Goal: Task Accomplishment & Management: Use online tool/utility

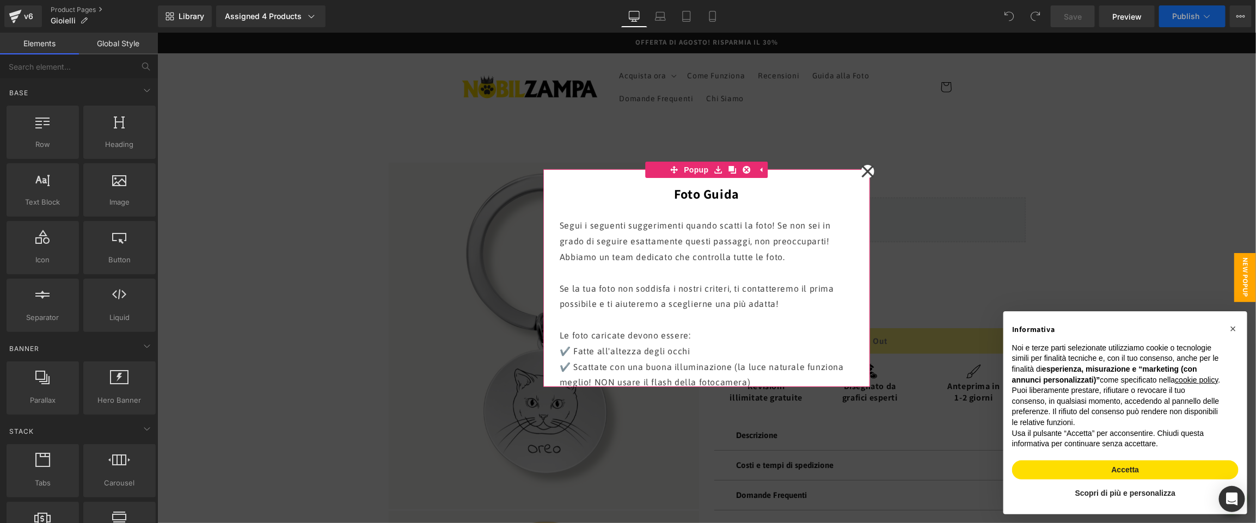
click at [867, 170] on icon at bounding box center [867, 171] width 12 height 12
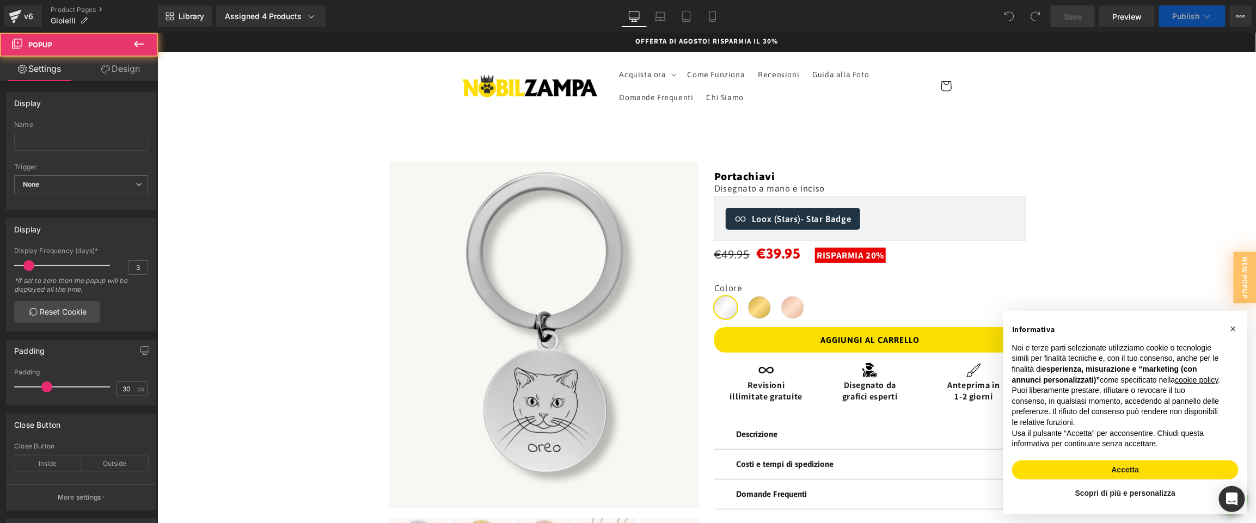
scroll to position [474, 0]
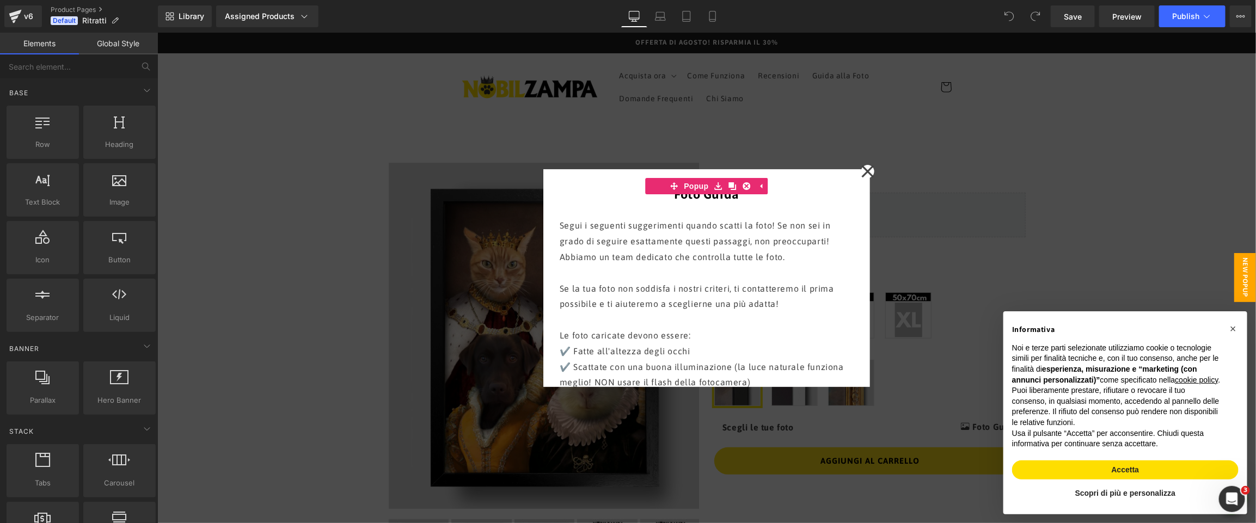
click at [869, 171] on icon at bounding box center [867, 171] width 13 height 54
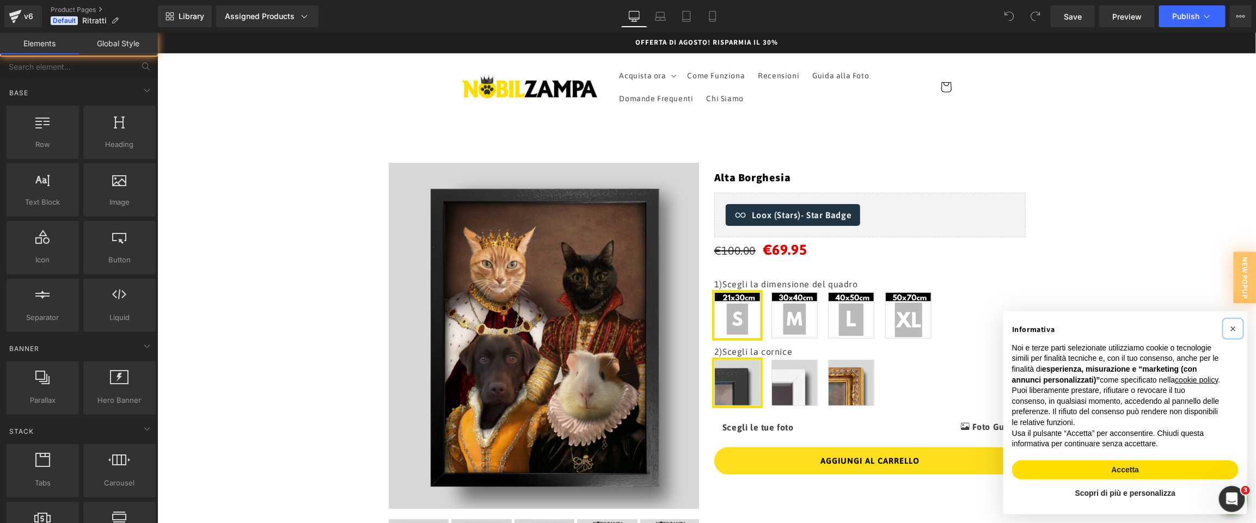
drag, startPoint x: 1233, startPoint y: 317, endPoint x: 1213, endPoint y: 314, distance: 20.5
click at [1233, 322] on span "×" at bounding box center [1232, 328] width 7 height 12
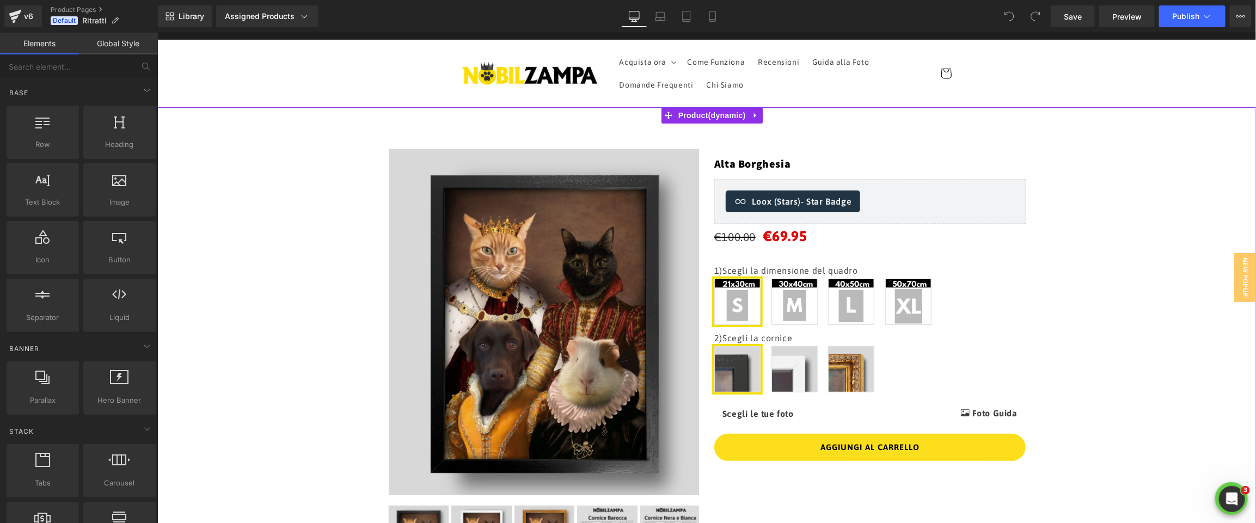
scroll to position [644, 0]
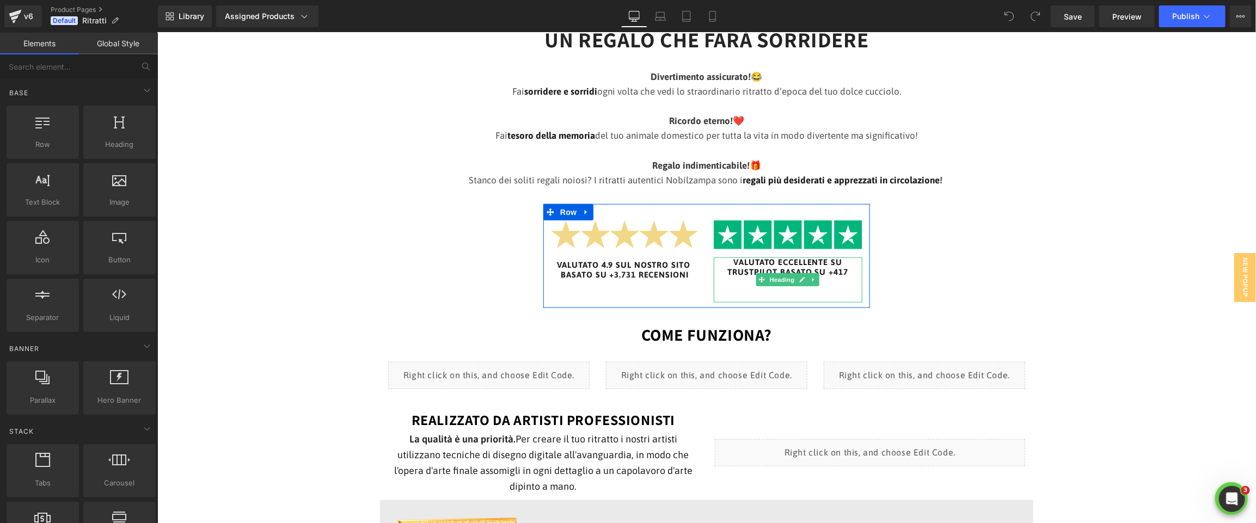
click at [745, 271] on h6 "VALUTATO ECCELLENTE SU TRUSTPILOT BASATO SU +417 RECENSIONI" at bounding box center [787, 271] width 149 height 29
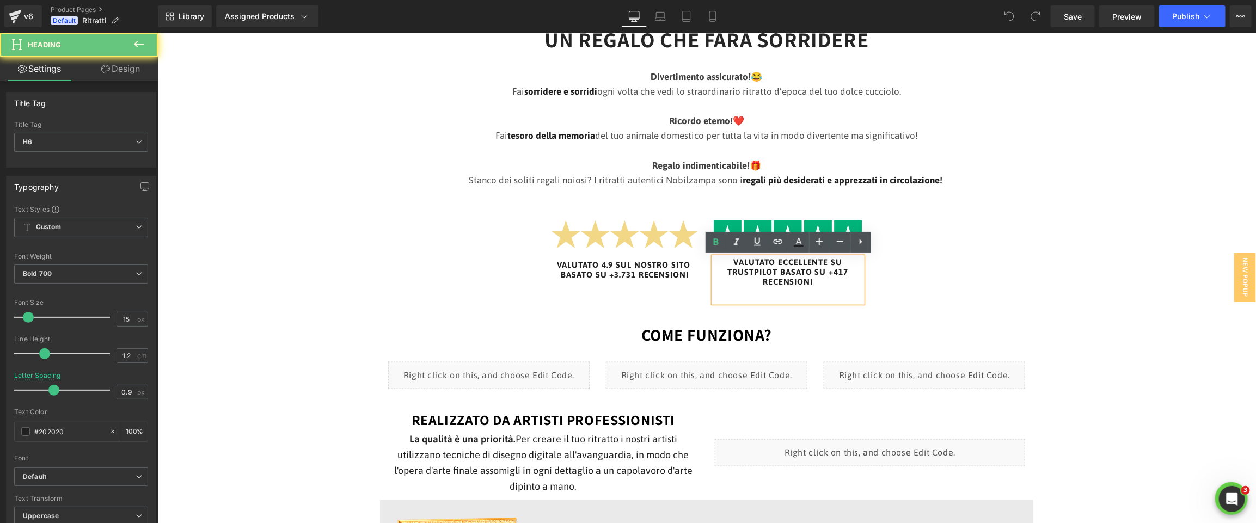
click at [745, 271] on h6 "VALUTATO ECCELLENTE SU TRUSTPILOT BASATO SU +417 RECENSIONI" at bounding box center [787, 271] width 149 height 29
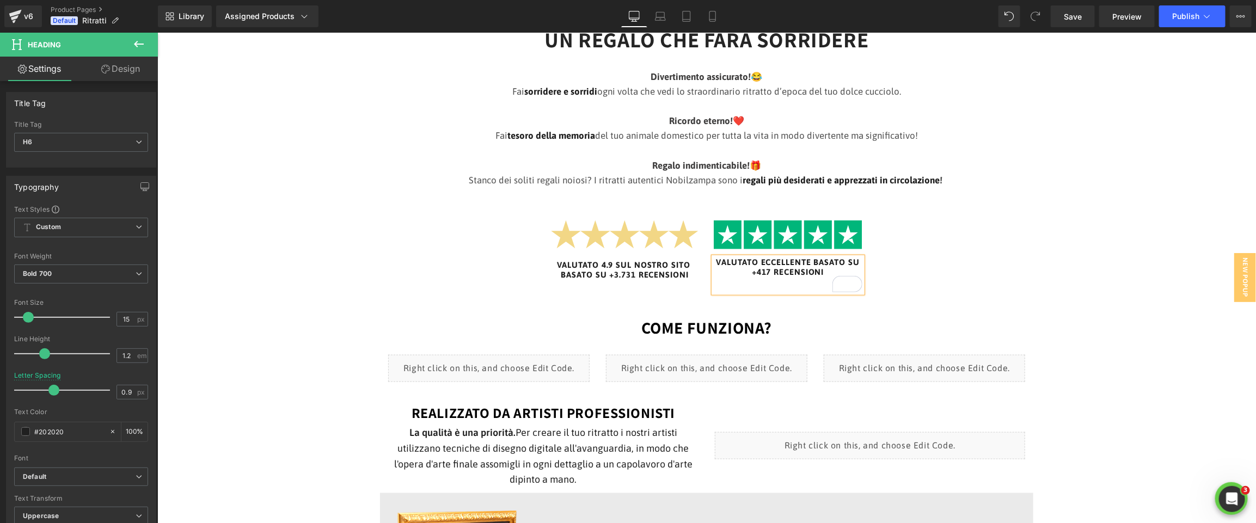
click at [767, 275] on h6 "VALUTATO ECCELLENTE BASATO SU +417 RECENSIONI" at bounding box center [787, 267] width 149 height 20
click at [670, 273] on h6 "VALUTATO 4.9 SUL NOSTRO SITO BASATO SU +3.731 RECENSIONI" at bounding box center [624, 270] width 149 height 20
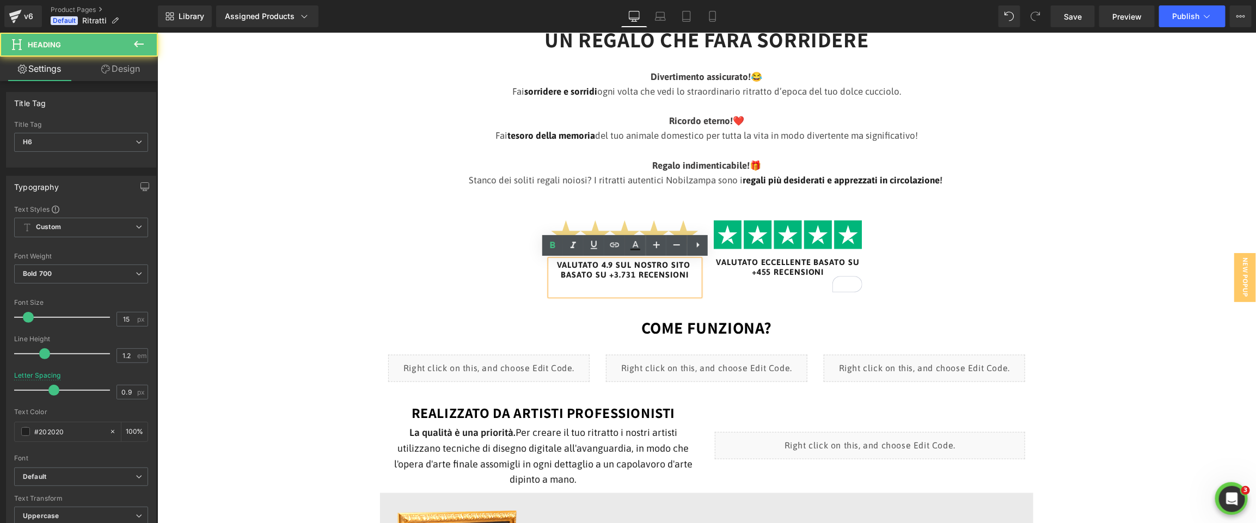
click at [634, 275] on h6 "VALUTATO 4.9 SUL NOSTRO SITO BASATO SU +3.731 RECENSIONI" at bounding box center [624, 270] width 149 height 20
click at [616, 276] on h6 "VALUTATO 4.9 SUL NOSTRO SITO BASATO SU +3.731 RECENSIONI" at bounding box center [624, 270] width 149 height 20
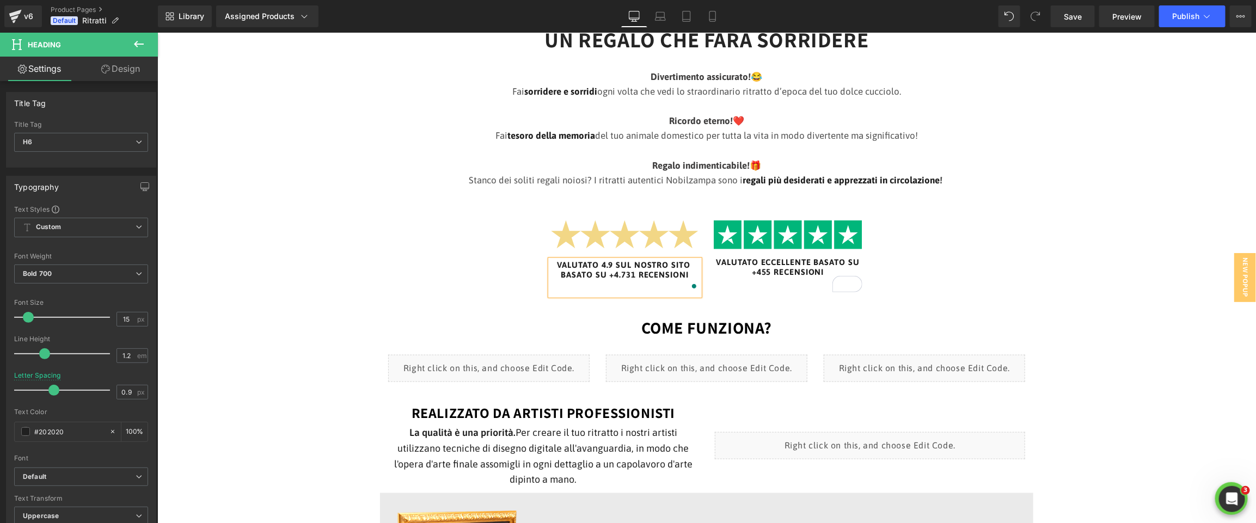
scroll to position [646, 0]
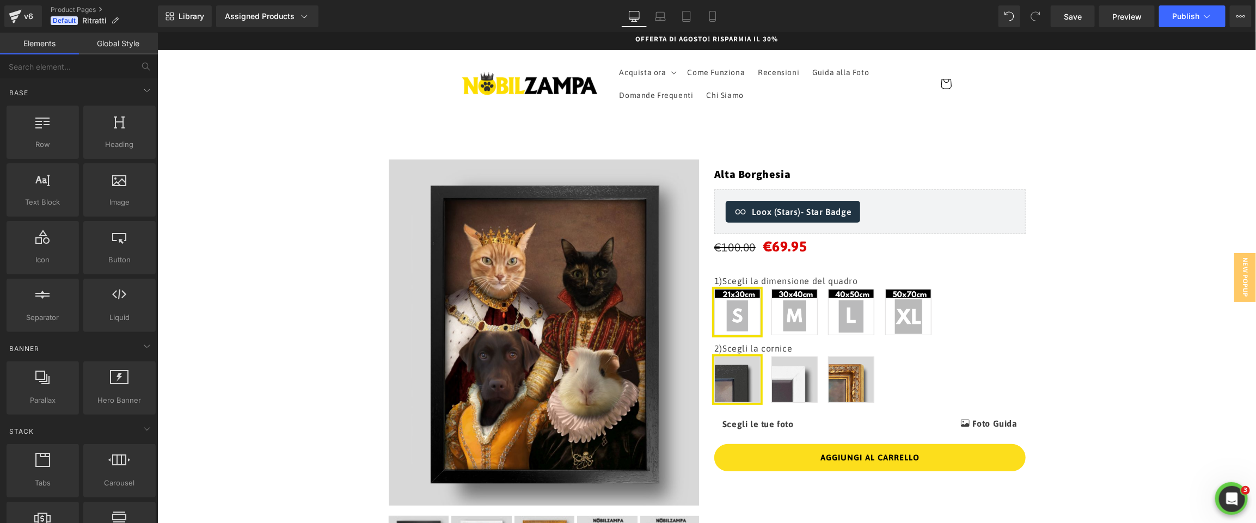
scroll to position [0, 0]
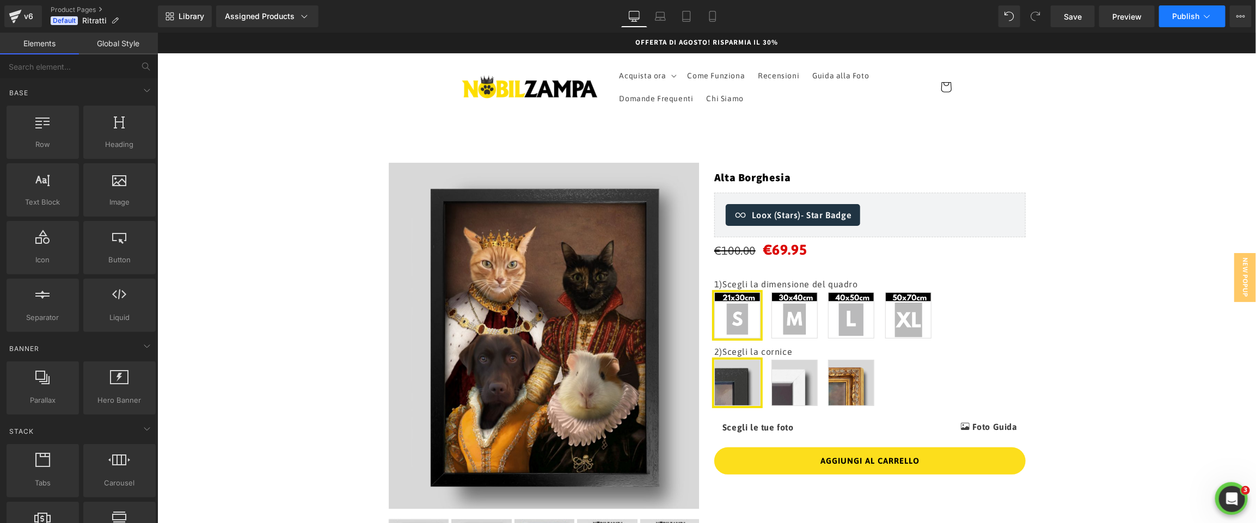
click at [1185, 14] on span "Publish" at bounding box center [1185, 16] width 27 height 9
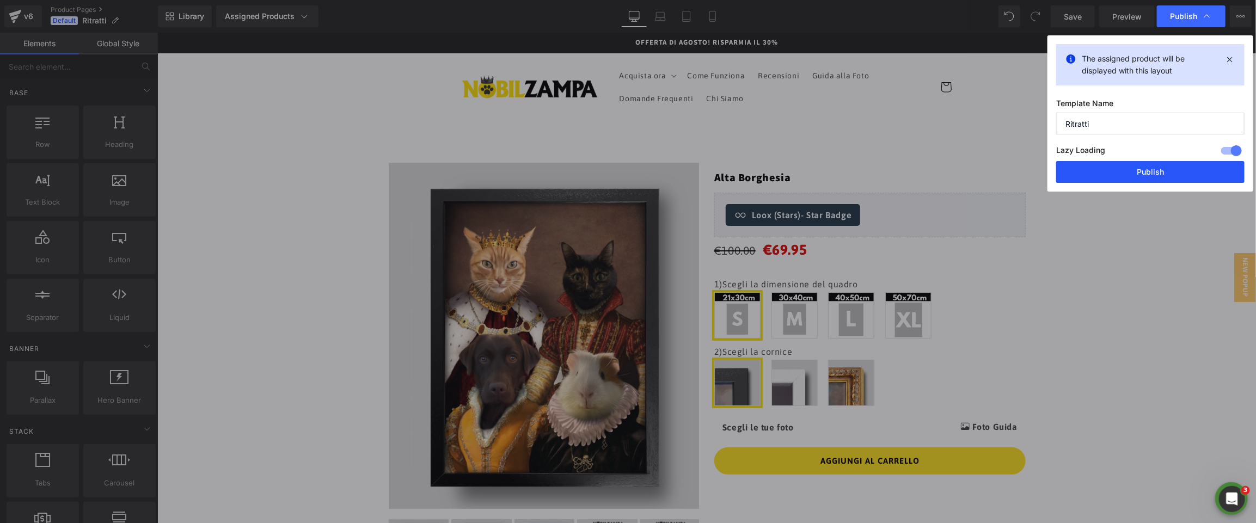
click at [1145, 173] on button "Publish" at bounding box center [1150, 172] width 188 height 22
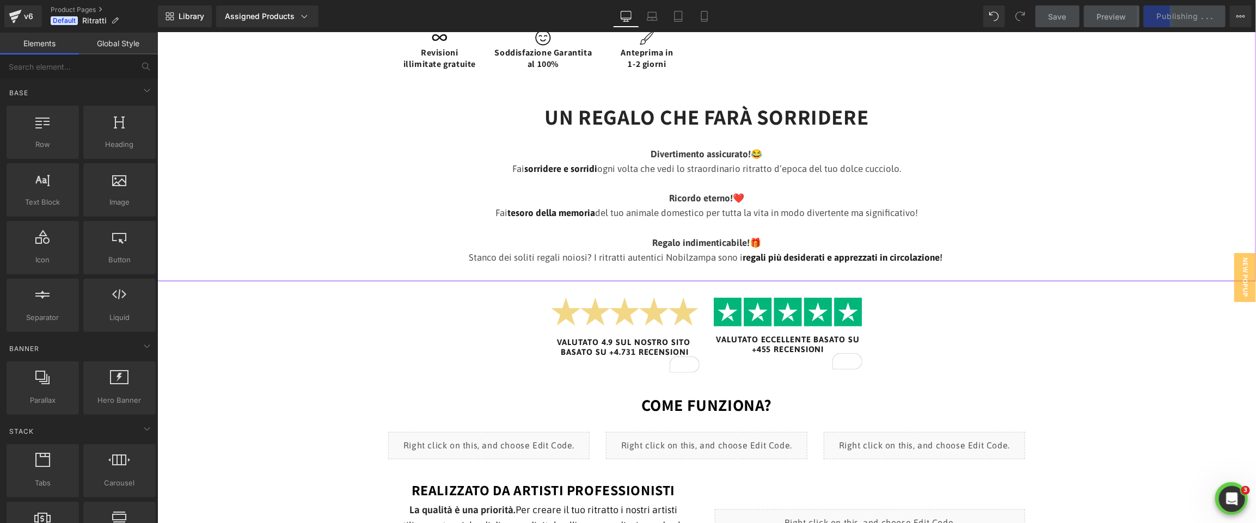
scroll to position [586, 0]
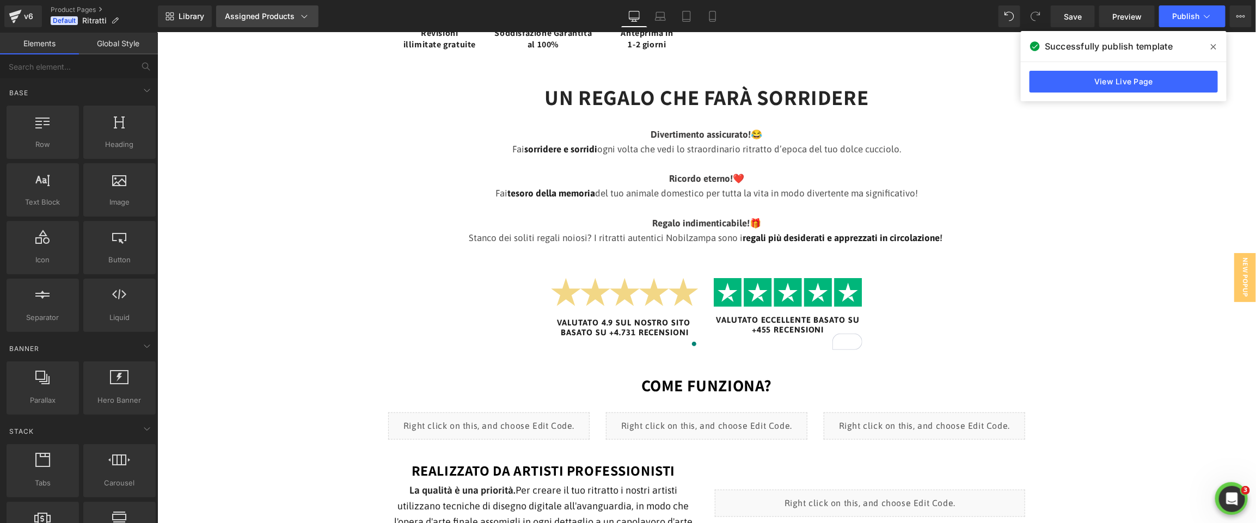
click at [270, 21] on div "Assigned Products" at bounding box center [267, 16] width 85 height 11
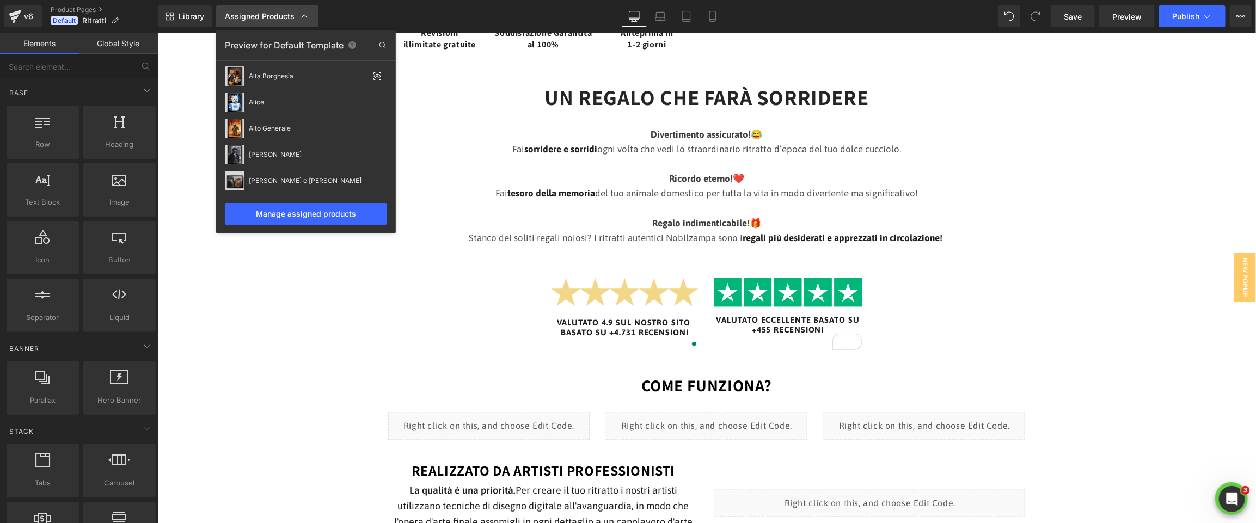
click at [270, 21] on div "Assigned Products" at bounding box center [267, 16] width 85 height 11
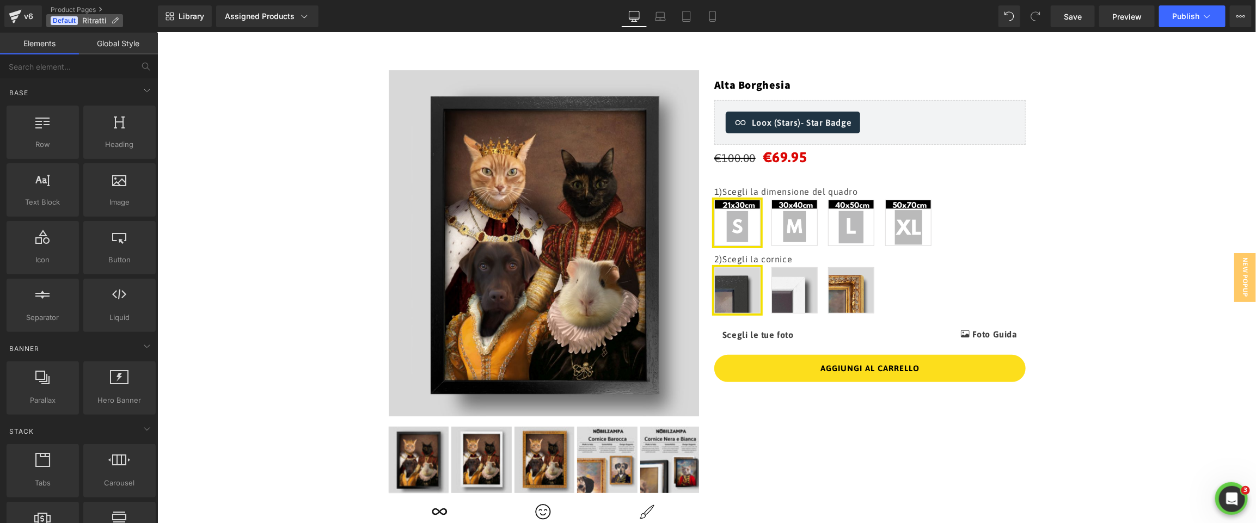
scroll to position [0, 0]
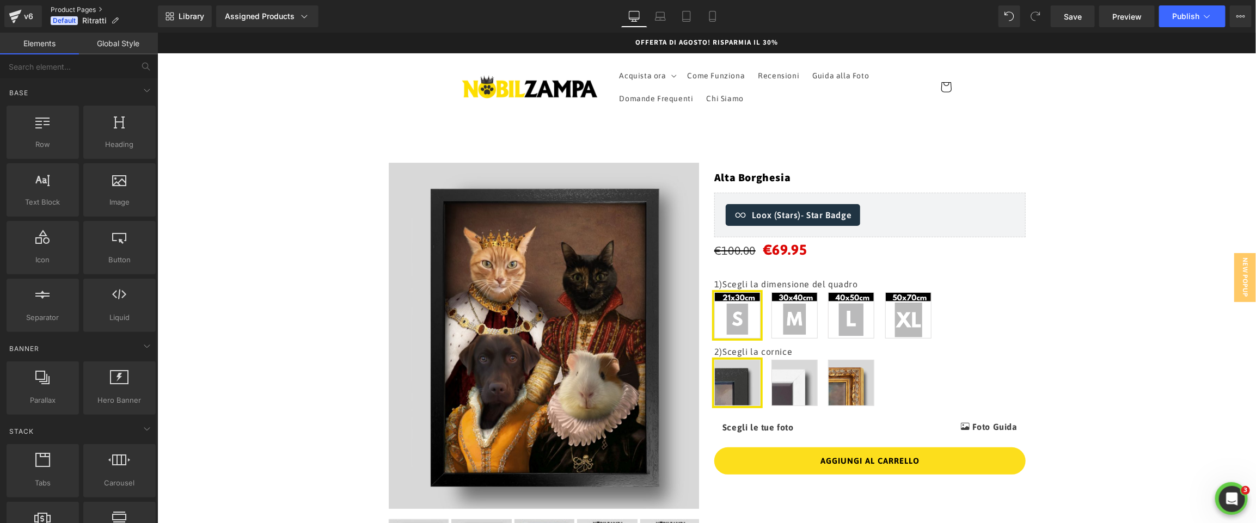
click at [86, 8] on link "Product Pages" at bounding box center [104, 9] width 107 height 9
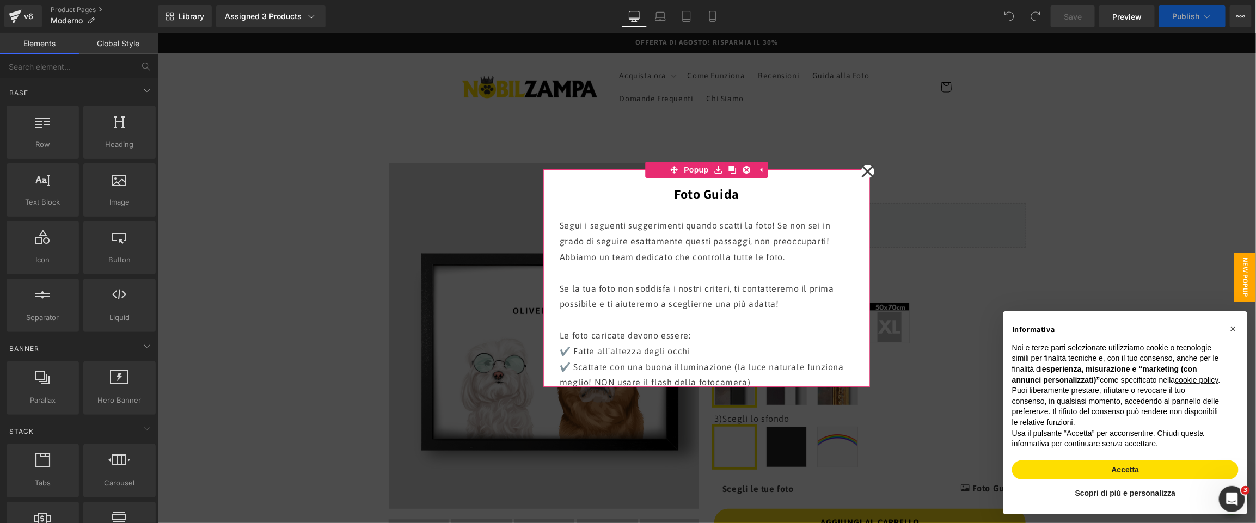
click at [868, 168] on icon at bounding box center [867, 171] width 13 height 54
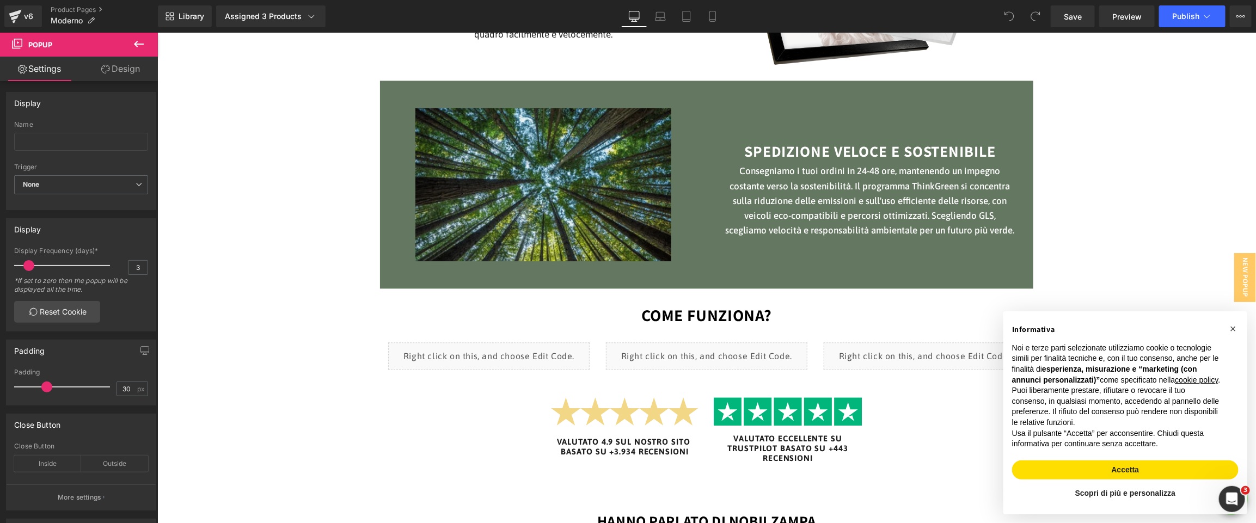
scroll to position [1366, 0]
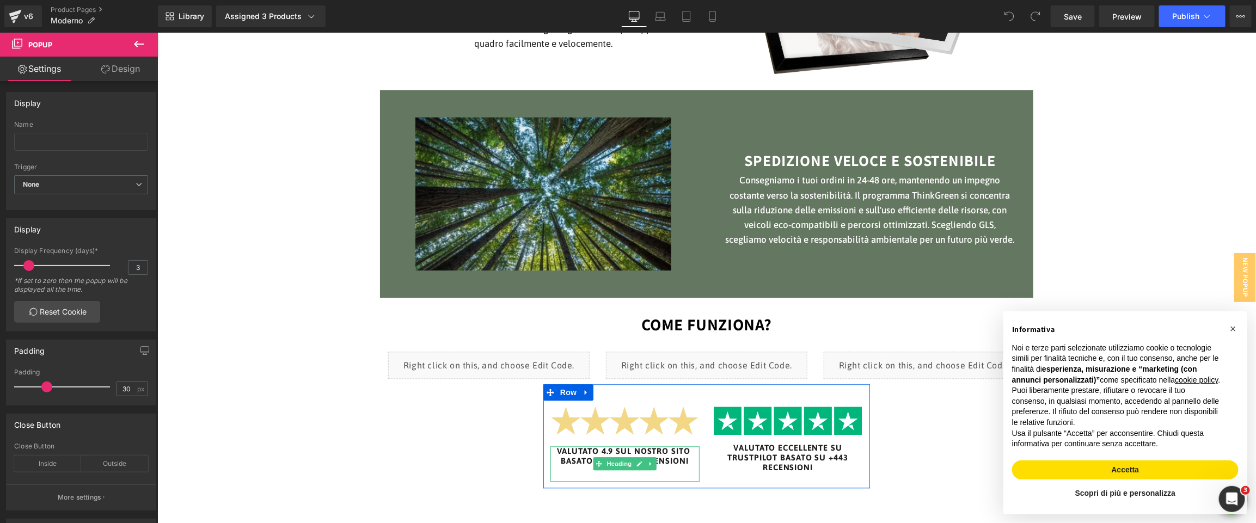
click at [674, 459] on h6 "VALUTATO 4.9 SUL NOSTRO SITO BASATO SU +3.934 RECENSIONI" at bounding box center [624, 456] width 149 height 20
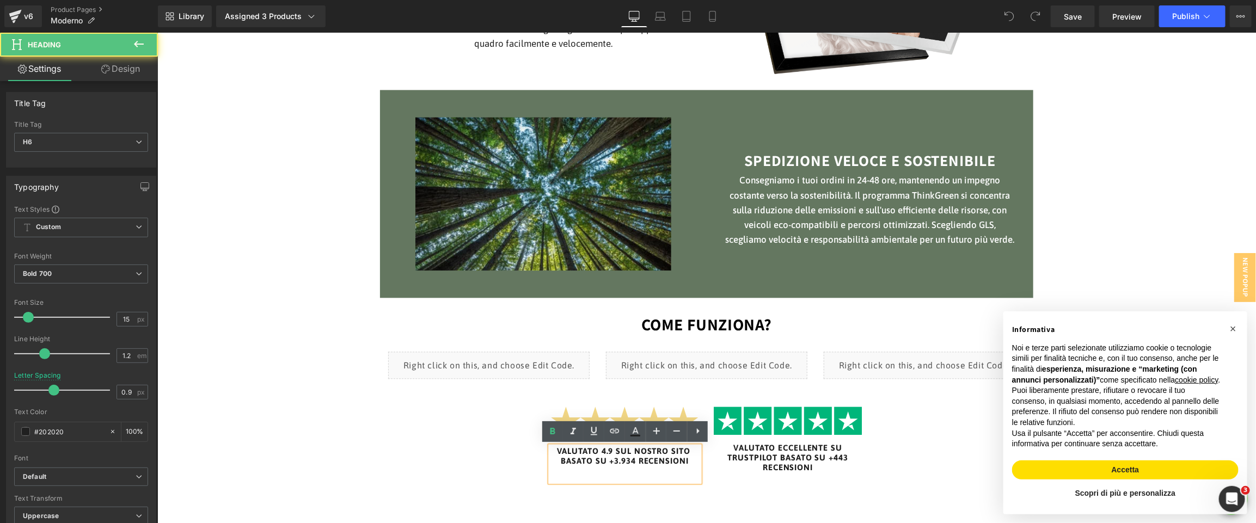
click at [617, 462] on h6 "VALUTATO 4.9 SUL NOSTRO SITO BASATO SU +3.934 RECENSIONI" at bounding box center [624, 456] width 149 height 20
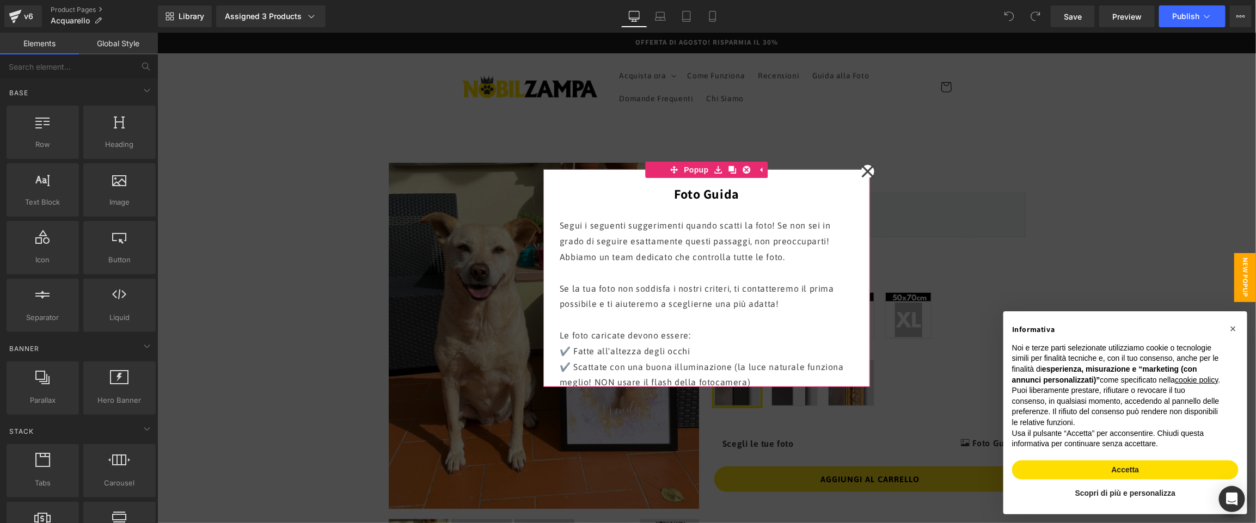
click at [870, 170] on icon at bounding box center [867, 171] width 13 height 54
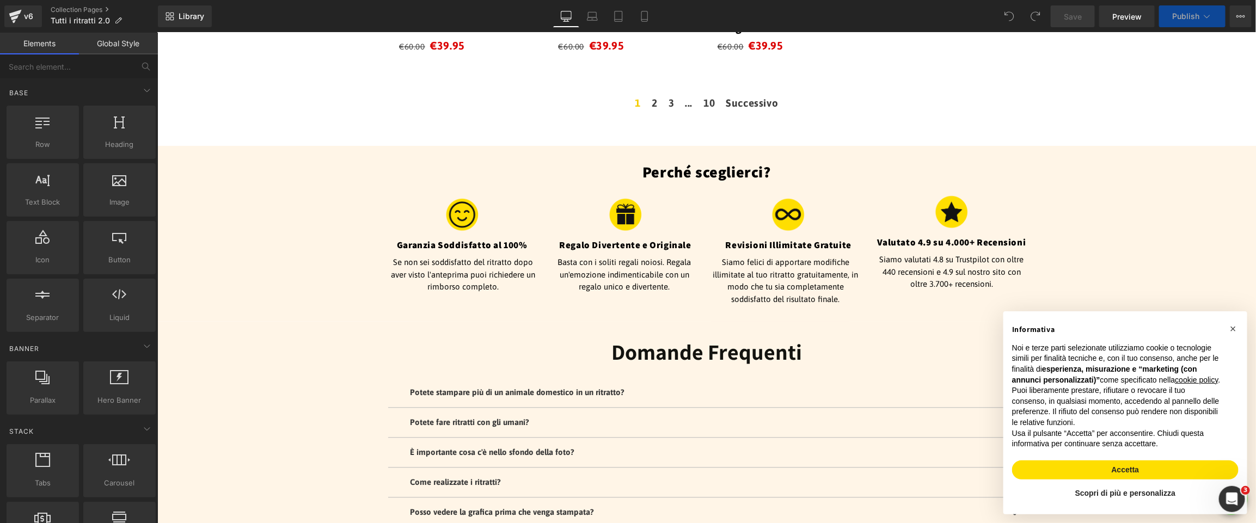
scroll to position [1467, 0]
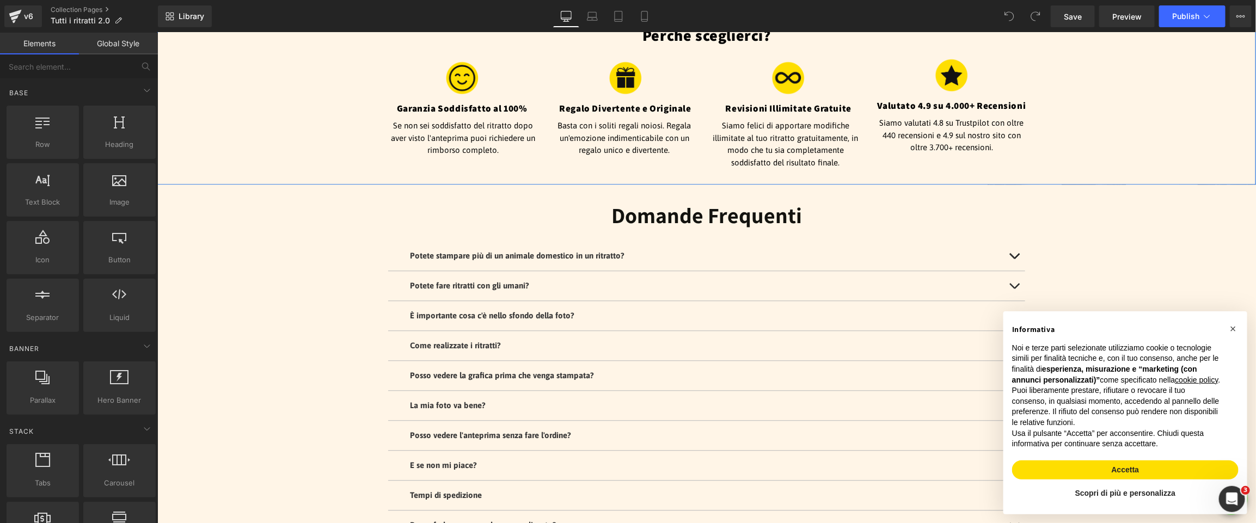
click at [1127, 111] on div "Perché sceglierci? Heading Image Garanzia Soddisfatto al 100% Heading Se non se…" at bounding box center [706, 96] width 1098 height 143
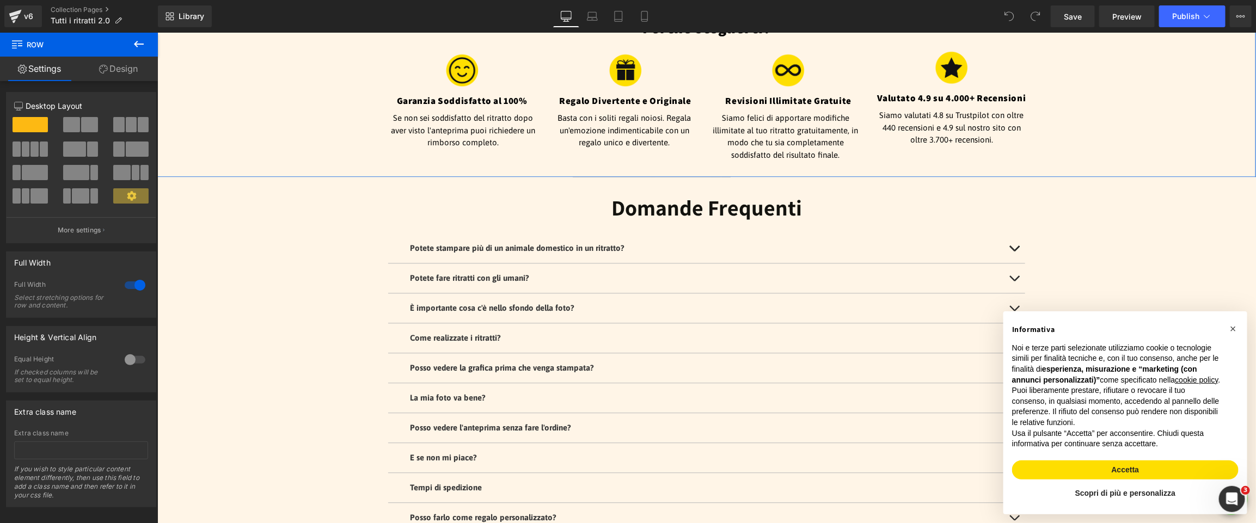
click at [949, 91] on div "Valutato 4.9 su 4.000+ Recensioni Heading" at bounding box center [950, 97] width 163 height 12
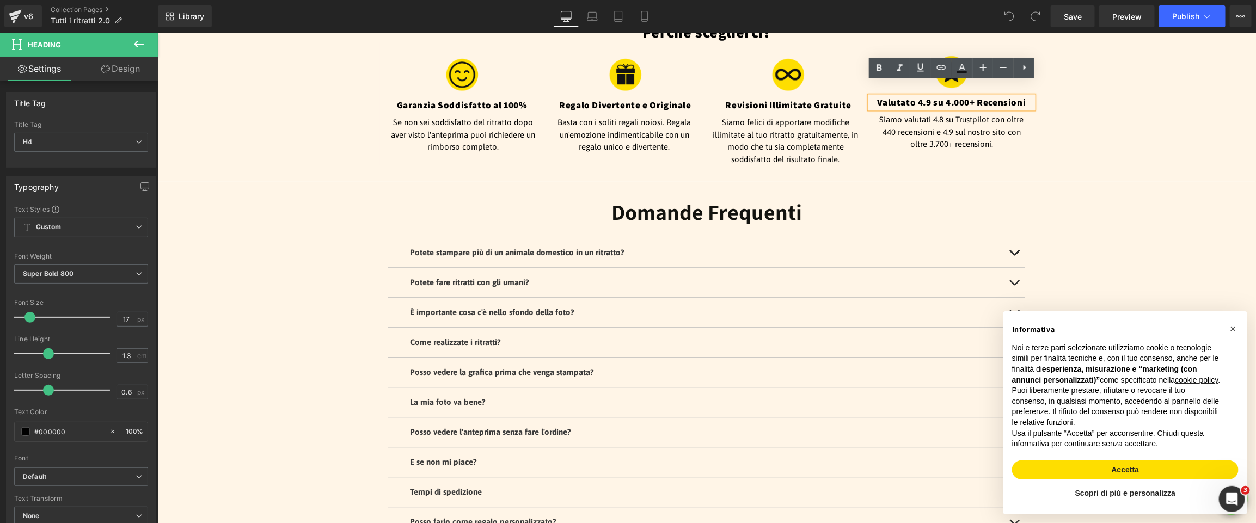
scroll to position [1471, 0]
click at [945, 95] on h4 "Valutato 4.9 su 4.000+ Recensioni" at bounding box center [950, 101] width 163 height 12
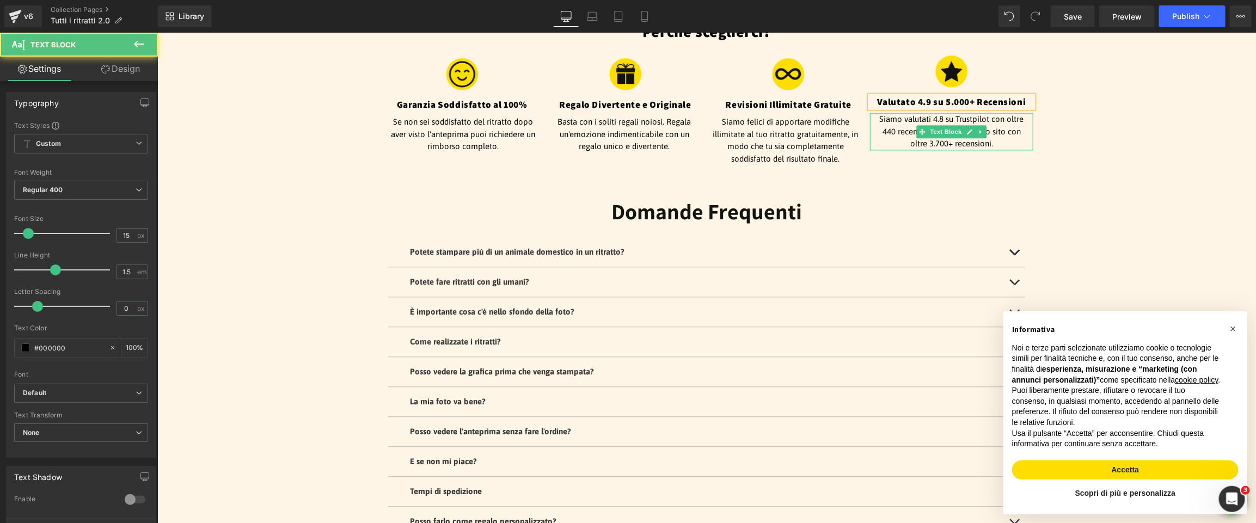
click at [895, 118] on p "Siamo valutati 4.8 su Trustpilot con oltre 440 recensioni e 4.9 sul nostro sito…" at bounding box center [951, 131] width 152 height 37
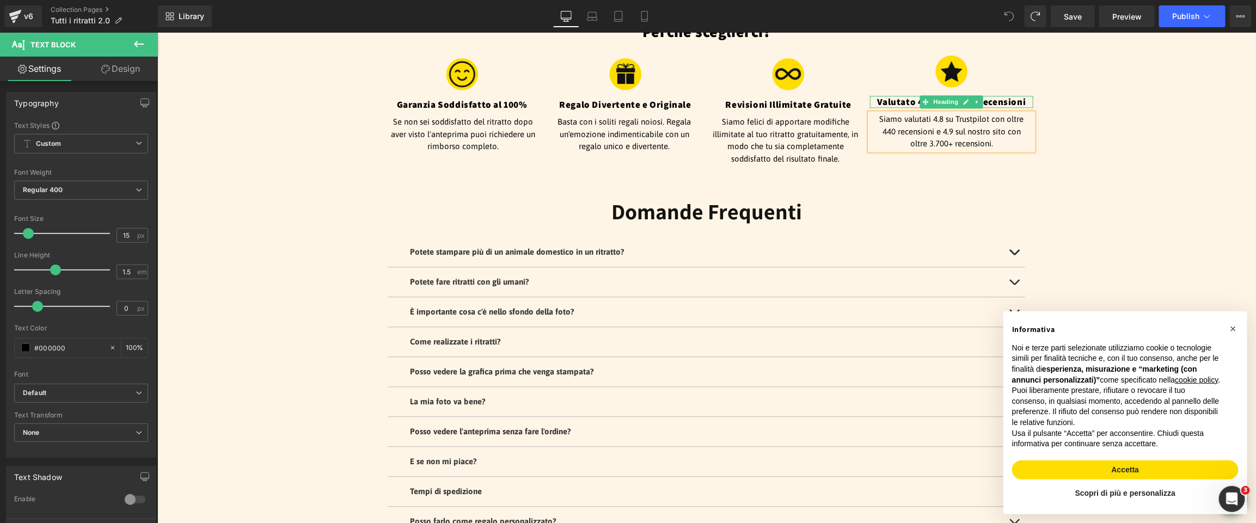
click at [1003, 95] on h4 "Valutato 4.9 su 4.000+ Recensioni" at bounding box center [950, 101] width 163 height 12
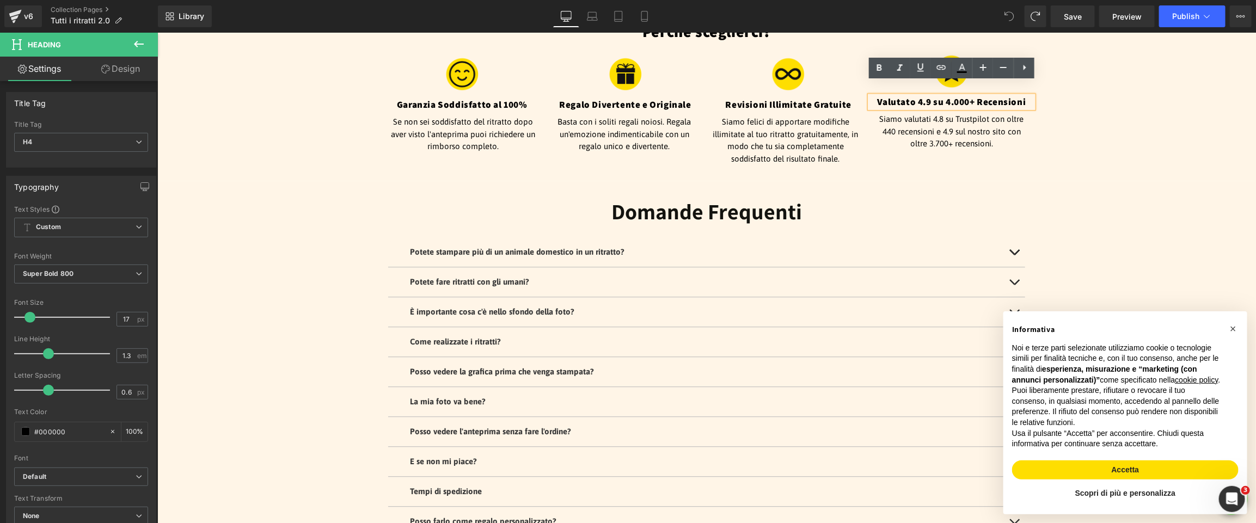
click at [950, 95] on h4 "Valutato 4.9 su 4.000+ Recensioni" at bounding box center [950, 101] width 163 height 12
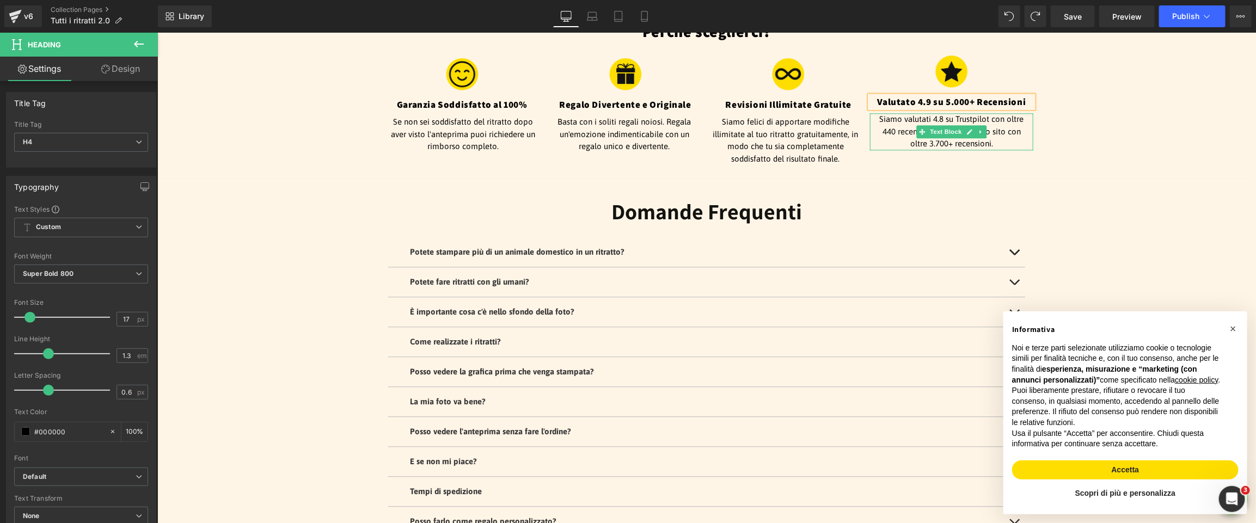
click at [944, 113] on p "Siamo valutati 4.8 su Trustpilot con oltre 440 recensioni e 4.9 sul nostro sito…" at bounding box center [951, 131] width 152 height 37
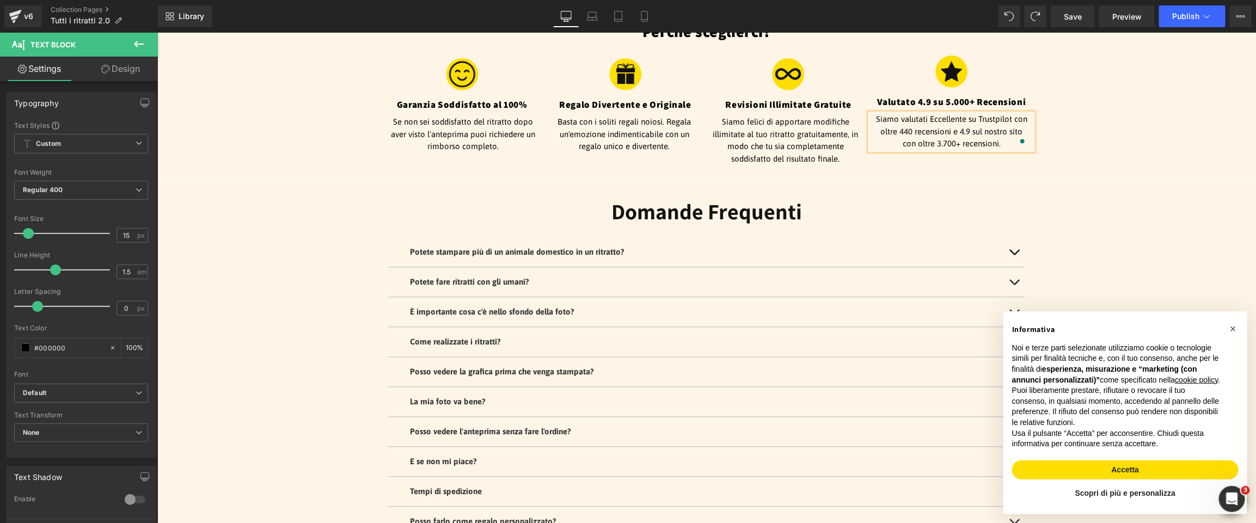
click at [926, 118] on p "Siamo valutati Eccellente su Trustpilot con oltre 440 recensioni e 4.9 sul nost…" at bounding box center [951, 131] width 152 height 37
drag, startPoint x: 1025, startPoint y: 105, endPoint x: 974, endPoint y: 106, distance: 51.2
click at [974, 113] on p "Siamo valutati Eccellente su Trustpilot con oltre 455 recensioni e 4.9 sul nost…" at bounding box center [951, 131] width 152 height 37
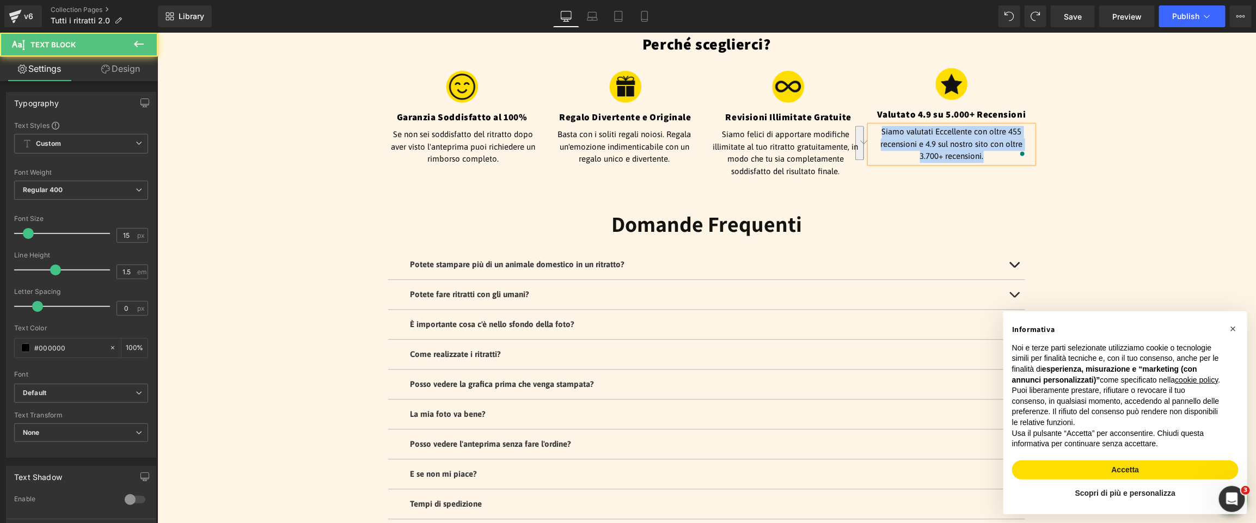
drag, startPoint x: 989, startPoint y: 143, endPoint x: 880, endPoint y: 121, distance: 110.9
click at [880, 125] on p "Siamo valutati Eccellente con oltre 455 recensioni e 4.9 sul nostro sito con ol…" at bounding box center [951, 143] width 152 height 37
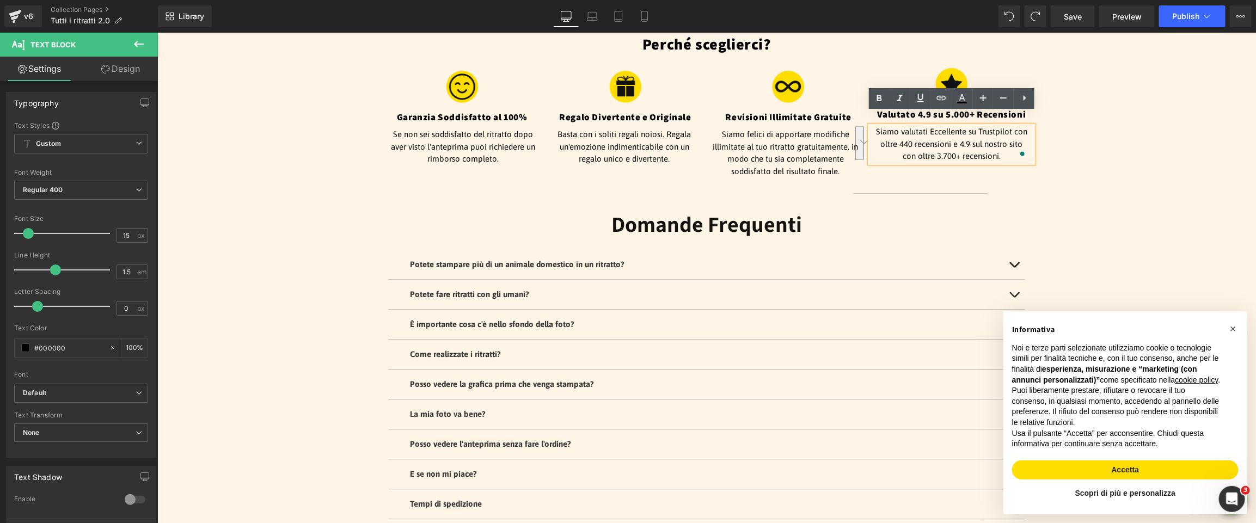
click at [965, 130] on p "Siamo valutati Eccellente su Trustpilot con oltre 440 recensioni e 4.9 sul nost…" at bounding box center [951, 143] width 152 height 37
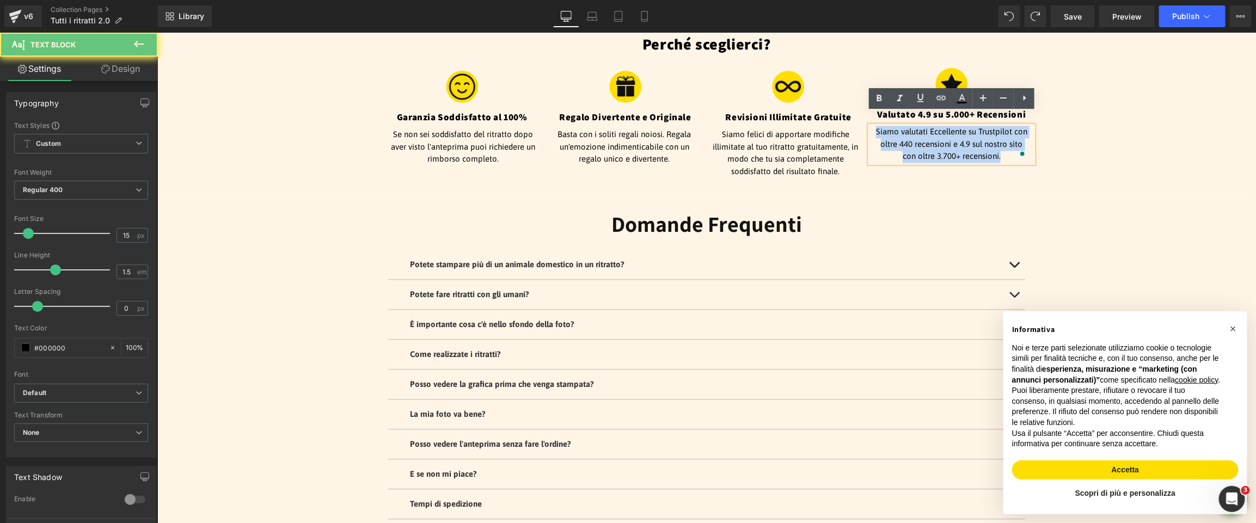
click at [965, 130] on p "Siamo valutati Eccellente su Trustpilot con oltre 440 recensioni e 4.9 sul nost…" at bounding box center [951, 143] width 152 height 37
copy p "Siamo valutati Eccellente su Trustpilot con oltre 440 recensioni e 4.9 sul nost…"
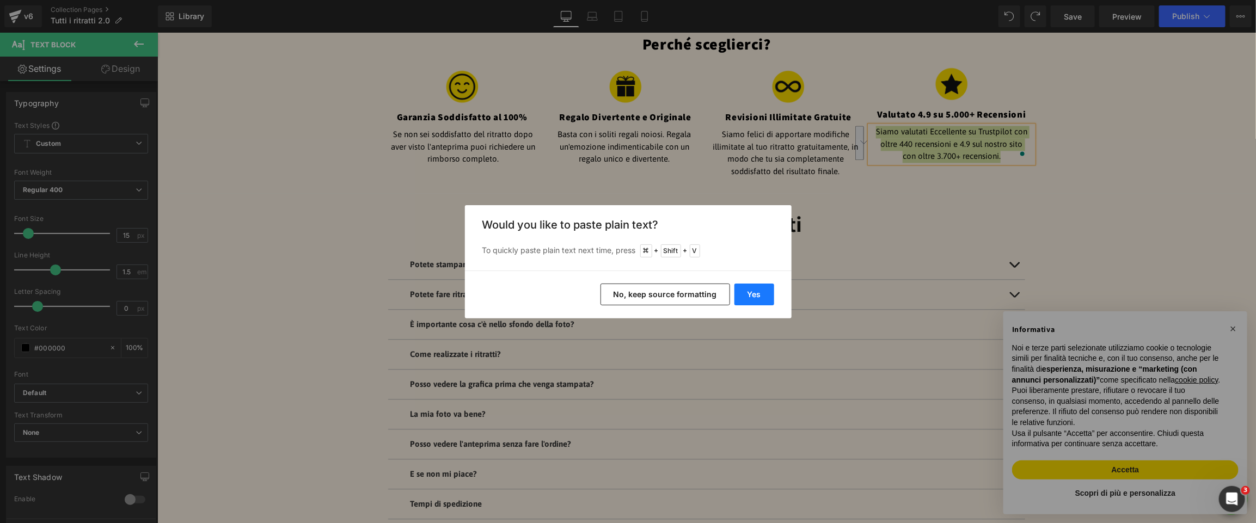
click at [0, 0] on button "Yes" at bounding box center [0, 0] width 0 height 0
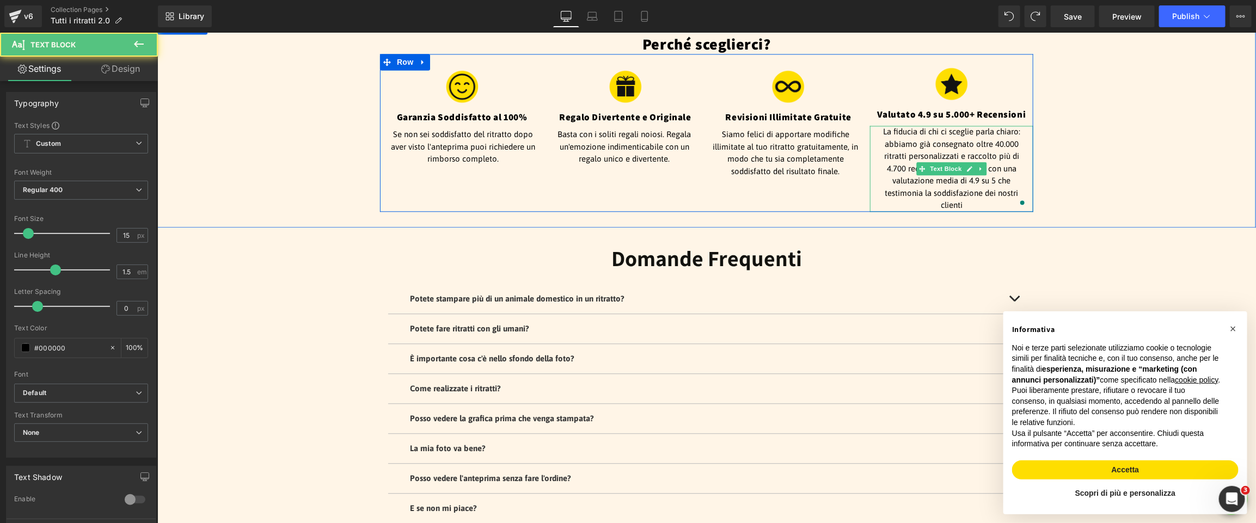
click at [967, 132] on p "La fiducia di chi ci sceglie parla chiaro: abbiamo già consegnato oltre 40.000 …" at bounding box center [951, 168] width 152 height 86
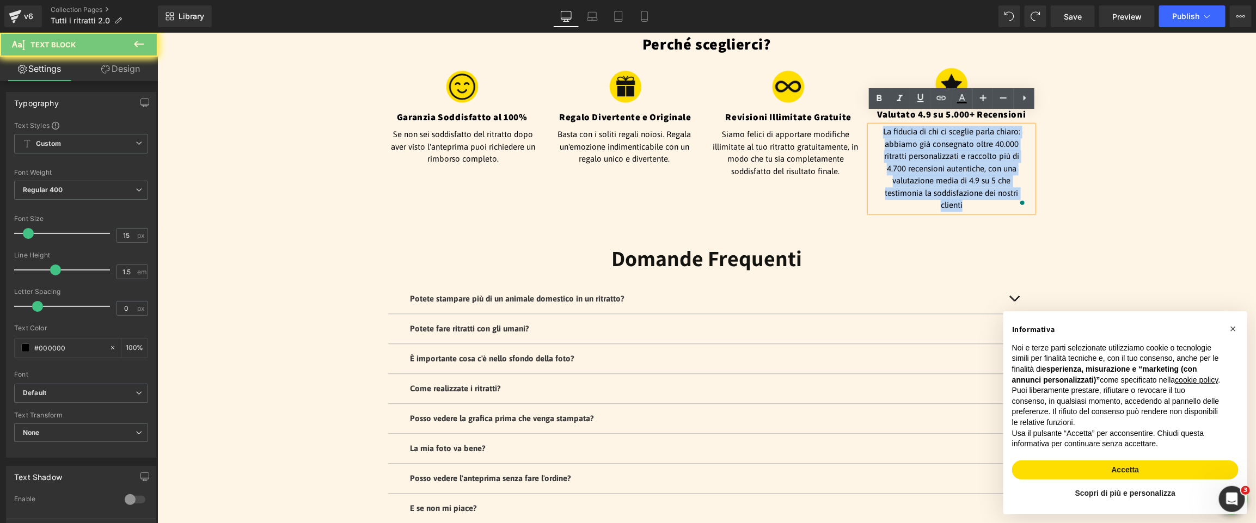
click at [967, 132] on p "La fiducia di chi ci sceglie parla chiaro: abbiamo già consegnato oltre 40.000 …" at bounding box center [951, 168] width 152 height 86
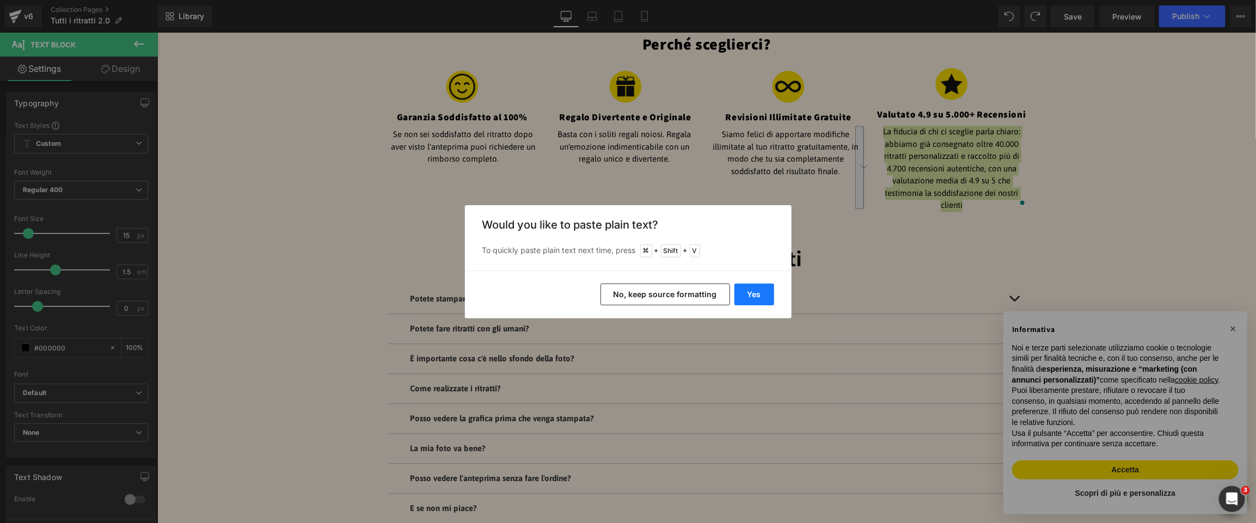
click at [562, 379] on button "Yes" at bounding box center [537, 385] width 47 height 13
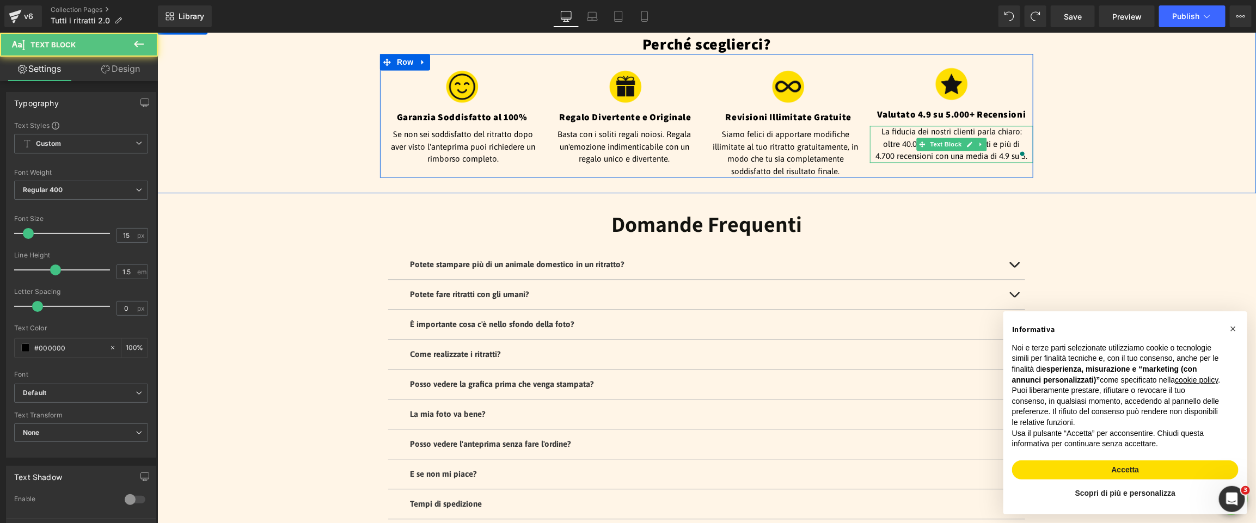
click at [899, 125] on p "La fiducia dei nostri clienti parla chiaro: oltre 40.000 ritratti consegnati e …" at bounding box center [951, 143] width 152 height 37
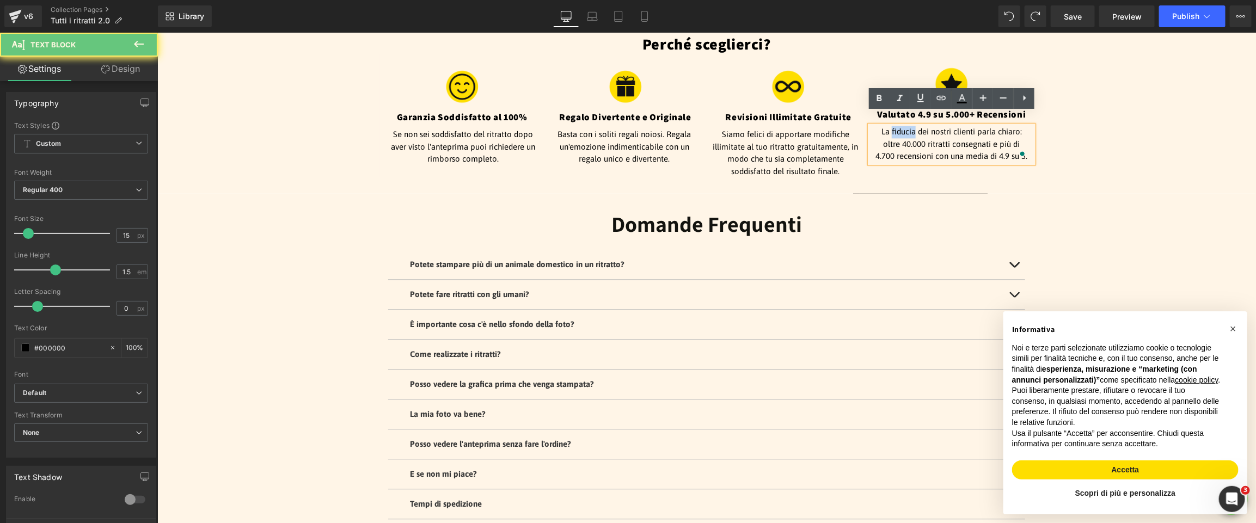
click at [899, 125] on p "La fiducia dei nostri clienti parla chiaro: oltre 40.000 ritratti consegnati e …" at bounding box center [951, 143] width 152 height 37
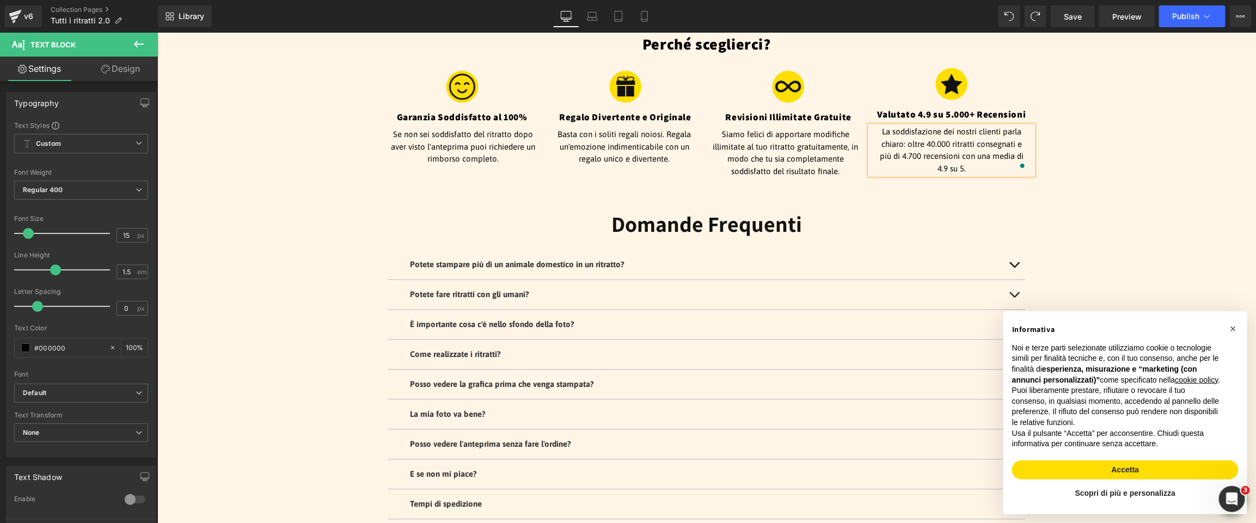
click at [1148, 145] on div "Perché sceglierci? Heading Image Garanzia Soddisfatto al 100% Heading Se non se…" at bounding box center [706, 105] width 1098 height 143
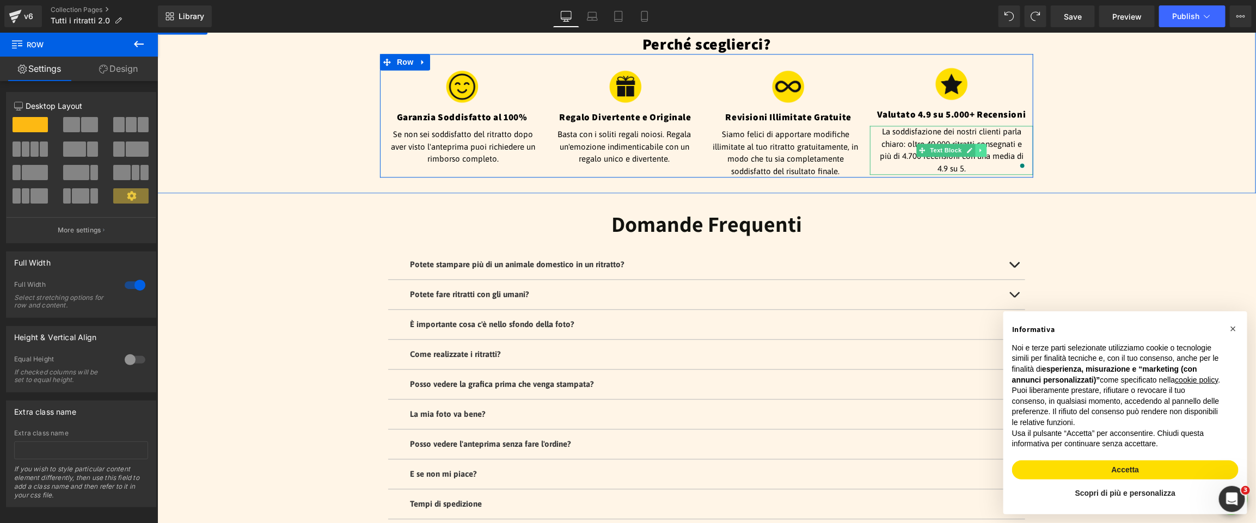
click at [978, 146] on icon at bounding box center [980, 149] width 6 height 7
click at [1009, 126] on p "La soddisfazione dei nostri clienti parla chiaro: oltre 40.000 ritratti consegn…" at bounding box center [951, 149] width 152 height 49
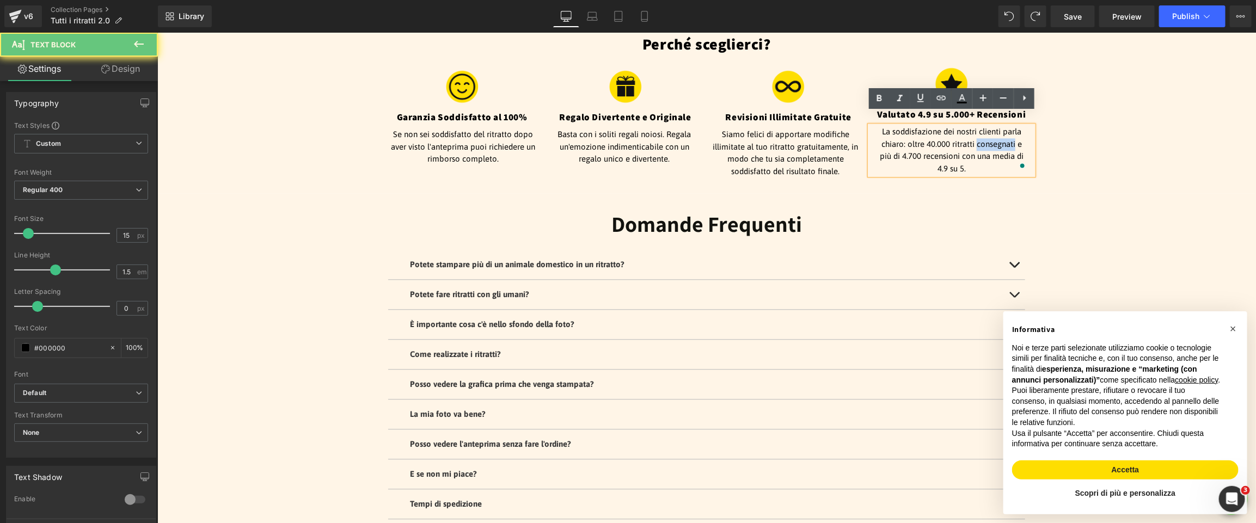
click at [1009, 126] on p "La soddisfazione dei nostri clienti parla chiaro: oltre 40.000 ritratti consegn…" at bounding box center [951, 149] width 152 height 49
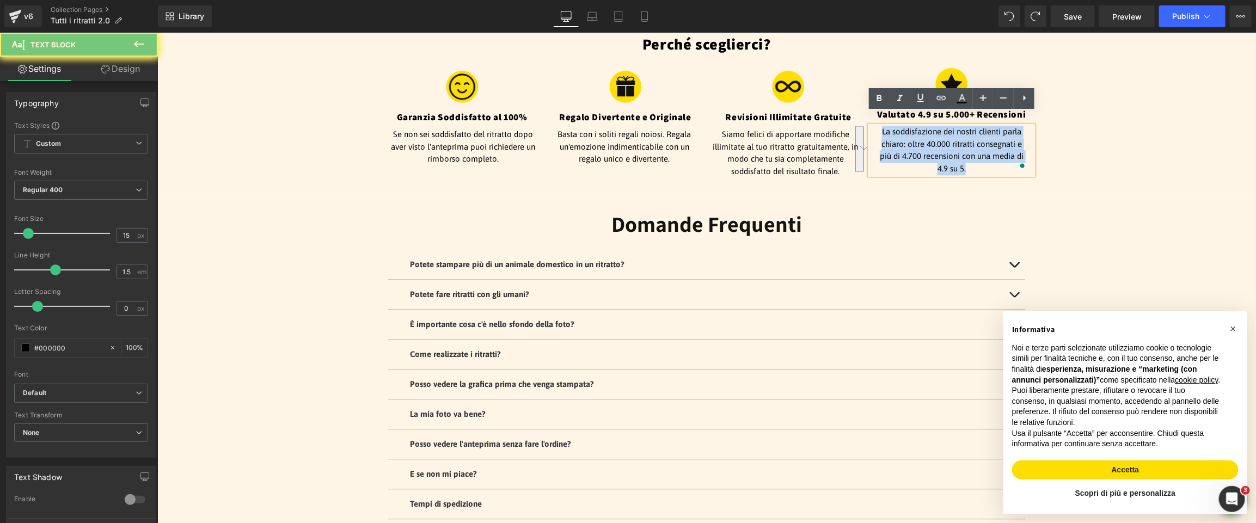
copy p "La soddisfazione dei nostri clienti parla chiaro: oltre 40.000 ritratti consegn…"
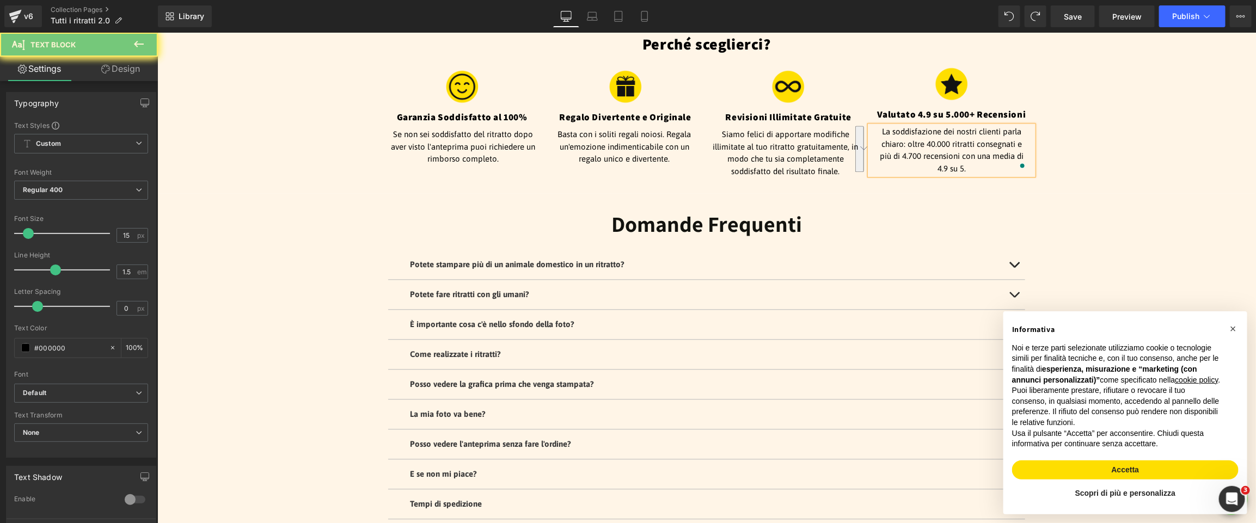
click at [1114, 149] on div "Perché sceglierci? Heading Image Garanzia Soddisfatto al 100% Heading Se non se…" at bounding box center [706, 105] width 1098 height 143
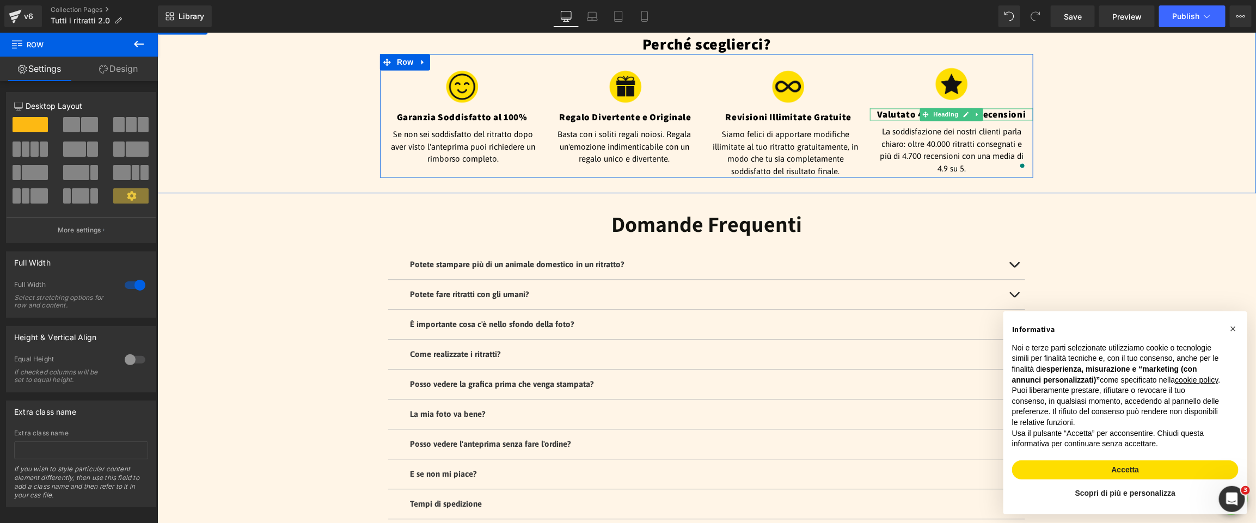
click at [1013, 108] on h4 "Valutato 4.9 su 5.000+ Recensioni" at bounding box center [950, 114] width 163 height 12
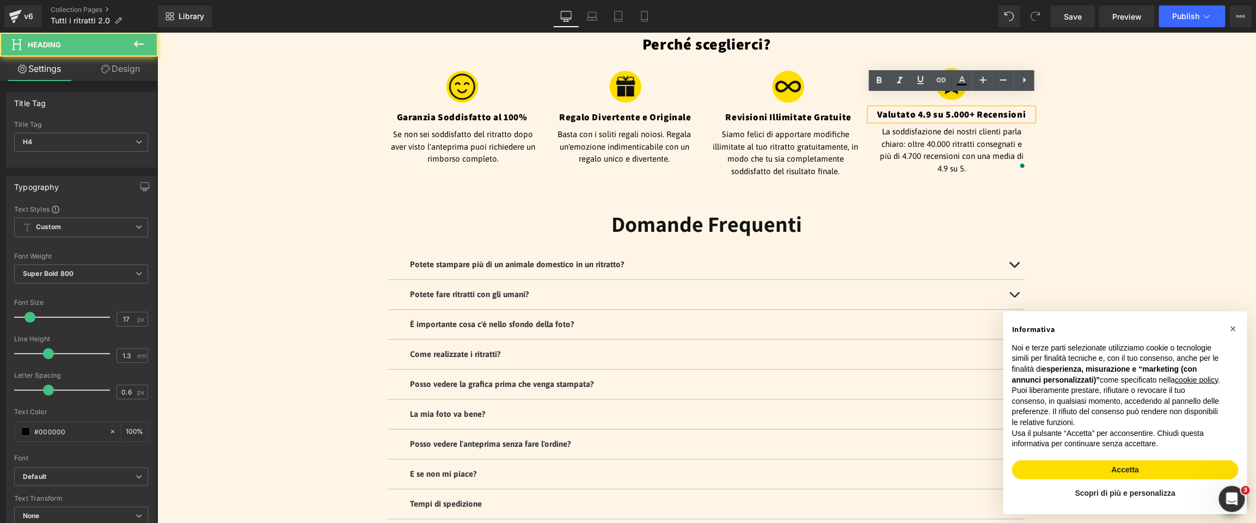
click at [949, 108] on h4 "Valutato 4.9 su 5.000+ Recensioni" at bounding box center [950, 114] width 163 height 12
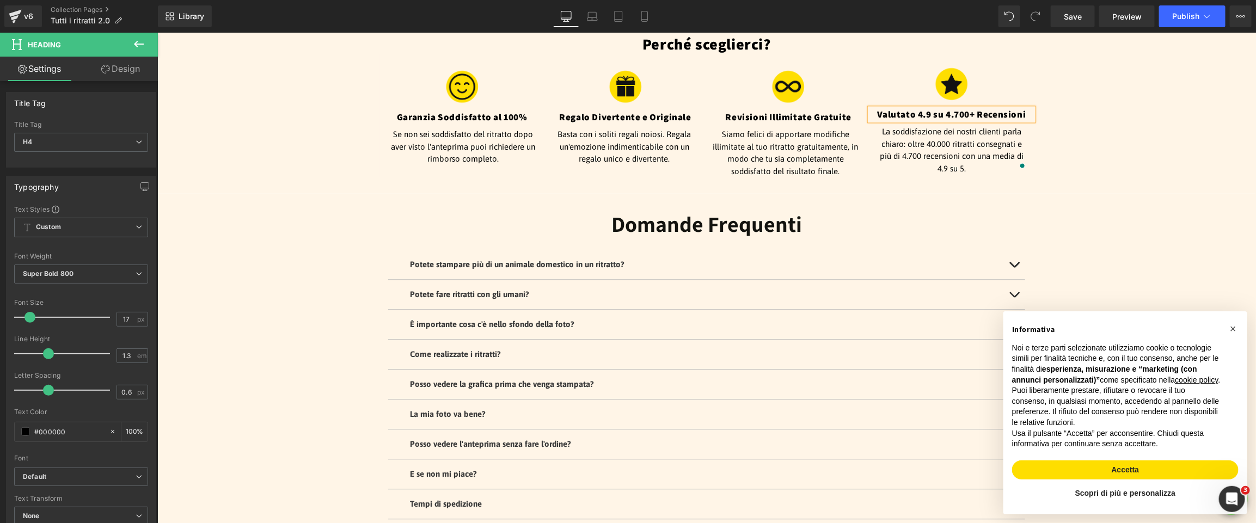
click at [1191, 105] on div "Perché sceglierci? Heading Image Garanzia Soddisfatto al 100% Heading Se non se…" at bounding box center [706, 105] width 1098 height 143
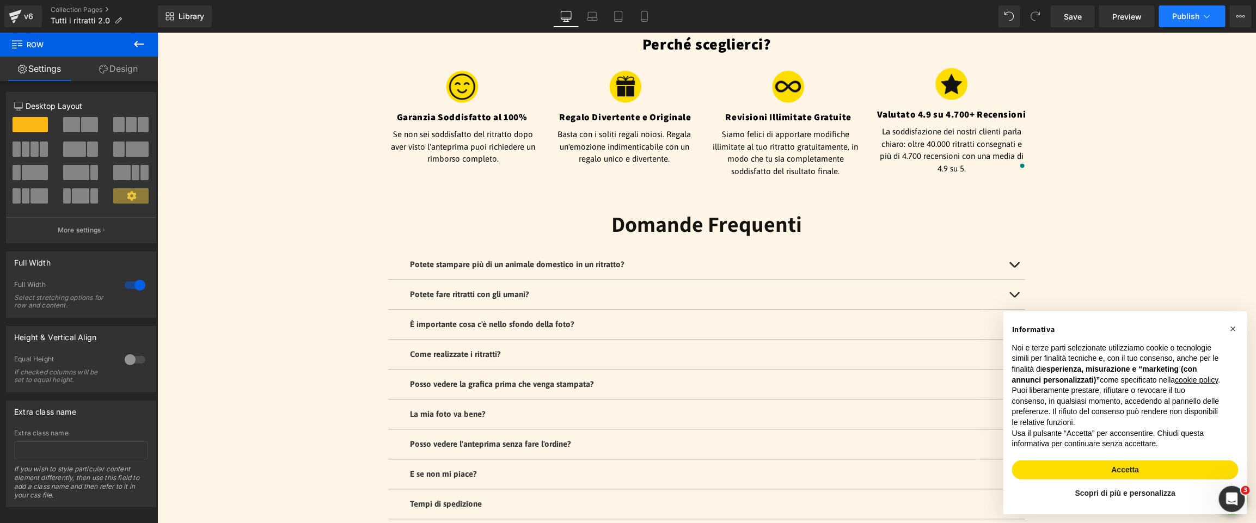
click at [1184, 15] on span "Publish" at bounding box center [1185, 16] width 27 height 9
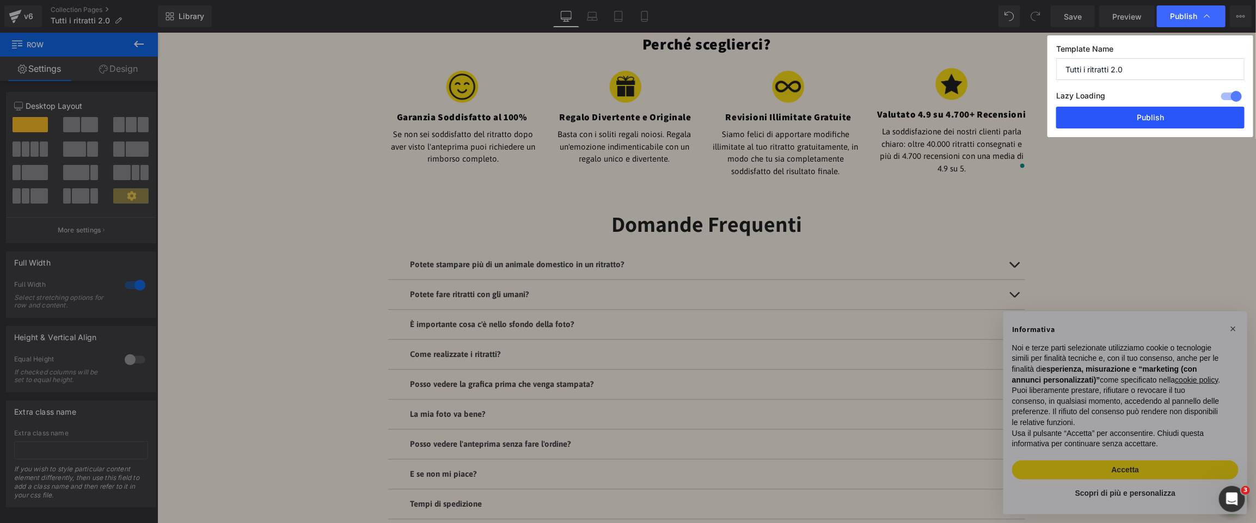
click at [1177, 121] on button "Publish" at bounding box center [1150, 118] width 188 height 22
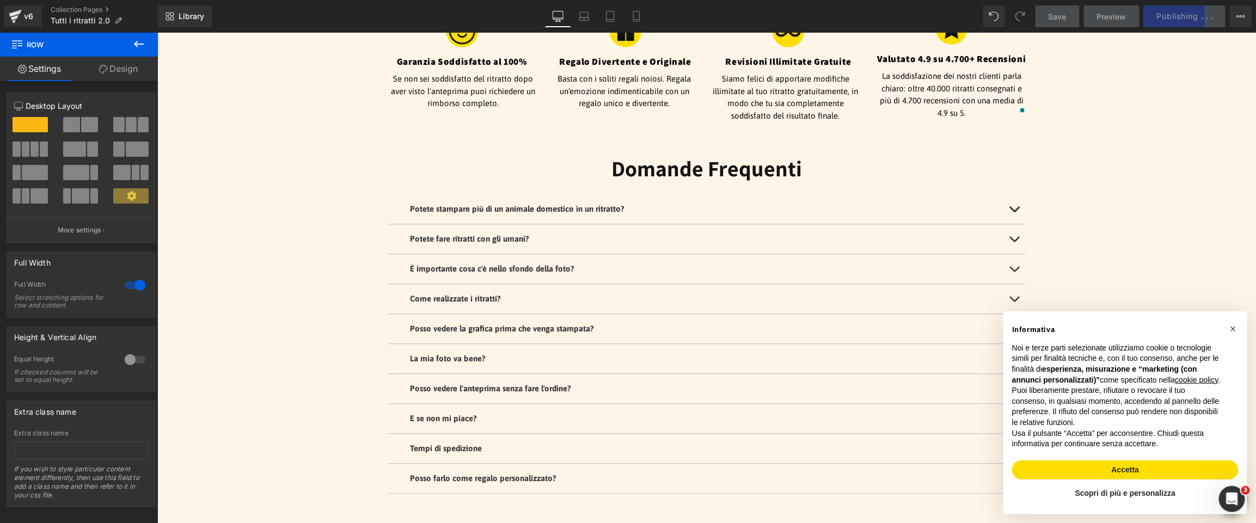
scroll to position [1515, 0]
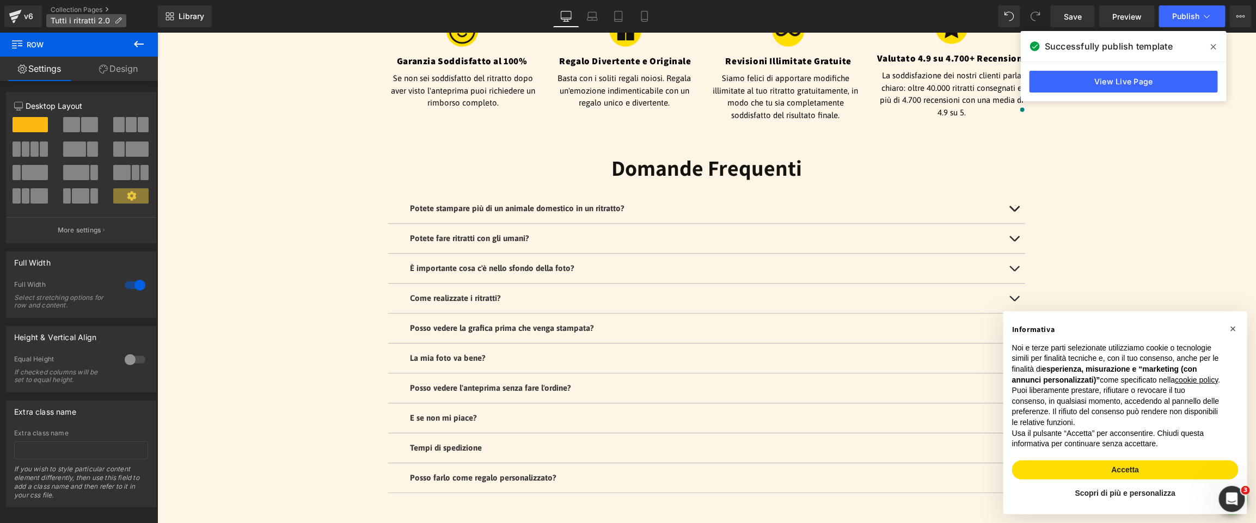
click at [94, 20] on span "Tutti i ritratti 2.0" at bounding box center [80, 20] width 59 height 9
click at [30, 14] on div "v6" at bounding box center [29, 16] width 14 height 14
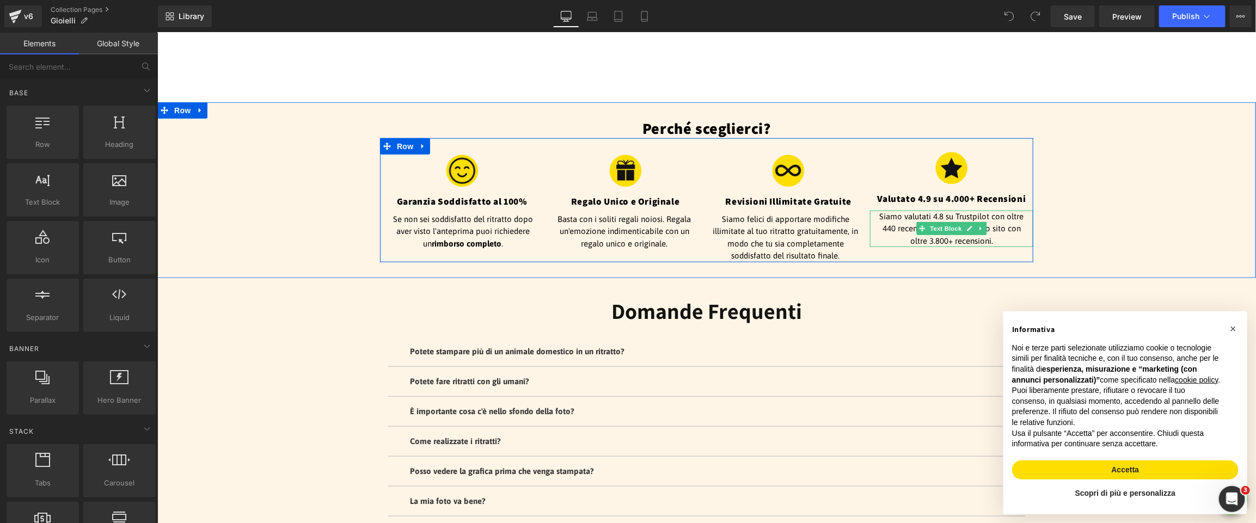
click at [1008, 226] on p "Siamo valutati 4.8 su Trustpilot con oltre 440 recensioni e 4.9 sul nostro sito…" at bounding box center [951, 228] width 152 height 37
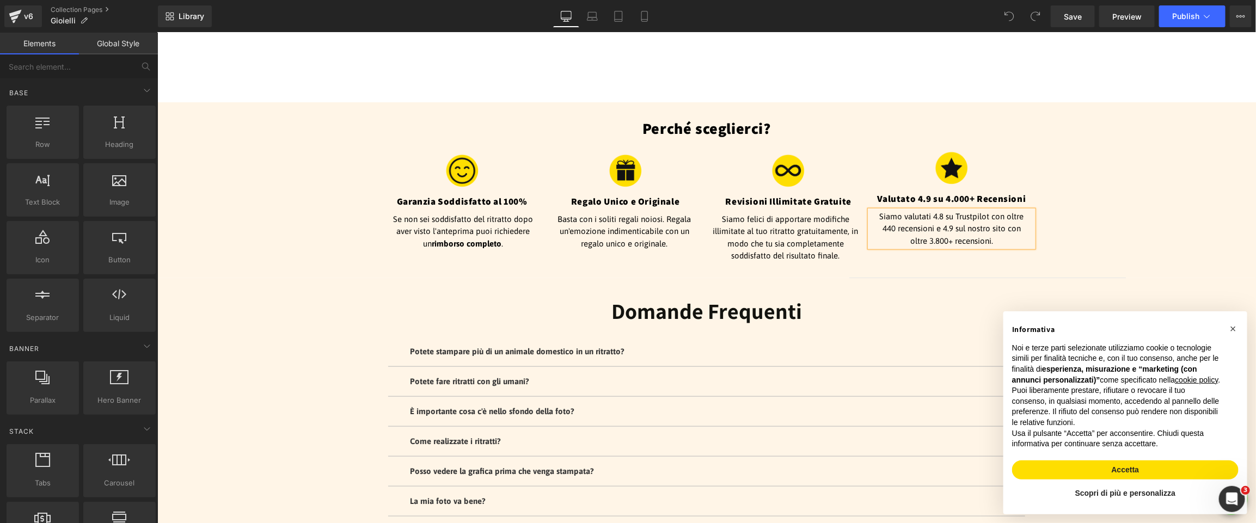
click at [1008, 226] on p "Siamo valutati 4.8 su Trustpilot con oltre 440 recensioni e 4.9 sul nostro sito…" at bounding box center [951, 228] width 152 height 37
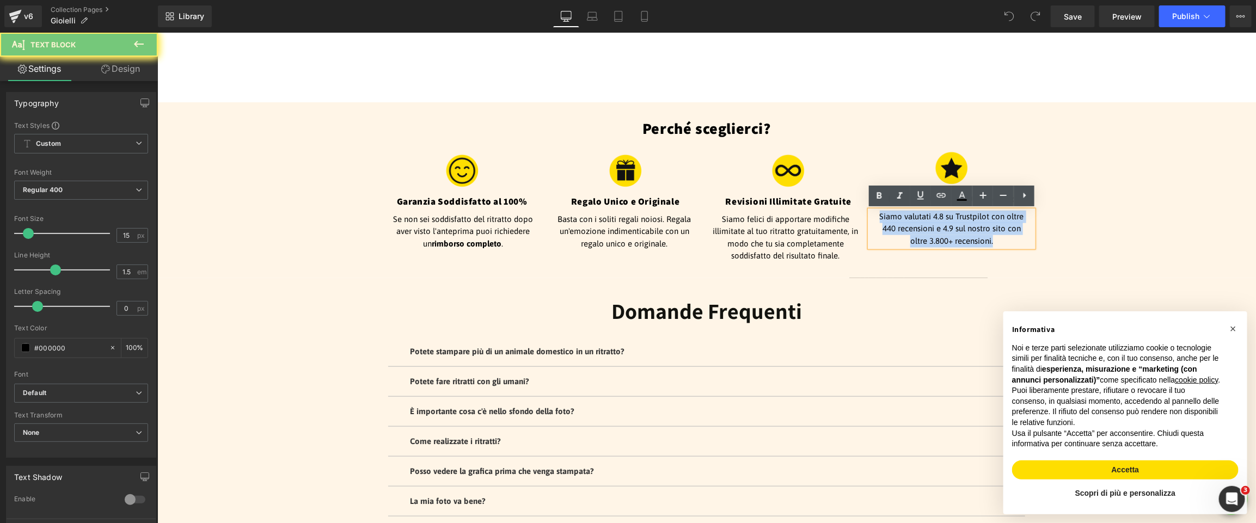
click at [1008, 226] on p "Siamo valutati 4.8 su Trustpilot con oltre 440 recensioni e 4.9 sul nostro sito…" at bounding box center [951, 228] width 152 height 37
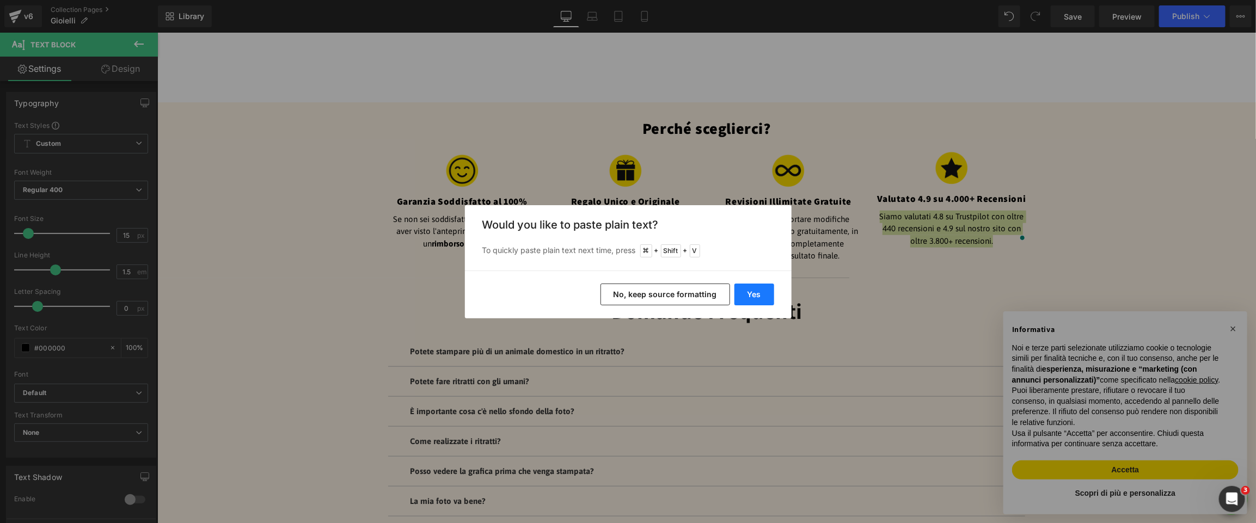
click at [753, 300] on button "Yes" at bounding box center [754, 295] width 40 height 22
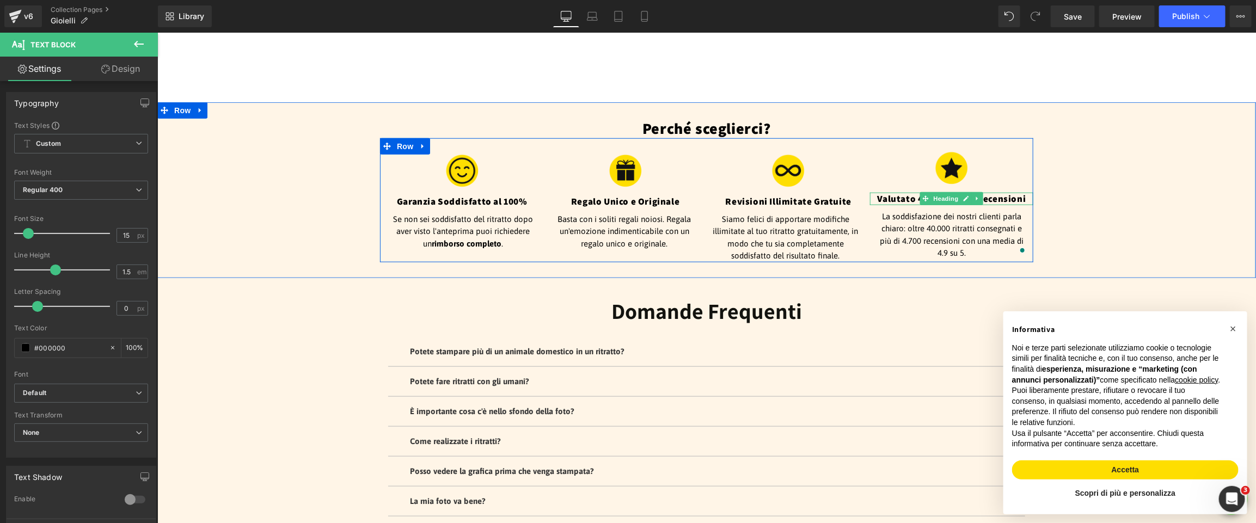
click at [1000, 196] on h4 "Valutato 4.9 su 4.000+ Recensioni" at bounding box center [950, 198] width 163 height 12
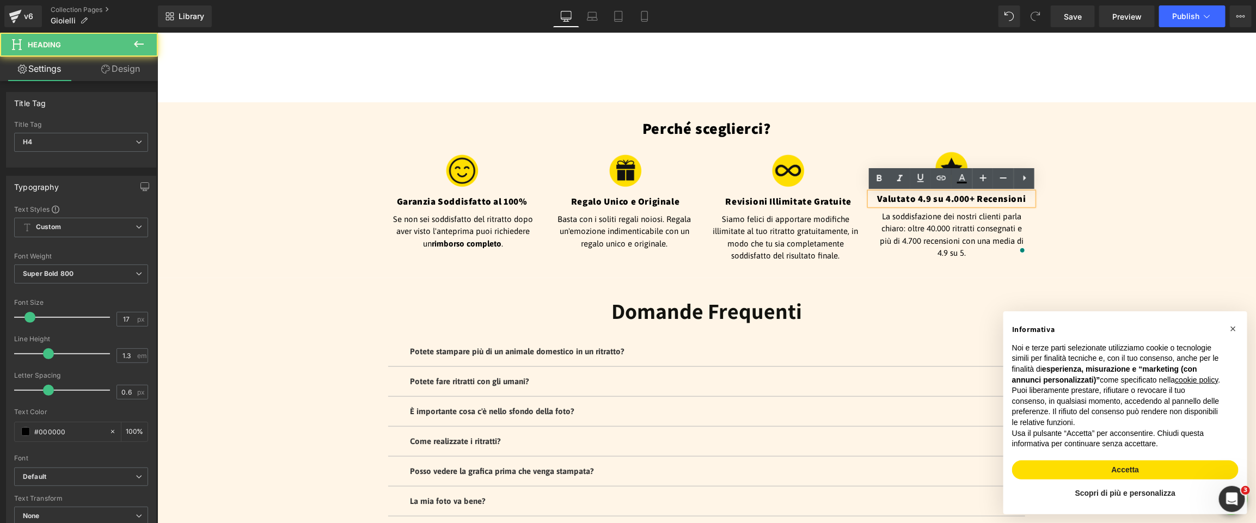
click at [957, 202] on h4 "Valutato 4.9 su 4.000+ Recensioni" at bounding box center [950, 198] width 163 height 12
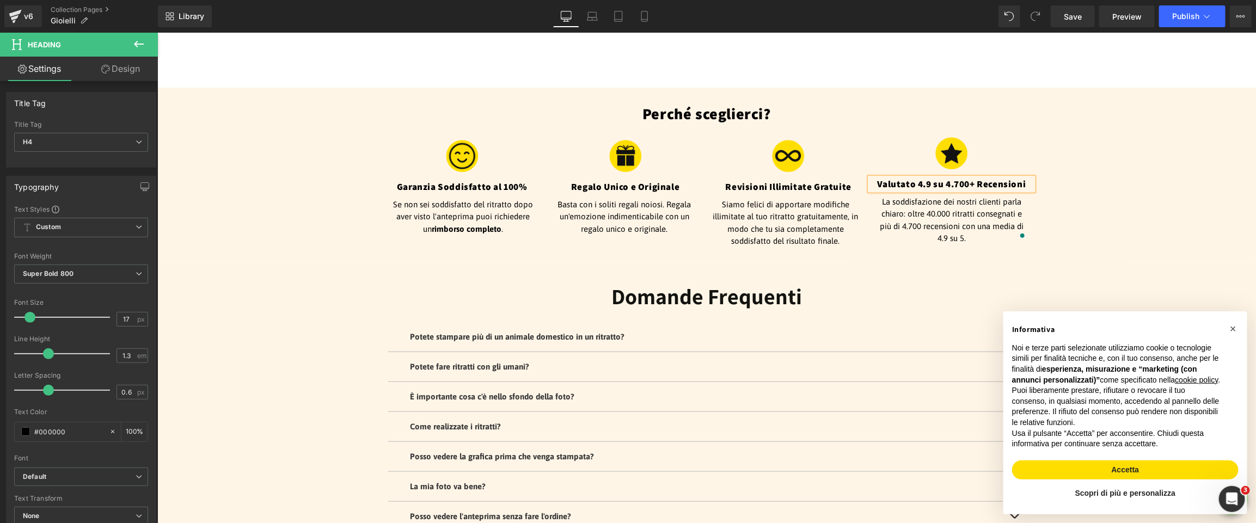
click at [1100, 173] on div "Perché sceglierci? Heading Image Garanzia Soddisfatto al 100% Heading Se non se…" at bounding box center [706, 174] width 1098 height 143
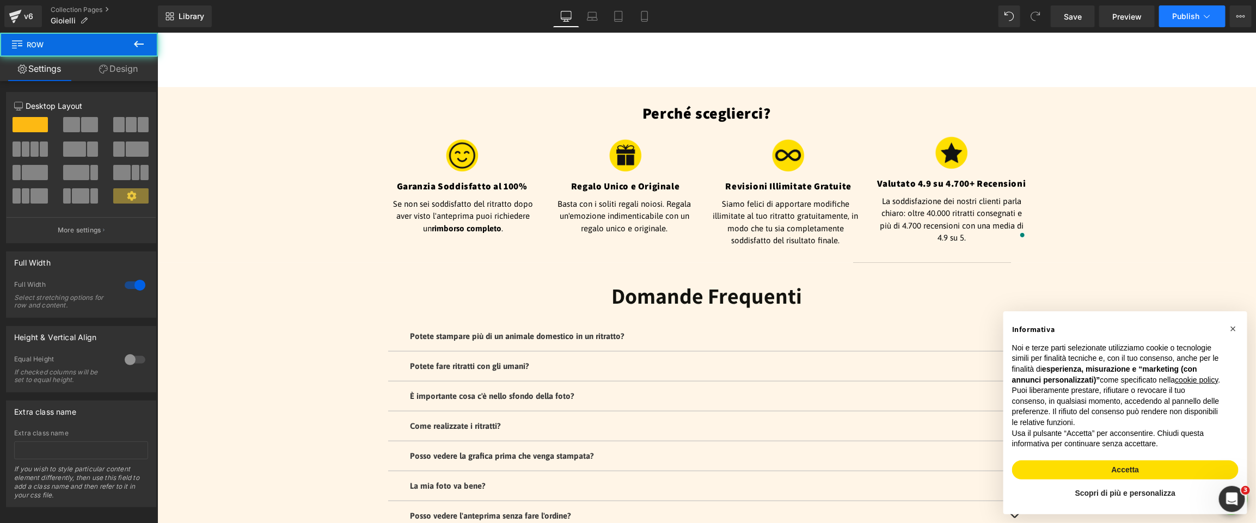
click at [1188, 18] on span "Publish" at bounding box center [1185, 16] width 27 height 9
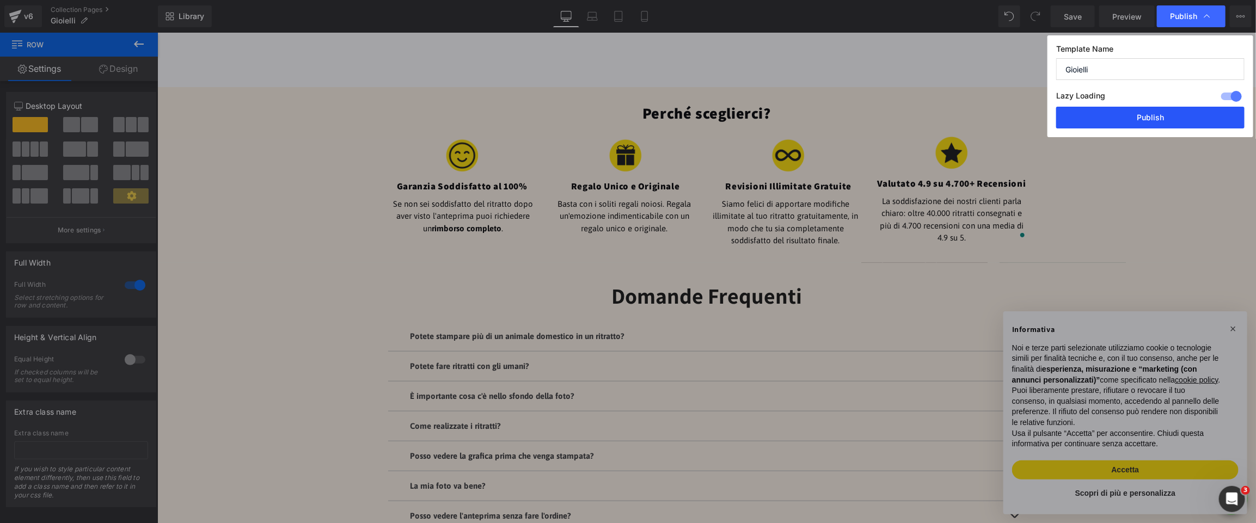
click at [0, 0] on button "Publish" at bounding box center [0, 0] width 0 height 0
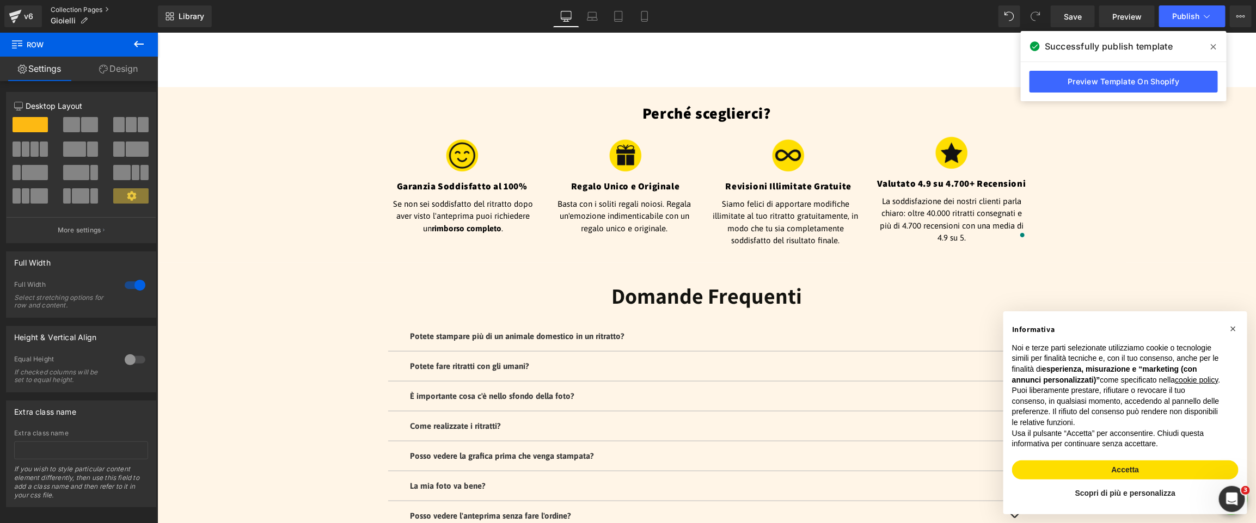
click at [69, 8] on link "Collection Pages" at bounding box center [104, 9] width 107 height 9
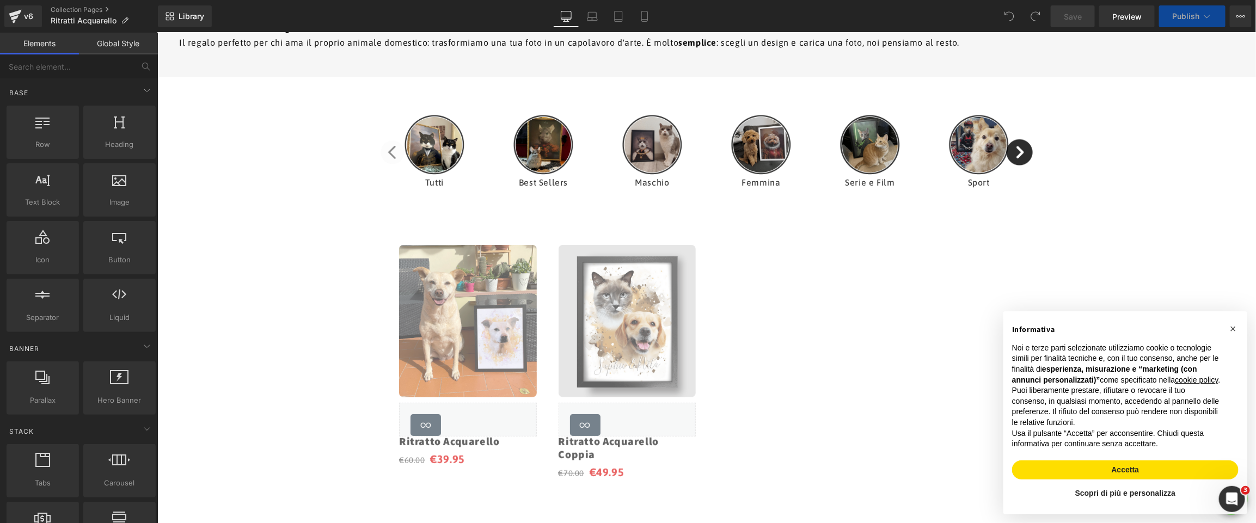
scroll to position [206, 0]
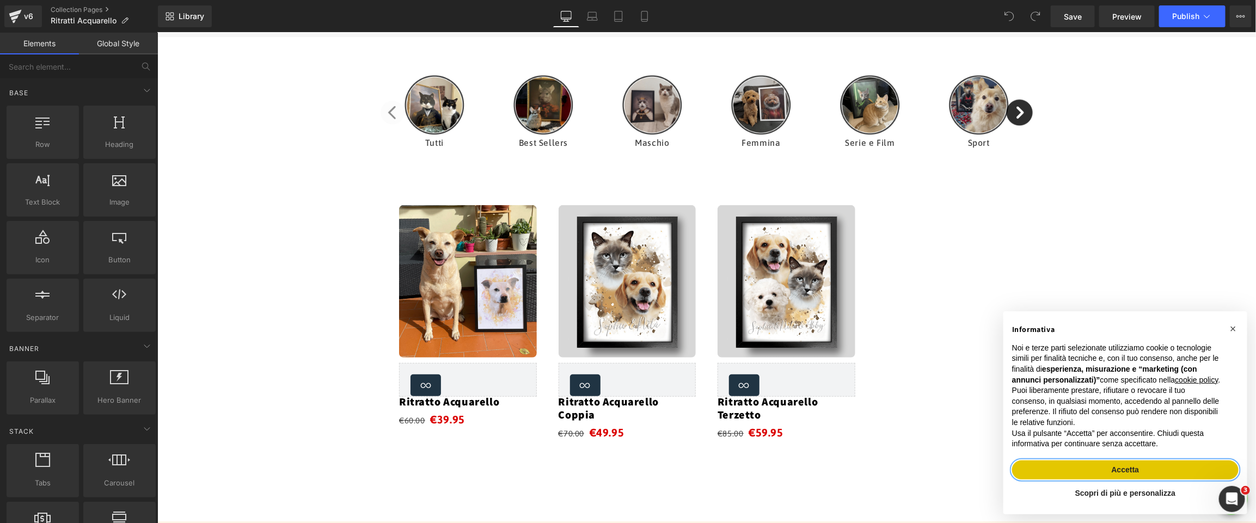
click at [1141, 466] on button "Accetta" at bounding box center [1124, 470] width 226 height 20
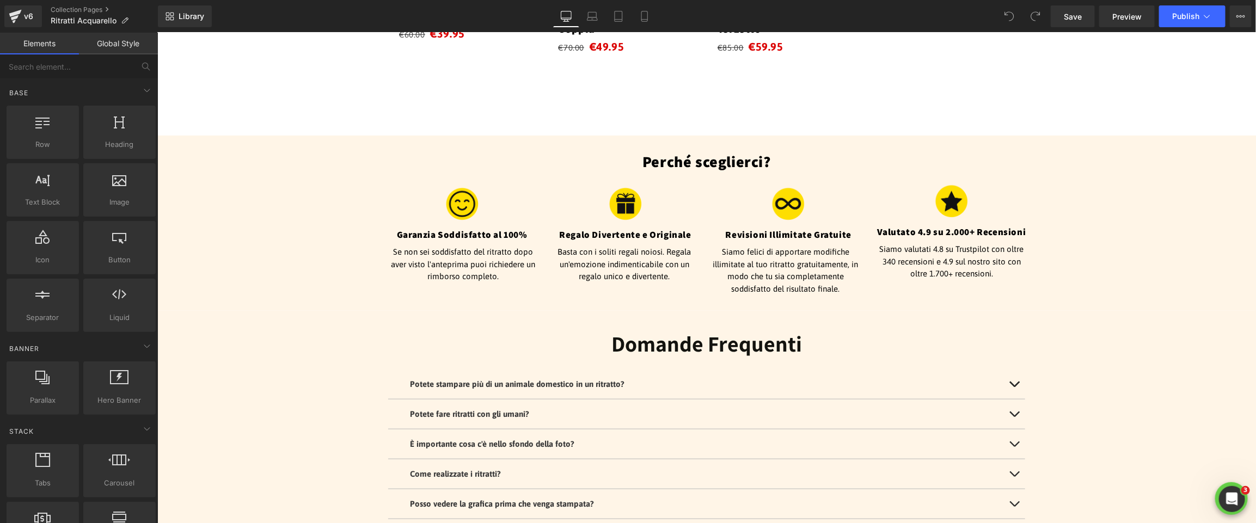
scroll to position [653, 0]
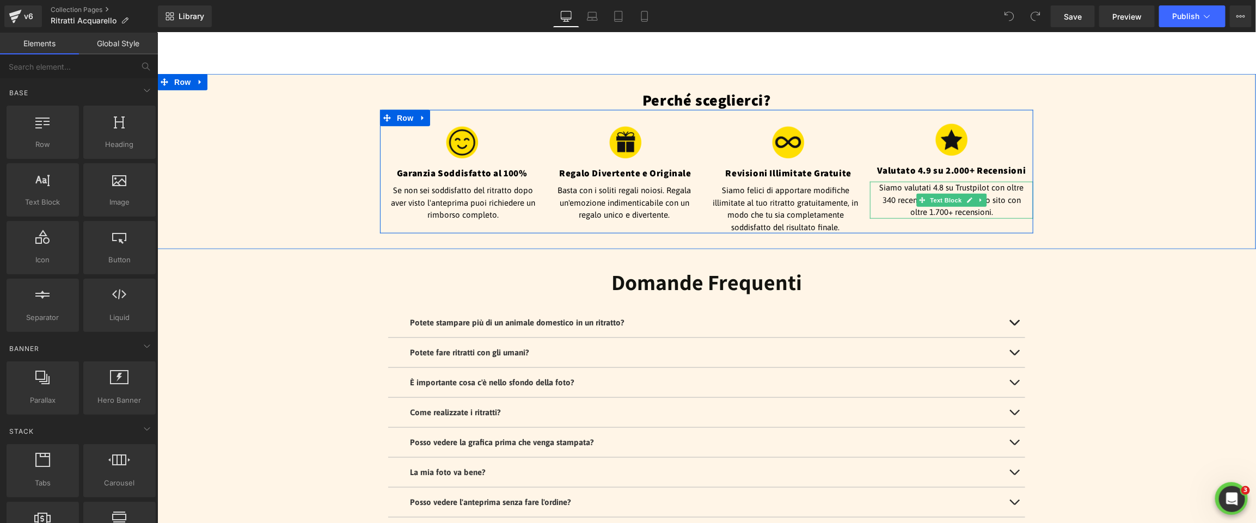
click at [1011, 202] on p "Siamo valutati 4.8 su Trustpilot con oltre 340 recensioni e 4.9 sul nostro sito…" at bounding box center [951, 199] width 152 height 37
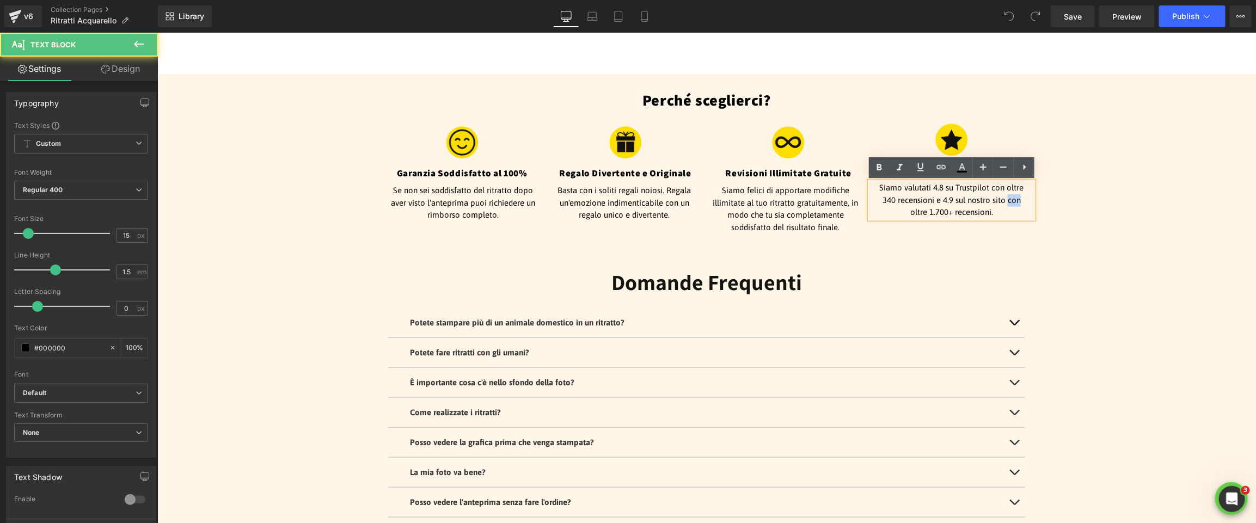
click at [1011, 202] on p "Siamo valutati 4.8 su Trustpilot con oltre 340 recensioni e 4.9 sul nostro sito…" at bounding box center [951, 199] width 152 height 37
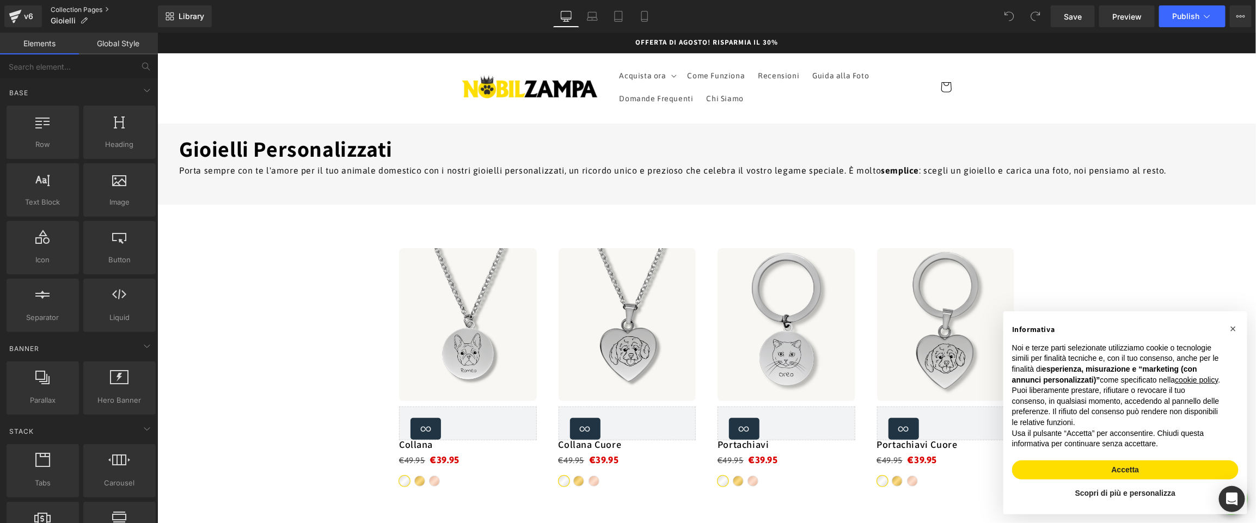
click at [67, 9] on link "Collection Pages" at bounding box center [104, 9] width 107 height 9
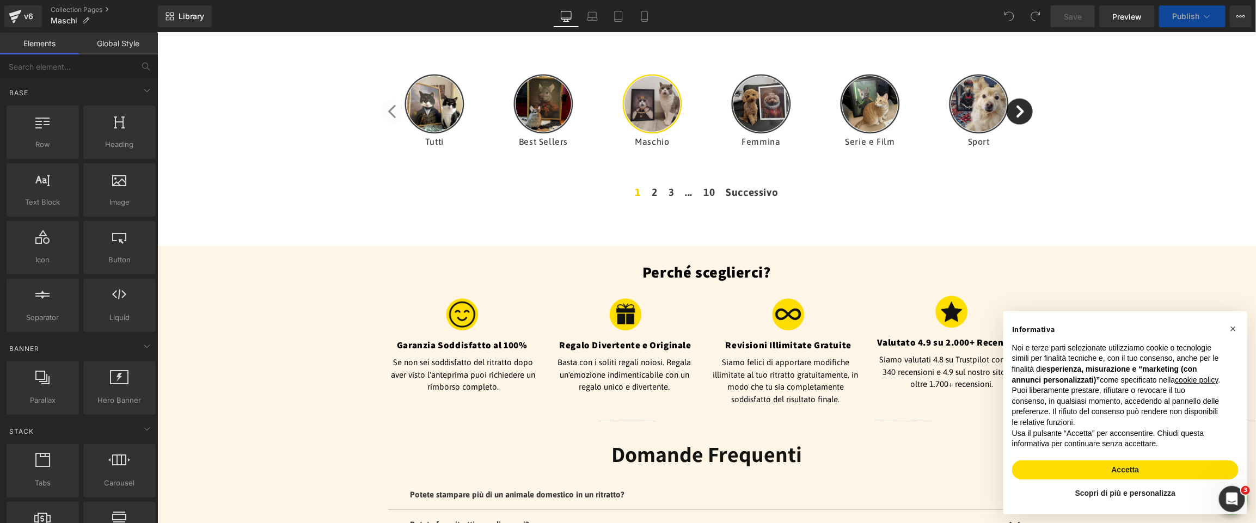
scroll to position [211, 0]
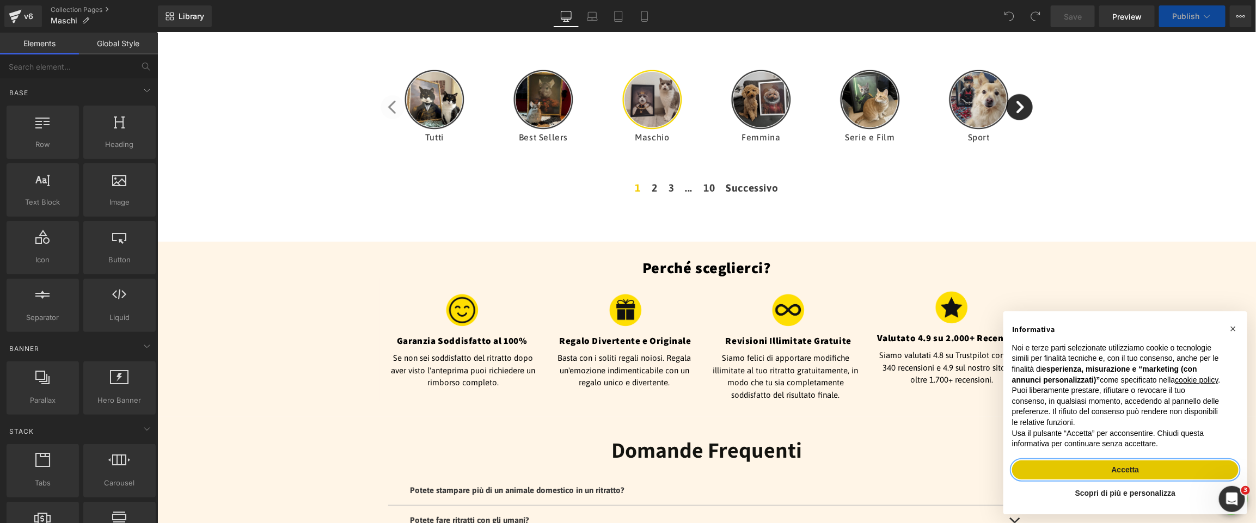
click at [1121, 471] on button "Accetta" at bounding box center [1124, 470] width 226 height 20
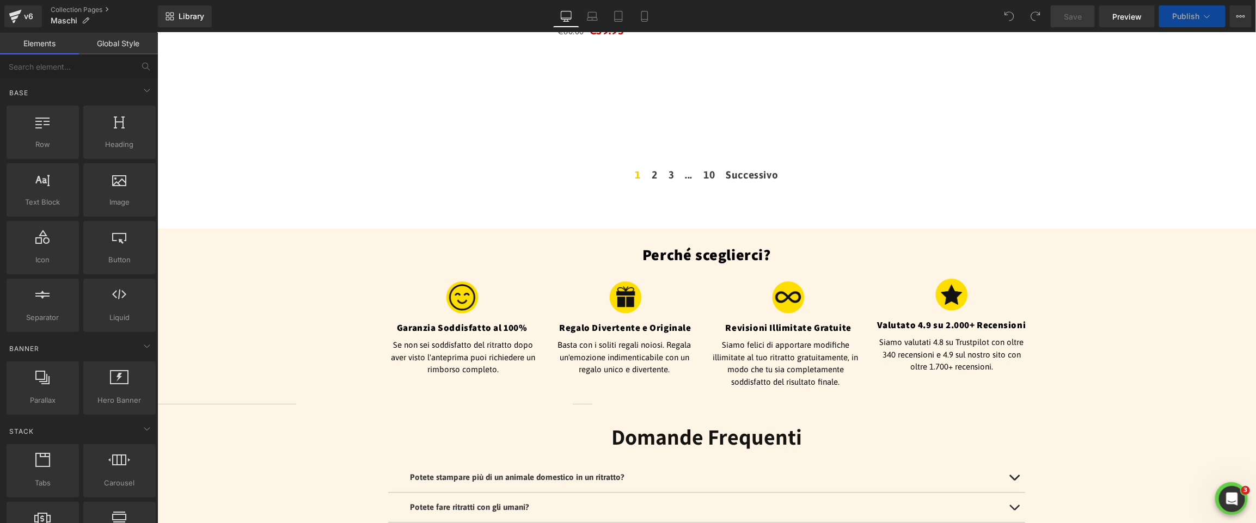
scroll to position [1373, 0]
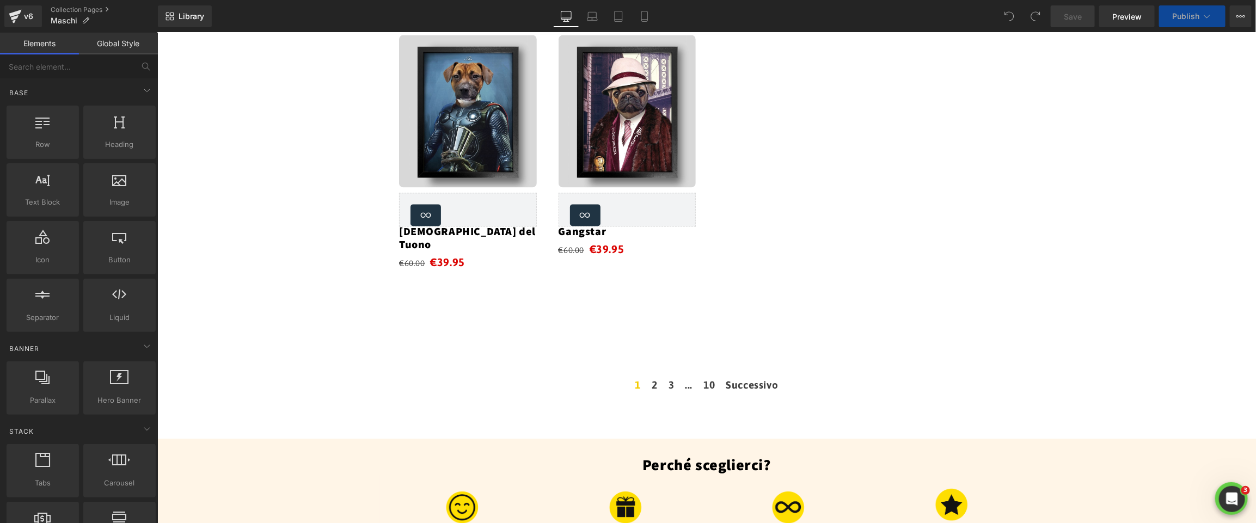
click at [1167, 375] on div "1 2 3 ... 10 Successivo" at bounding box center [706, 385] width 1098 height 21
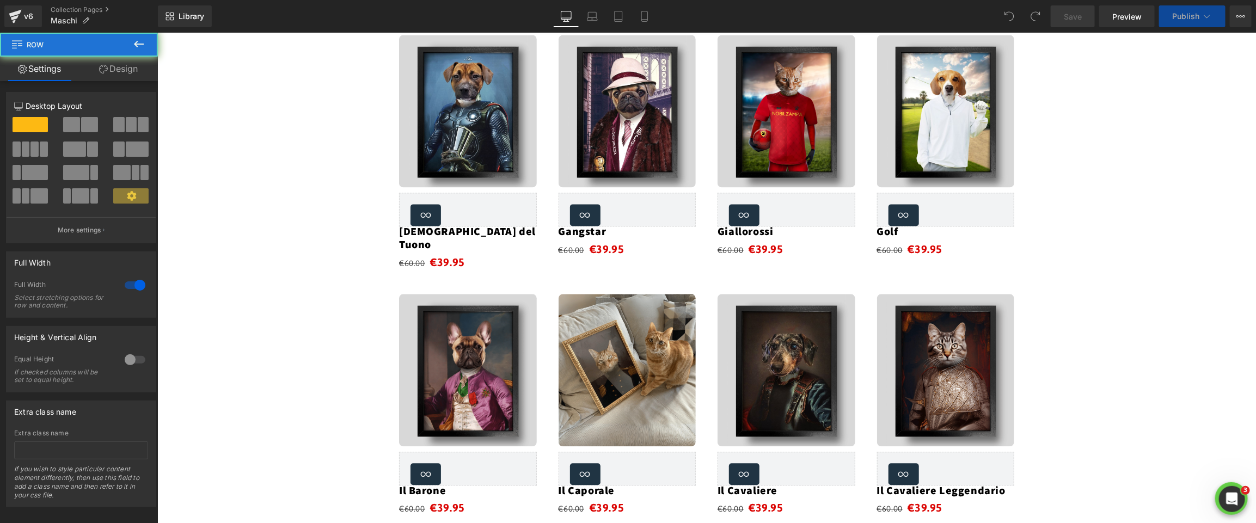
scroll to position [1857, 0]
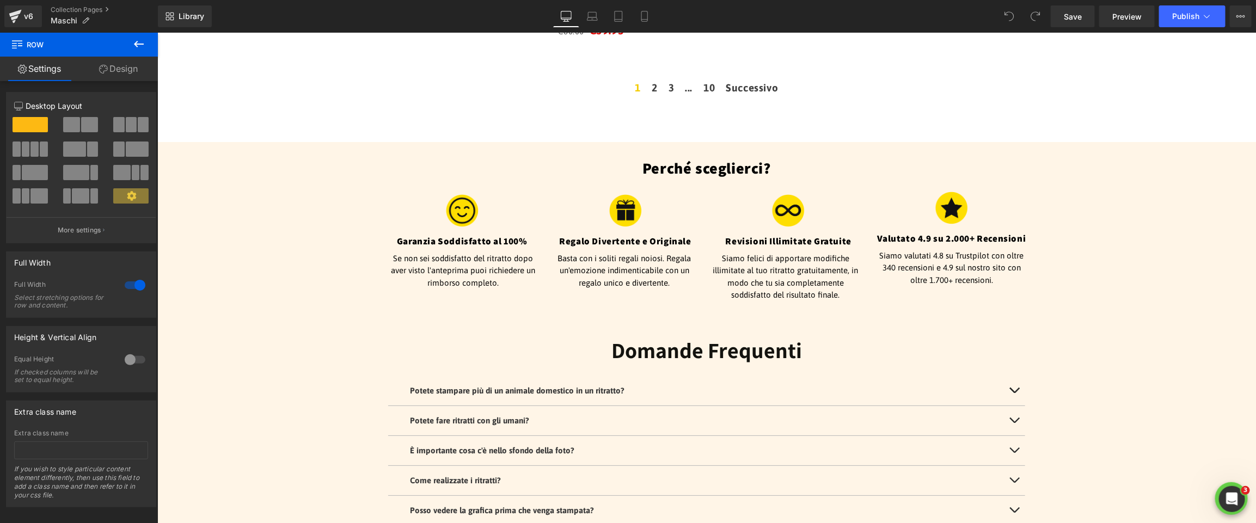
scroll to position [2424, 0]
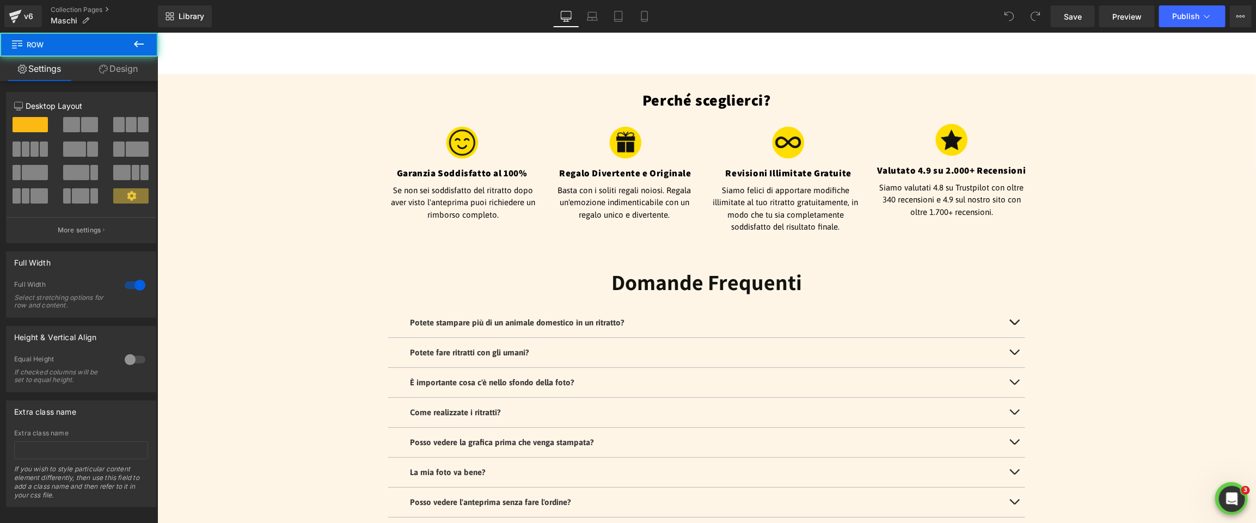
click at [245, 105] on div "Perché sceglierci? Heading Image Garanzia Soddisfatto al 100% Heading Se non se…" at bounding box center [706, 161] width 1098 height 143
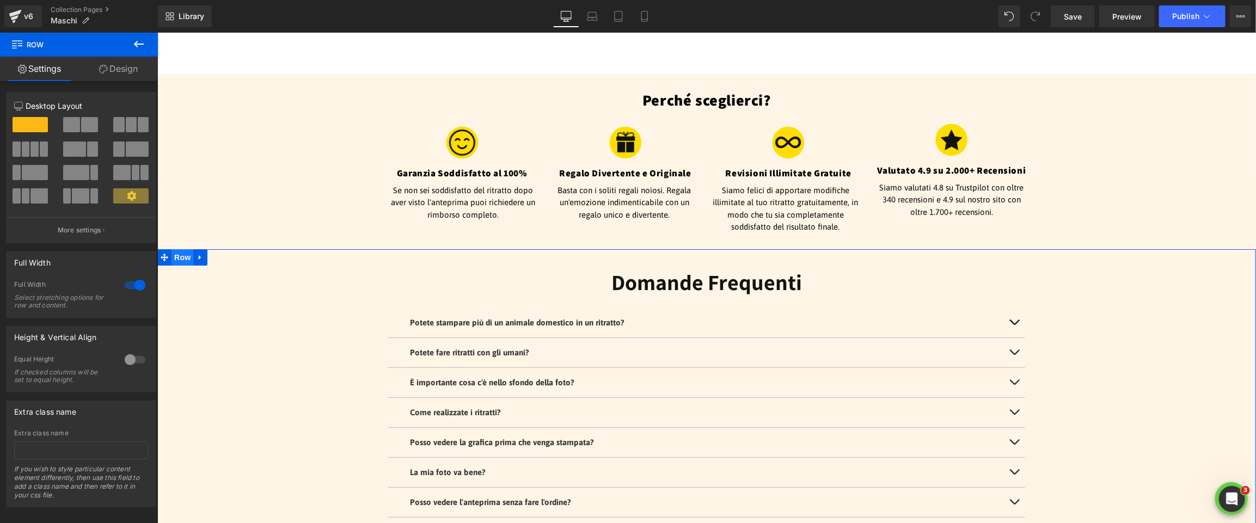
click at [175, 249] on span "Row" at bounding box center [182, 257] width 22 height 16
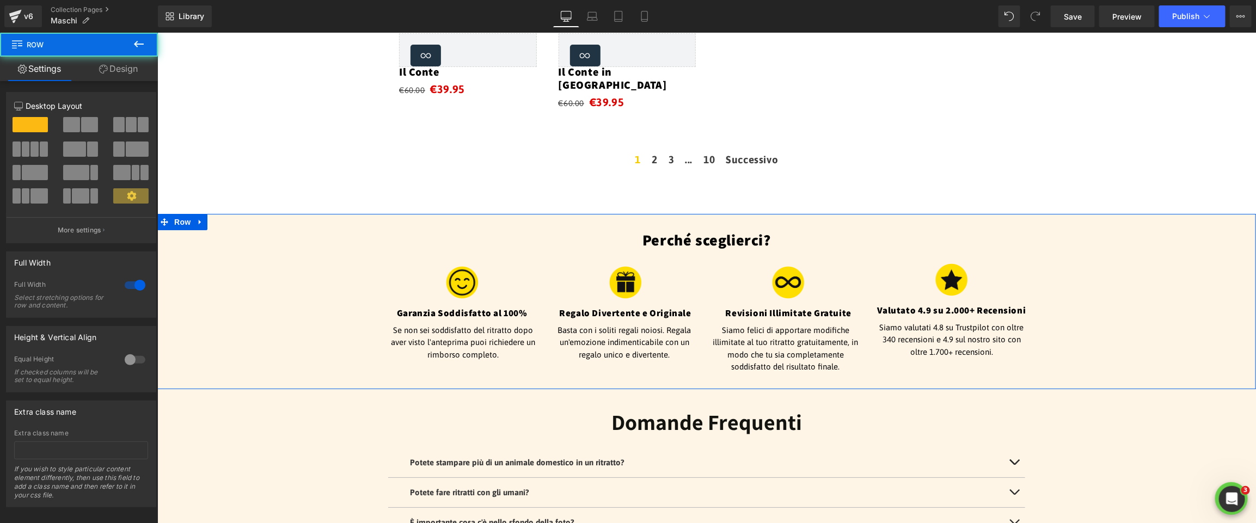
scroll to position [2279, 0]
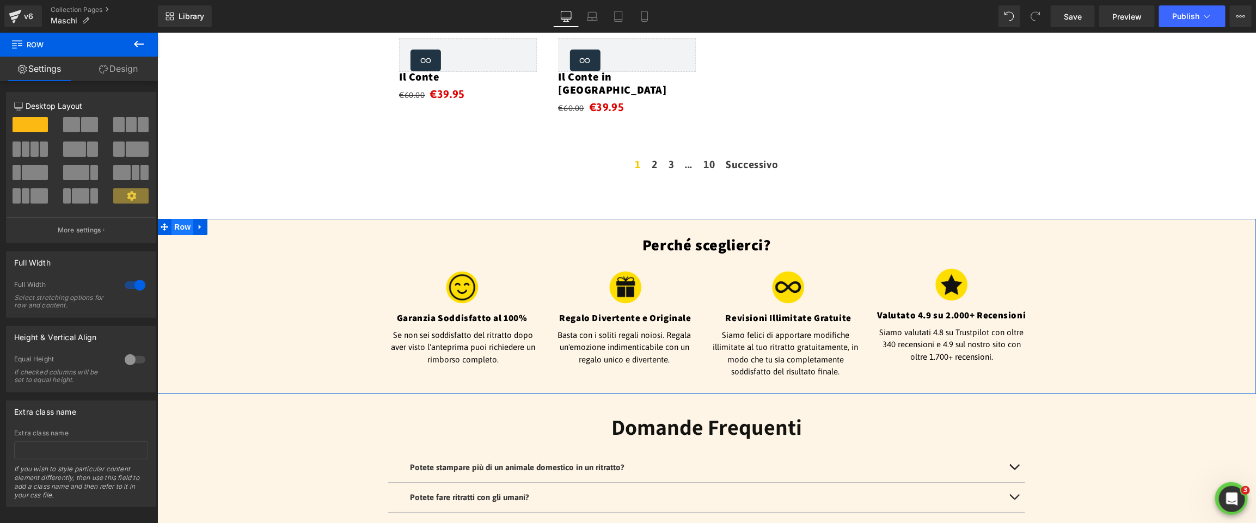
click at [174, 218] on span "Row" at bounding box center [182, 226] width 22 height 16
click at [200, 222] on icon at bounding box center [200, 226] width 8 height 8
click at [198, 222] on icon at bounding box center [200, 226] width 8 height 8
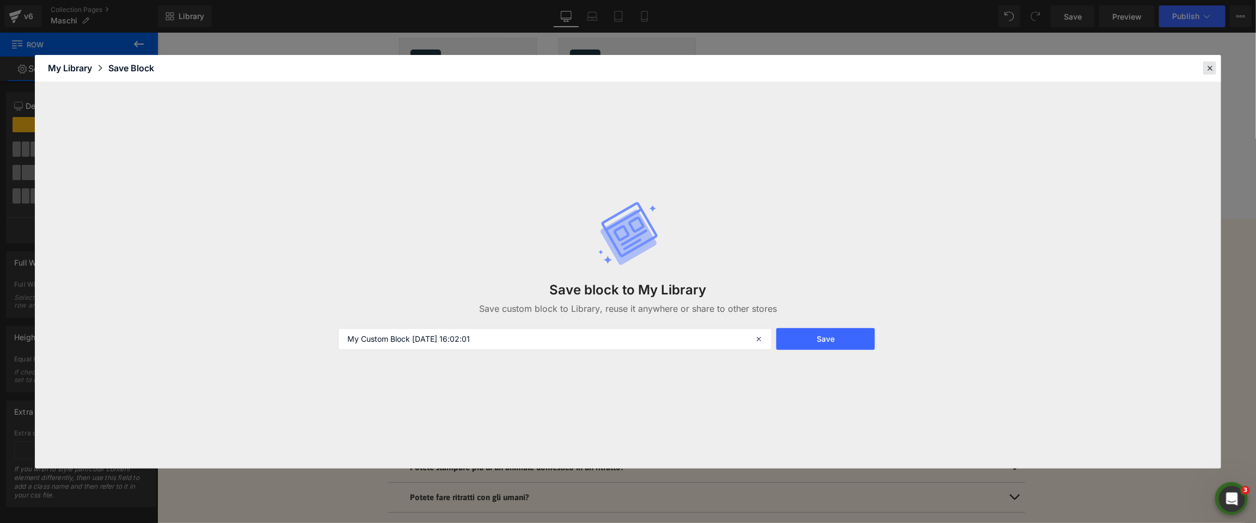
click at [0, 0] on div at bounding box center [0, 0] width 0 height 0
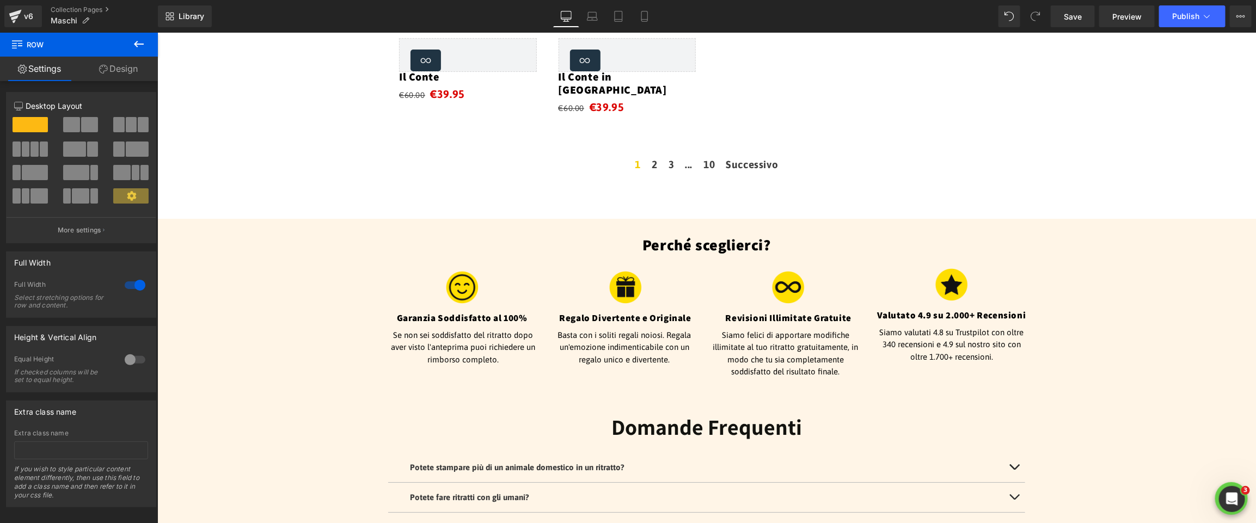
click at [139, 44] on icon at bounding box center [138, 44] width 13 height 13
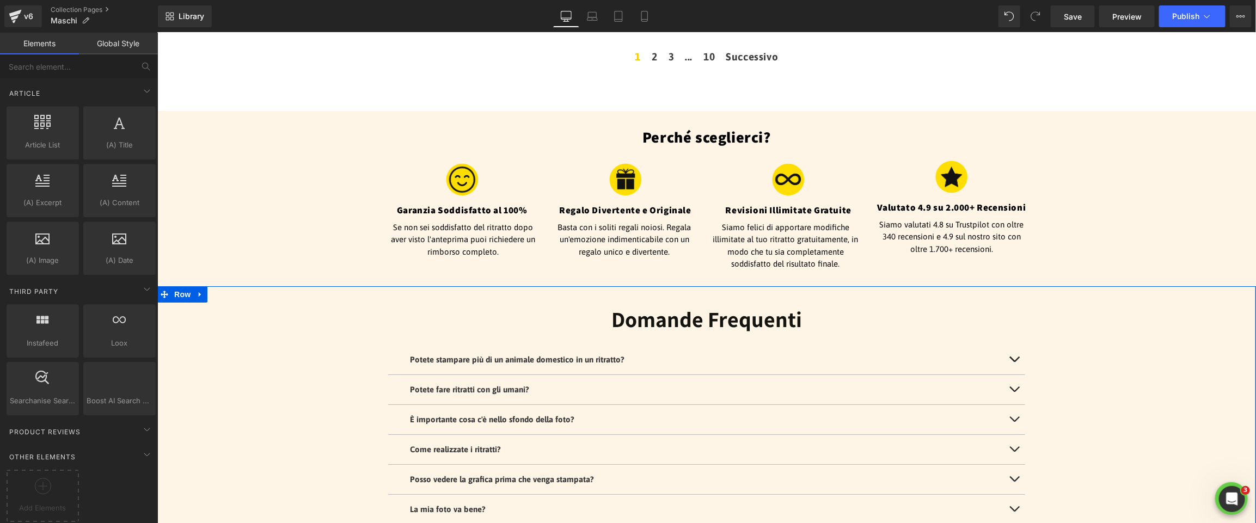
scroll to position [2314, 0]
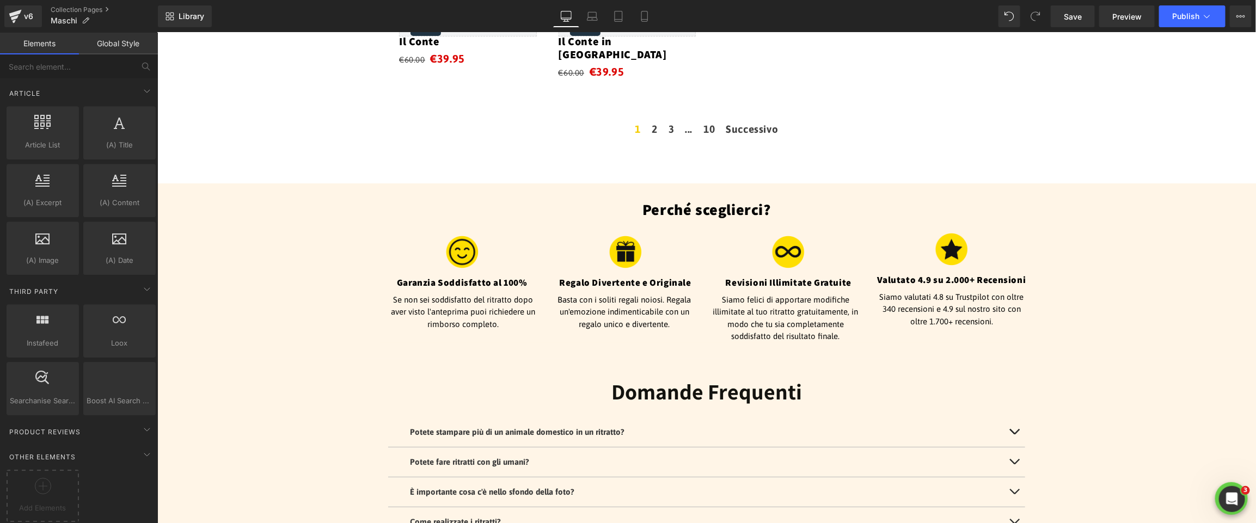
click at [987, 291] on p "Siamo valutati 4.8 su Trustpilot con oltre 340 recensioni e 4.9 sul nostro sito…" at bounding box center [951, 309] width 152 height 37
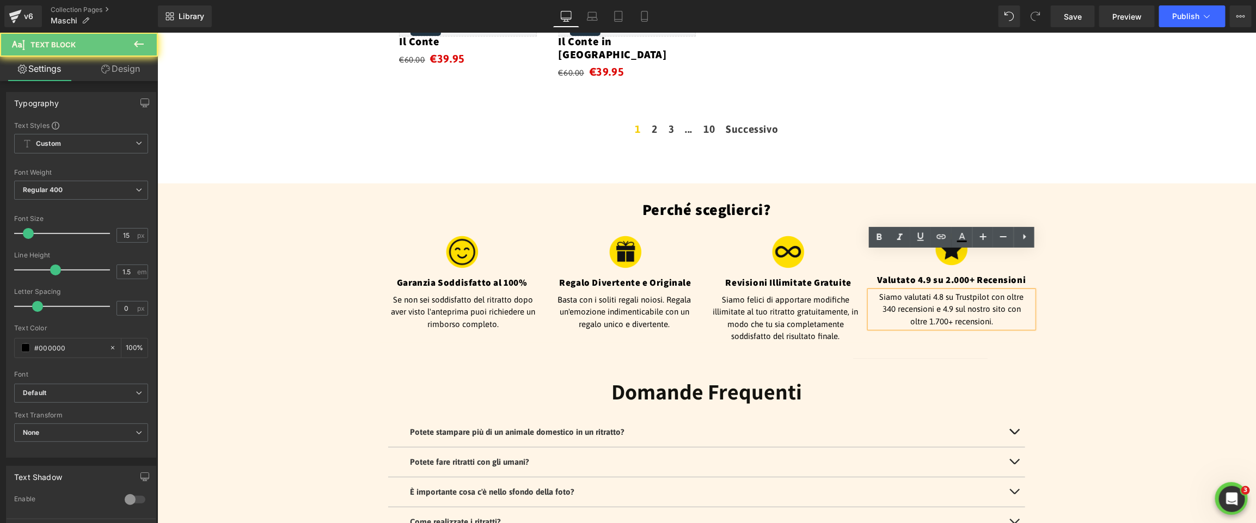
click at [987, 291] on p "Siamo valutati 4.8 su Trustpilot con oltre 340 recensioni e 4.9 sul nostro sito…" at bounding box center [951, 309] width 152 height 37
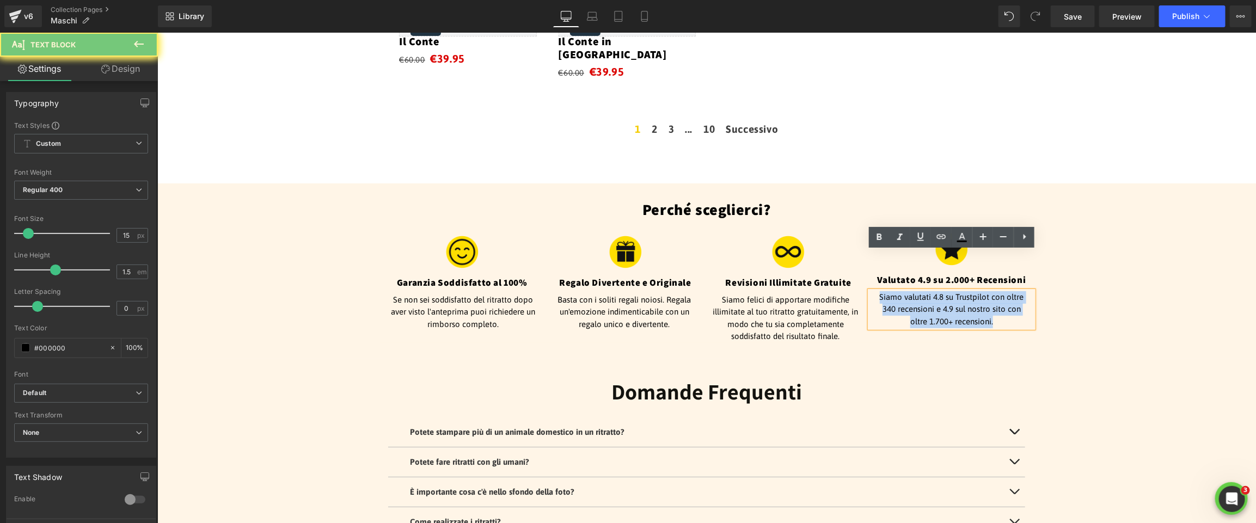
click at [987, 291] on p "Siamo valutati 4.8 su Trustpilot con oltre 340 recensioni e 4.9 sul nostro sito…" at bounding box center [951, 309] width 152 height 37
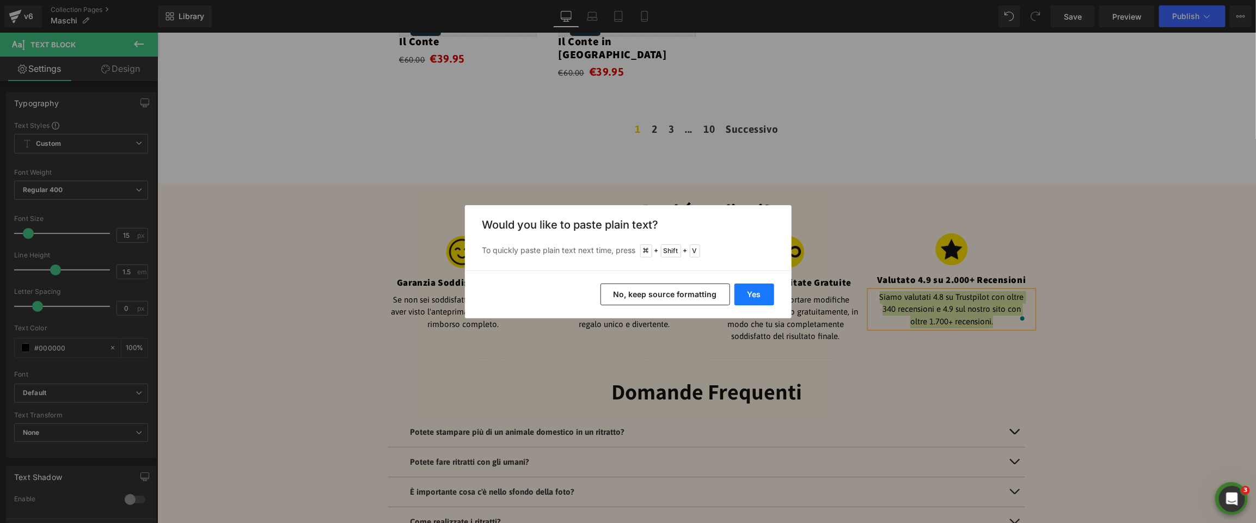
click at [751, 483] on button "Yes" at bounding box center [549, 489] width 593 height 13
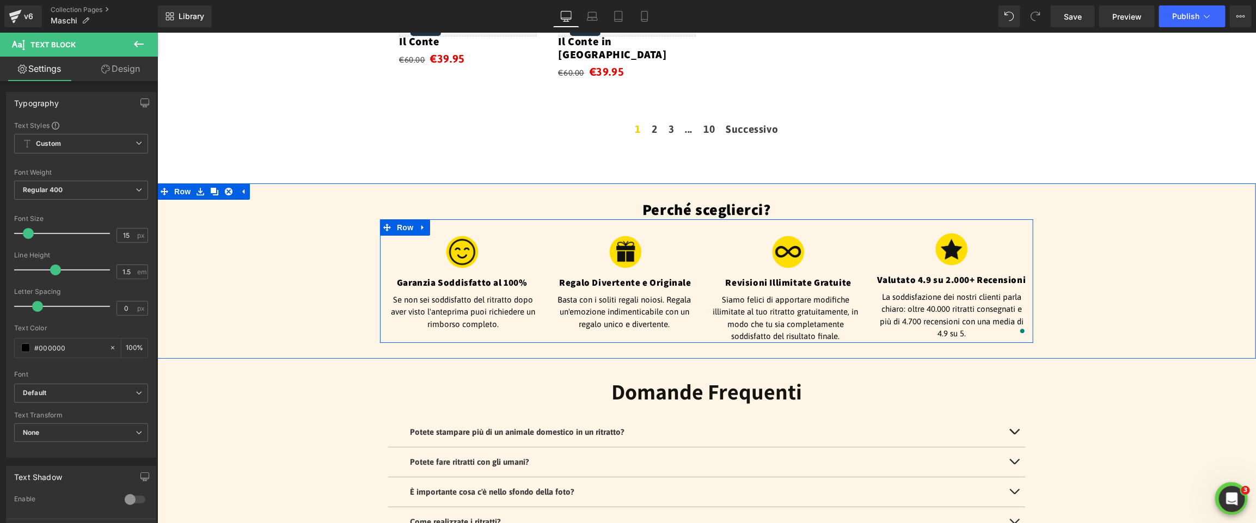
click at [1000, 273] on h4 "Valutato 4.9 su 2.000+ Recensioni" at bounding box center [950, 279] width 163 height 12
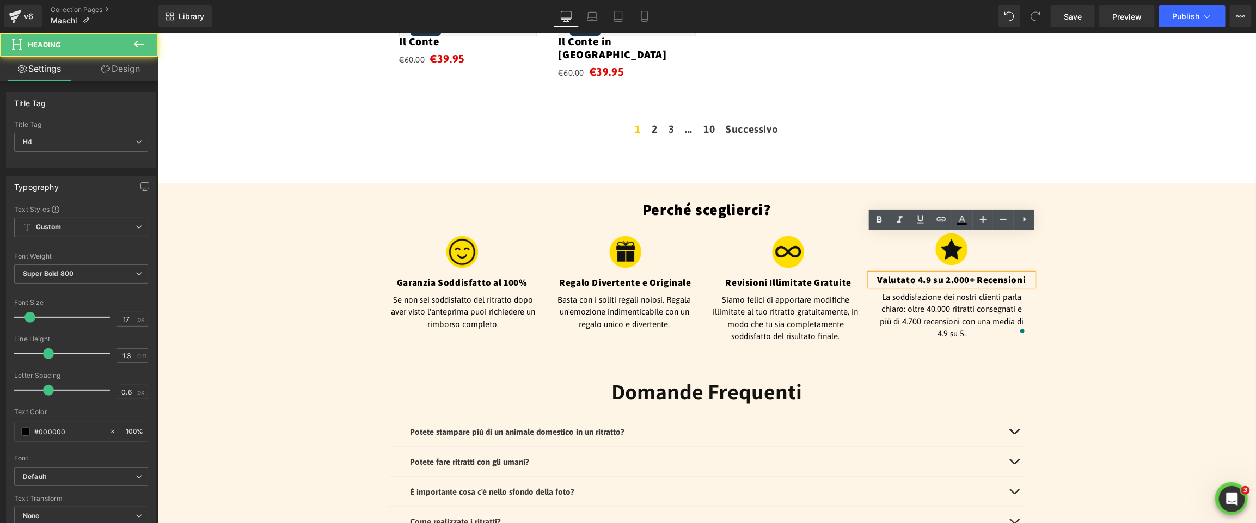
click at [956, 273] on h4 "Valutato 4.9 su 2.000+ Recensioni" at bounding box center [950, 279] width 163 height 12
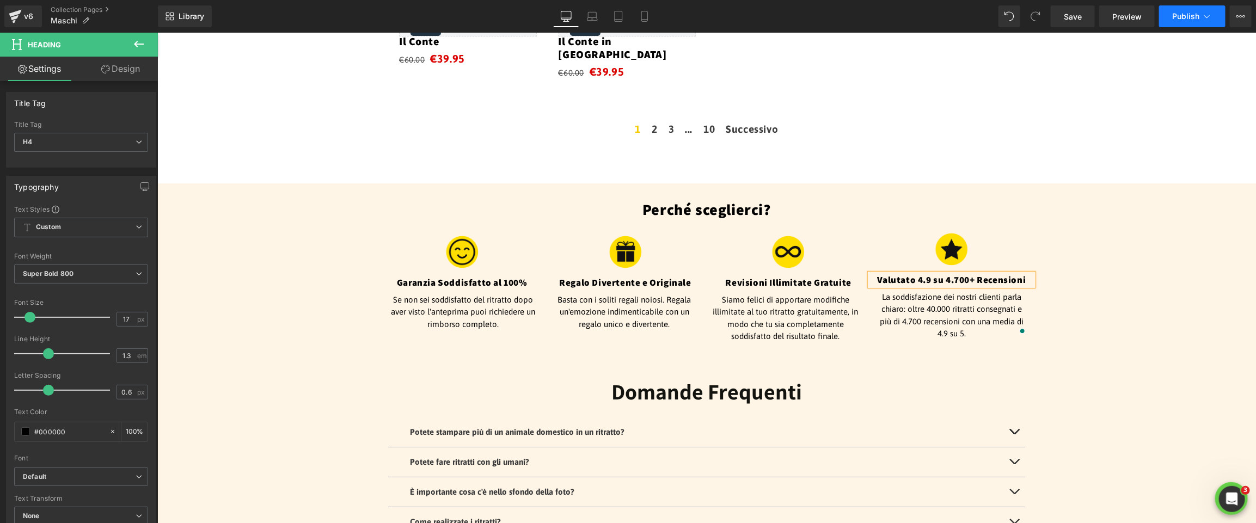
click at [1185, 19] on span "Publish" at bounding box center [1185, 16] width 27 height 9
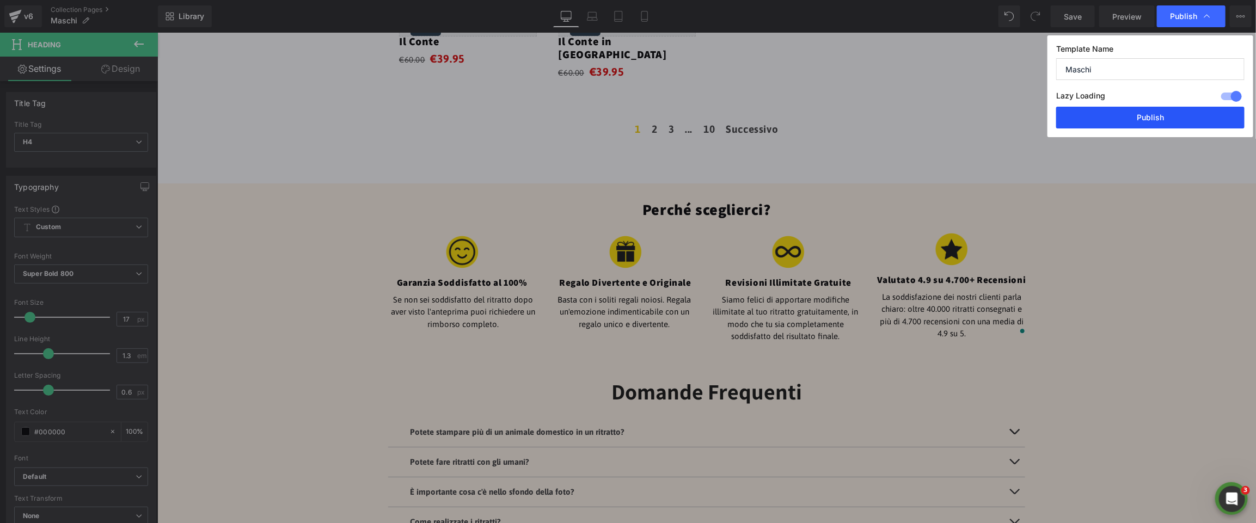
click at [0, 0] on button "Publish" at bounding box center [0, 0] width 0 height 0
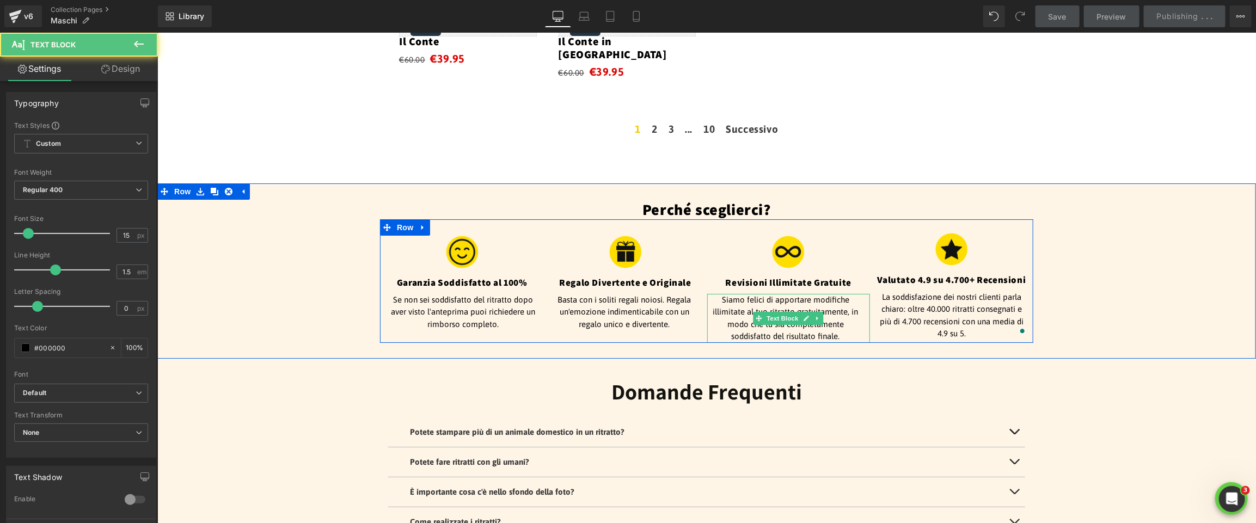
click at [840, 293] on p "Siamo felici di apportare modifiche illimitate al tuo ritratto gratuitamente, i…" at bounding box center [784, 317] width 157 height 49
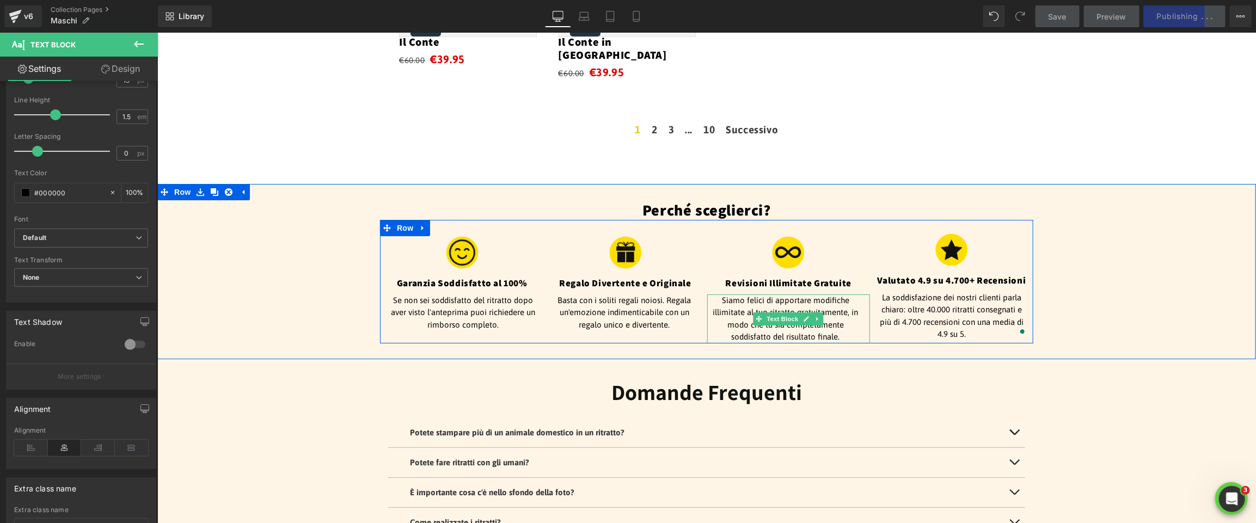
scroll to position [2315, 0]
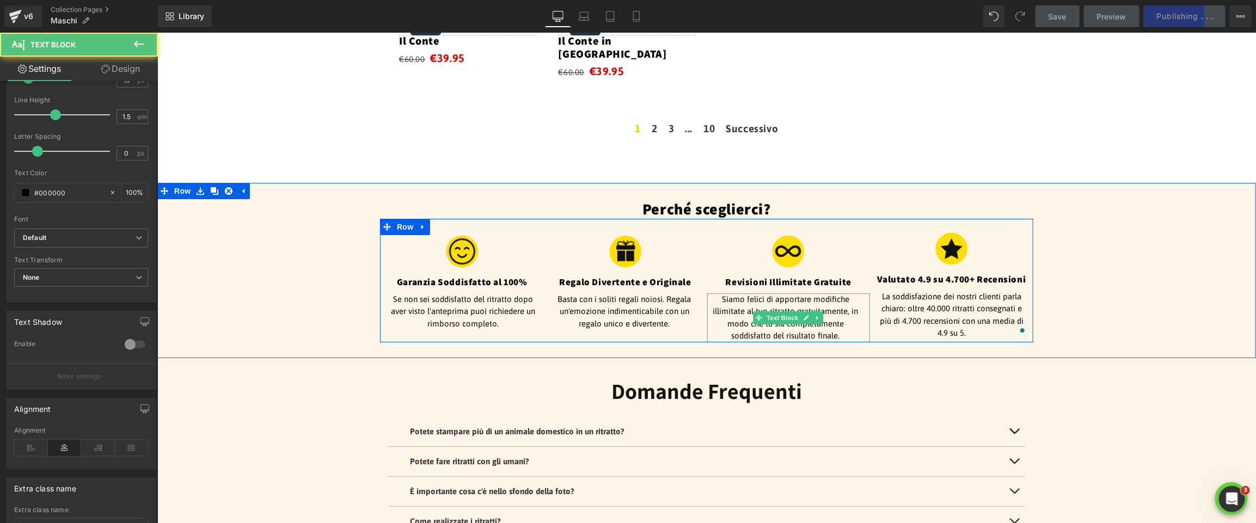
click at [854, 293] on p "Siamo felici di apportare modifiche illimitate al tuo ritratto gratuitamente, i…" at bounding box center [784, 317] width 157 height 49
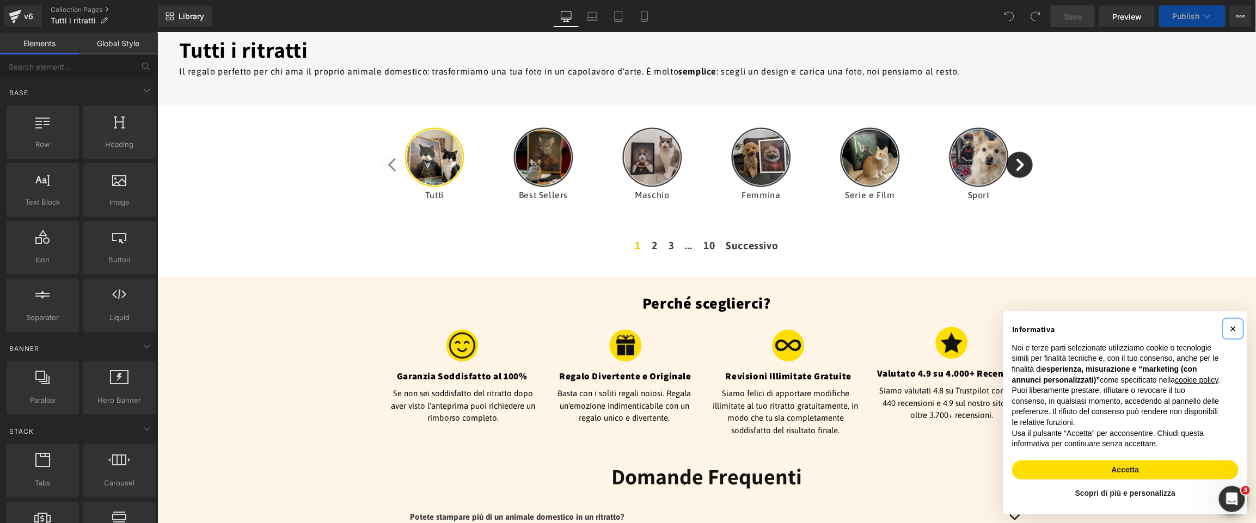
click at [1233, 322] on span "×" at bounding box center [1232, 328] width 7 height 12
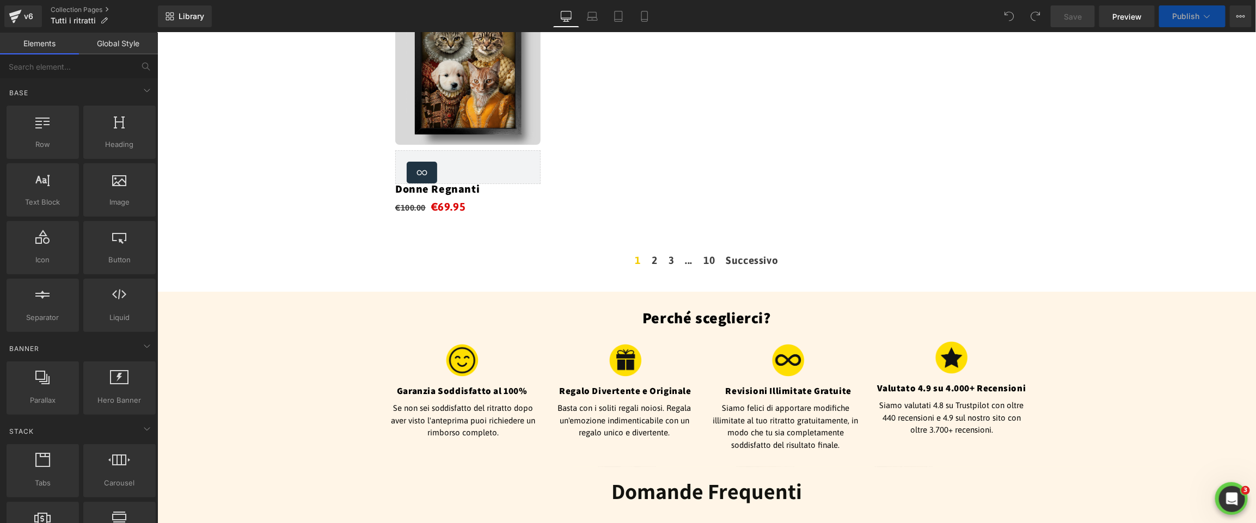
scroll to position [2207, 0]
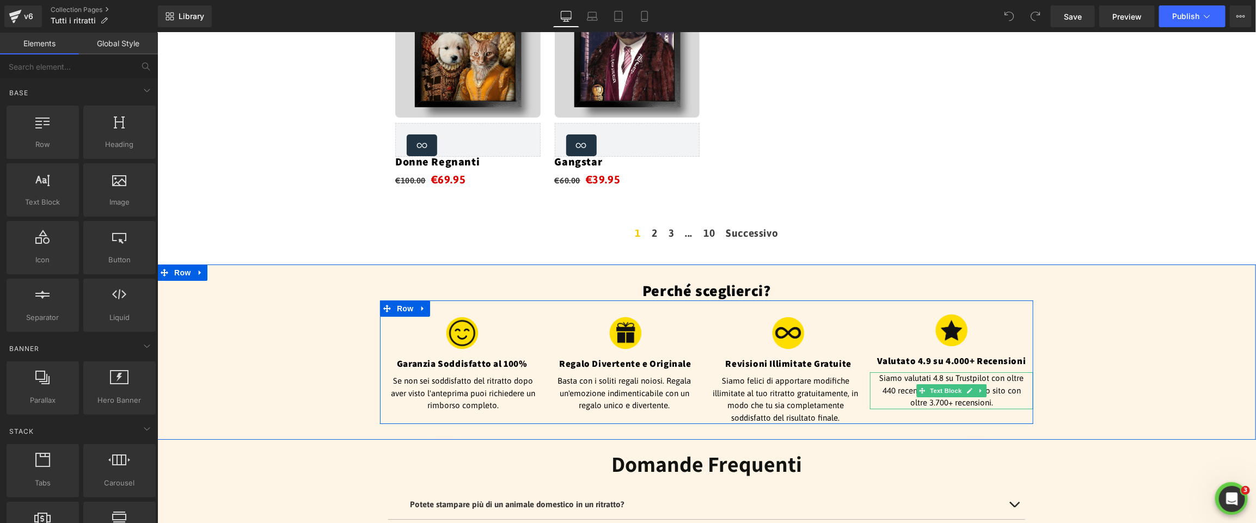
click at [1007, 372] on p "Siamo valutati 4.8 su Trustpilot con oltre 440 recensioni e 4.9 sul nostro sito…" at bounding box center [951, 390] width 152 height 37
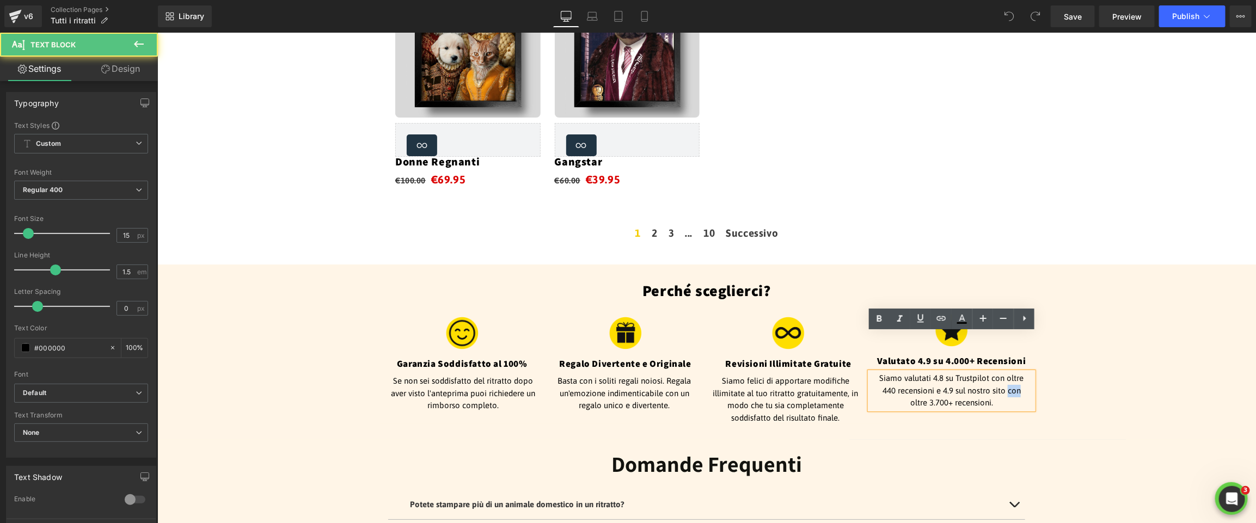
click at [1007, 372] on p "Siamo valutati 4.8 su Trustpilot con oltre 440 recensioni e 4.9 sul nostro sito…" at bounding box center [951, 390] width 152 height 37
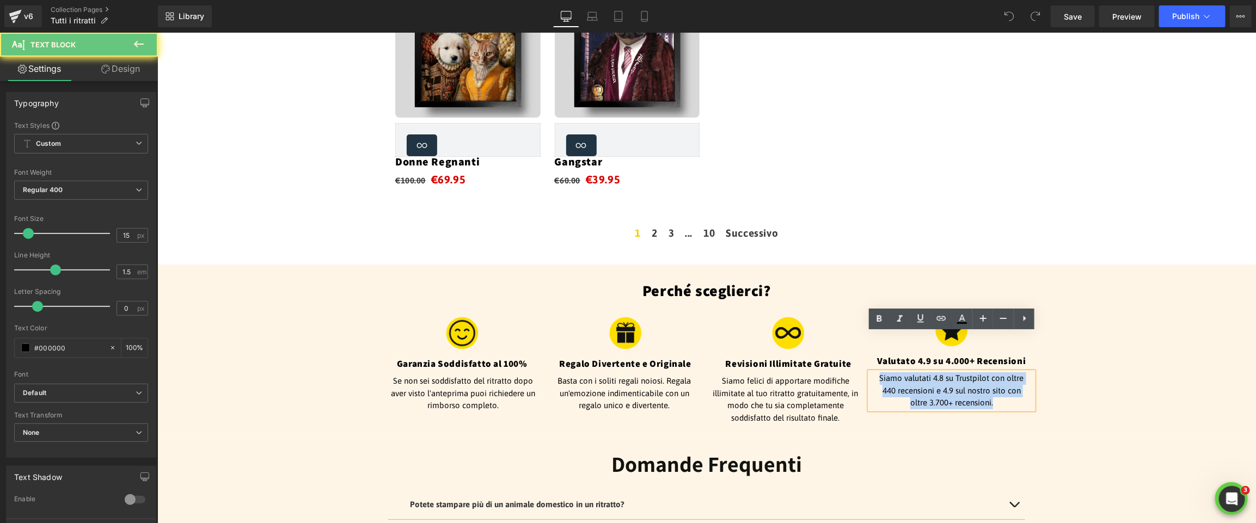
click at [1007, 372] on p "Siamo valutati 4.8 su Trustpilot con oltre 440 recensioni e 4.9 sul nostro sito…" at bounding box center [951, 390] width 152 height 37
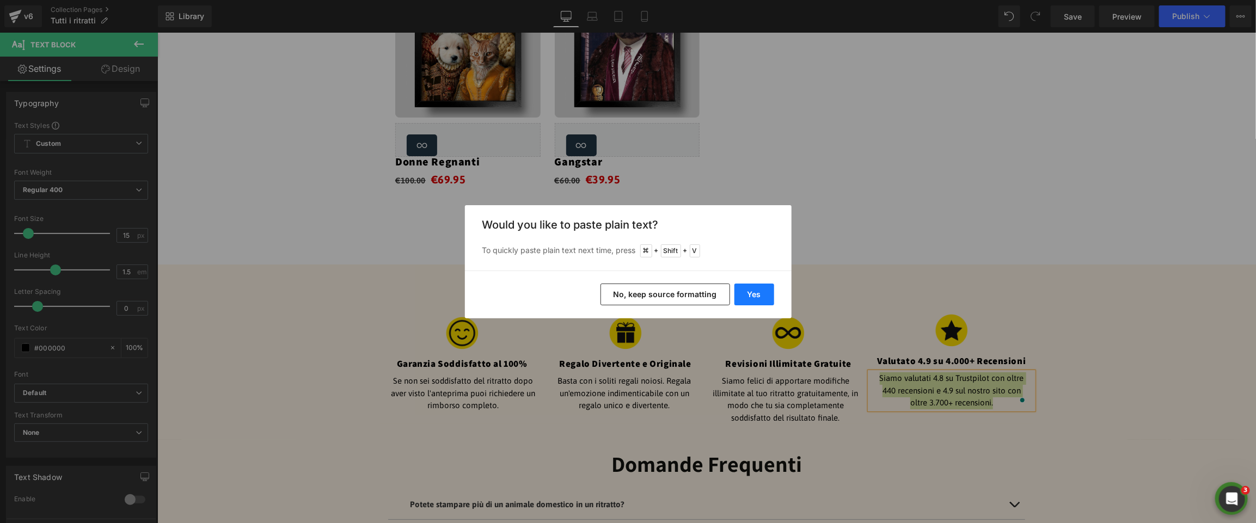
drag, startPoint x: 758, startPoint y: 287, endPoint x: 690, endPoint y: 278, distance: 68.1
click at [0, 0] on button "Yes" at bounding box center [0, 0] width 0 height 0
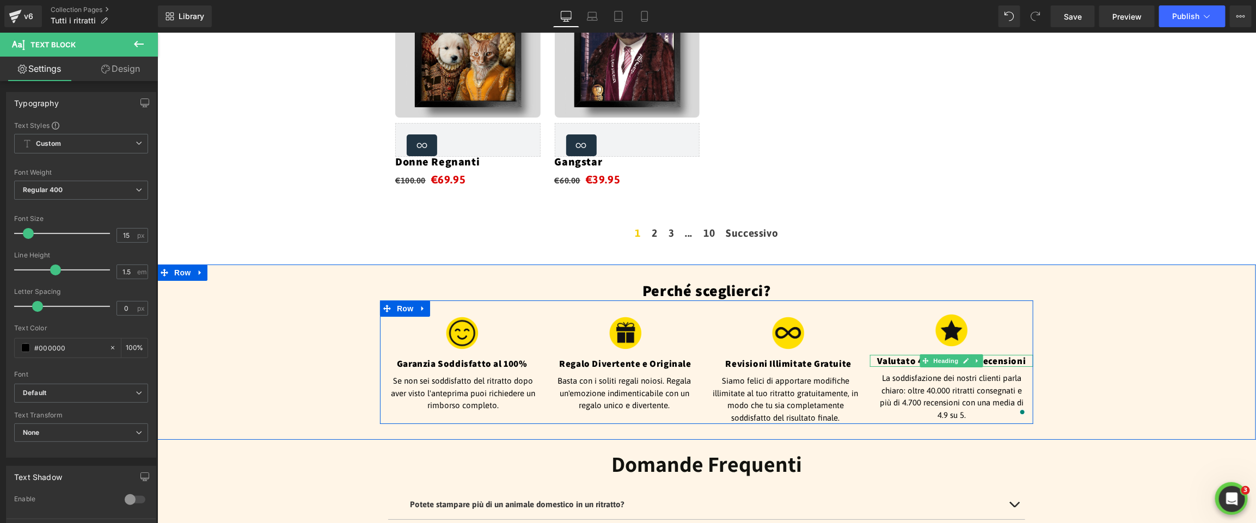
click at [1001, 354] on h4 "Valutato 4.9 su 4.000+ Recensioni" at bounding box center [950, 360] width 163 height 12
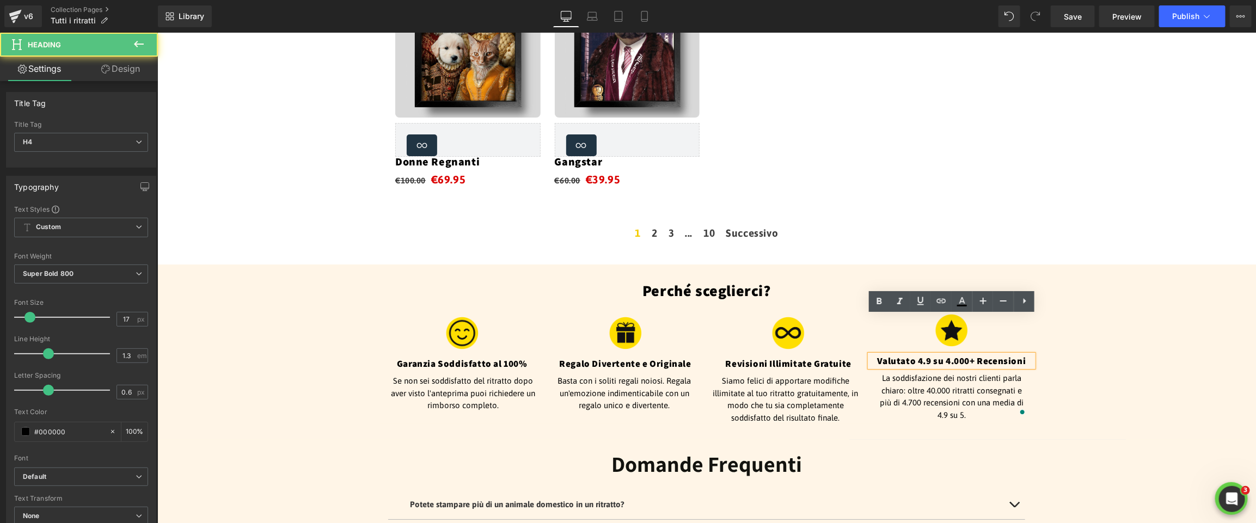
click at [958, 354] on h4 "Valutato 4.9 su 4.000+ Recensioni" at bounding box center [950, 360] width 163 height 12
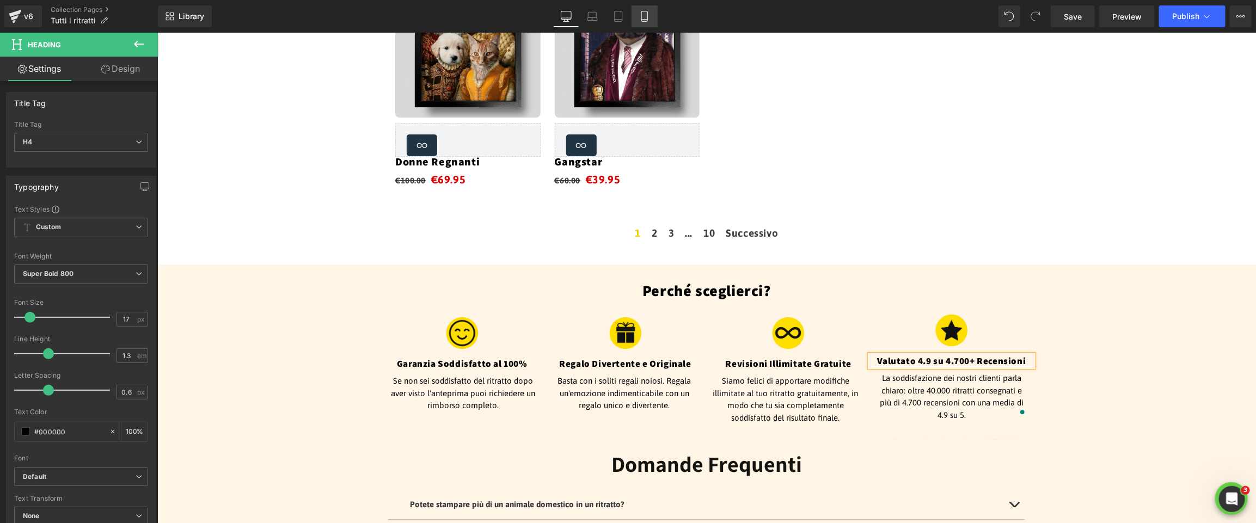
click at [647, 19] on icon at bounding box center [644, 16] width 11 height 11
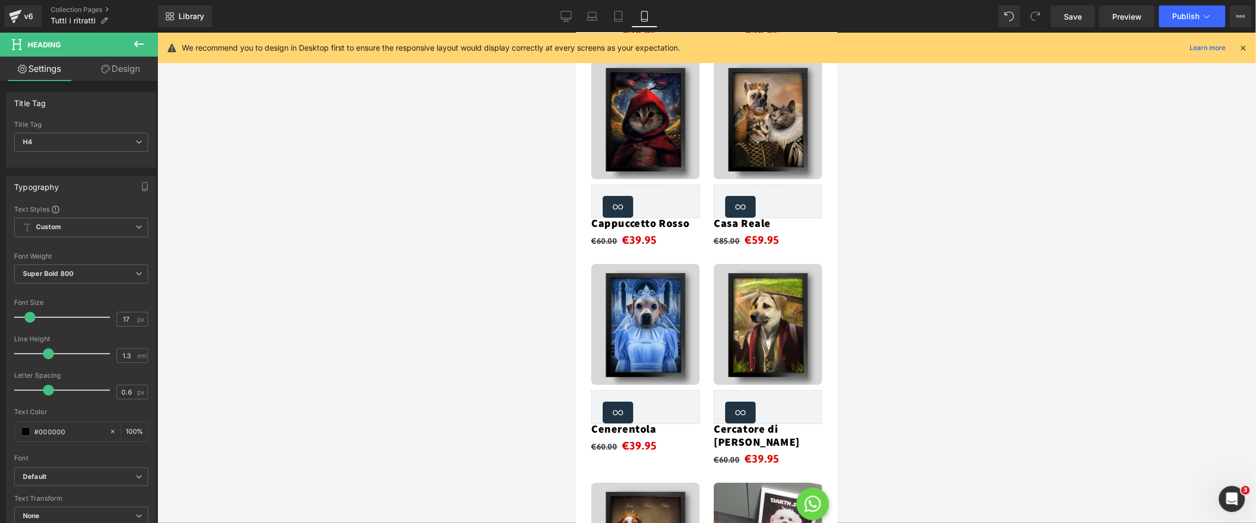
type input "100"
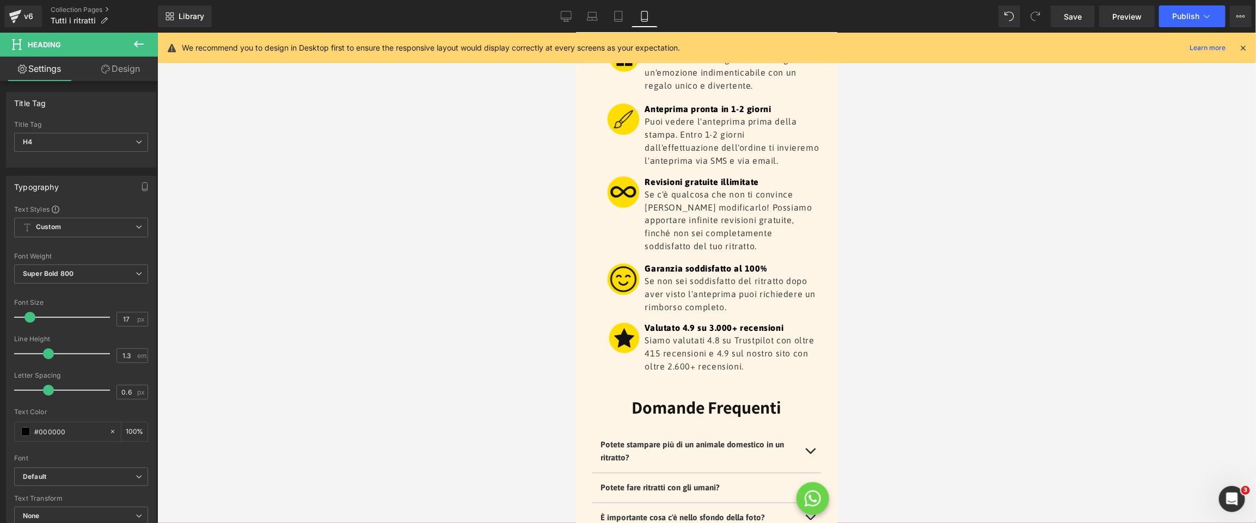
scroll to position [3630, 0]
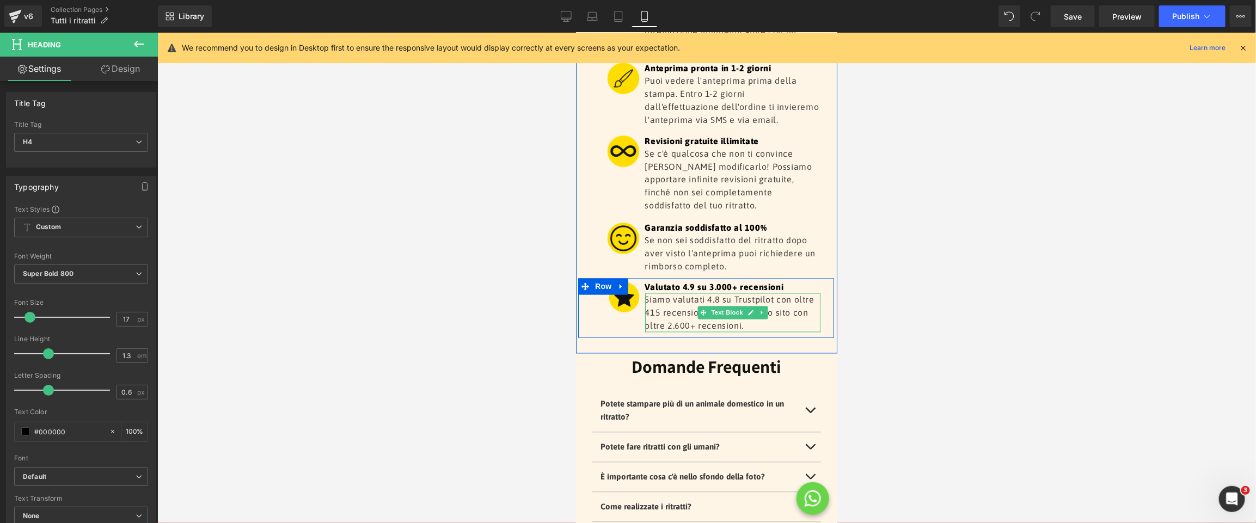
click at [782, 293] on p "Siamo valutati 4.8 su Trustpilot con oltre 415 recensioni e 4.9 sul nostro sito…" at bounding box center [732, 312] width 176 height 39
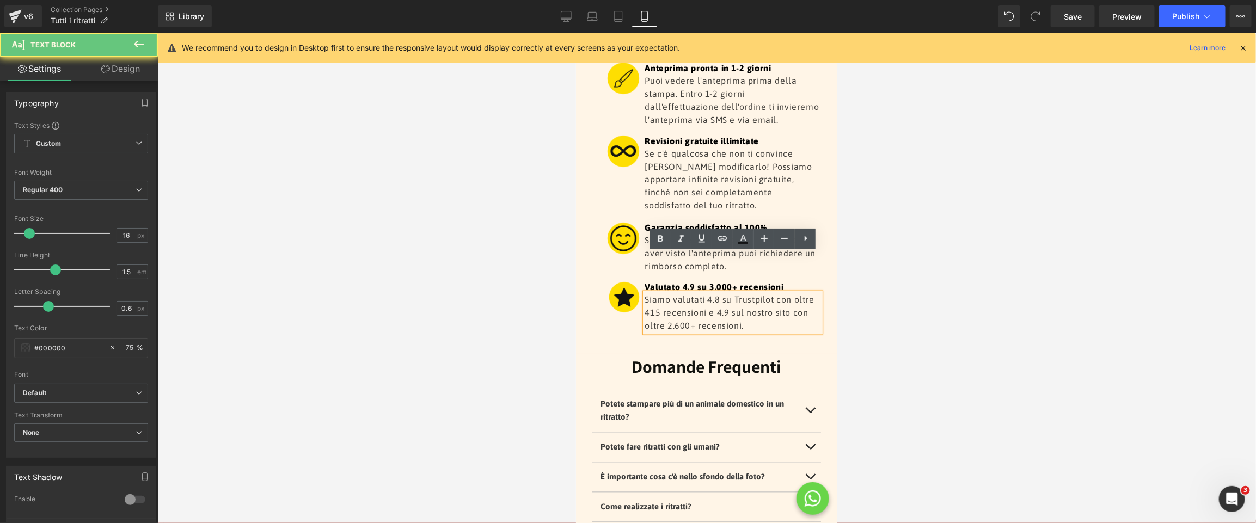
scroll to position [3632, 0]
click at [782, 291] on p "Siamo valutati 4.8 su Trustpilot con oltre 415 recensioni e 4.9 sul nostro sito…" at bounding box center [732, 310] width 176 height 39
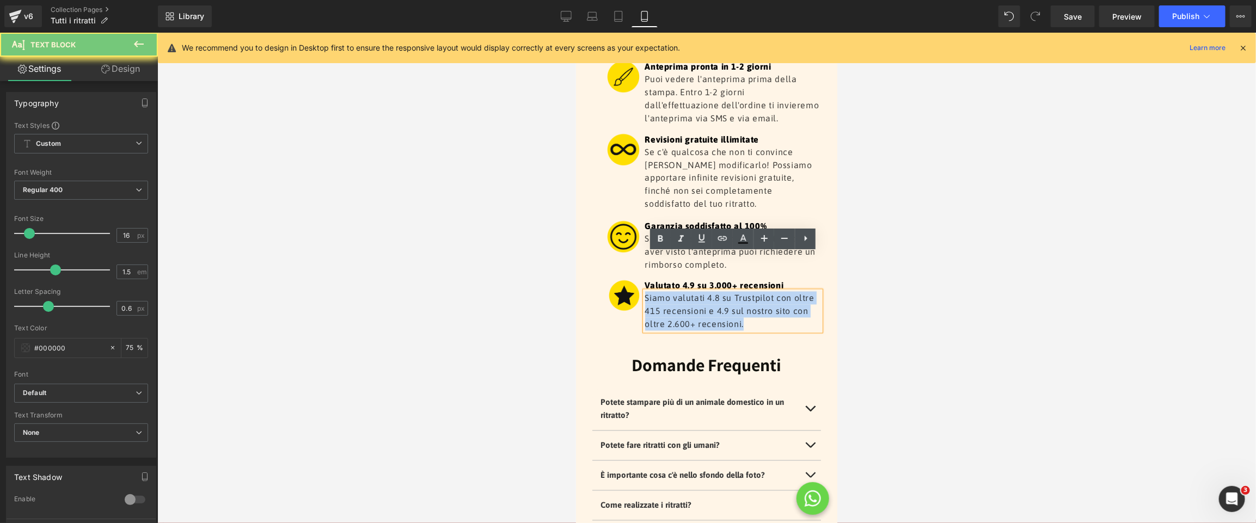
click at [782, 291] on p "Siamo valutati 4.8 su Trustpilot con oltre 415 recensioni e 4.9 sul nostro sito…" at bounding box center [732, 310] width 176 height 39
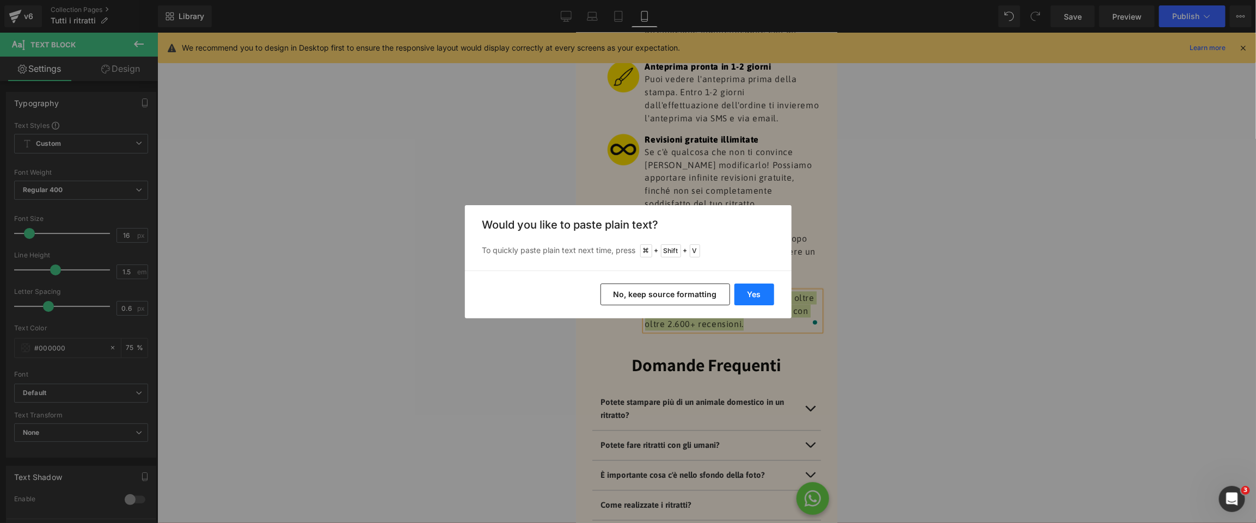
drag, startPoint x: 753, startPoint y: 300, endPoint x: 180, endPoint y: 265, distance: 574.2
click at [57, 51] on button "Yes" at bounding box center [33, 44] width 45 height 13
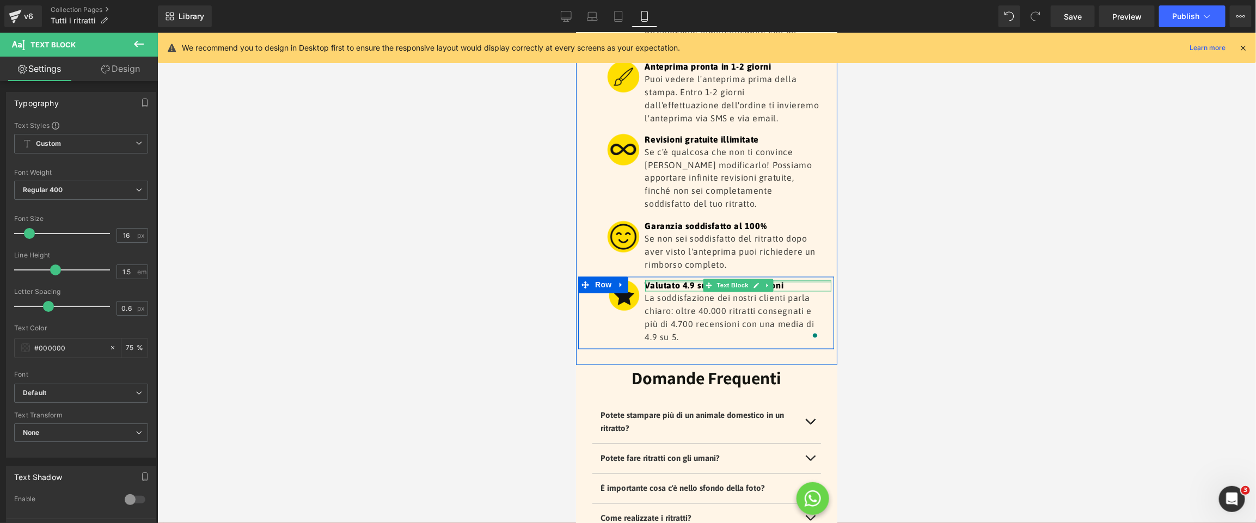
click at [787, 280] on div at bounding box center [737, 281] width 187 height 3
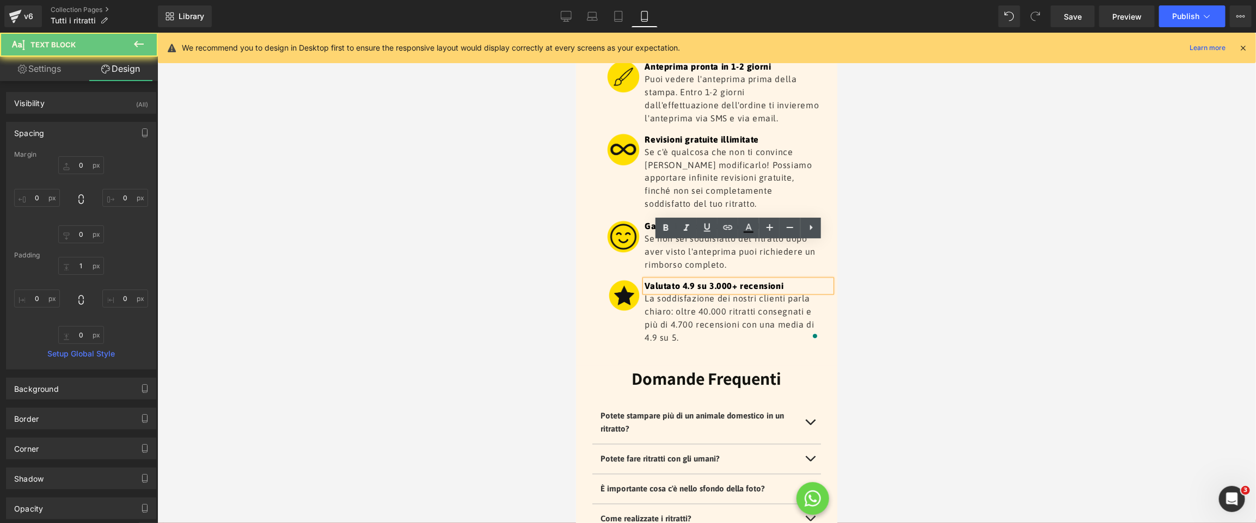
click at [718, 280] on p "Valutato 4.9 su 3.000+ recensioni" at bounding box center [737, 285] width 187 height 11
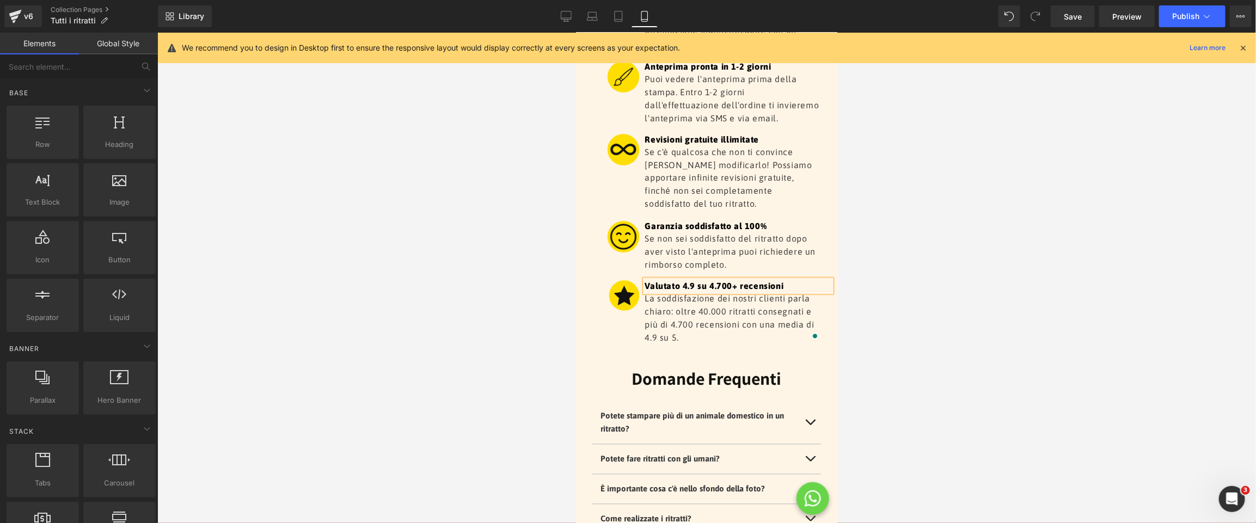
click at [1013, 214] on div at bounding box center [706, 278] width 1098 height 490
click at [595, 18] on icon at bounding box center [592, 16] width 11 height 11
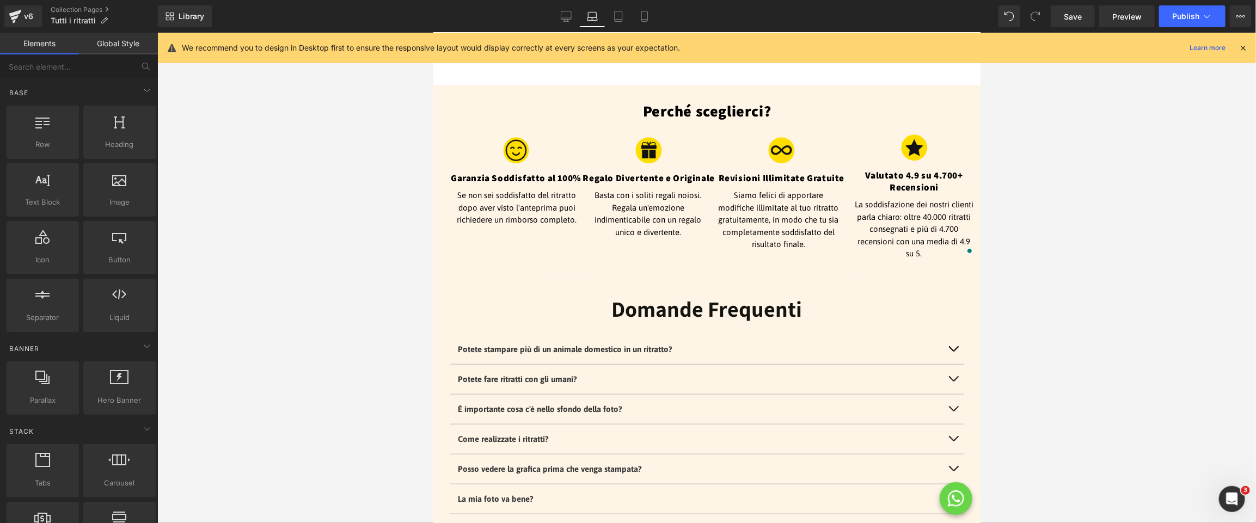
scroll to position [2915, 0]
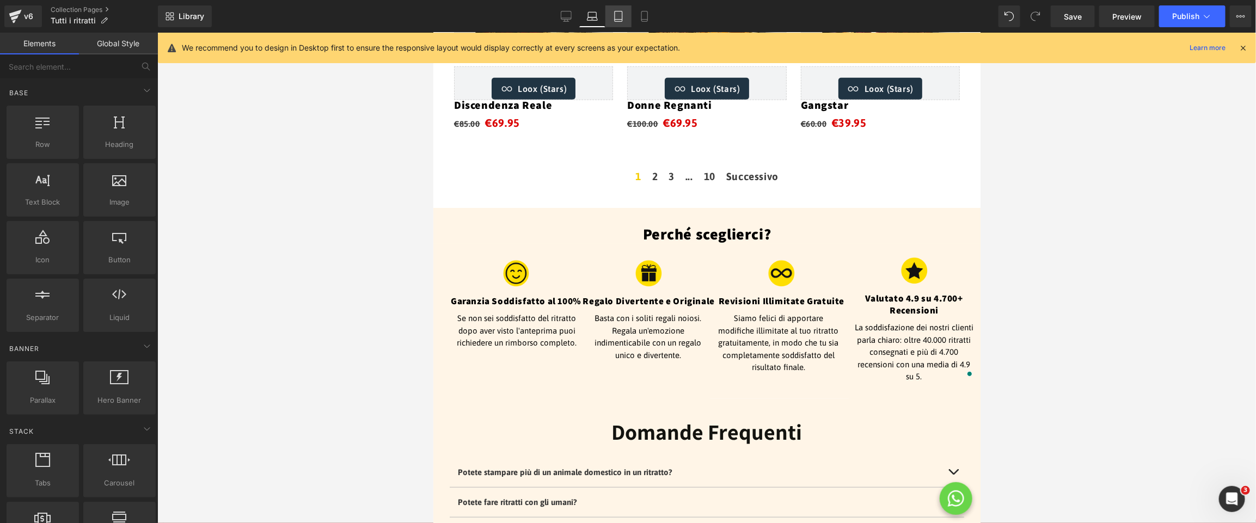
click at [615, 12] on icon at bounding box center [618, 16] width 11 height 11
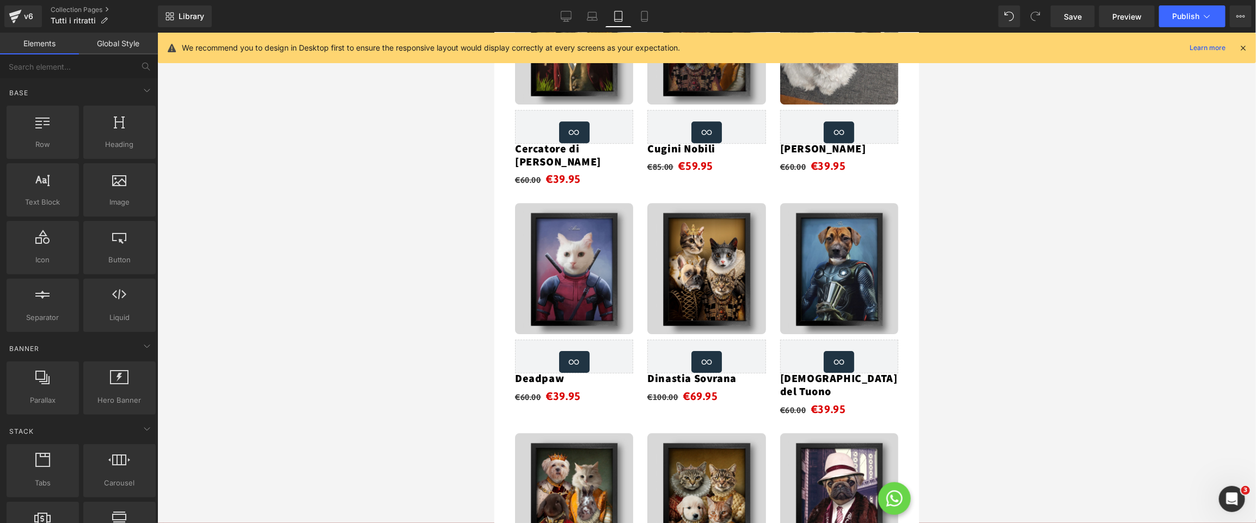
scroll to position [1869, 0]
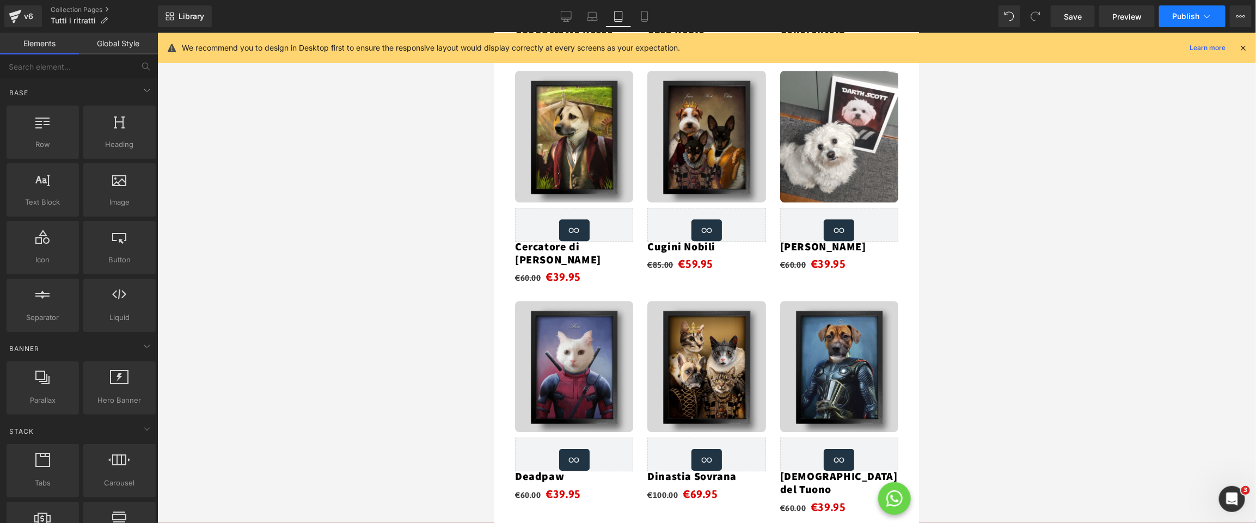
click at [1188, 16] on span "Publish" at bounding box center [1185, 16] width 27 height 9
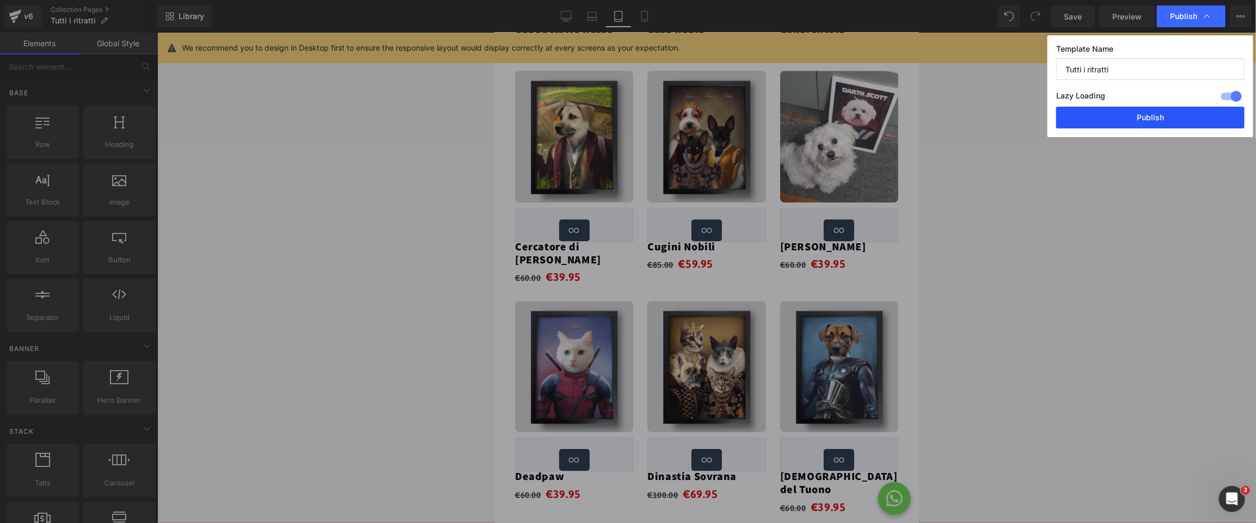
click at [0, 0] on button "Publish" at bounding box center [0, 0] width 0 height 0
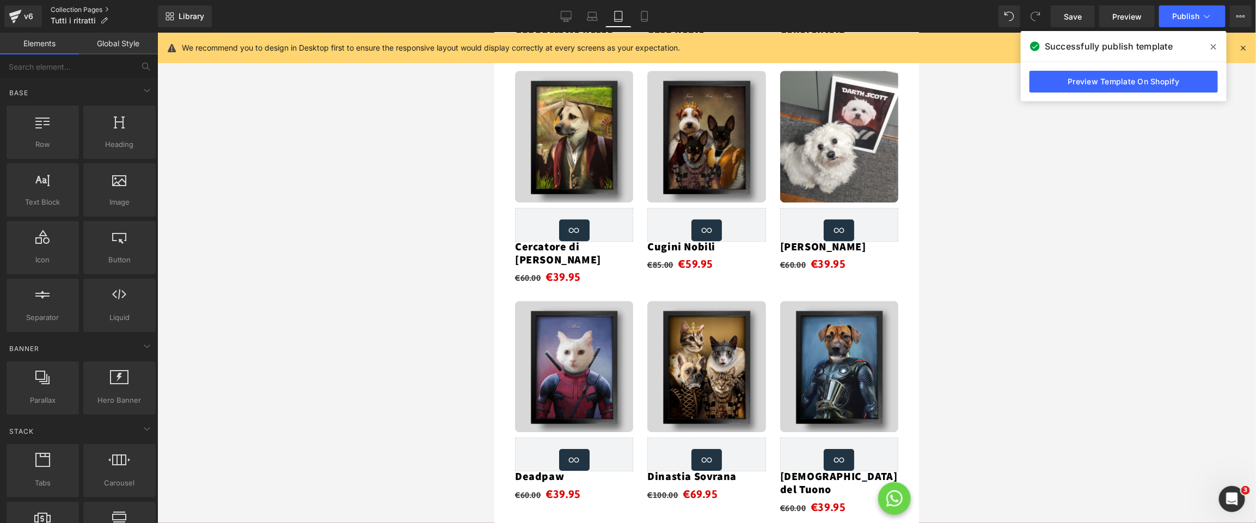
click at [69, 7] on link "Collection Pages" at bounding box center [104, 9] width 107 height 9
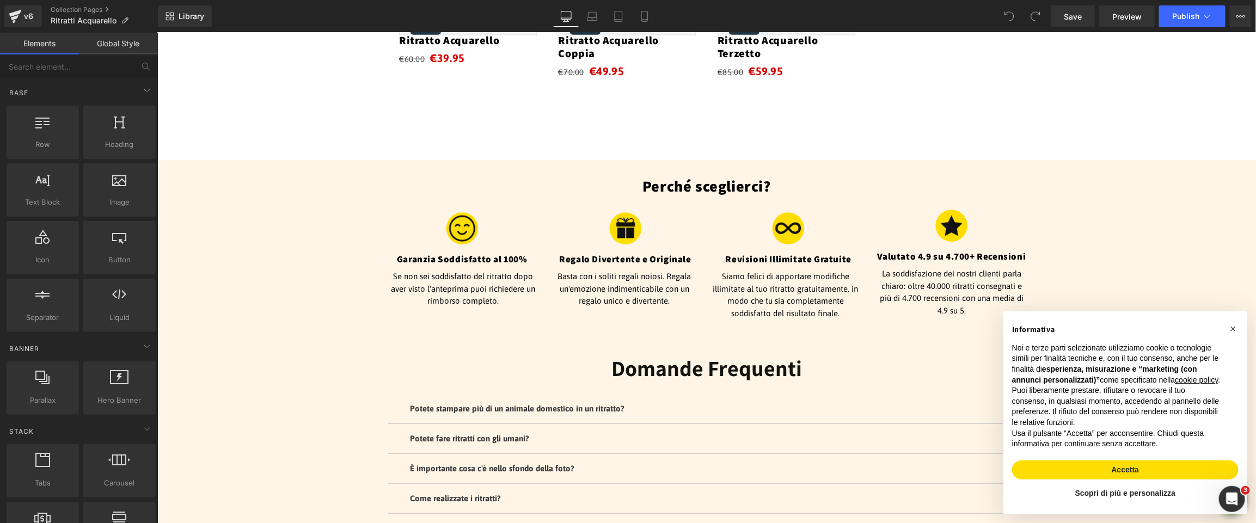
scroll to position [616, 0]
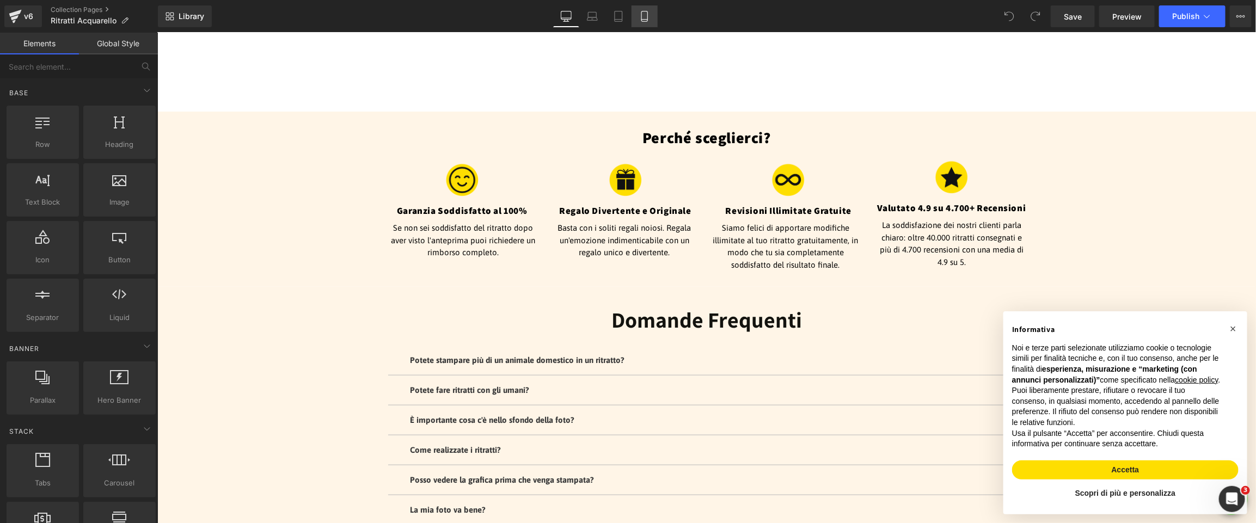
click at [641, 16] on icon at bounding box center [644, 16] width 6 height 10
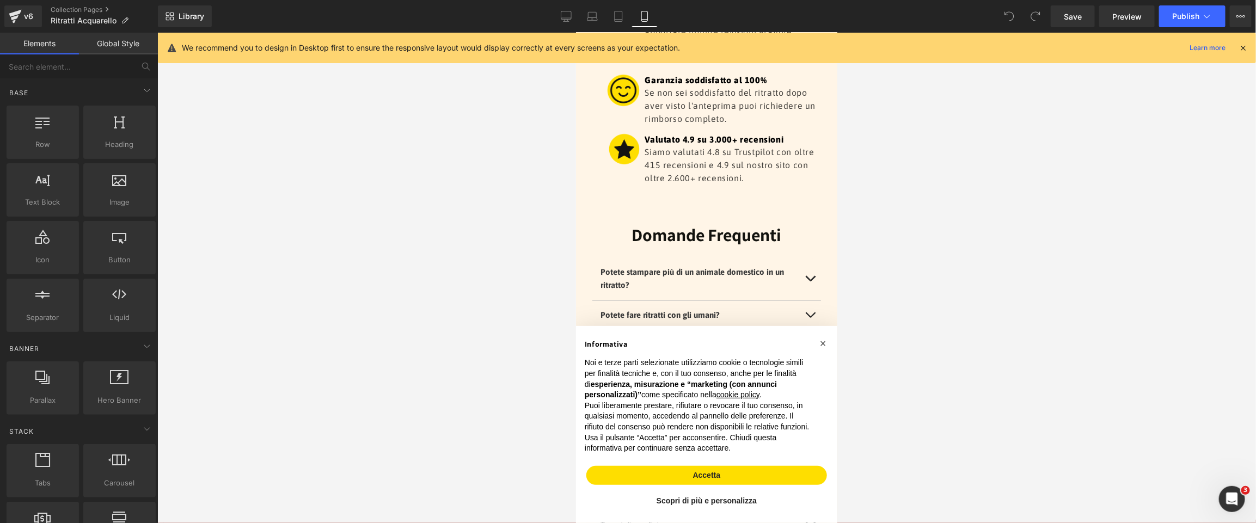
scroll to position [1078, 0]
click at [717, 163] on div "Siamo valutati 4.8 su Trustpilot con oltre 415 recensioni e 4.9 sul nostro sito…" at bounding box center [732, 165] width 176 height 39
click at [717, 163] on p "Siamo valutati 4.8 su Trustpilot con oltre 415 recensioni e 4.9 sul nostro sito…" at bounding box center [732, 165] width 176 height 39
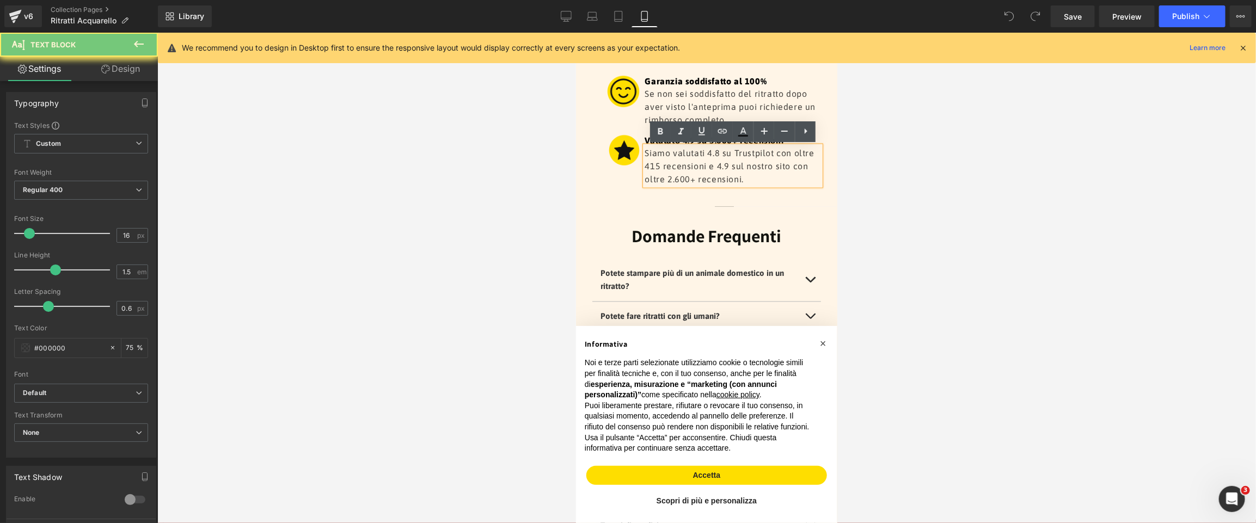
click at [717, 163] on p "Siamo valutati 4.8 su Trustpilot con oltre 415 recensioni e 4.9 sul nostro sito…" at bounding box center [732, 165] width 176 height 39
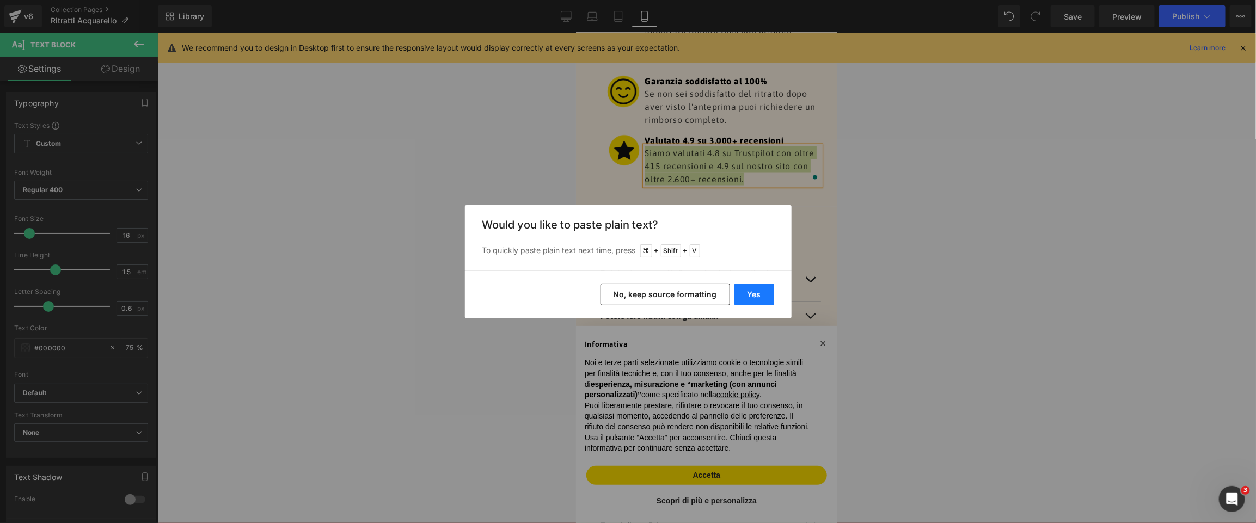
drag, startPoint x: 758, startPoint y: 292, endPoint x: 177, endPoint y: 255, distance: 581.4
click at [758, 292] on button "Yes" at bounding box center [754, 295] width 40 height 22
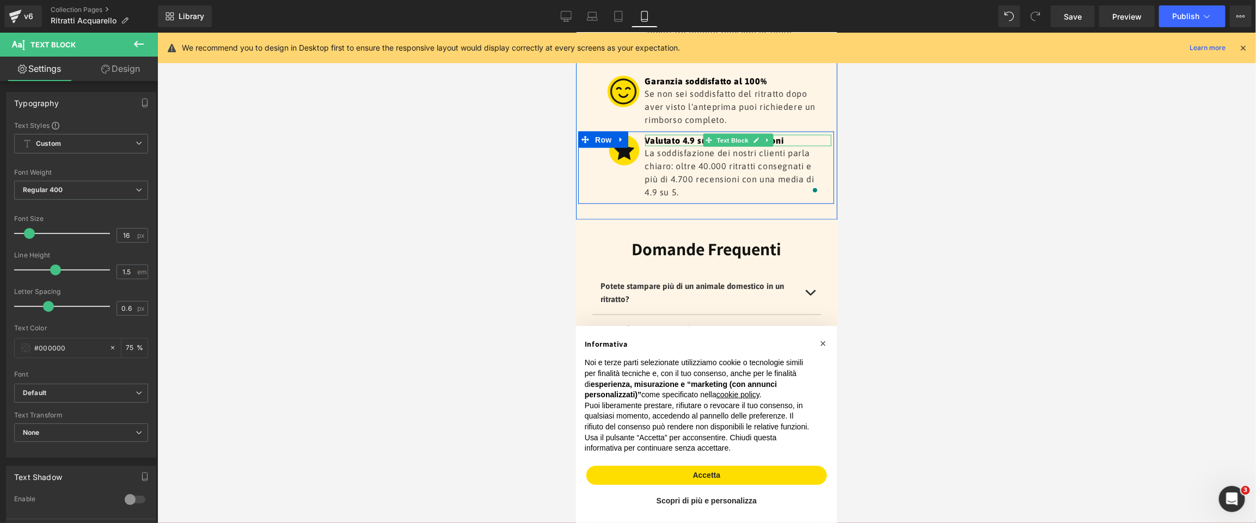
click at [794, 139] on p "Valutato 4.9 su 3.000+ recensioni" at bounding box center [737, 139] width 187 height 11
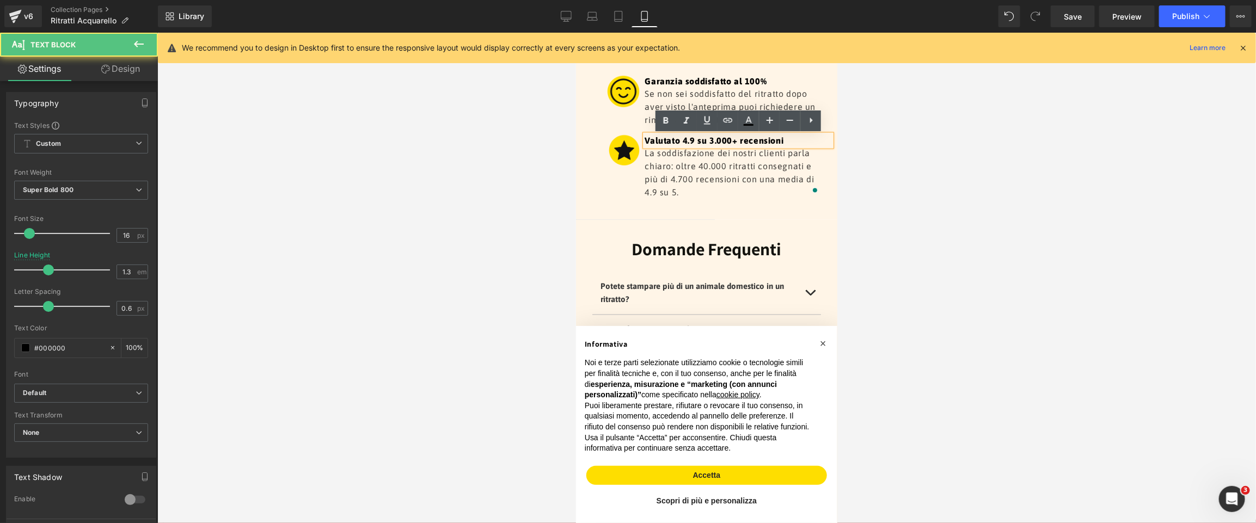
click at [721, 141] on p "Valutato 4.9 su 3.000+ recensioni" at bounding box center [737, 139] width 187 height 11
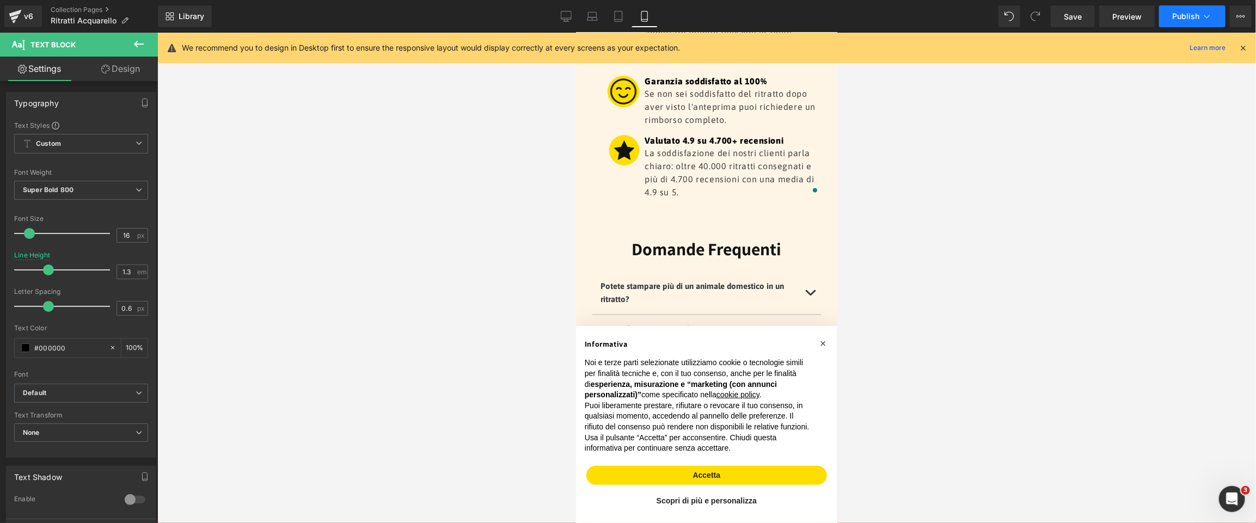
click at [1194, 19] on span "Publish" at bounding box center [1185, 16] width 27 height 9
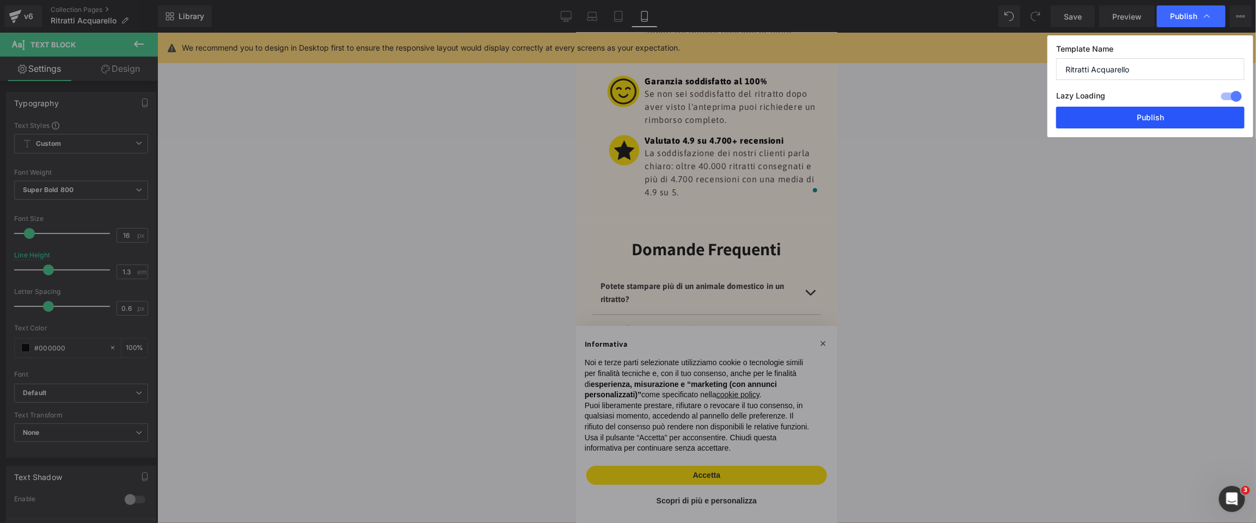
click at [0, 0] on button "Publish" at bounding box center [0, 0] width 0 height 0
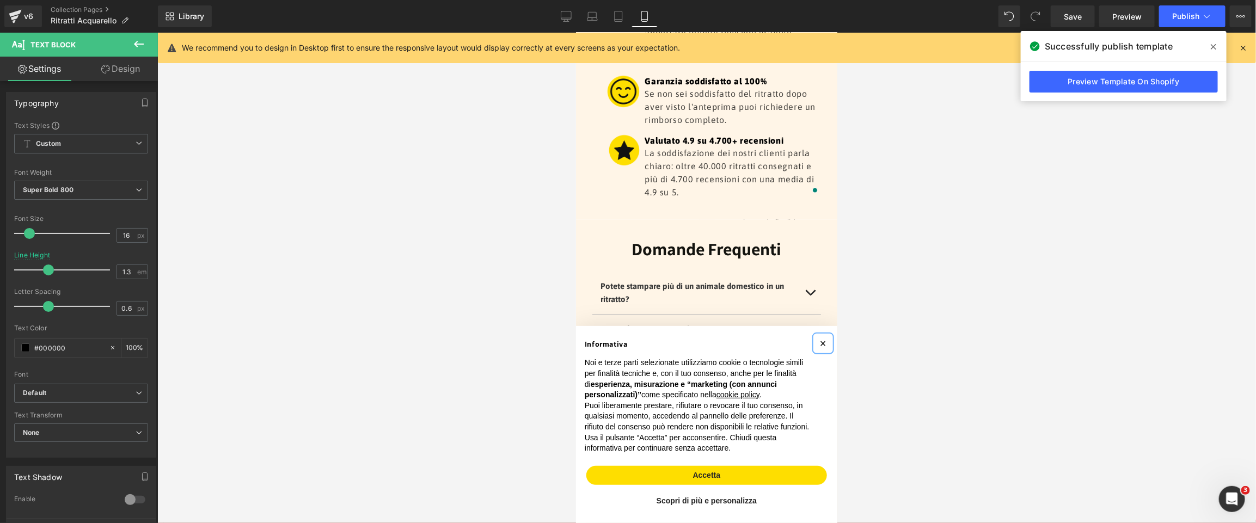
click at [823, 342] on span "×" at bounding box center [822, 343] width 7 height 12
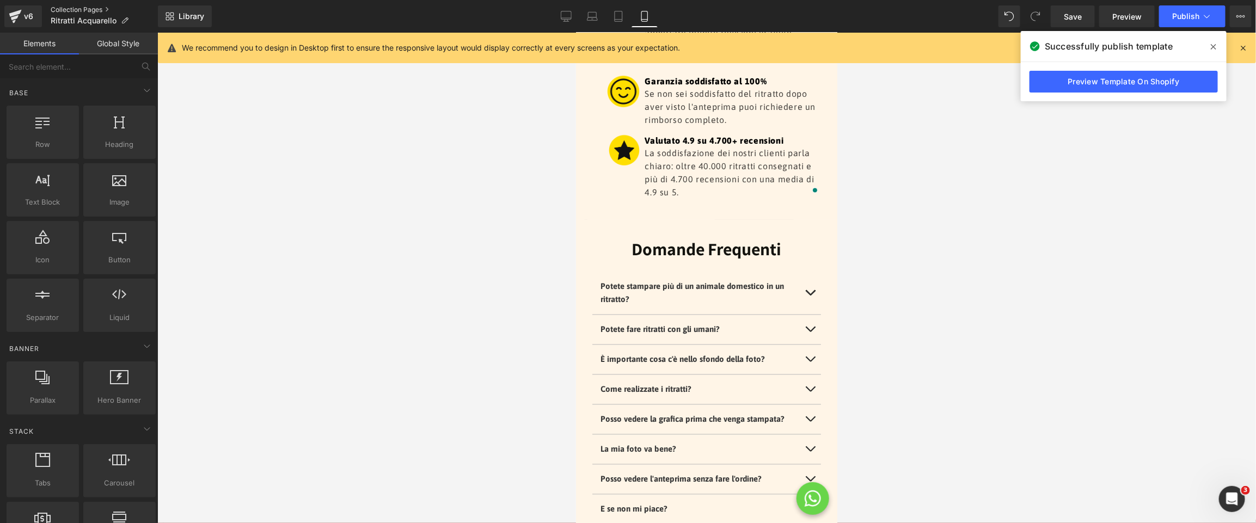
click at [82, 8] on link "Collection Pages" at bounding box center [104, 9] width 107 height 9
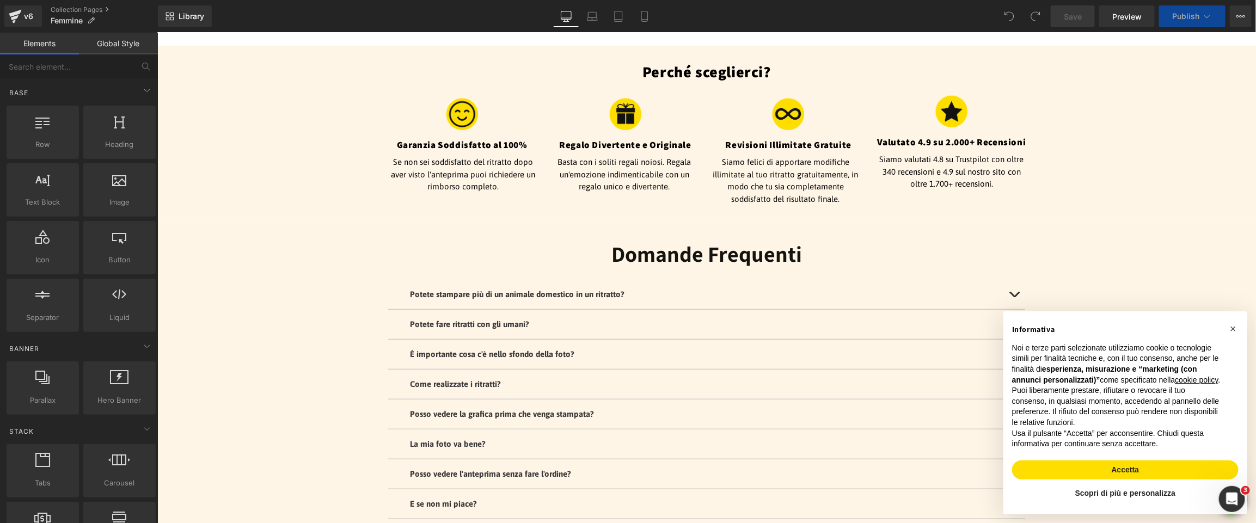
scroll to position [333, 0]
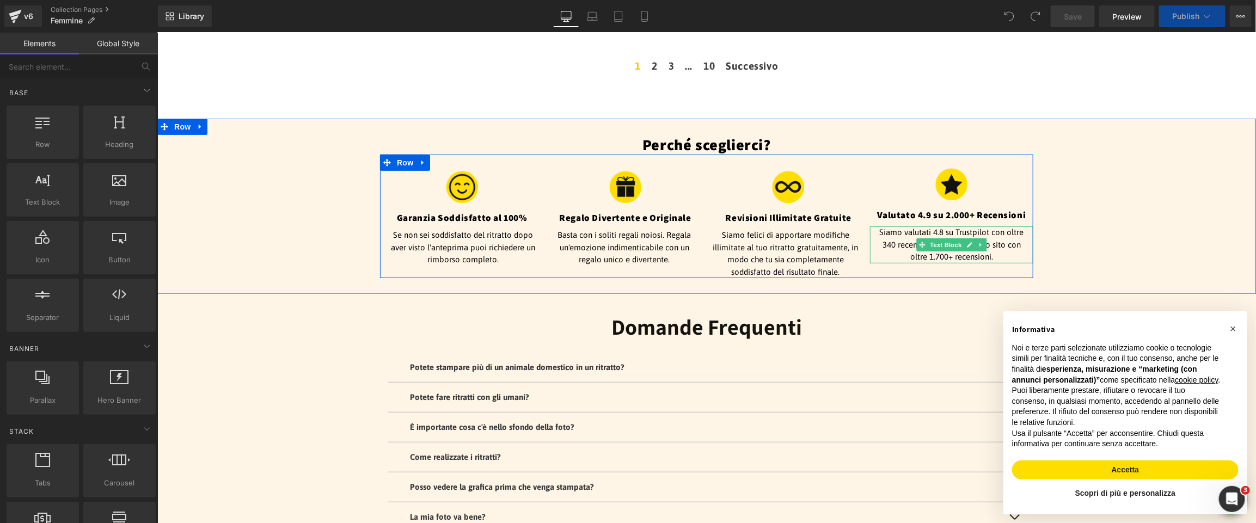
click at [1015, 243] on p "Siamo valutati 4.8 su Trustpilot con oltre 340 recensioni e 4.9 sul nostro sito…" at bounding box center [951, 244] width 152 height 37
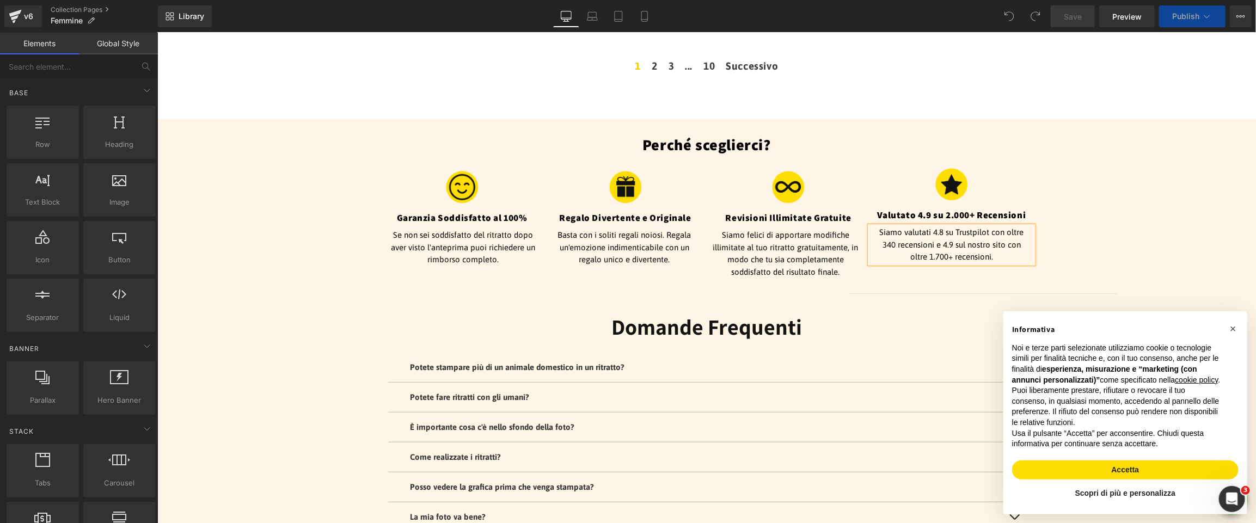
click at [1015, 243] on p "Siamo valutati 4.8 su Trustpilot con oltre 340 recensioni e 4.9 sul nostro sito…" at bounding box center [951, 244] width 152 height 37
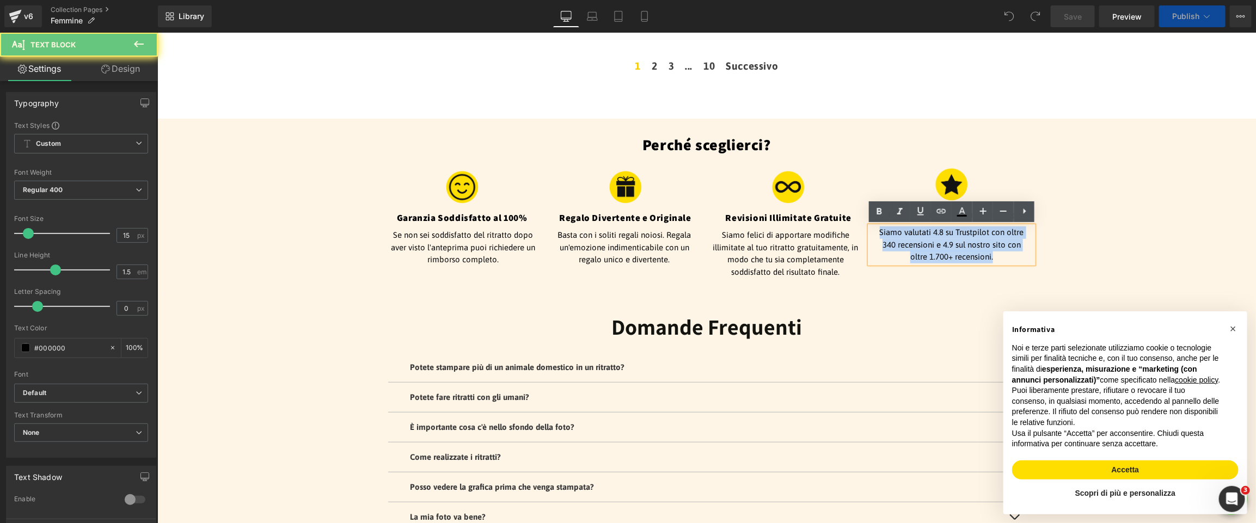
click at [1015, 243] on p "Siamo valutati 4.8 su Trustpilot con oltre 340 recensioni e 4.9 sul nostro sito…" at bounding box center [951, 244] width 152 height 37
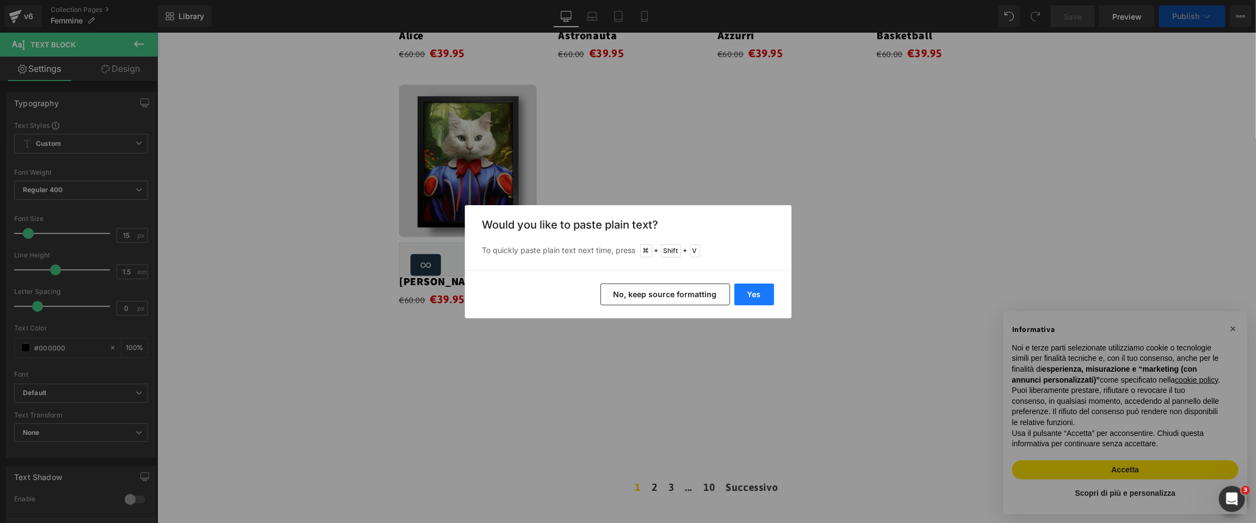
scroll to position [599, 0]
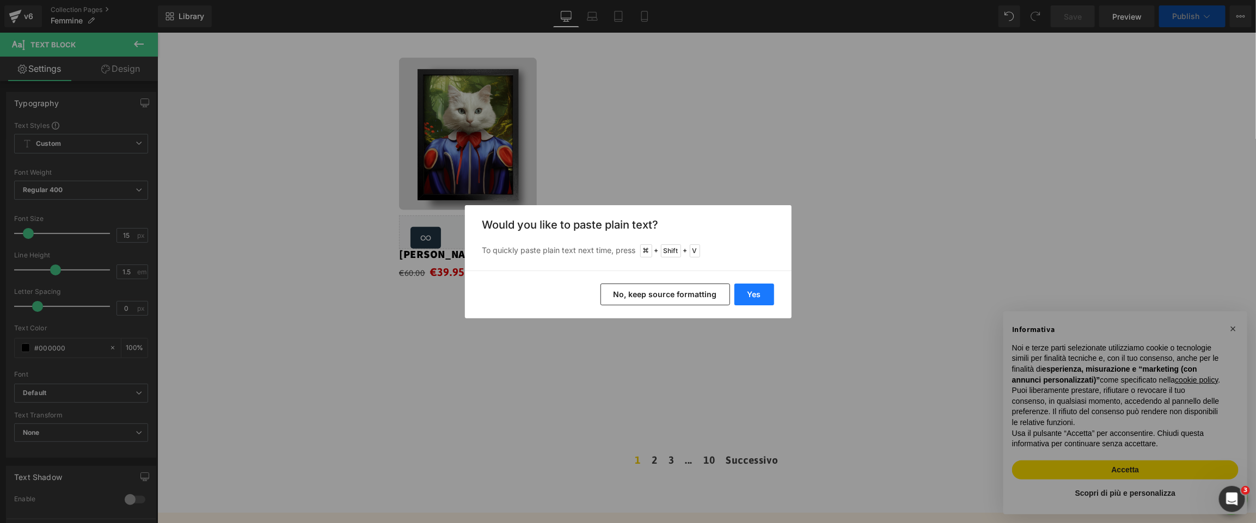
click at [0, 0] on button "Yes" at bounding box center [0, 0] width 0 height 0
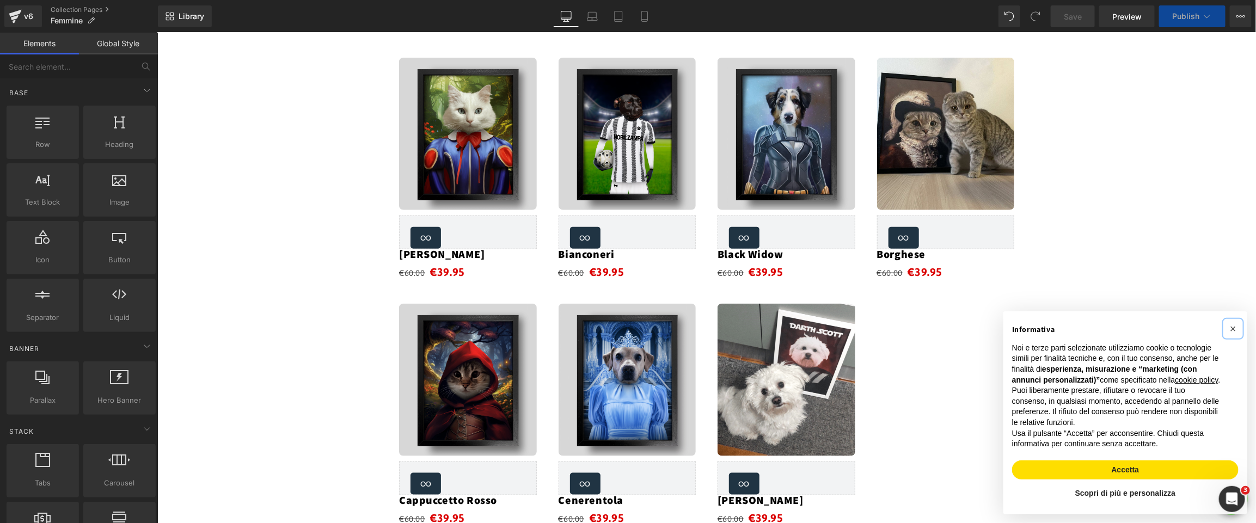
click at [1235, 322] on span "×" at bounding box center [1232, 328] width 7 height 12
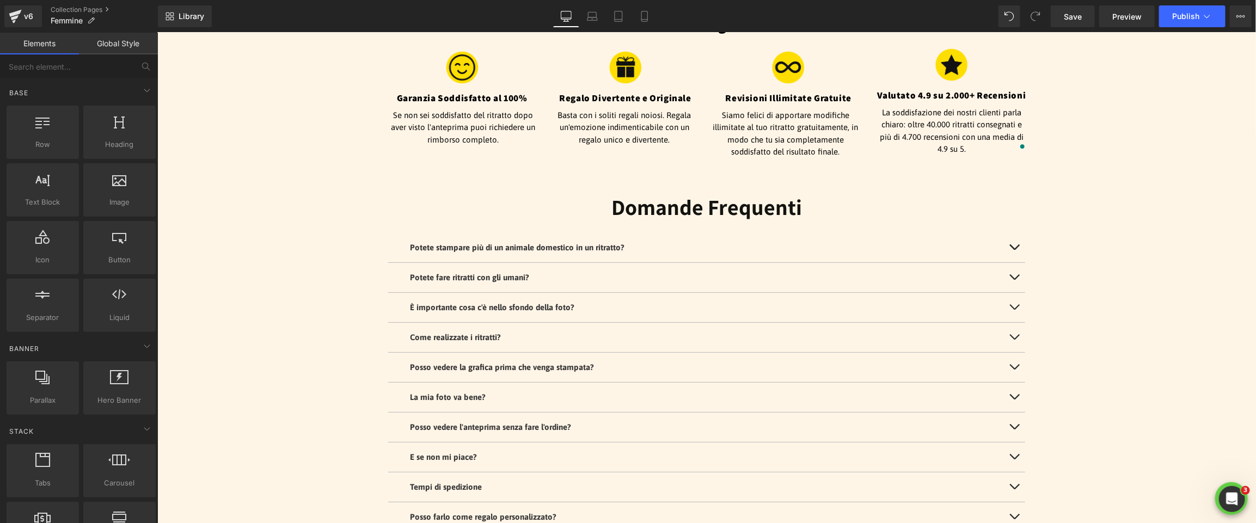
scroll to position [2313, 0]
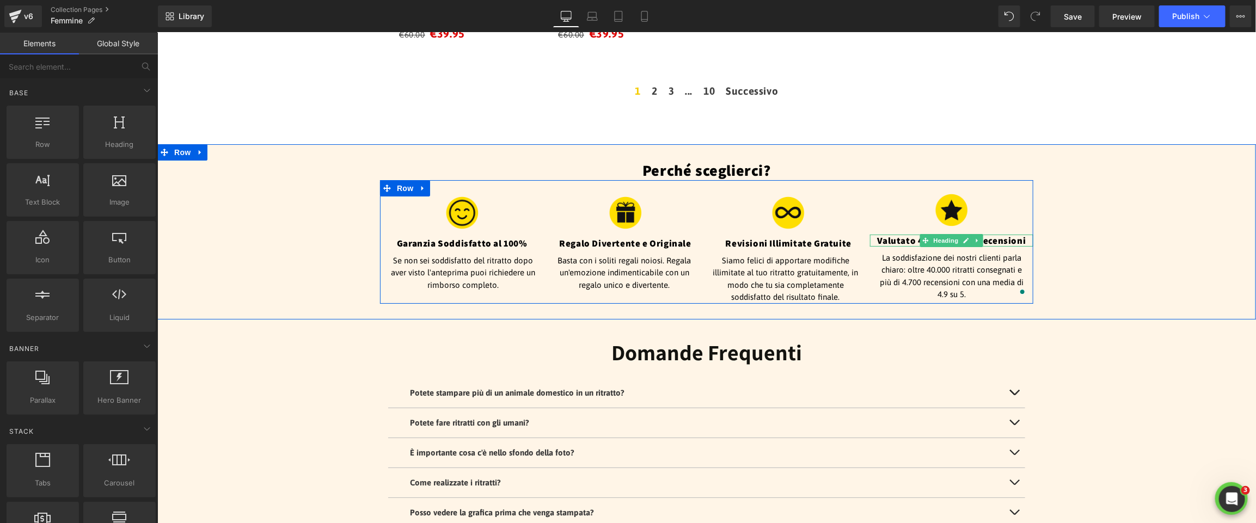
click at [1002, 237] on h4 "Valutato 4.9 su 2.000+ Recensioni" at bounding box center [950, 240] width 163 height 12
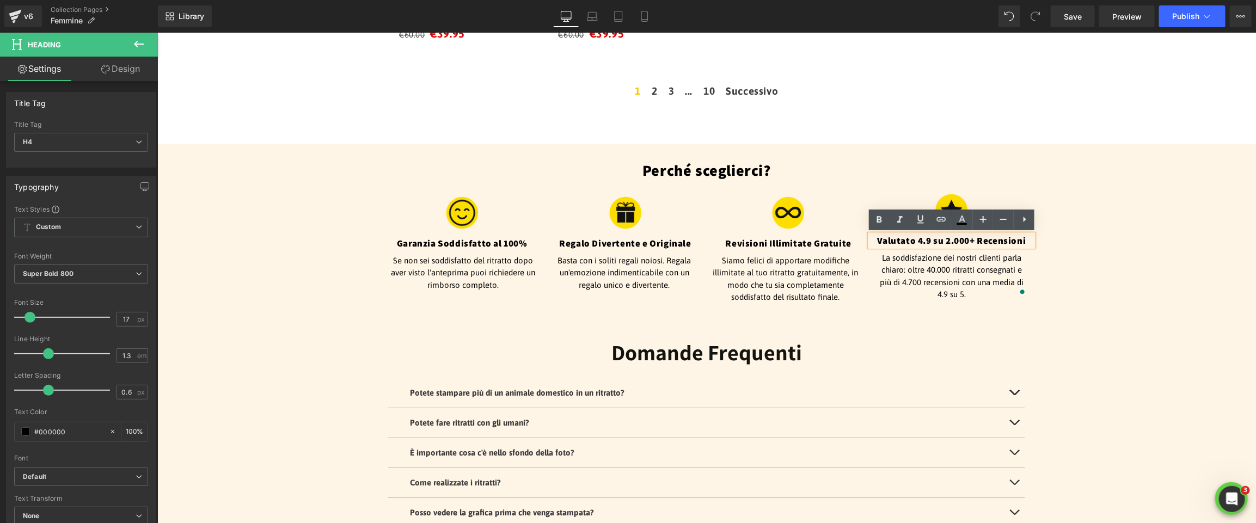
click at [930, 243] on h4 "Valutato 4.9 su 2.000+ Recensioni" at bounding box center [950, 240] width 163 height 12
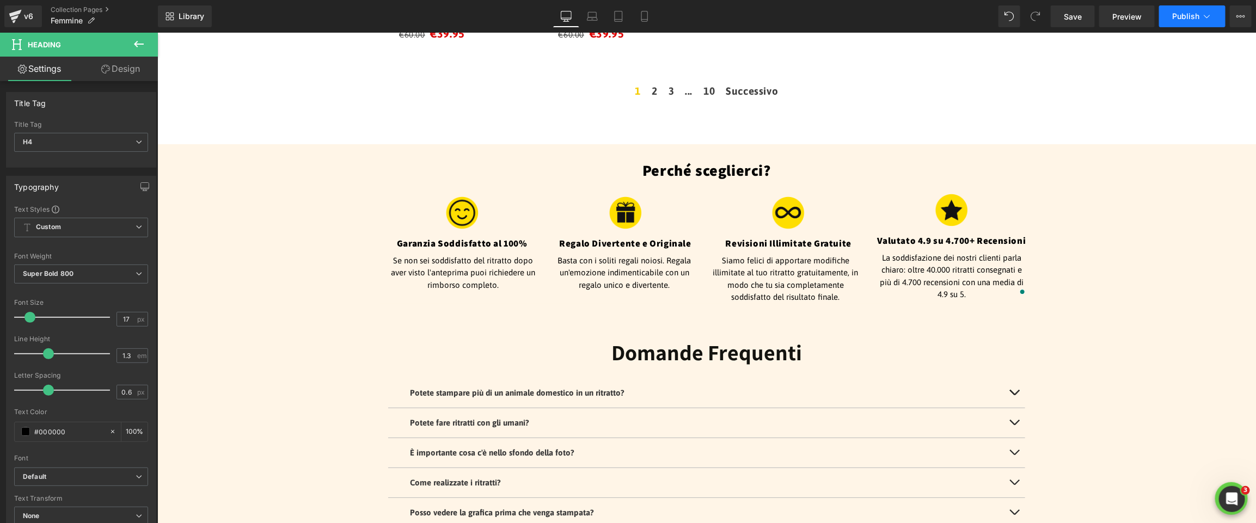
click at [1188, 24] on button "Publish" at bounding box center [1192, 16] width 66 height 22
click at [640, 15] on icon at bounding box center [644, 16] width 11 height 11
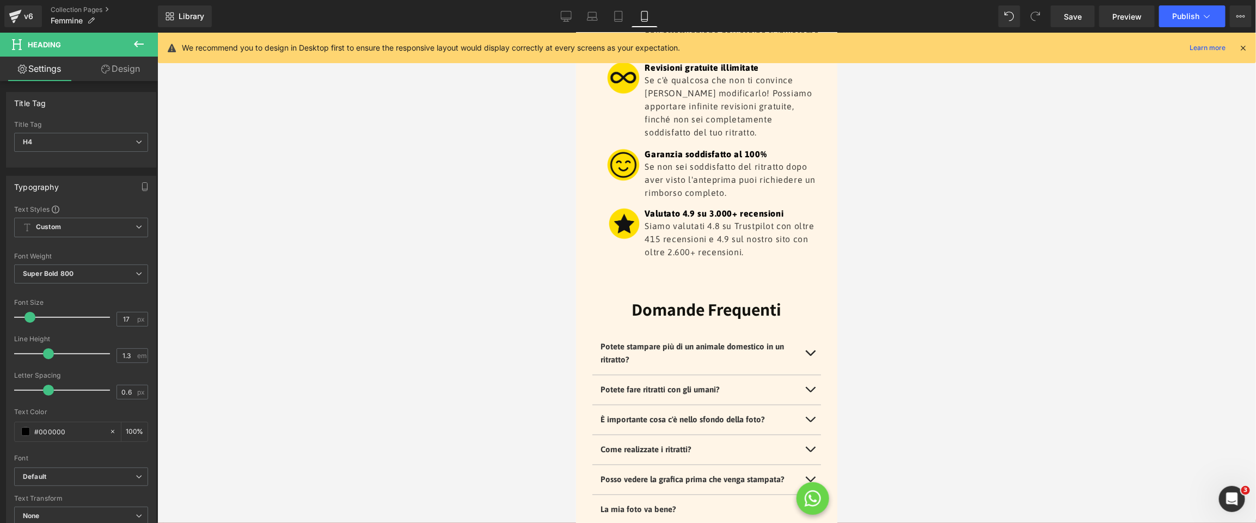
scroll to position [3640, 0]
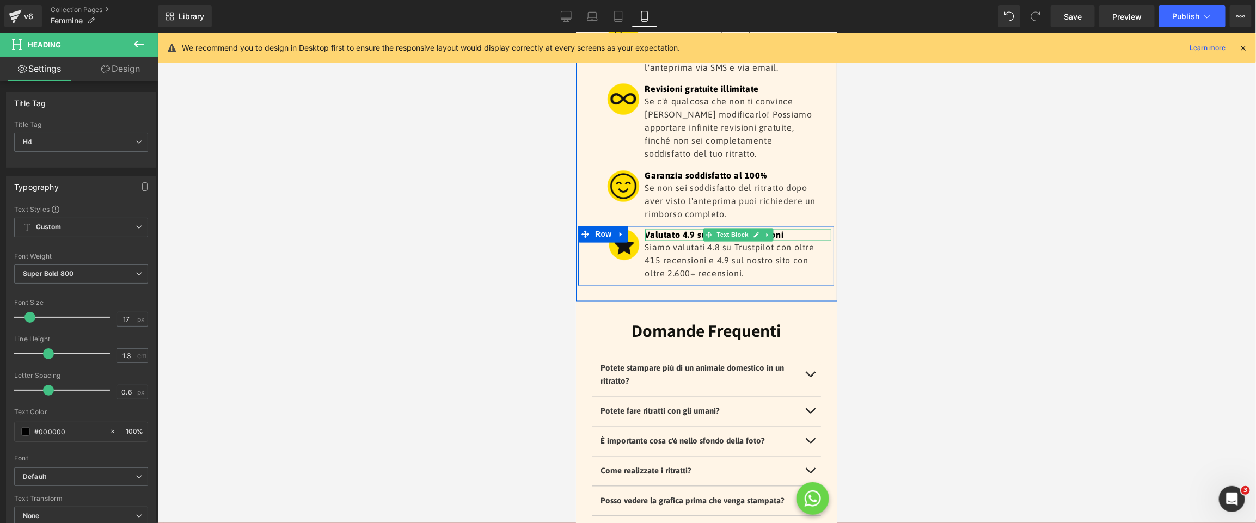
drag, startPoint x: 684, startPoint y: 237, endPoint x: 690, endPoint y: 237, distance: 6.5
click at [684, 237] on p "Valutato 4.9 su 3.000+ recensioni" at bounding box center [737, 234] width 187 height 11
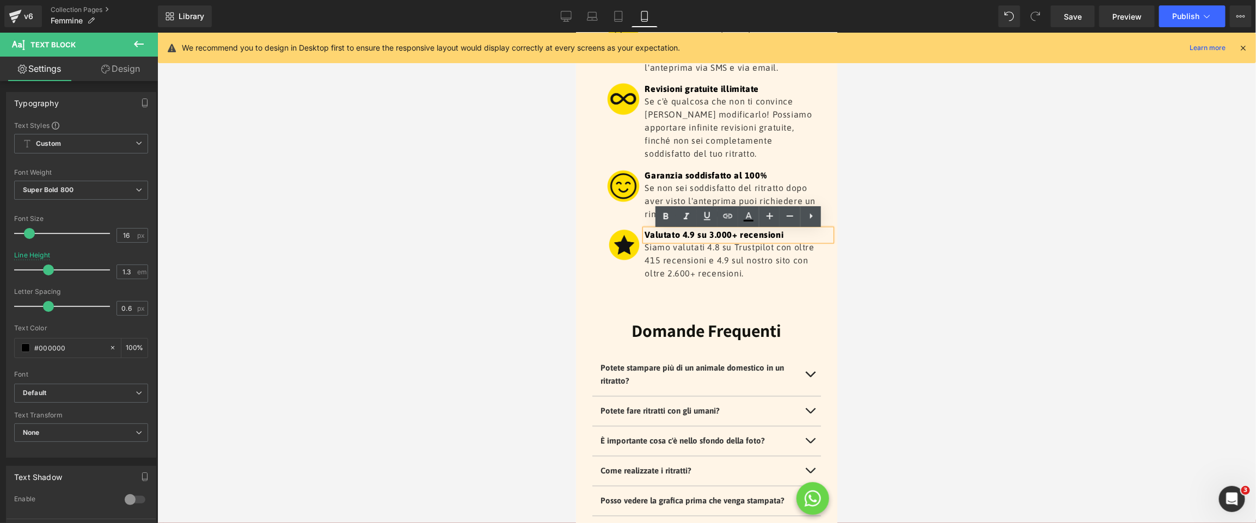
click at [719, 238] on p "Valutato 4.9 su 3.000+ recensioni" at bounding box center [737, 234] width 187 height 11
click at [802, 254] on p "Siamo valutati 4.8 su Trustpilot con oltre 415 recensioni e 4.9 sul nostro sito…" at bounding box center [732, 260] width 176 height 39
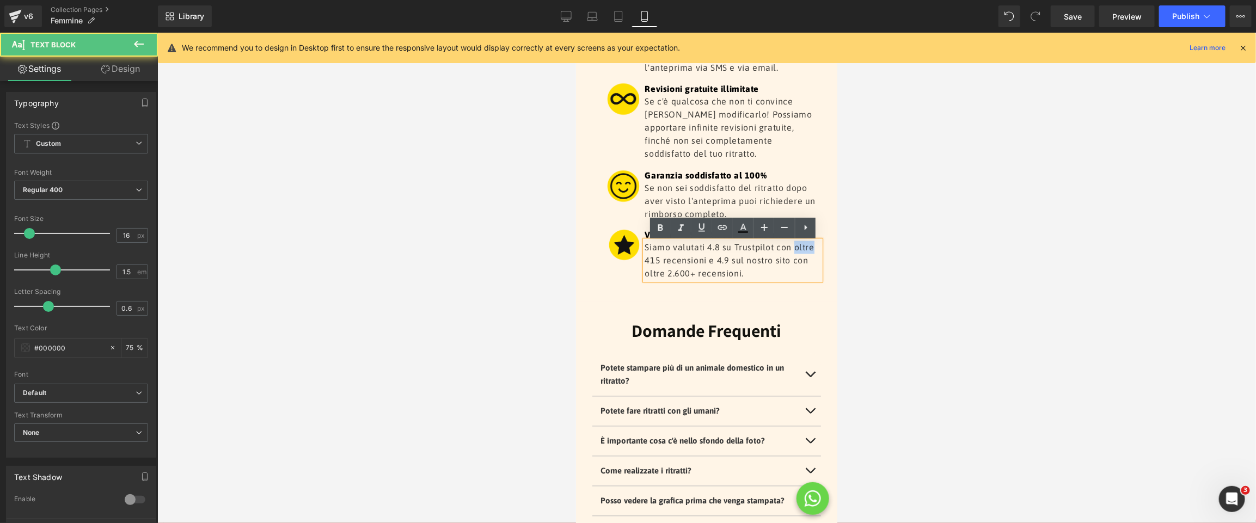
click at [802, 254] on p "Siamo valutati 4.8 su Trustpilot con oltre 415 recensioni e 4.9 sul nostro sito…" at bounding box center [732, 260] width 176 height 39
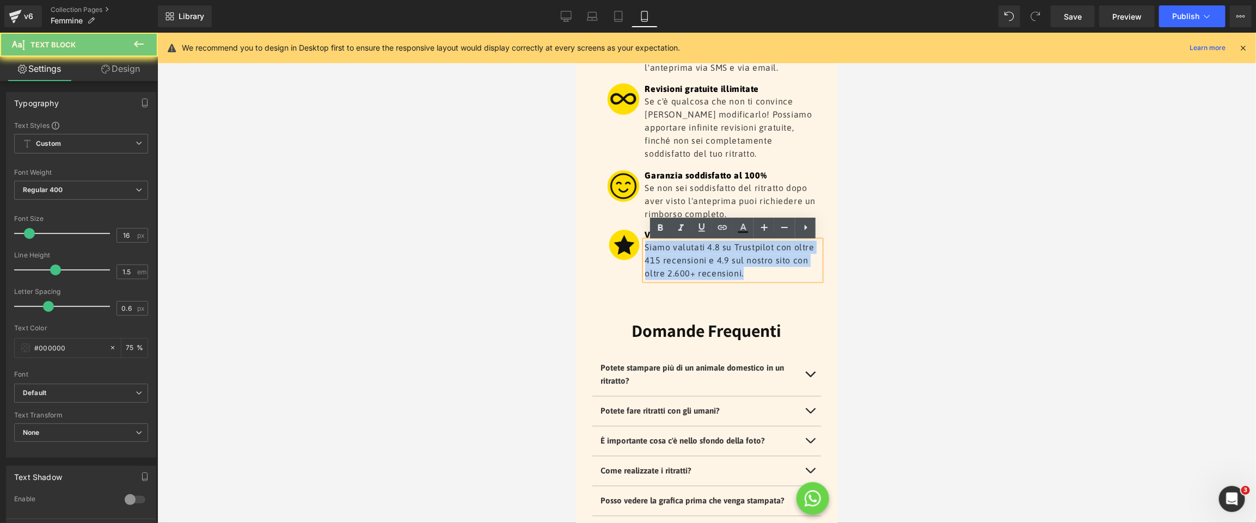
click at [802, 254] on p "Siamo valutati 4.8 su Trustpilot con oltre 415 recensioni e 4.9 sul nostro sito…" at bounding box center [732, 260] width 176 height 39
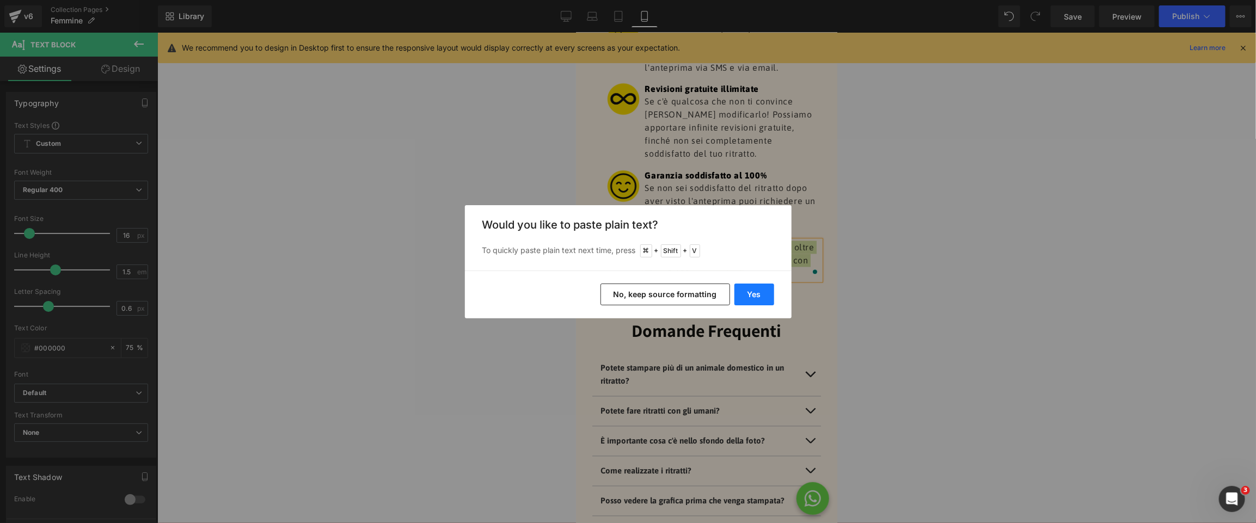
drag, startPoint x: 759, startPoint y: 301, endPoint x: 186, endPoint y: 266, distance: 574.7
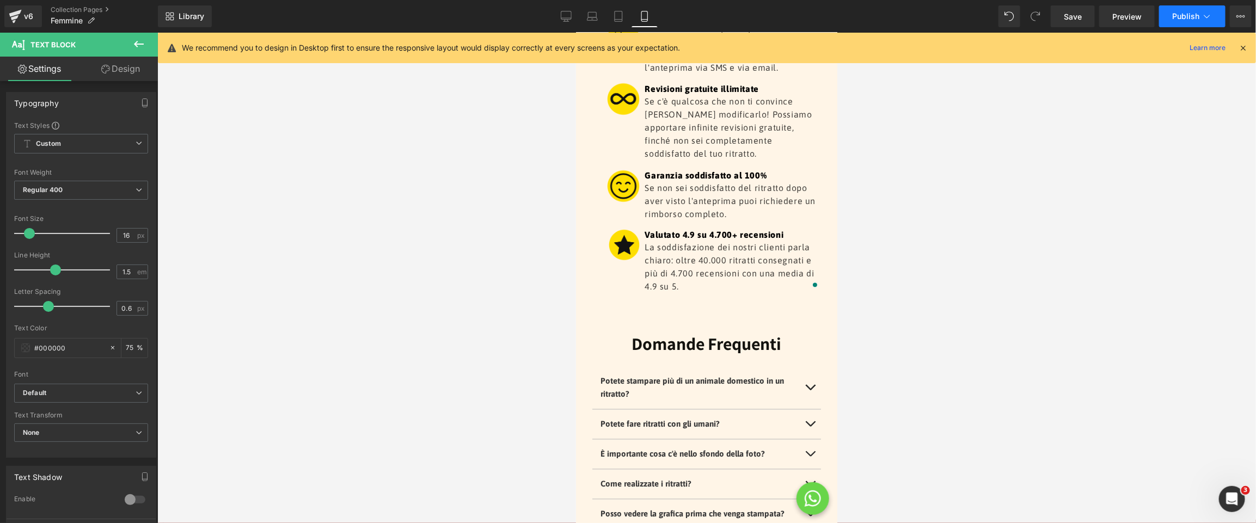
click at [1177, 17] on span "Publish" at bounding box center [1185, 16] width 27 height 9
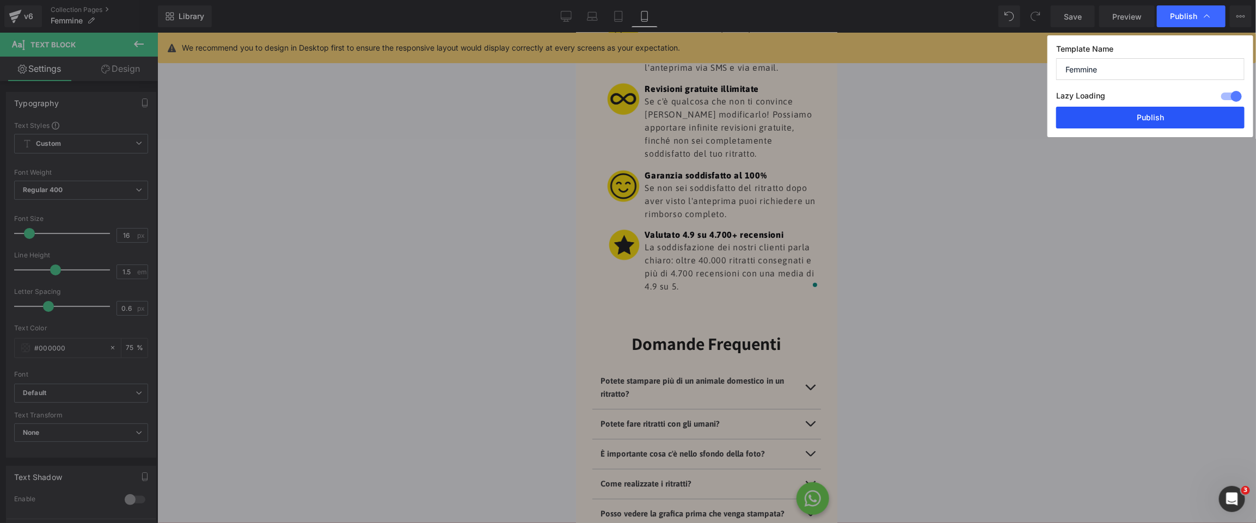
click at [1158, 123] on button "Publish" at bounding box center [1150, 118] width 188 height 22
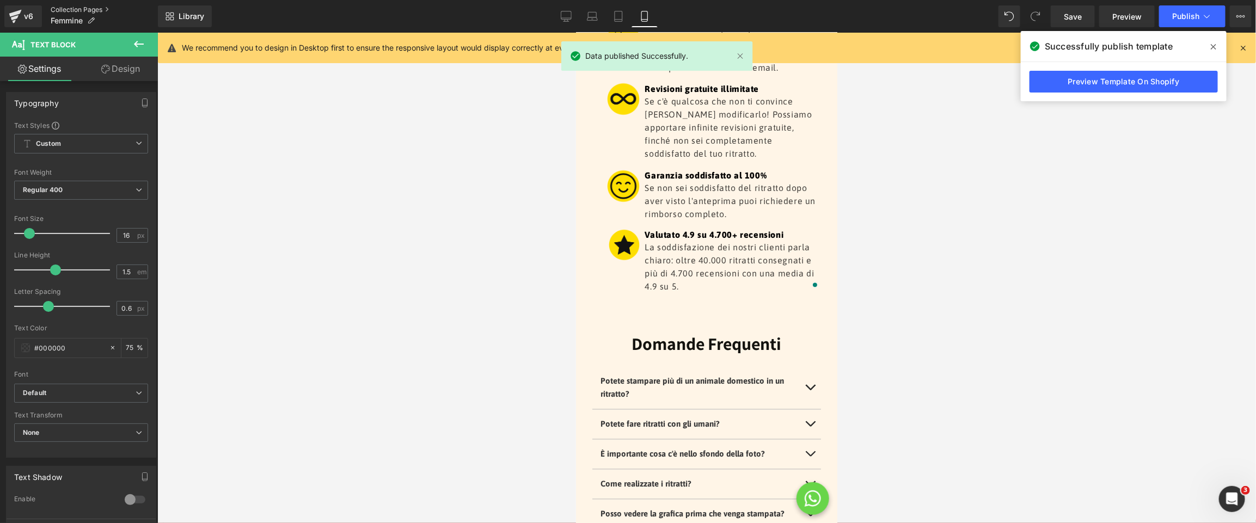
click at [78, 11] on link "Collection Pages" at bounding box center [104, 9] width 107 height 9
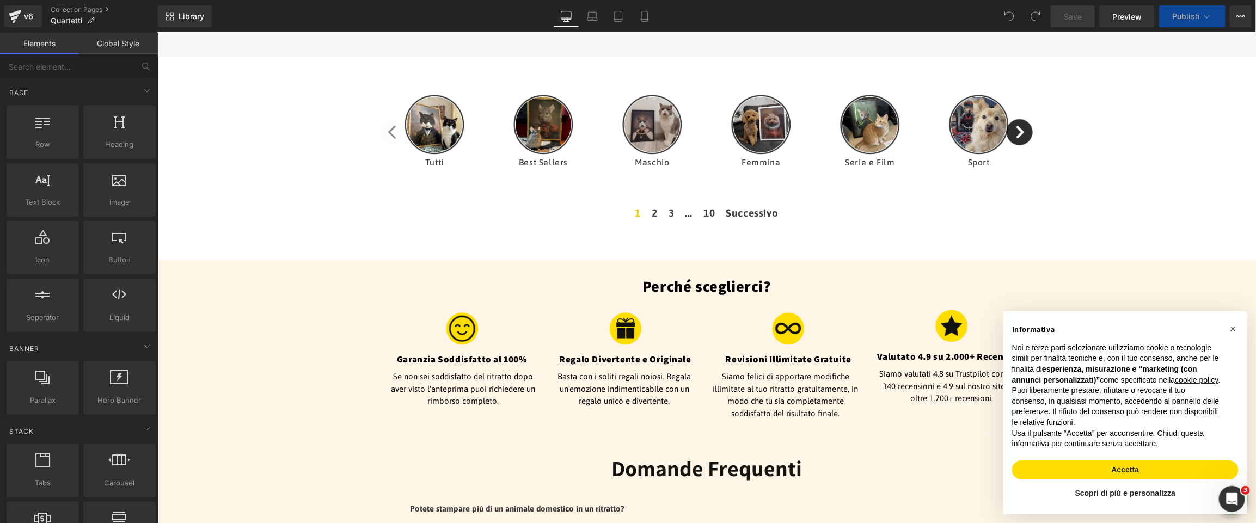
scroll to position [290, 0]
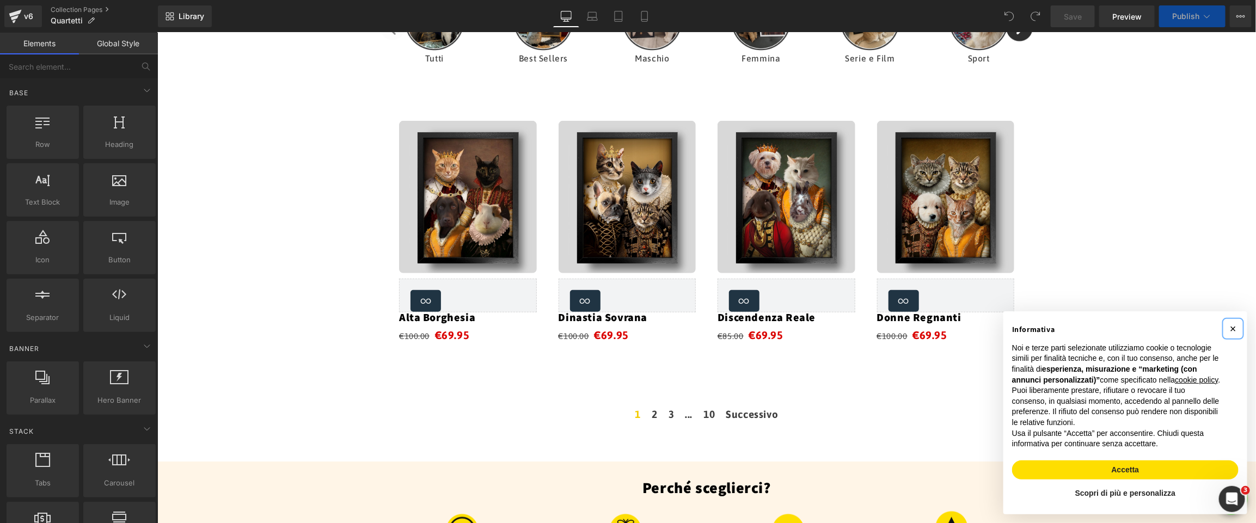
click at [1235, 322] on span "×" at bounding box center [1232, 328] width 7 height 12
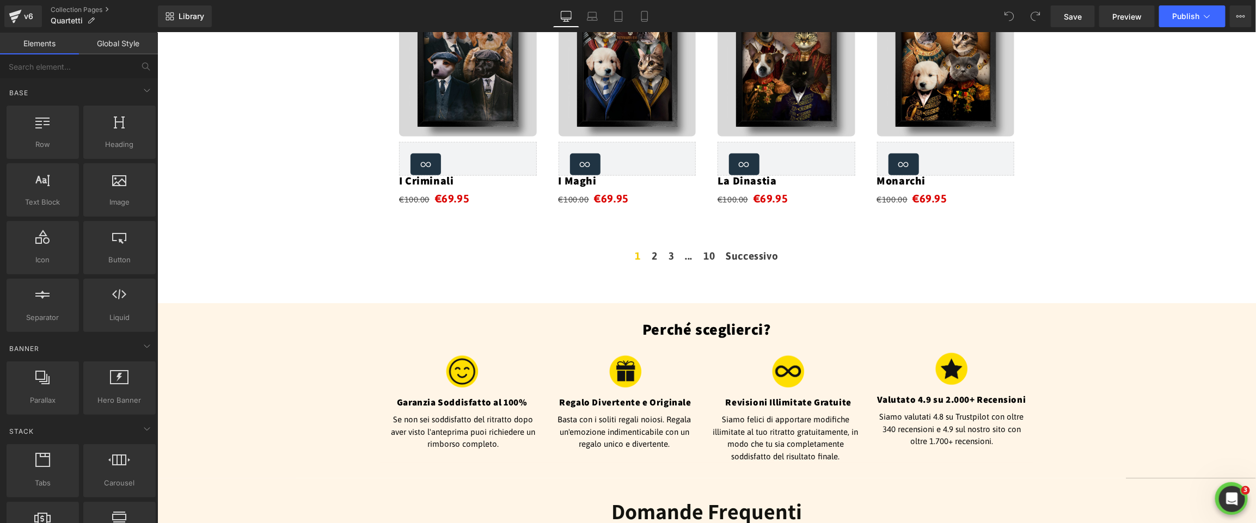
scroll to position [659, 0]
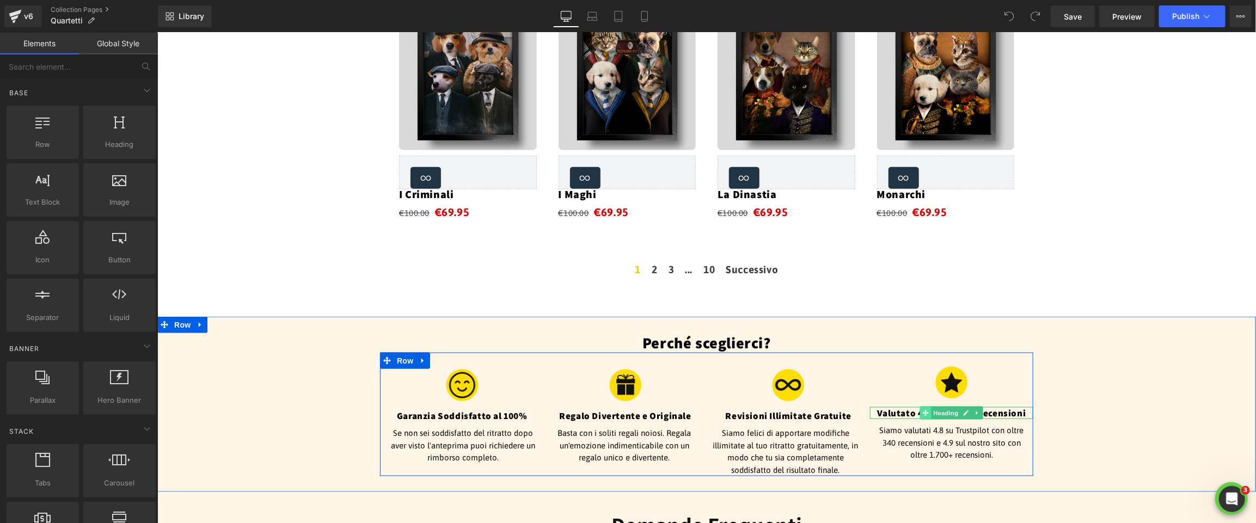
click at [922, 415] on icon at bounding box center [925, 412] width 6 height 7
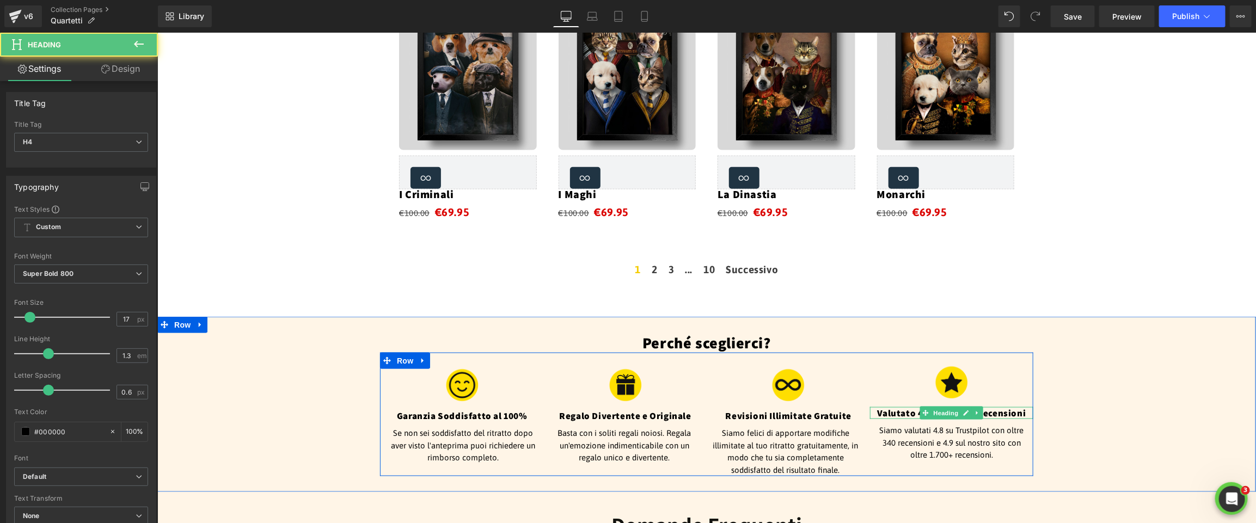
drag, startPoint x: 907, startPoint y: 414, endPoint x: 928, endPoint y: 416, distance: 20.8
click at [908, 414] on h4 "Valutato 4.9 su 2.000+ Recensioni" at bounding box center [950, 413] width 163 height 12
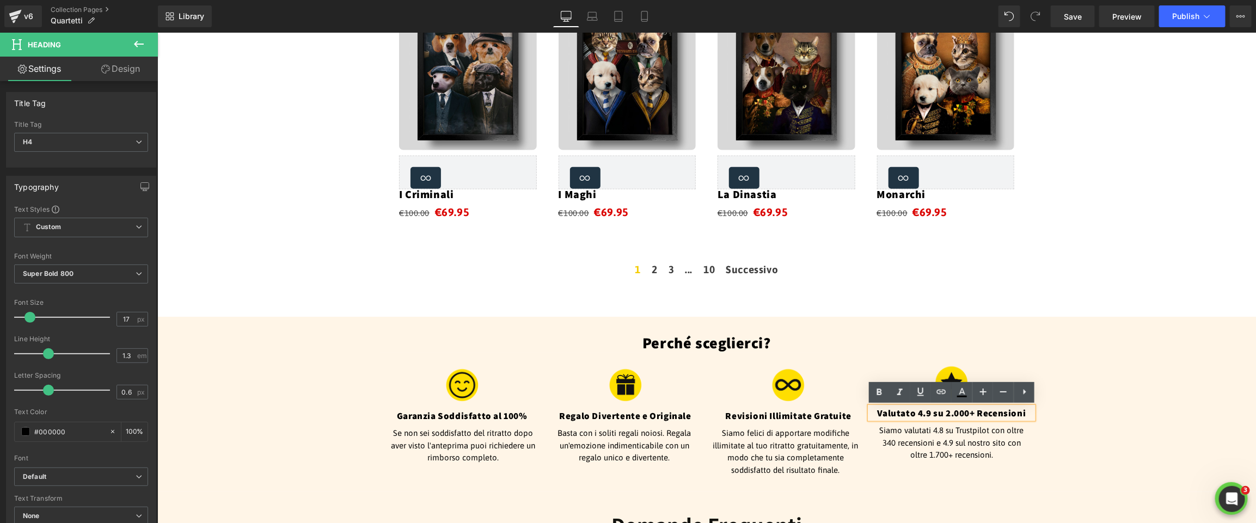
drag, startPoint x: 929, startPoint y: 415, endPoint x: 951, endPoint y: 413, distance: 22.4
click at [930, 415] on h4 "Valutato 4.9 su 2.000+ Recensioni" at bounding box center [950, 413] width 163 height 12
click at [955, 415] on h4 "Valutato 4.9 su 2.000+ Recensioni" at bounding box center [950, 413] width 163 height 12
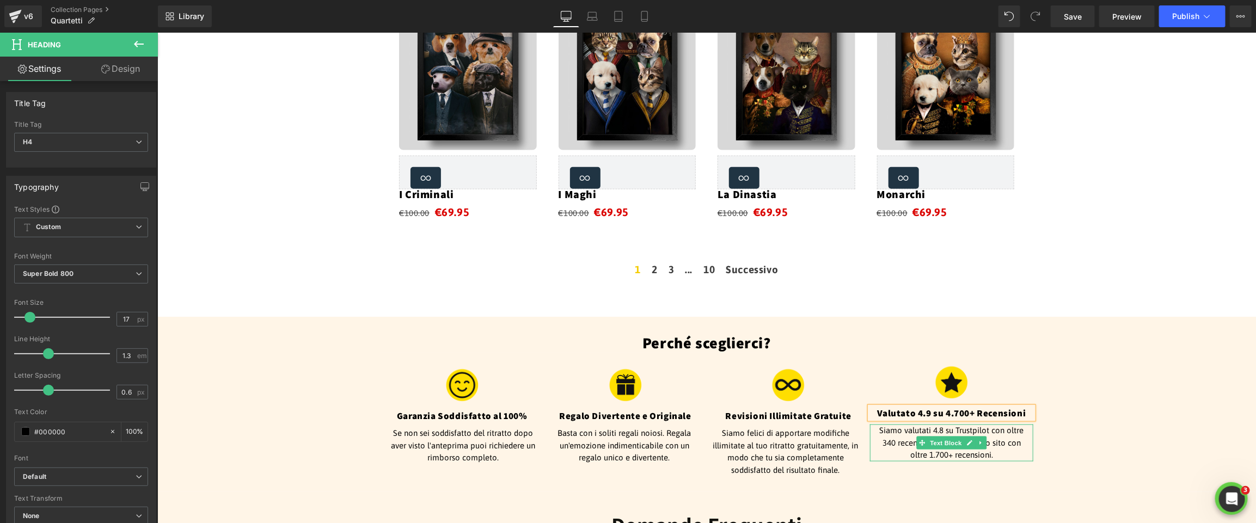
click at [1010, 442] on p "Siamo valutati 4.8 su Trustpilot con oltre 340 recensioni e 4.9 sul nostro sito…" at bounding box center [951, 442] width 152 height 37
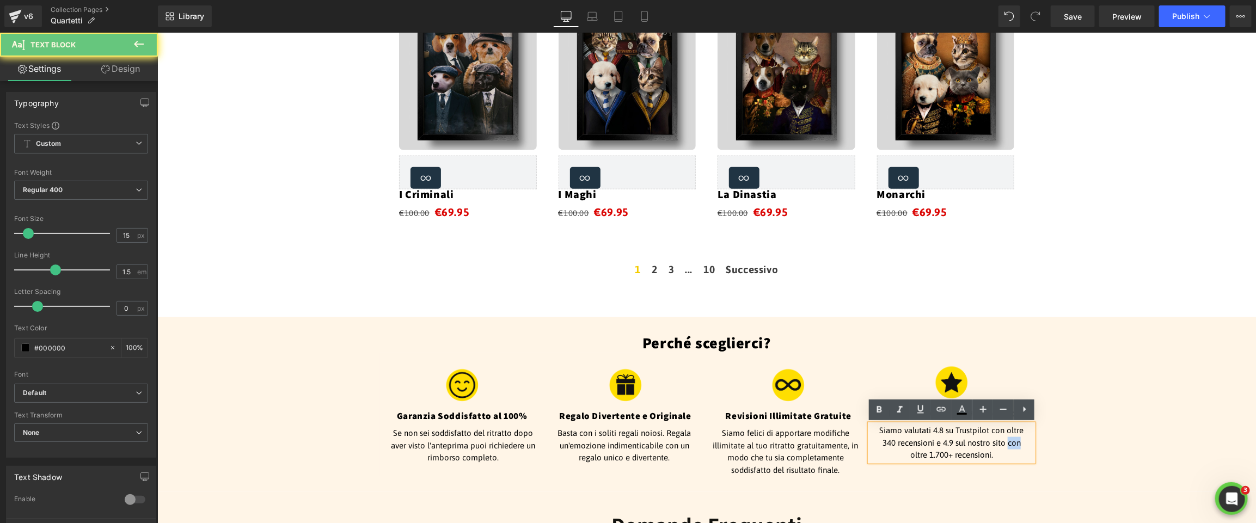
click at [1010, 442] on p "Siamo valutati 4.8 su Trustpilot con oltre 340 recensioni e 4.9 sul nostro sito…" at bounding box center [951, 442] width 152 height 37
click at [1011, 442] on p "Siamo valutati 4.8 su Trustpilot con oltre 340 recensioni e 4.9 sul nostro sito…" at bounding box center [951, 442] width 152 height 37
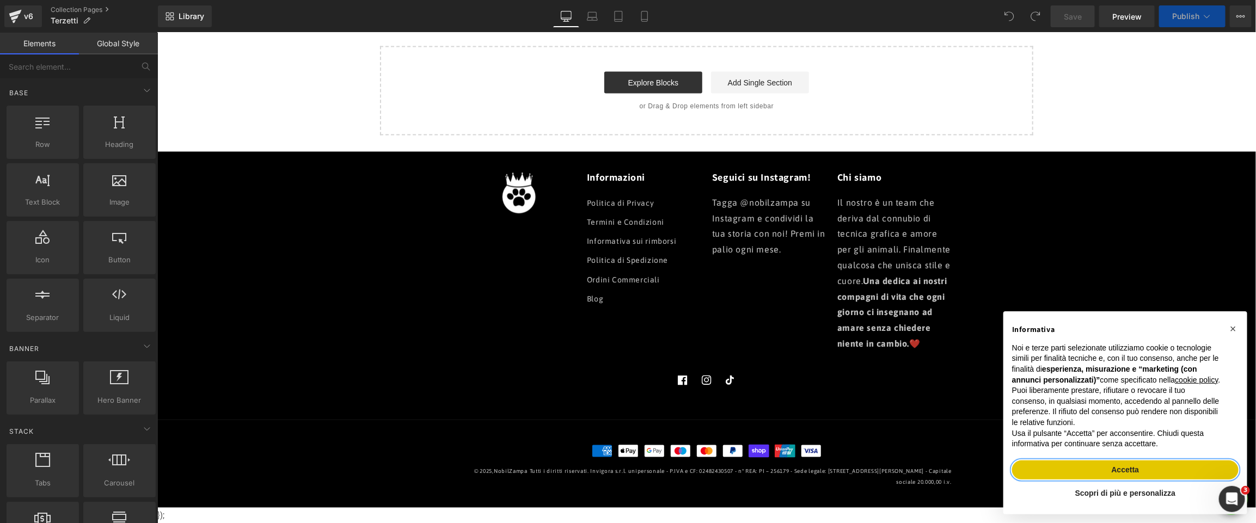
click at [1172, 466] on button "Accetta" at bounding box center [1124, 470] width 226 height 20
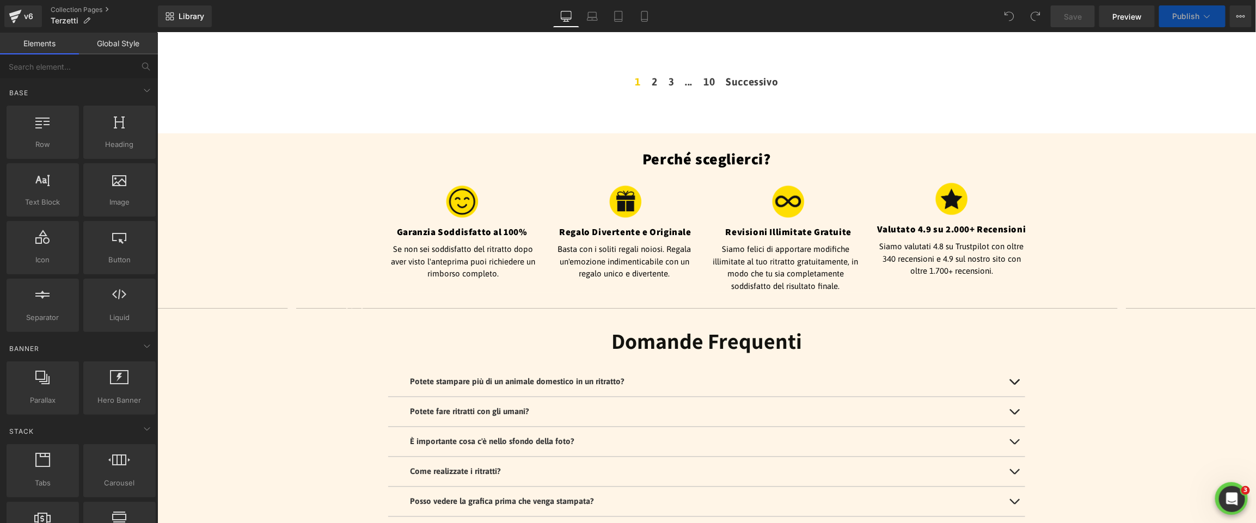
scroll to position [1124, 0]
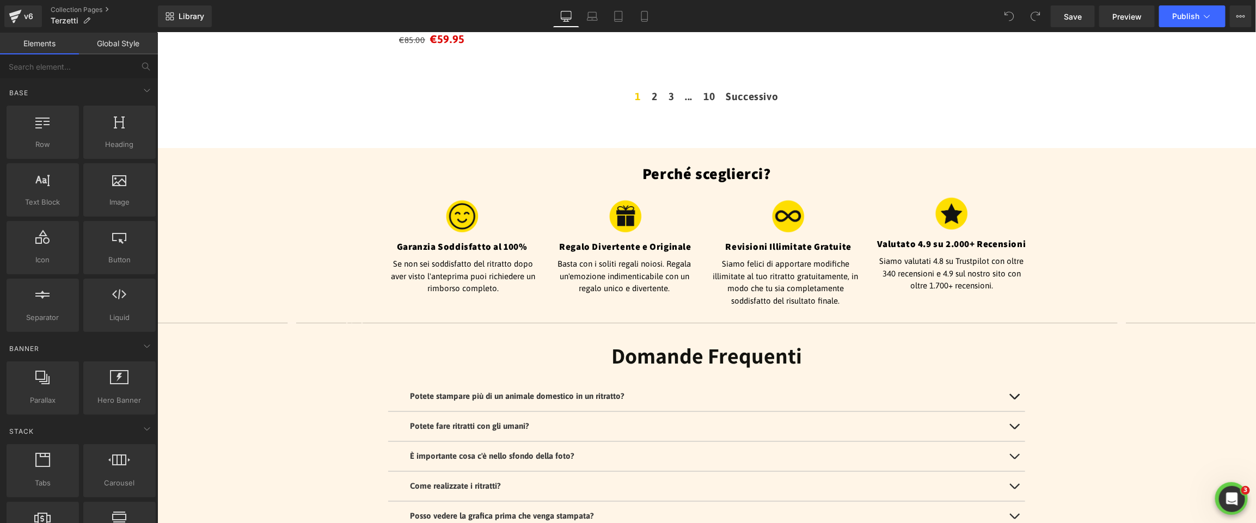
click at [1006, 273] on p "Siamo valutati 4.8 su Trustpilot con oltre 340 recensioni e 4.9 sul nostro sito…" at bounding box center [951, 273] width 152 height 37
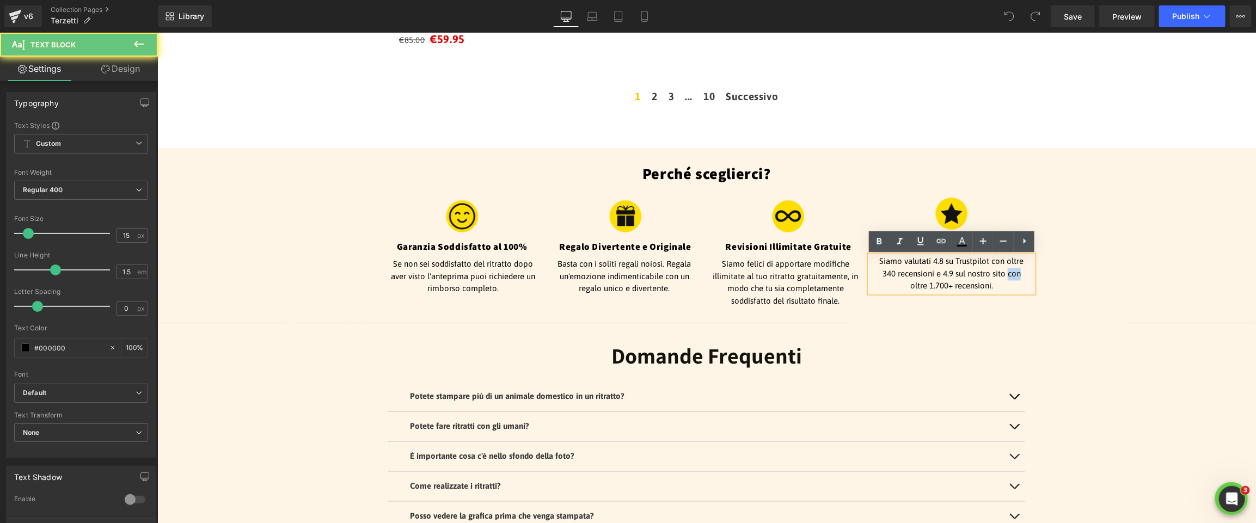
click at [1006, 273] on p "Siamo valutati 4.8 su Trustpilot con oltre 340 recensioni e 4.9 sul nostro sito…" at bounding box center [951, 273] width 152 height 37
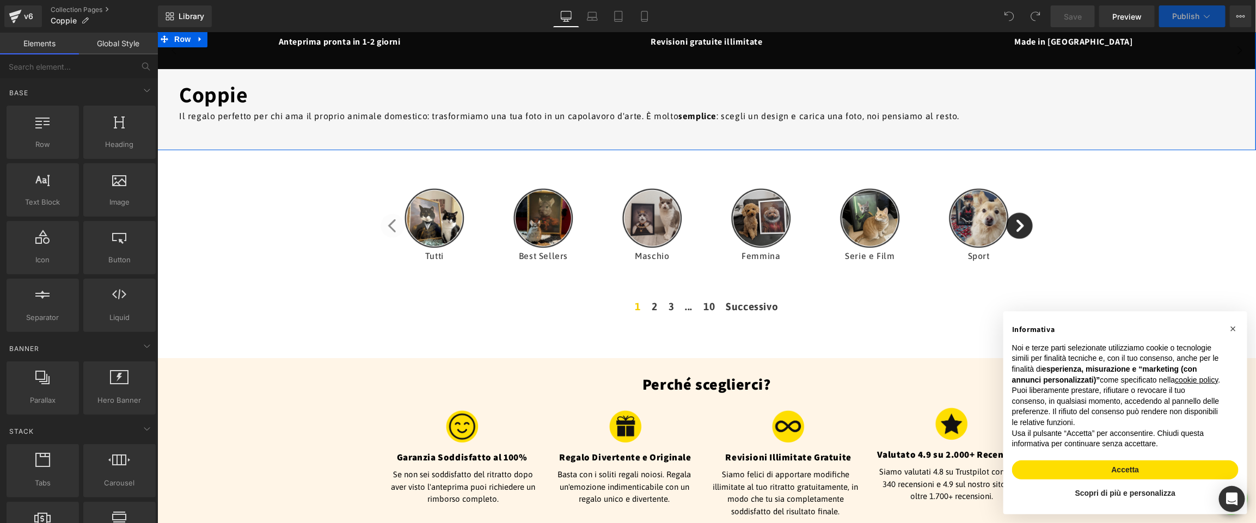
scroll to position [145, 0]
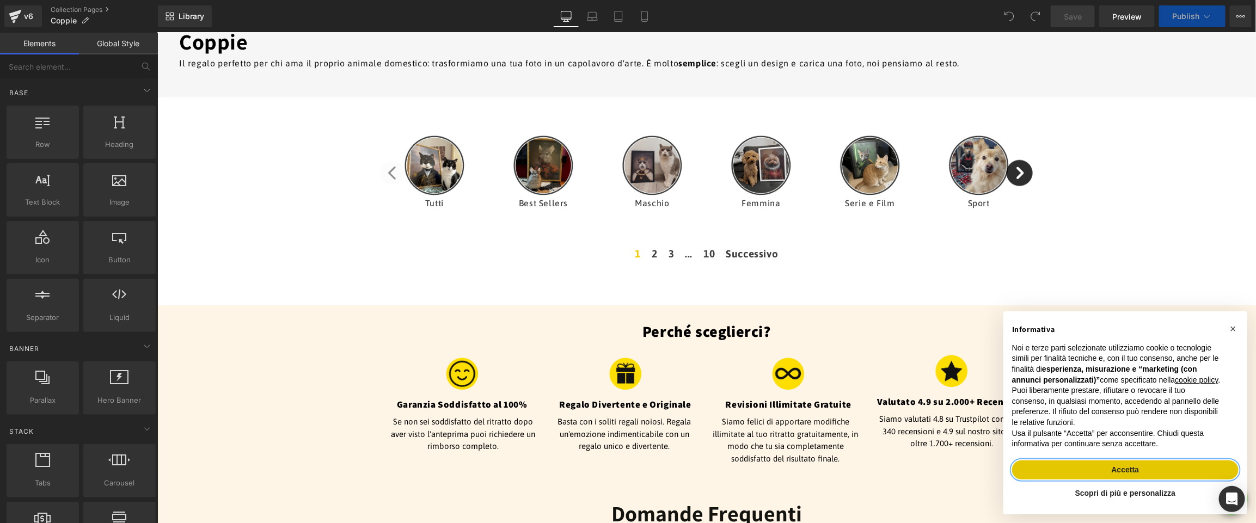
click at [1191, 475] on button "Accetta" at bounding box center [1124, 470] width 226 height 20
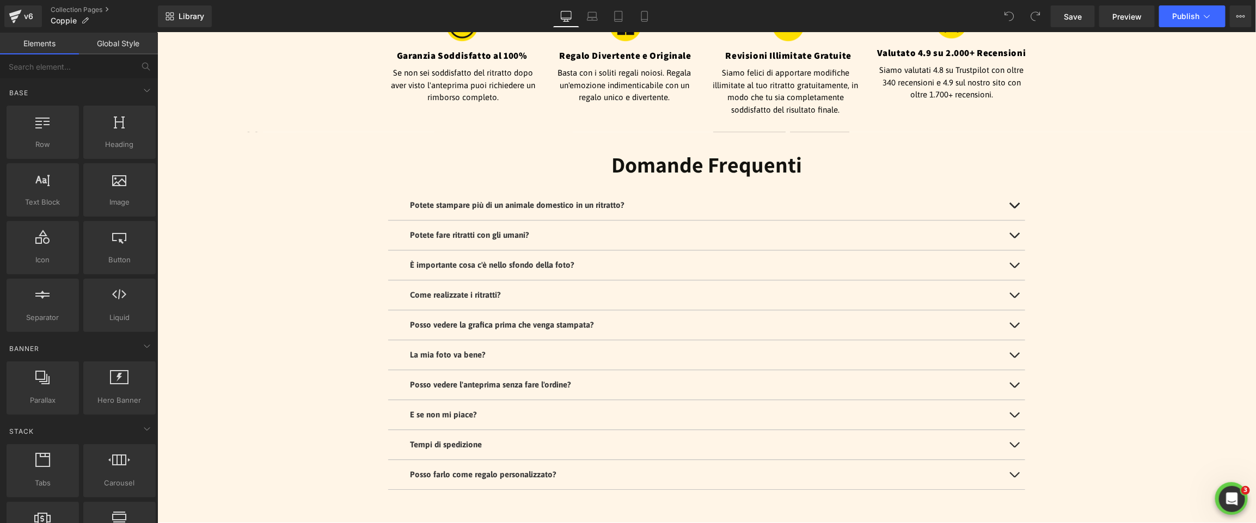
scroll to position [1433, 0]
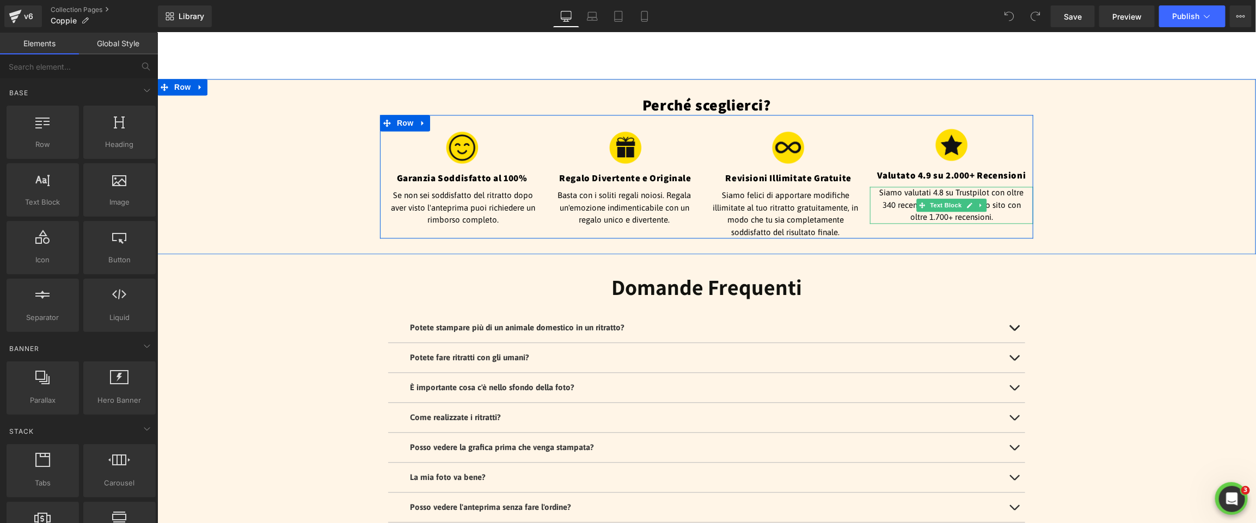
click at [1007, 186] on p "Siamo valutati 4.8 su Trustpilot con oltre 340 recensioni e 4.9 sul nostro sito…" at bounding box center [951, 204] width 152 height 37
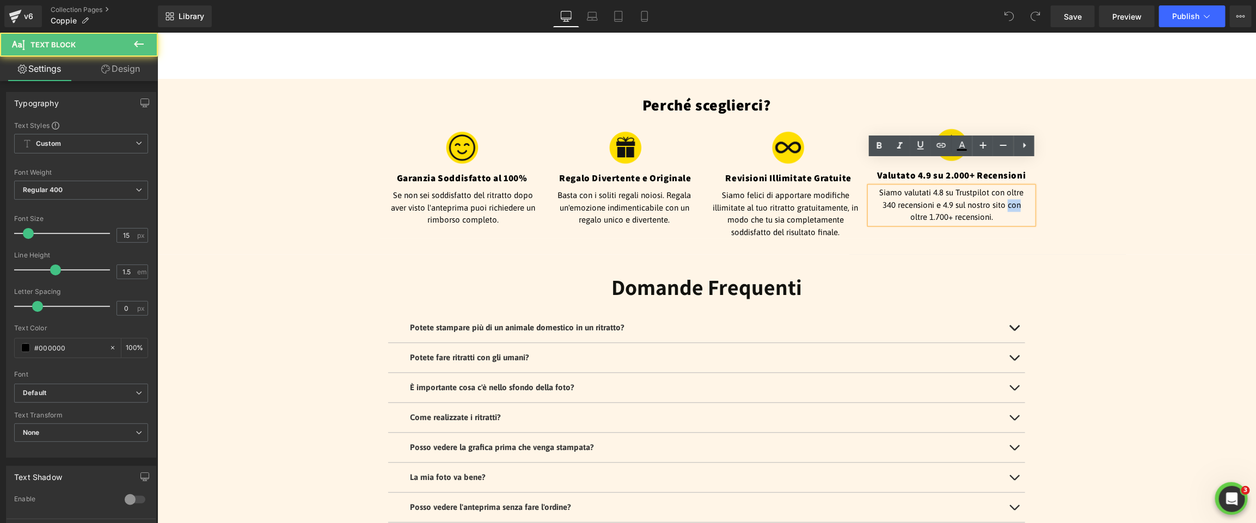
click at [1007, 186] on p "Siamo valutati 4.8 su Trustpilot con oltre 340 recensioni e 4.9 sul nostro sito…" at bounding box center [951, 204] width 152 height 37
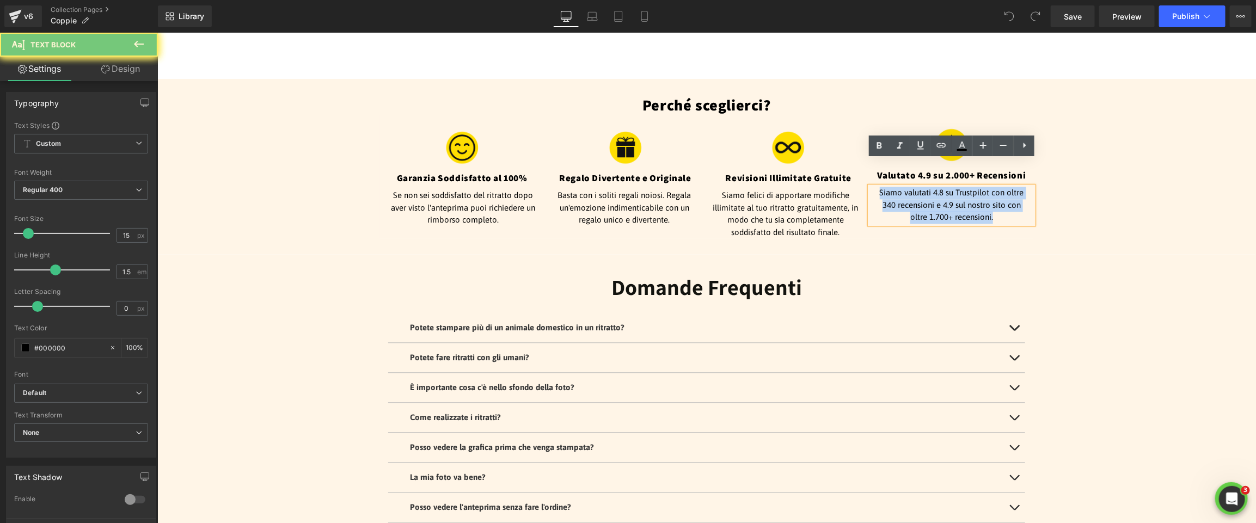
click at [1007, 186] on p "Siamo valutati 4.8 su Trustpilot con oltre 340 recensioni e 4.9 sul nostro sito…" at bounding box center [951, 204] width 152 height 37
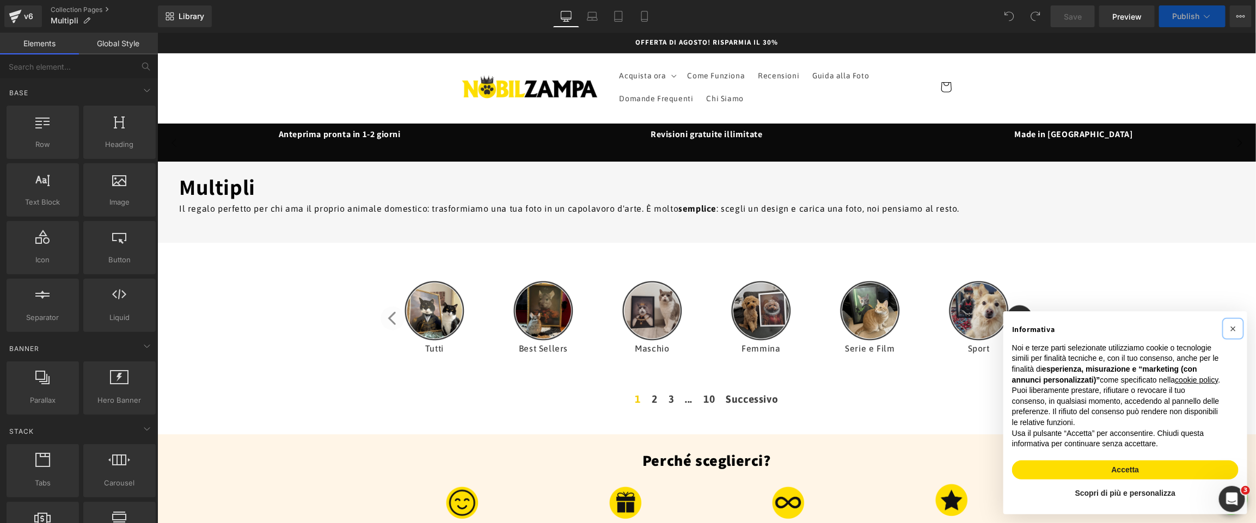
drag, startPoint x: 1236, startPoint y: 318, endPoint x: 1185, endPoint y: 300, distance: 53.9
click at [1236, 319] on button "×" at bounding box center [1232, 327] width 17 height 17
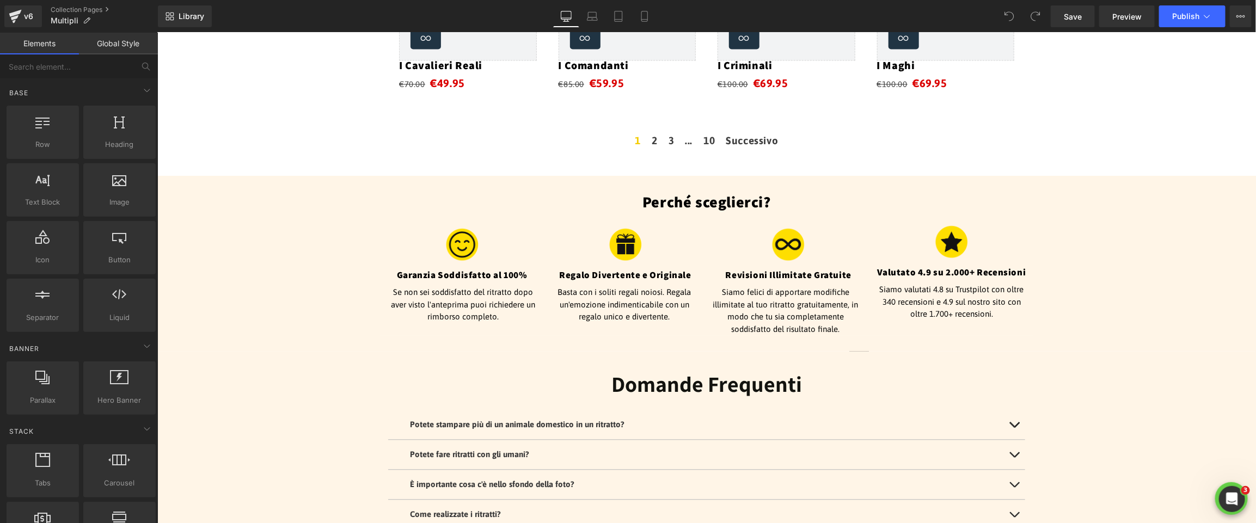
scroll to position [1338, 0]
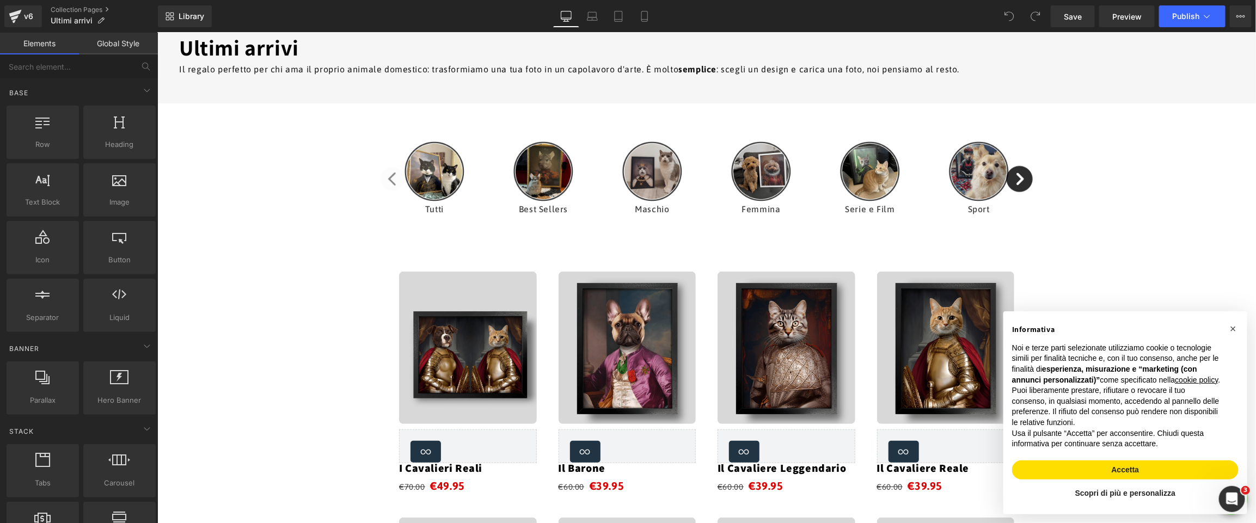
scroll to position [165, 0]
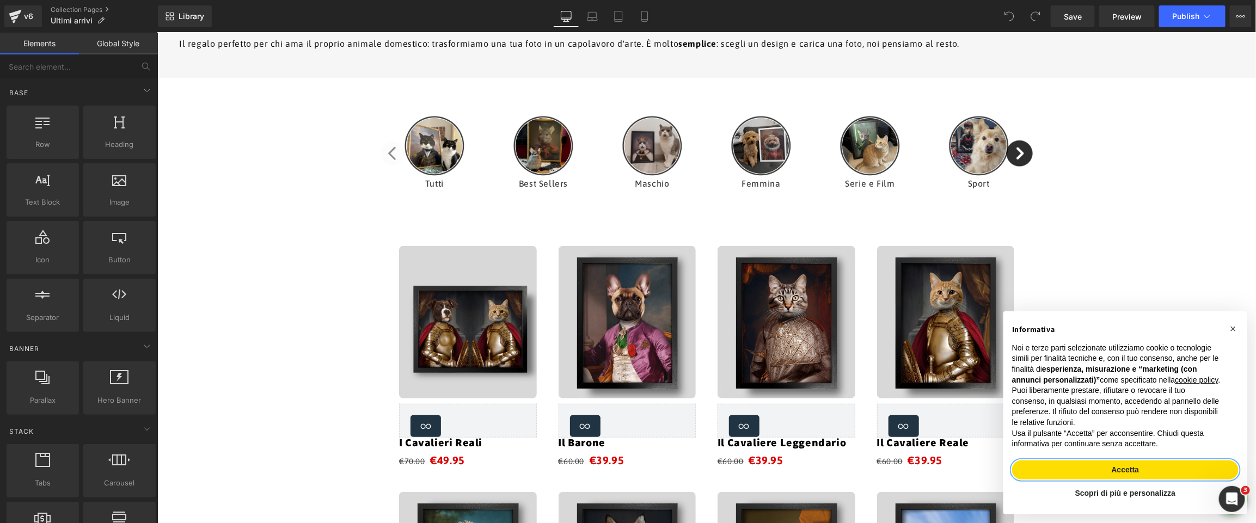
click at [1098, 464] on button "Accetta" at bounding box center [1124, 470] width 226 height 20
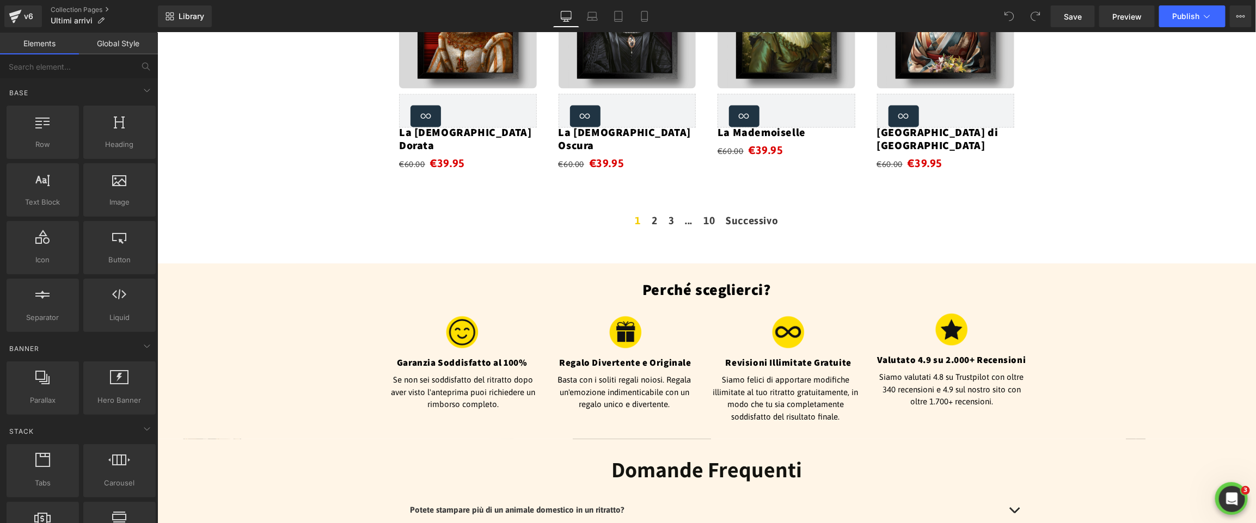
scroll to position [1287, 0]
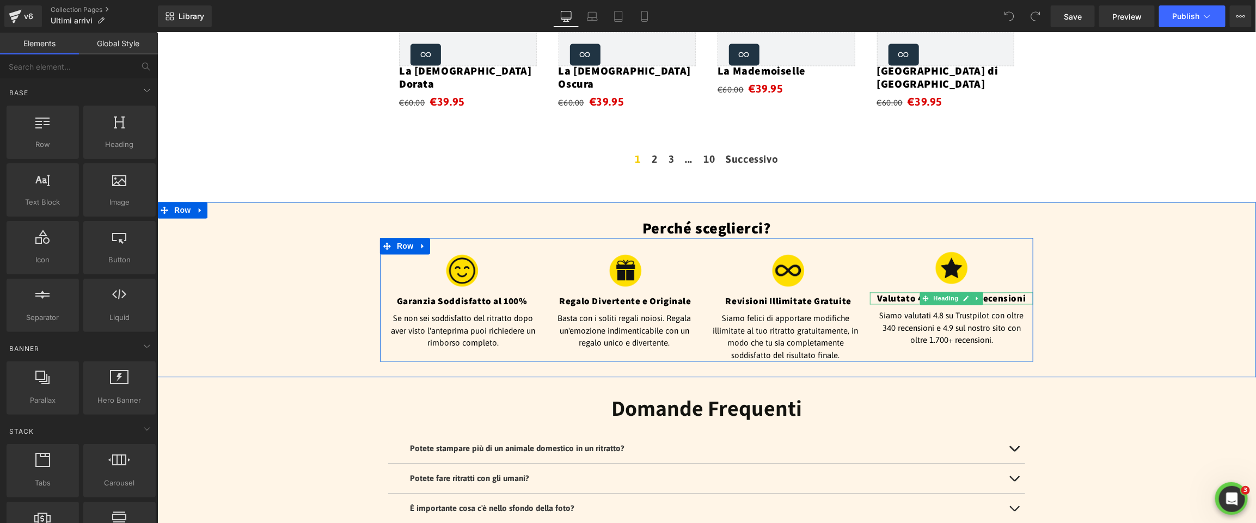
click at [997, 292] on h4 "Valutato 4.9 su 2.000+ Recensioni" at bounding box center [950, 298] width 163 height 12
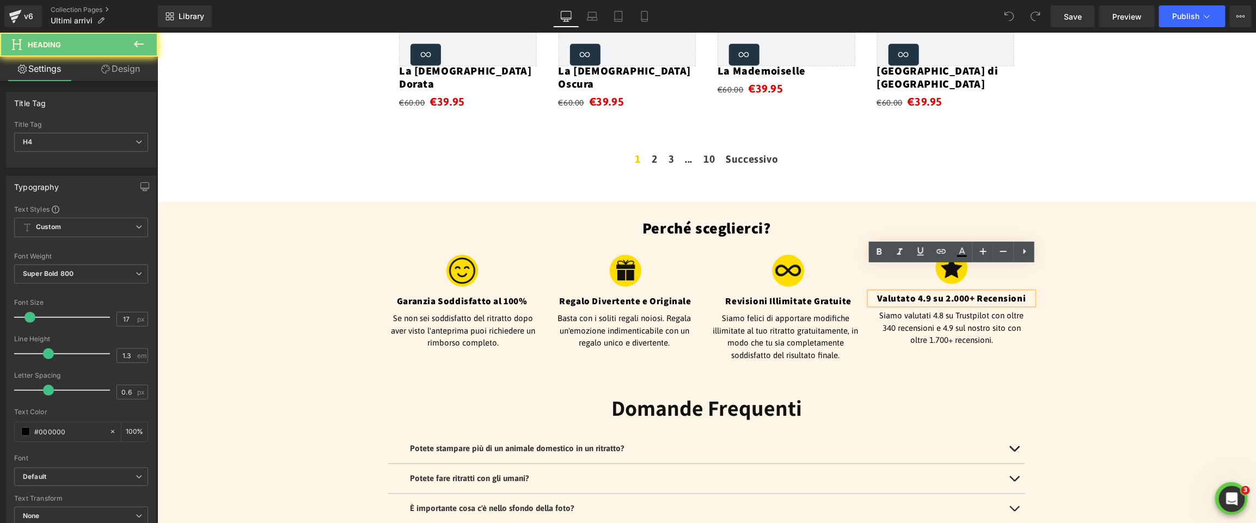
click at [958, 292] on h4 "Valutato 4.9 su 2.000+ Recensioni" at bounding box center [950, 298] width 163 height 12
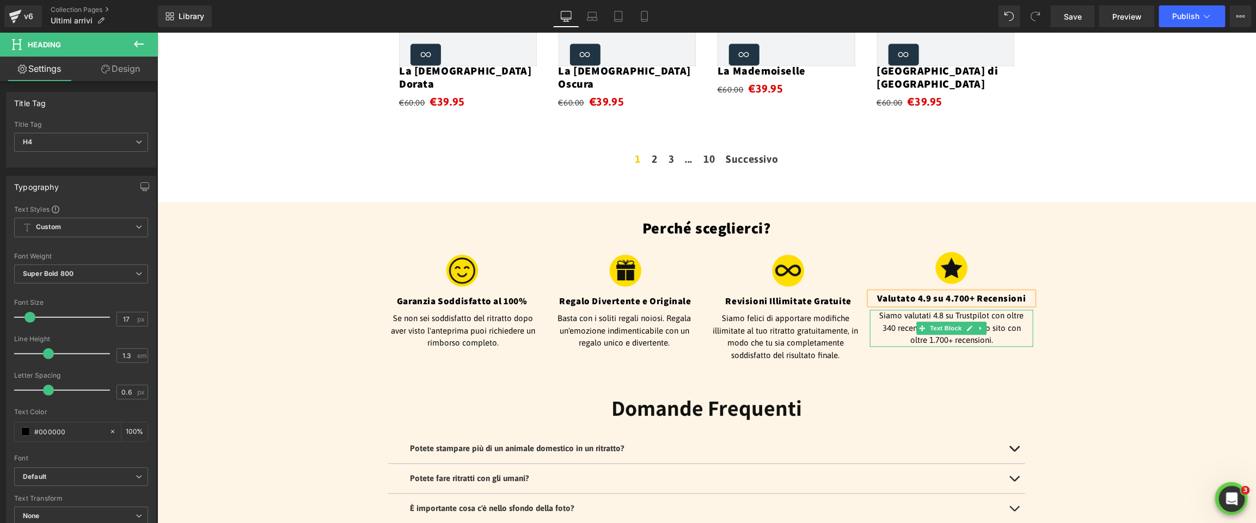
click at [1017, 310] on p "Siamo valutati 4.8 su Trustpilot con oltre 340 recensioni e 4.9 sul nostro sito…" at bounding box center [951, 328] width 152 height 37
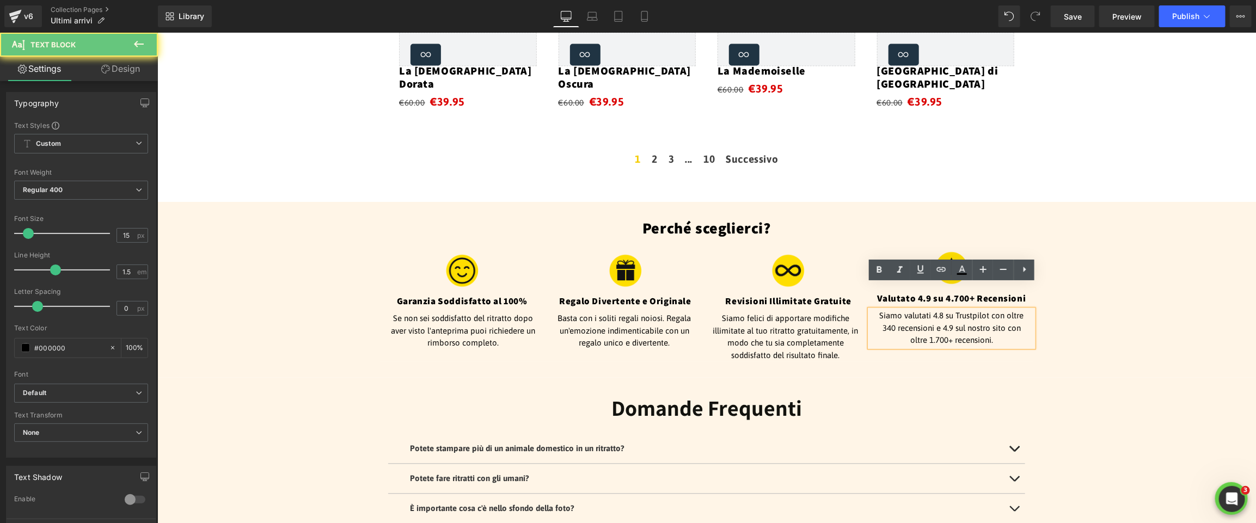
click at [1017, 310] on p "Siamo valutati 4.8 su Trustpilot con oltre 340 recensioni e 4.9 sul nostro sito…" at bounding box center [951, 328] width 152 height 37
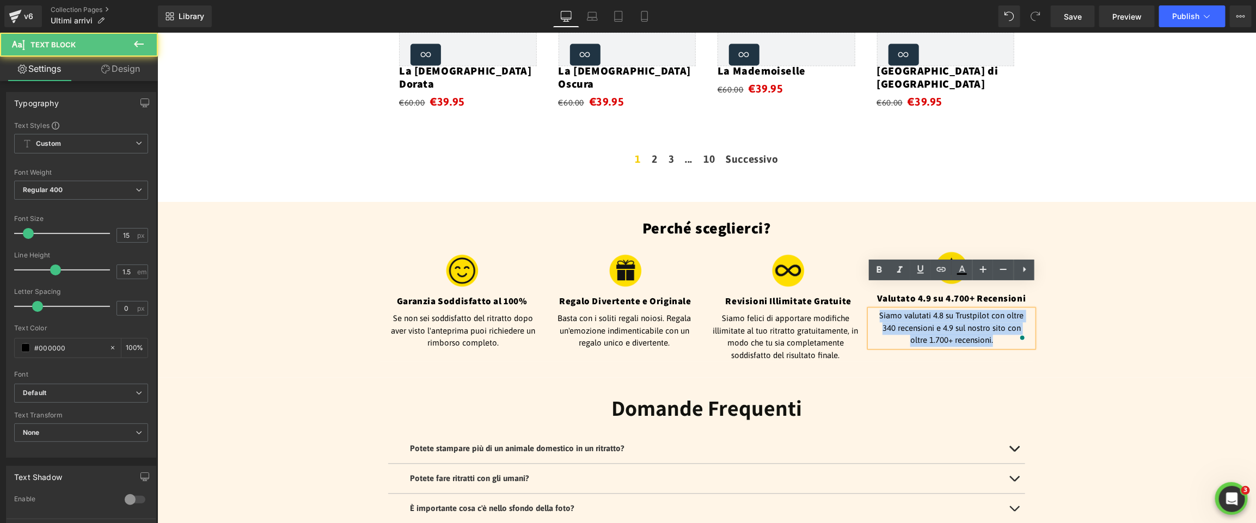
click at [1017, 310] on p "Siamo valutati 4.8 su Trustpilot con oltre 340 recensioni e 4.9 sul nostro sito…" at bounding box center [951, 328] width 152 height 37
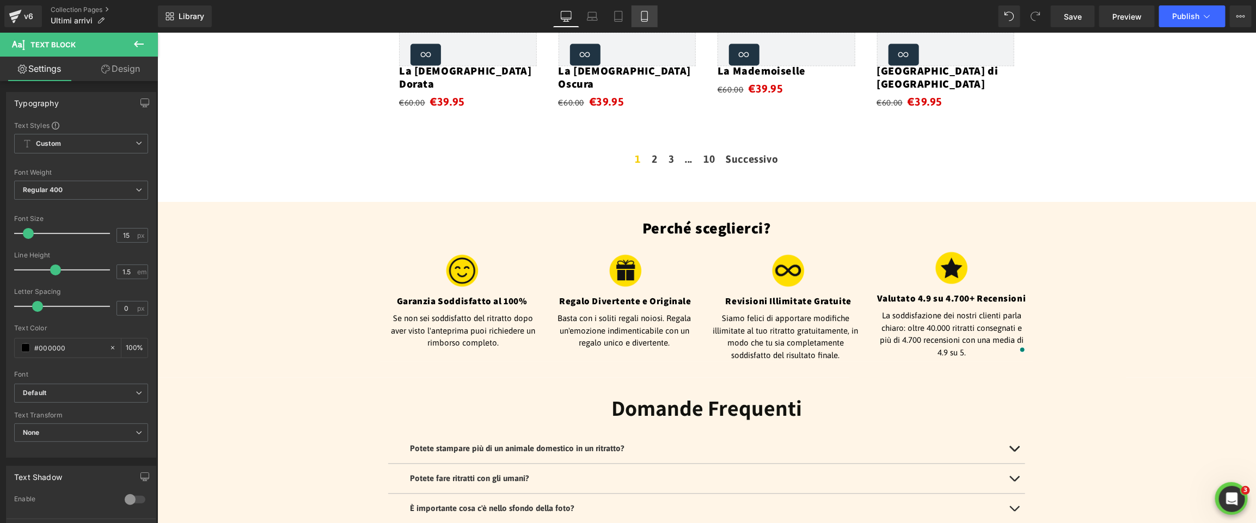
click at [646, 17] on icon at bounding box center [644, 16] width 11 height 11
type input "100"
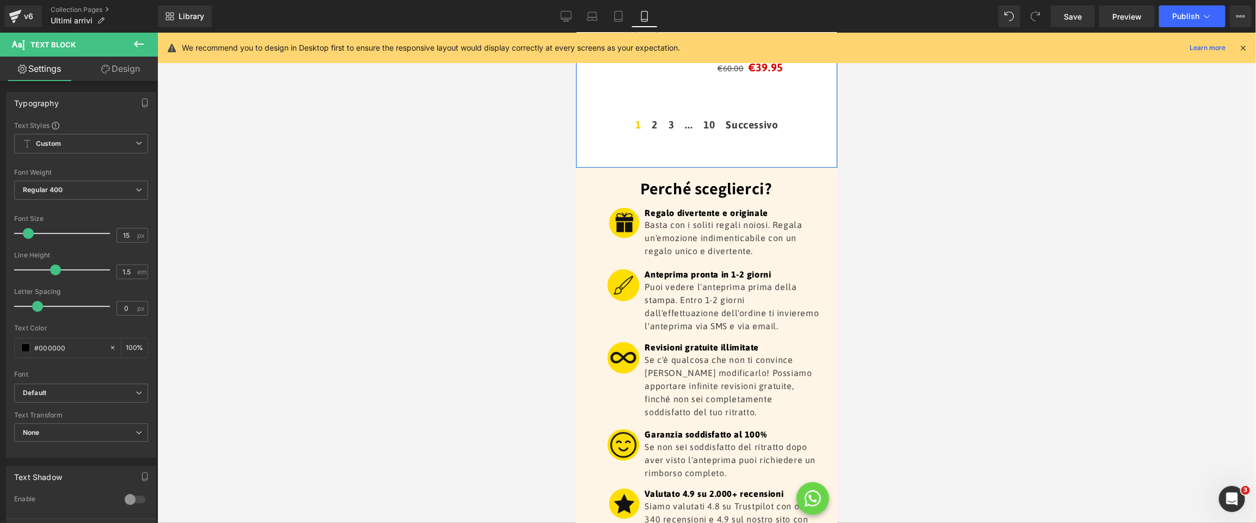
scroll to position [2085, 0]
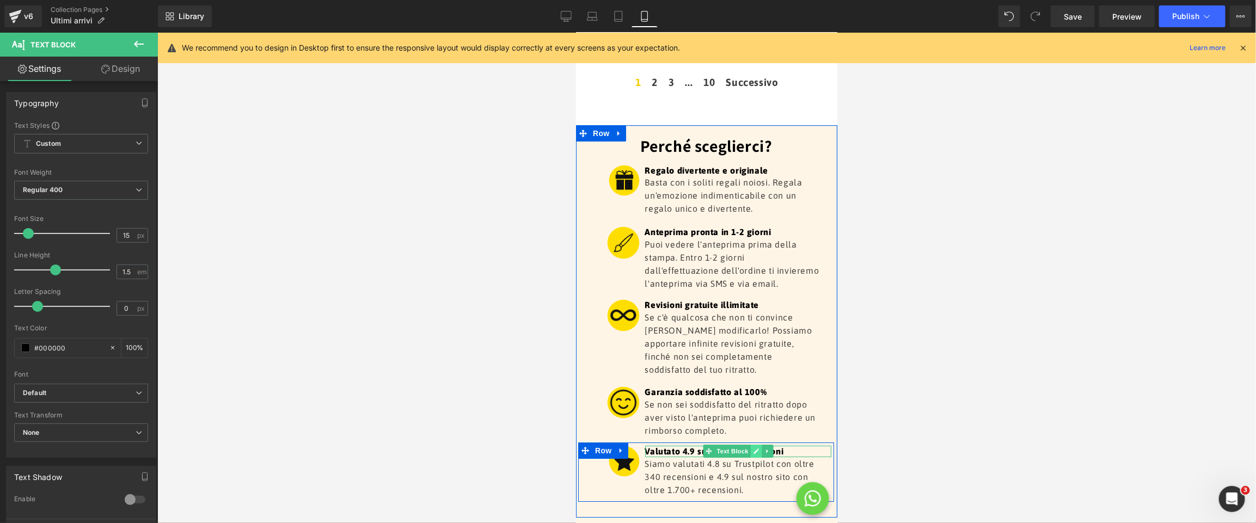
click at [751, 444] on link at bounding box center [754, 450] width 11 height 13
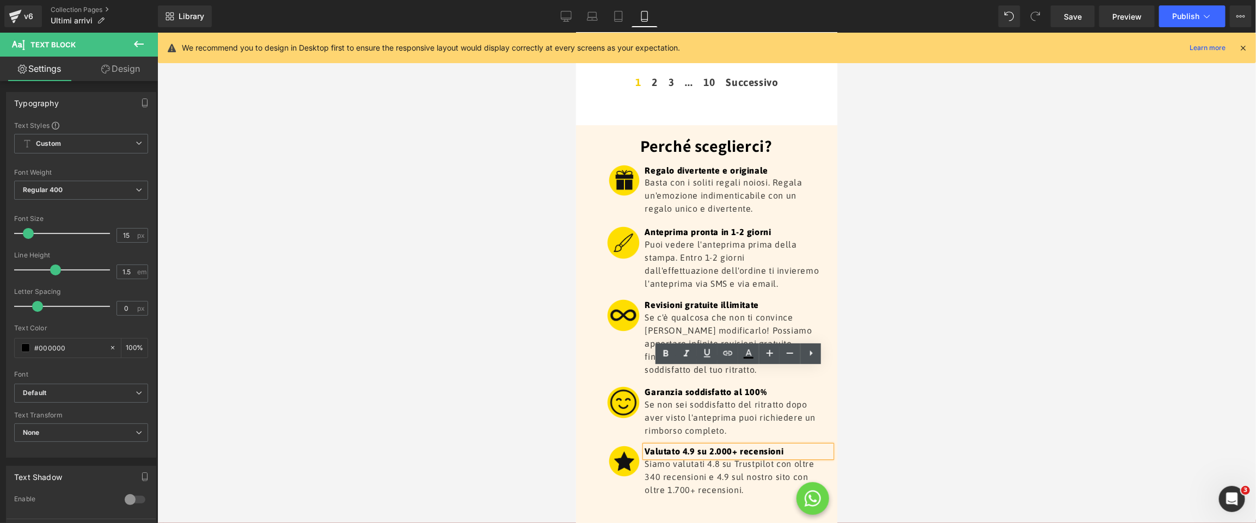
click at [717, 445] on p "Valutato 4.9 su 2.000+ recensioni" at bounding box center [737, 450] width 187 height 11
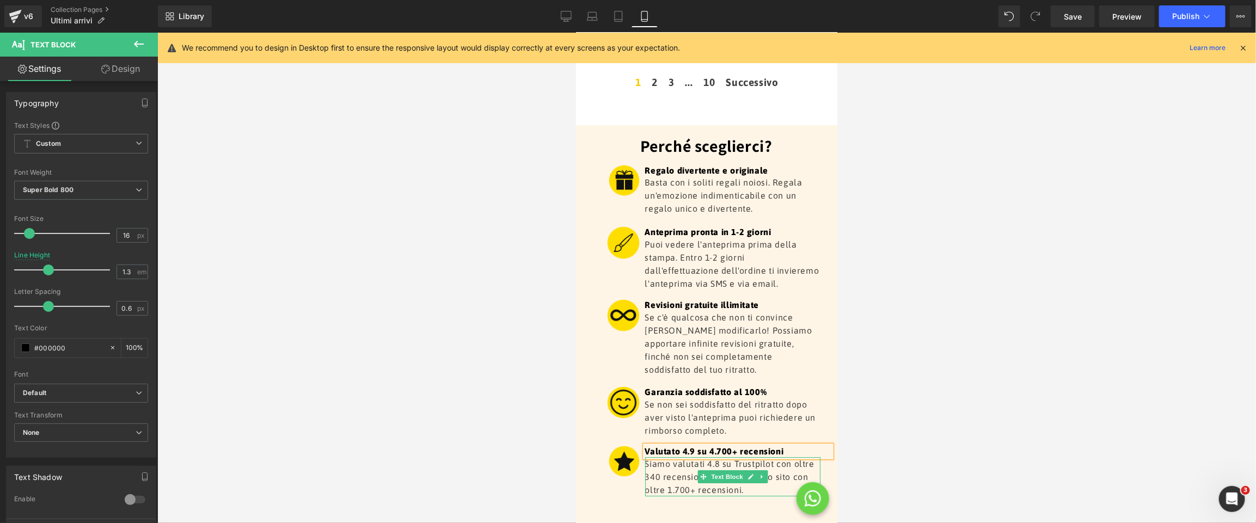
click at [807, 457] on p "Siamo valutati 4.8 su Trustpilot con oltre 340 recensioni e 4.9 sul nostro sito…" at bounding box center [732, 476] width 176 height 39
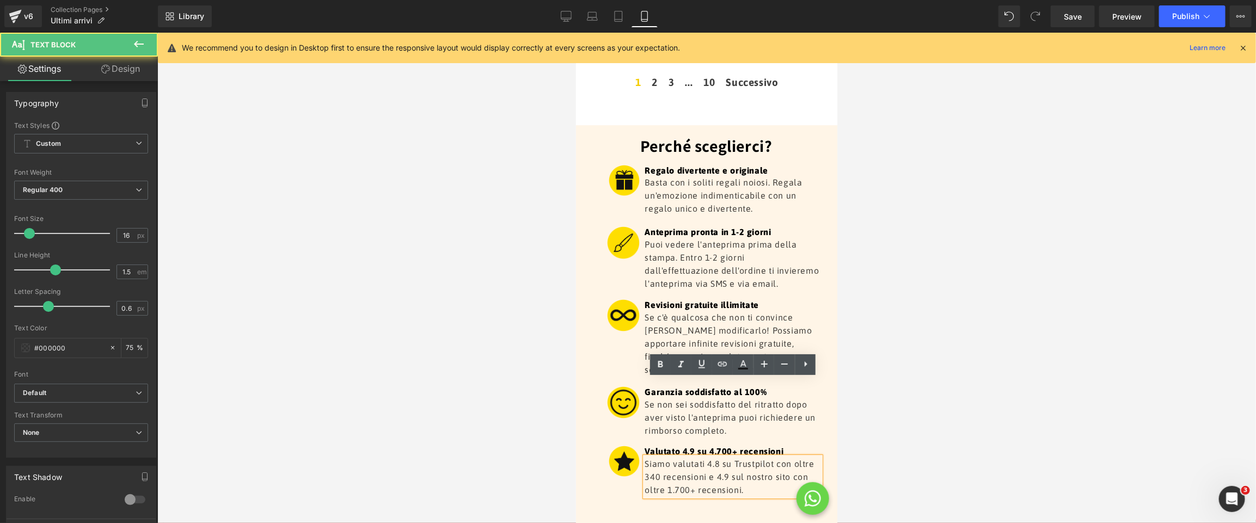
click at [807, 457] on p "Siamo valutati 4.8 su Trustpilot con oltre 340 recensioni e 4.9 sul nostro sito…" at bounding box center [732, 476] width 176 height 39
click at [803, 457] on p "Siamo valutati 4.8 su Trustpilot con oltre 340 recensioni e 4.9 sul nostro sito…" at bounding box center [732, 476] width 176 height 39
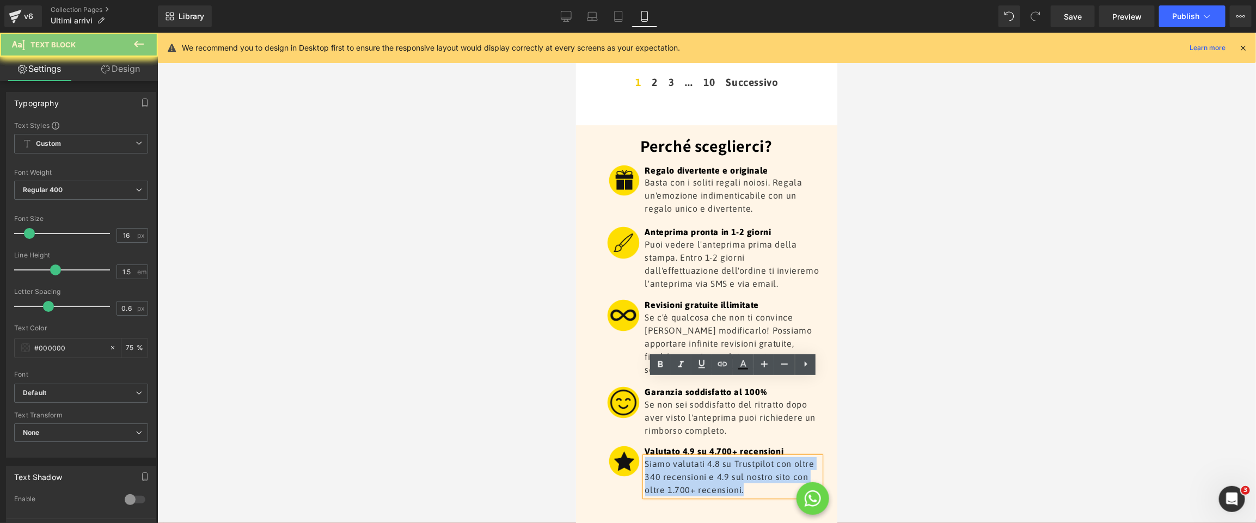
click at [803, 457] on p "Siamo valutati 4.8 su Trustpilot con oltre 340 recensioni e 4.9 sul nostro sito…" at bounding box center [732, 476] width 176 height 39
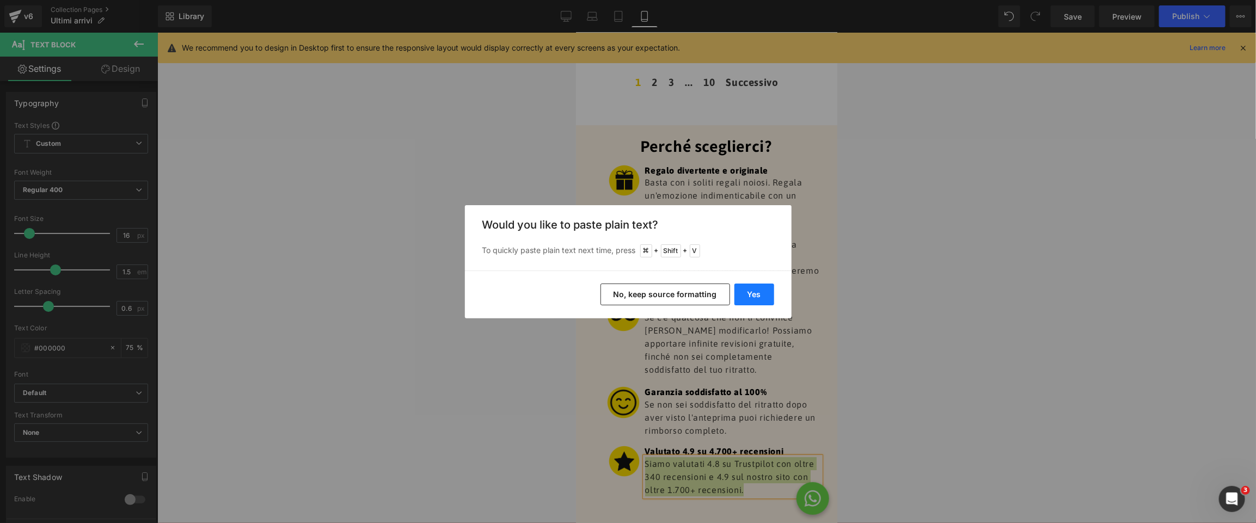
drag, startPoint x: 751, startPoint y: 292, endPoint x: 257, endPoint y: 229, distance: 497.2
click at [0, 0] on button "Yes" at bounding box center [0, 0] width 0 height 0
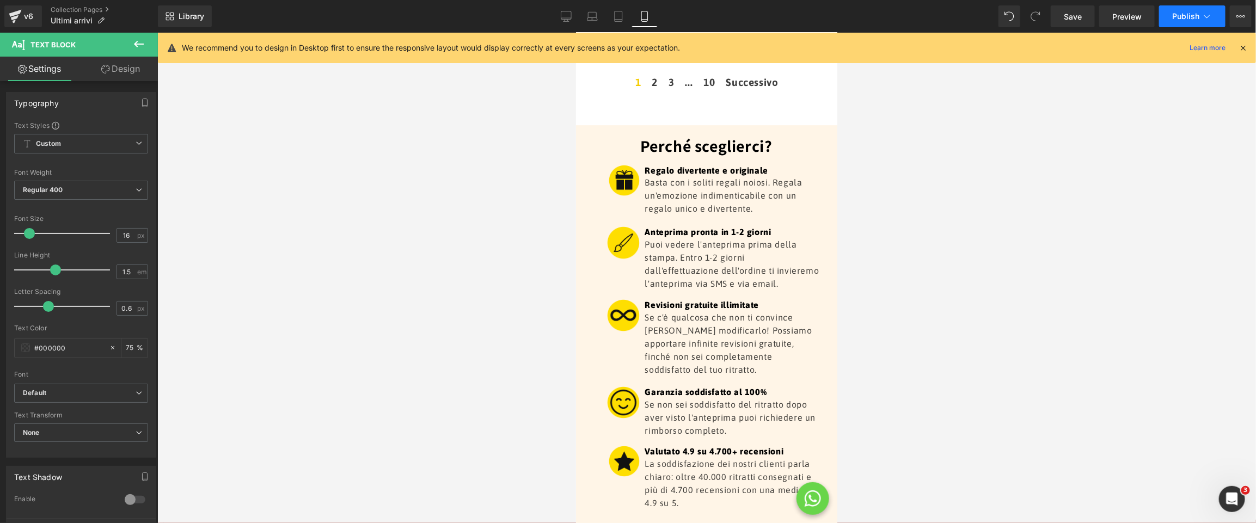
click at [1183, 21] on button "Publish" at bounding box center [1192, 16] width 66 height 22
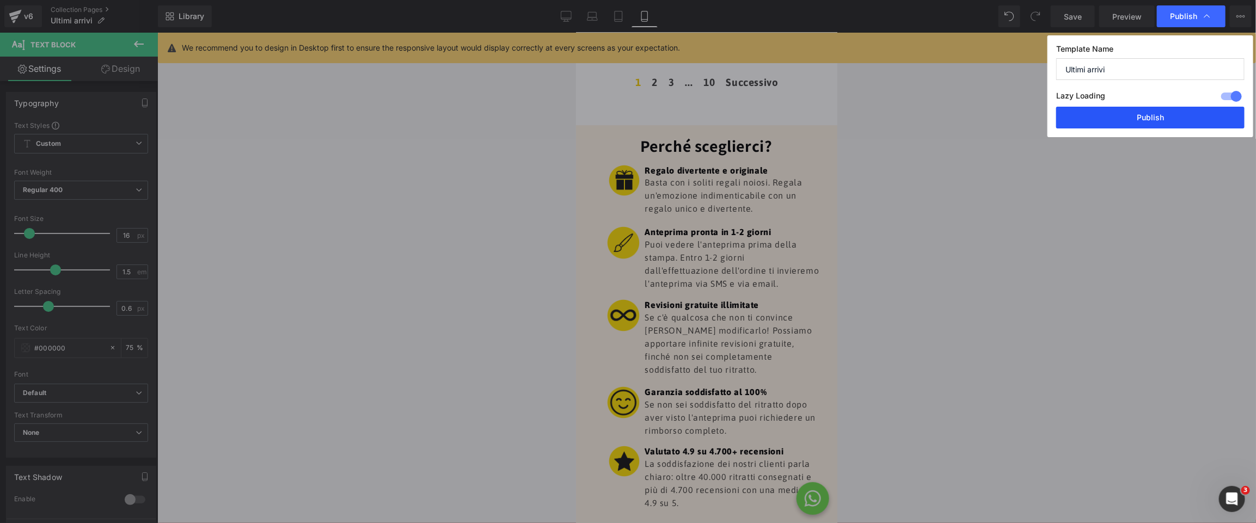
click at [1141, 124] on button "Publish" at bounding box center [1150, 118] width 188 height 22
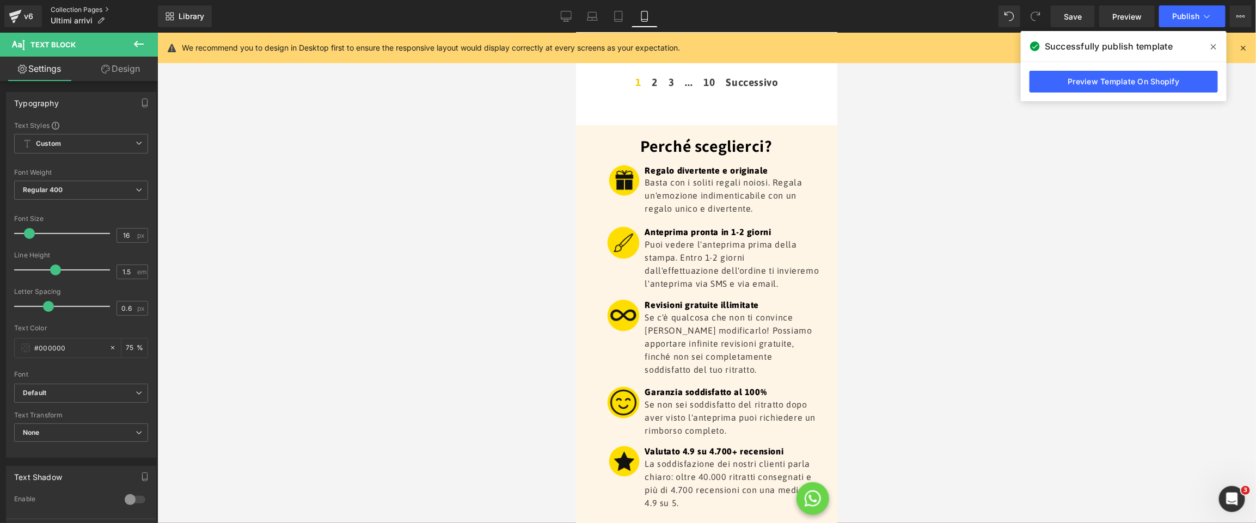
click at [80, 8] on link "Collection Pages" at bounding box center [104, 9] width 107 height 9
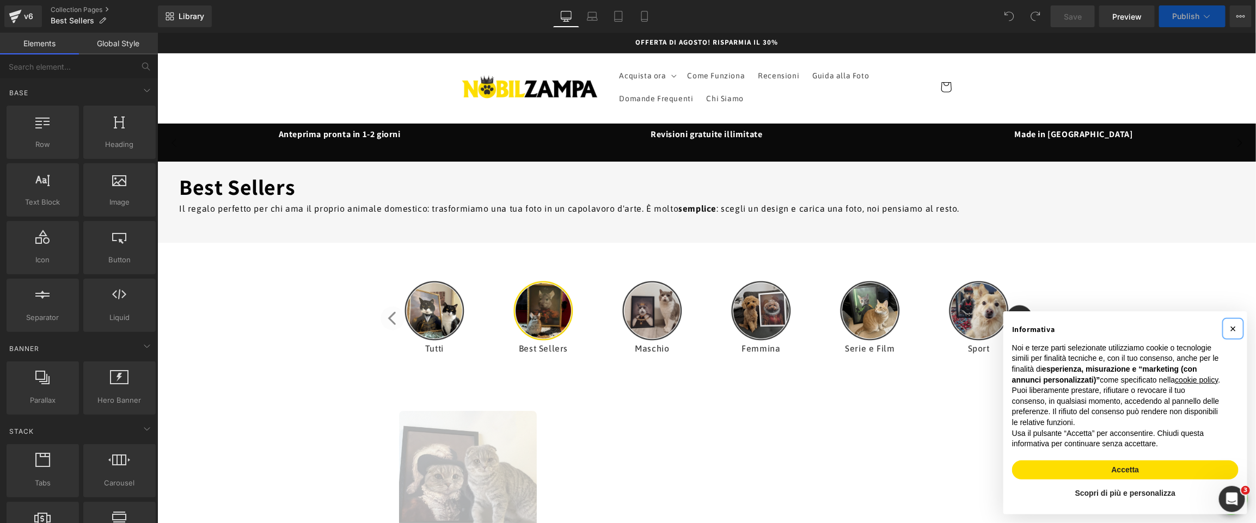
click at [1230, 322] on span "×" at bounding box center [1232, 328] width 7 height 12
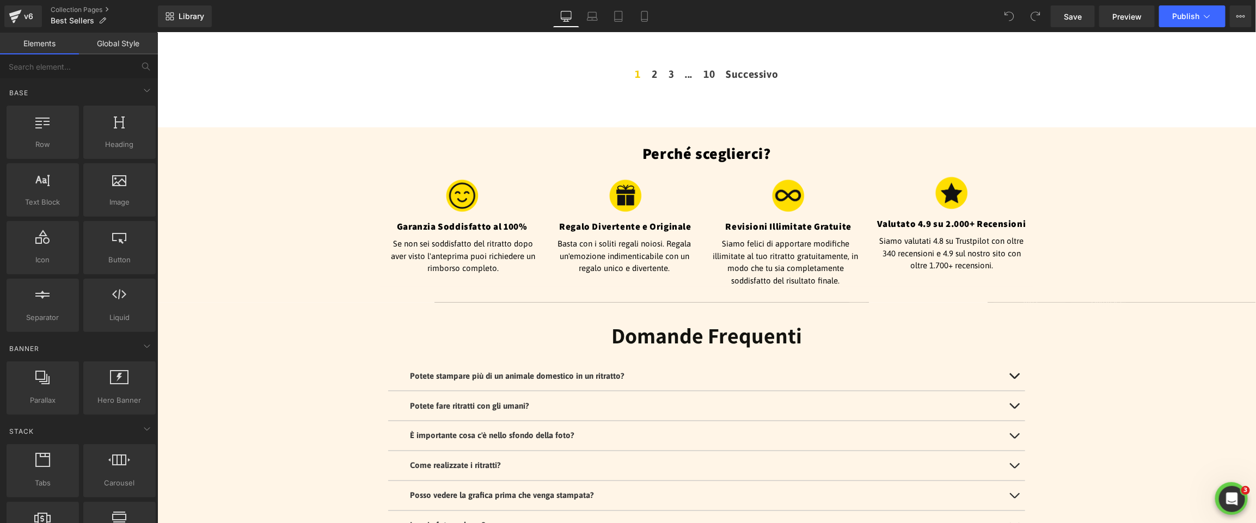
scroll to position [872, 0]
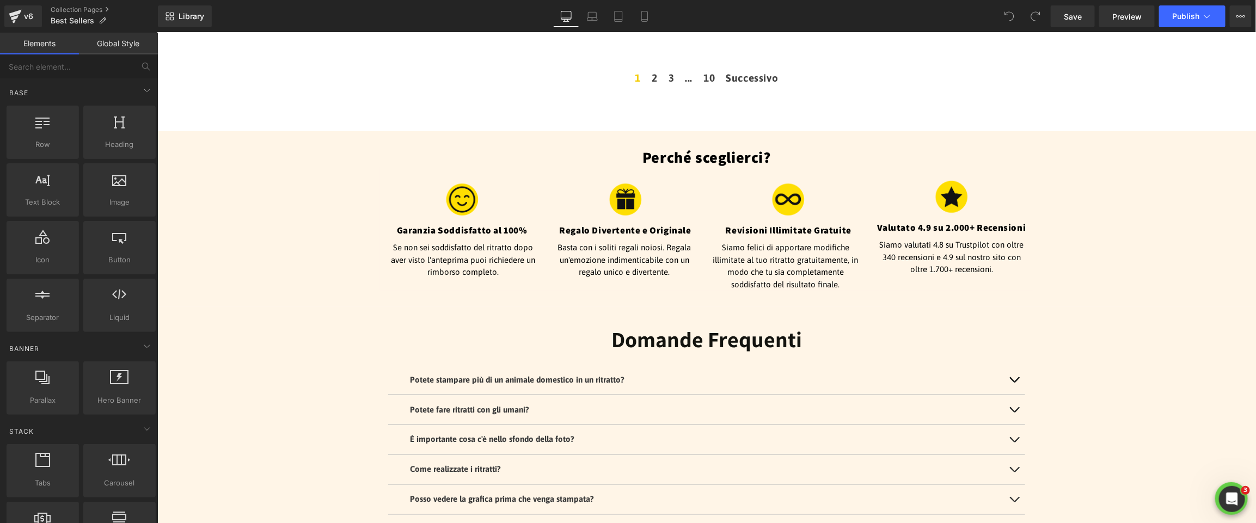
click at [955, 228] on div "Valutato 4.9 su 2.000+ Recensioni Heading" at bounding box center [950, 227] width 163 height 12
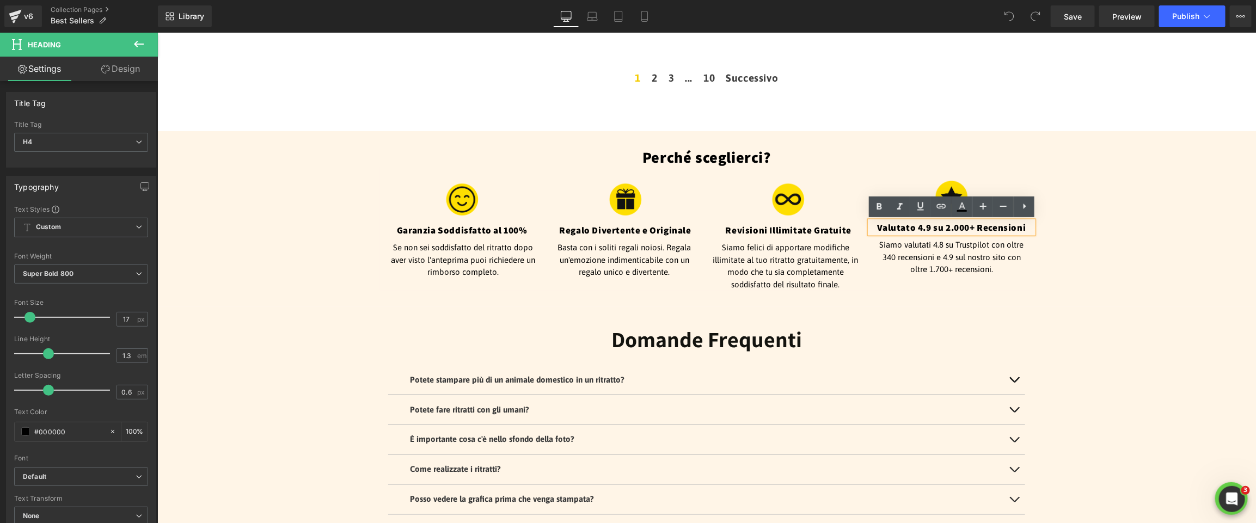
click at [957, 228] on h4 "Valutato 4.9 su 2.000+ Recensioni" at bounding box center [950, 227] width 163 height 12
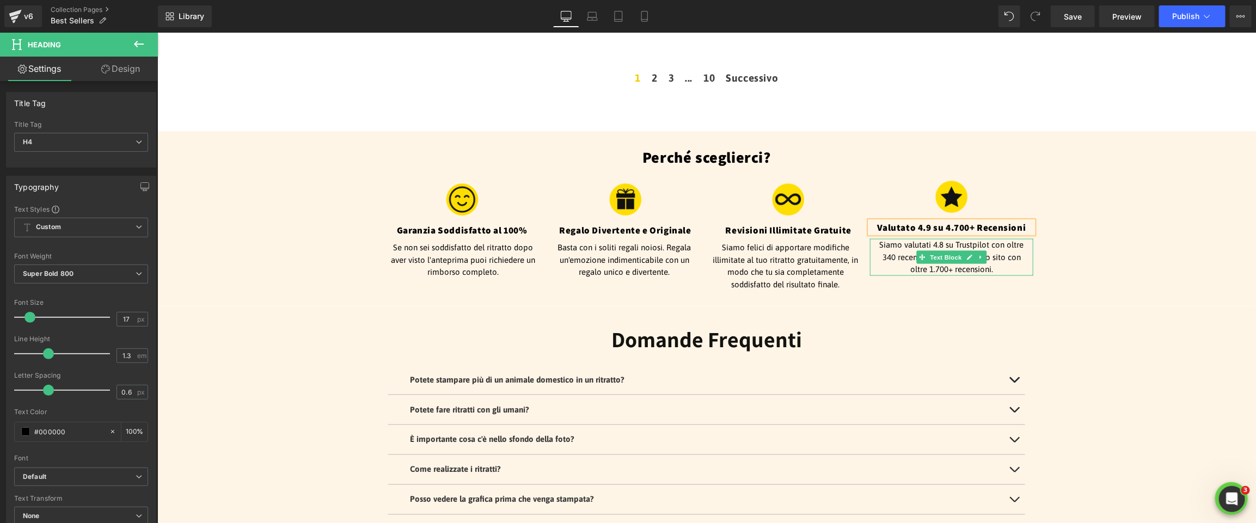
click at [1005, 247] on p "Siamo valutati 4.8 su Trustpilot con oltre 340 recensioni e 4.9 sul nostro sito…" at bounding box center [951, 256] width 152 height 37
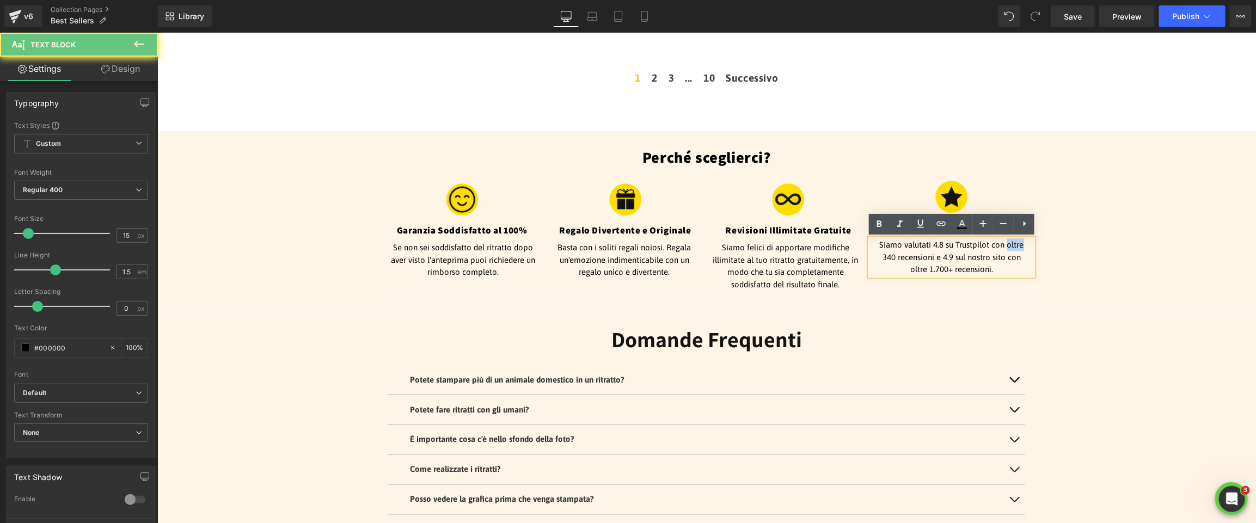
click at [1005, 247] on p "Siamo valutati 4.8 su Trustpilot con oltre 340 recensioni e 4.9 sul nostro sito…" at bounding box center [951, 256] width 152 height 37
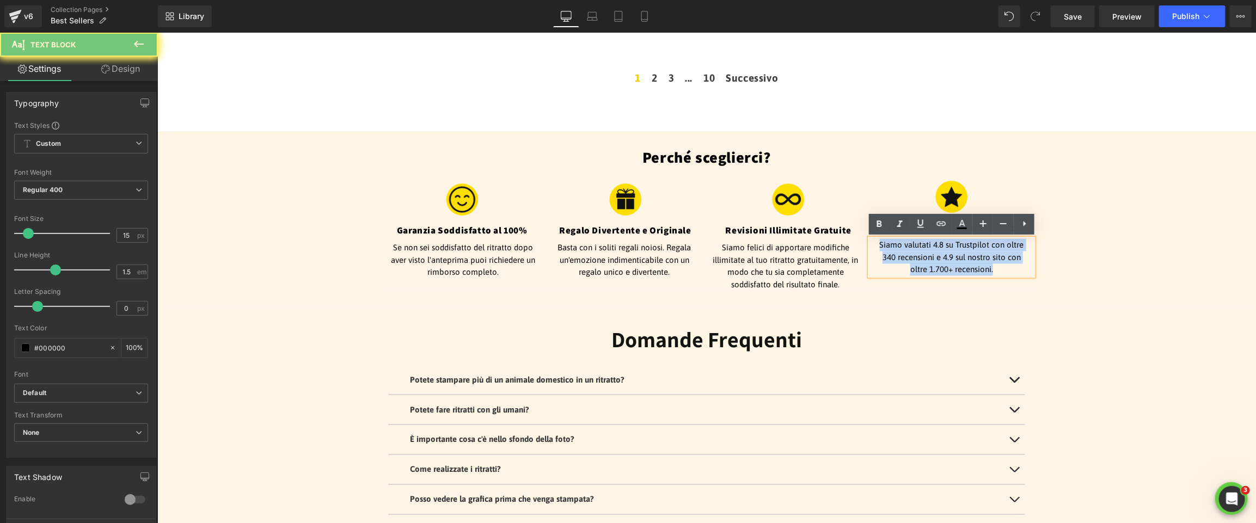
click at [1005, 247] on p "Siamo valutati 4.8 su Trustpilot con oltre 340 recensioni e 4.9 sul nostro sito…" at bounding box center [951, 256] width 152 height 37
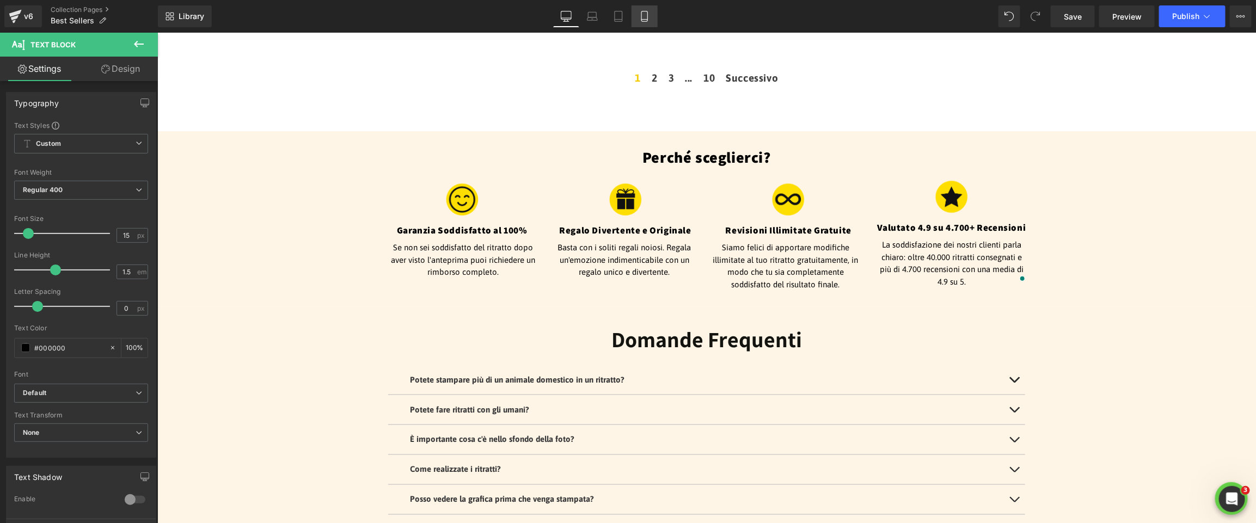
click at [644, 18] on icon at bounding box center [644, 16] width 11 height 11
type input "100"
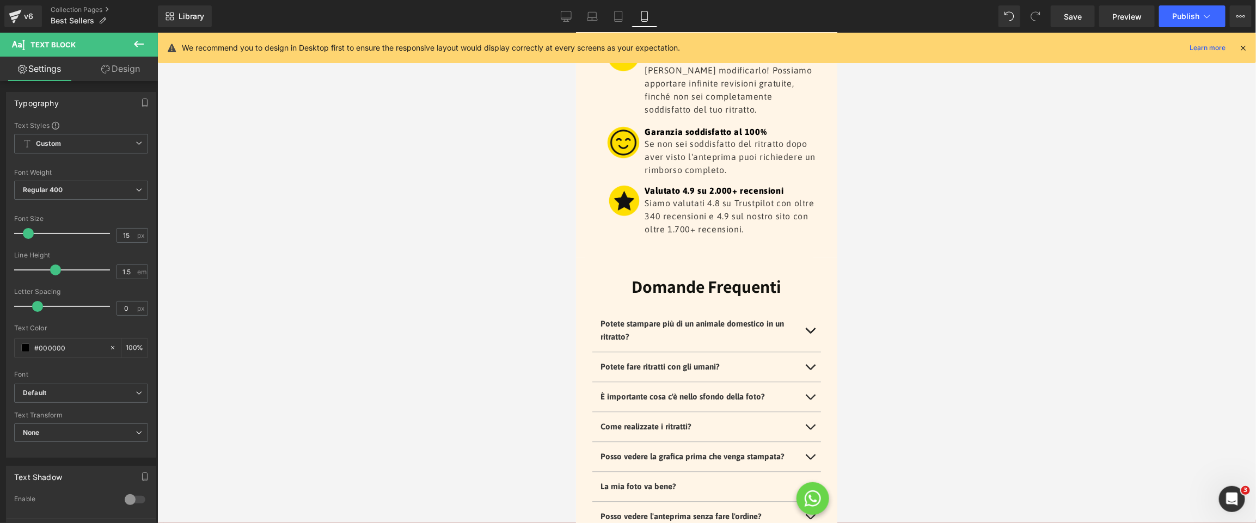
scroll to position [1470, 0]
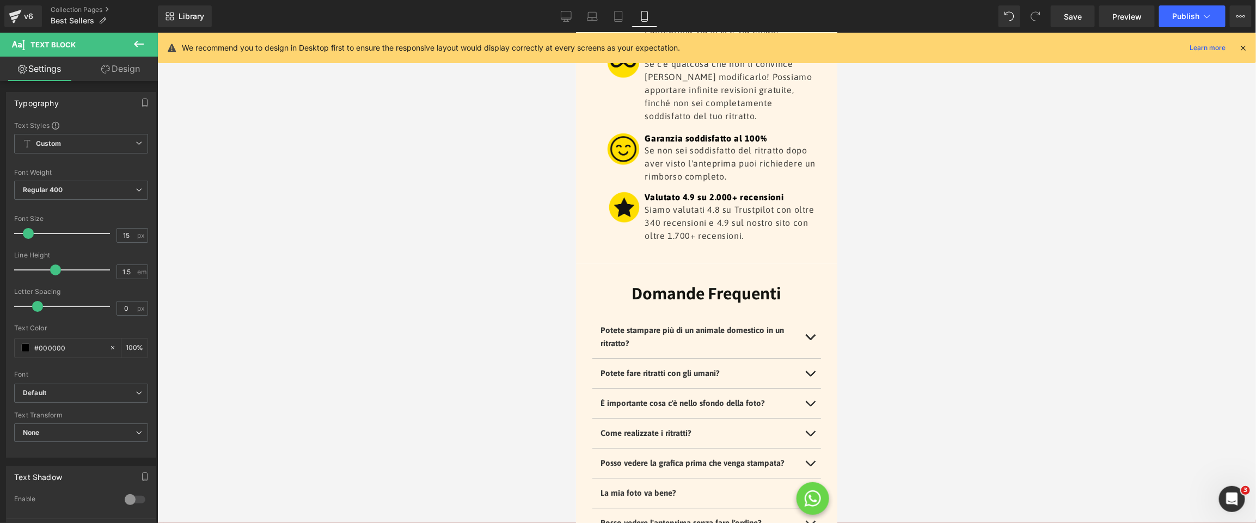
click at [794, 216] on p "Siamo valutati 4.8 su Trustpilot con oltre 340 recensioni e 4.9 sul nostro sito…" at bounding box center [732, 221] width 176 height 39
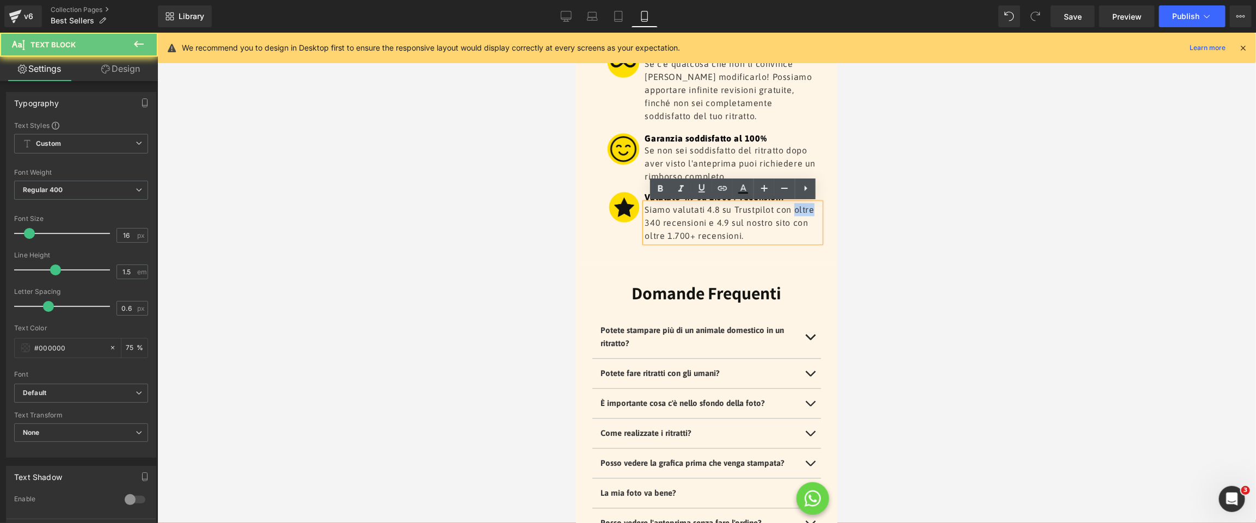
click at [794, 216] on p "Siamo valutati 4.8 su Trustpilot con oltre 340 recensioni e 4.9 sul nostro sito…" at bounding box center [732, 221] width 176 height 39
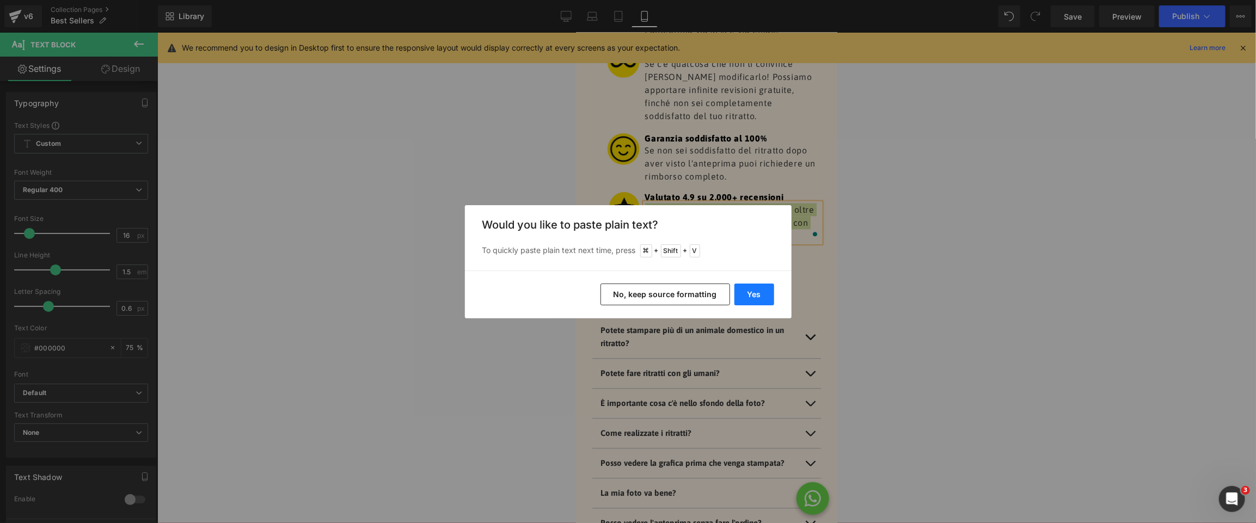
drag, startPoint x: 755, startPoint y: 292, endPoint x: 137, endPoint y: 199, distance: 625.3
click at [0, 0] on button "Yes" at bounding box center [0, 0] width 0 height 0
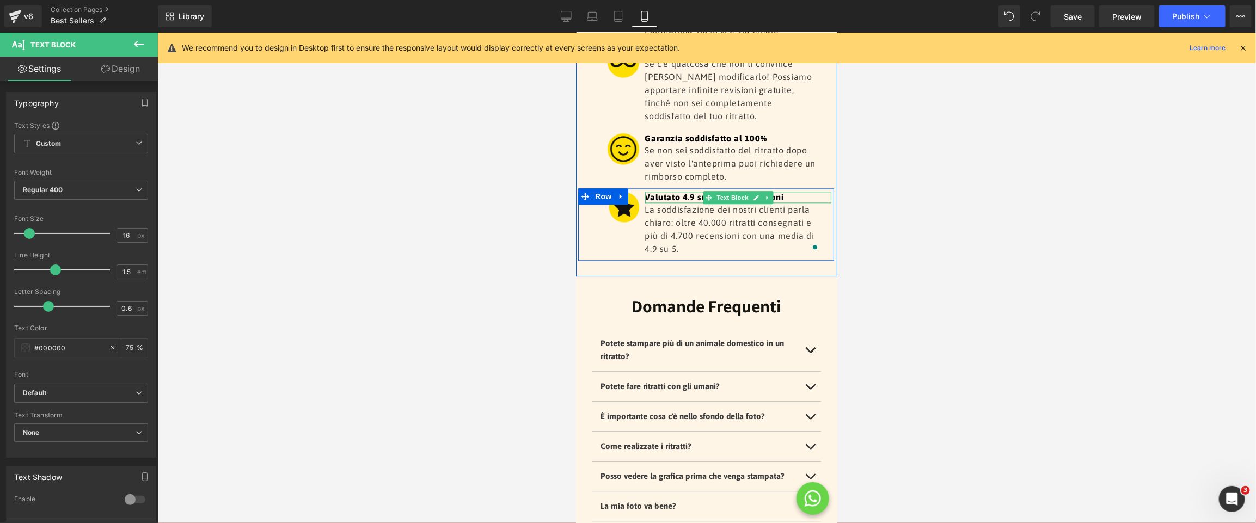
drag, startPoint x: 759, startPoint y: 198, endPoint x: 751, endPoint y: 200, distance: 8.4
click at [759, 198] on link at bounding box center [754, 196] width 11 height 13
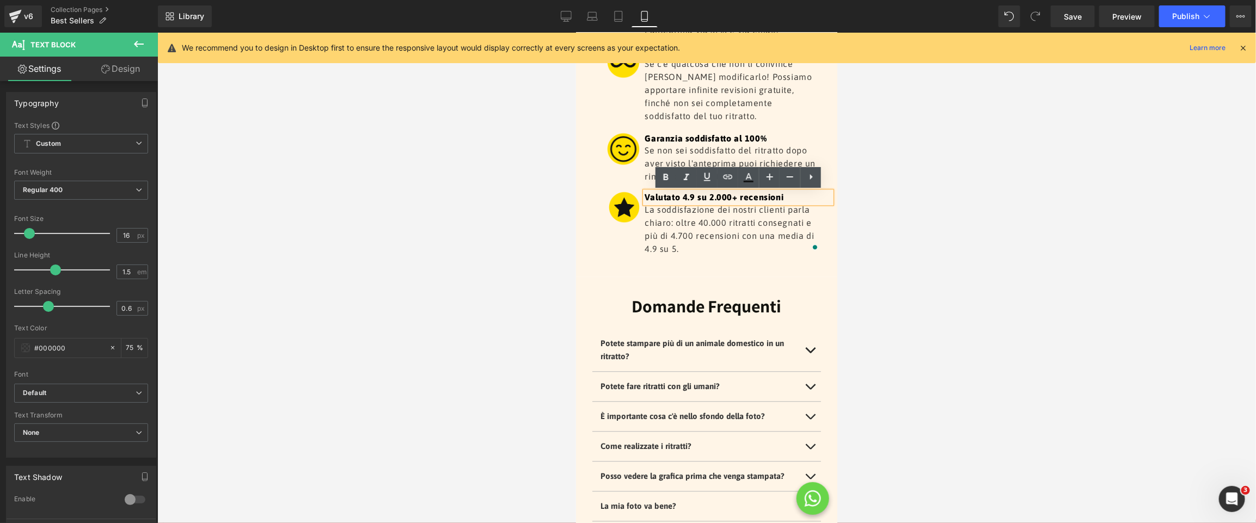
click at [718, 198] on p "Valutato 4.9 su 2.000+ recensioni" at bounding box center [737, 196] width 187 height 11
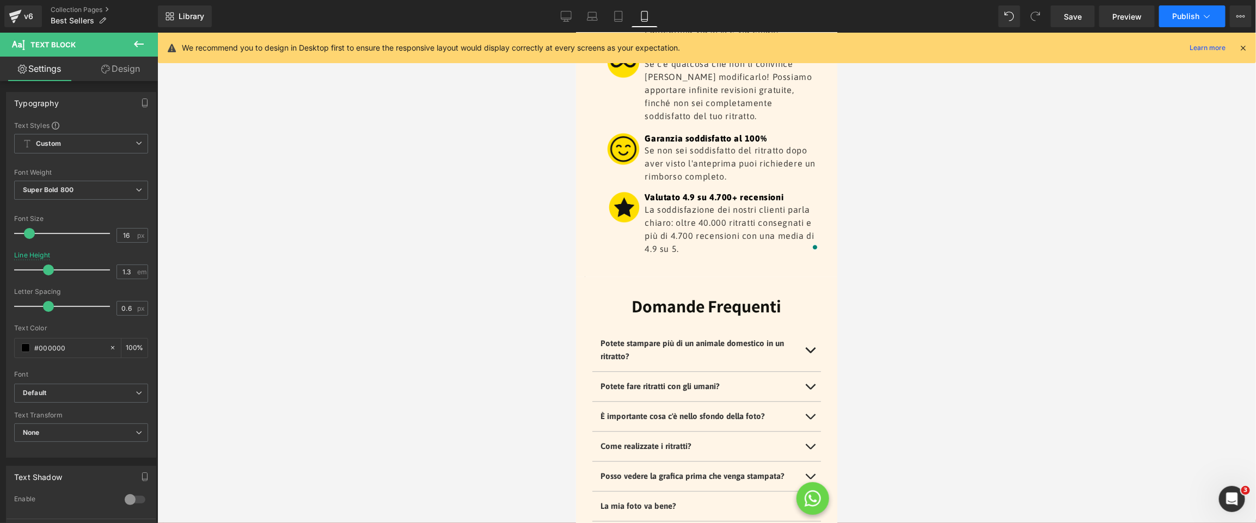
click at [1173, 17] on span "Publish" at bounding box center [1185, 16] width 27 height 9
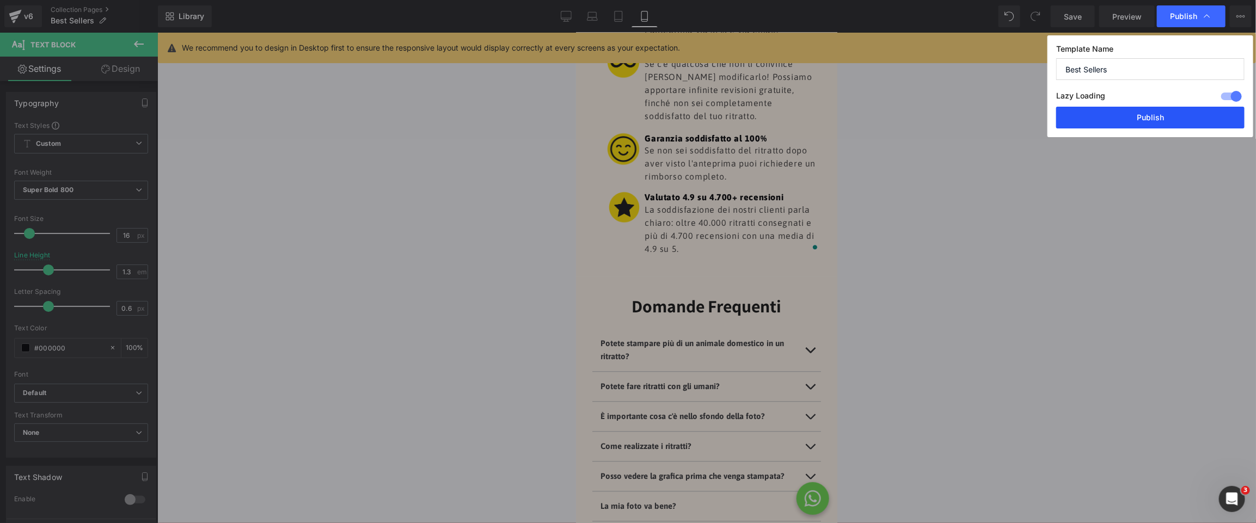
click at [22, 265] on button "Publish" at bounding box center [19, 268] width 6 height 7
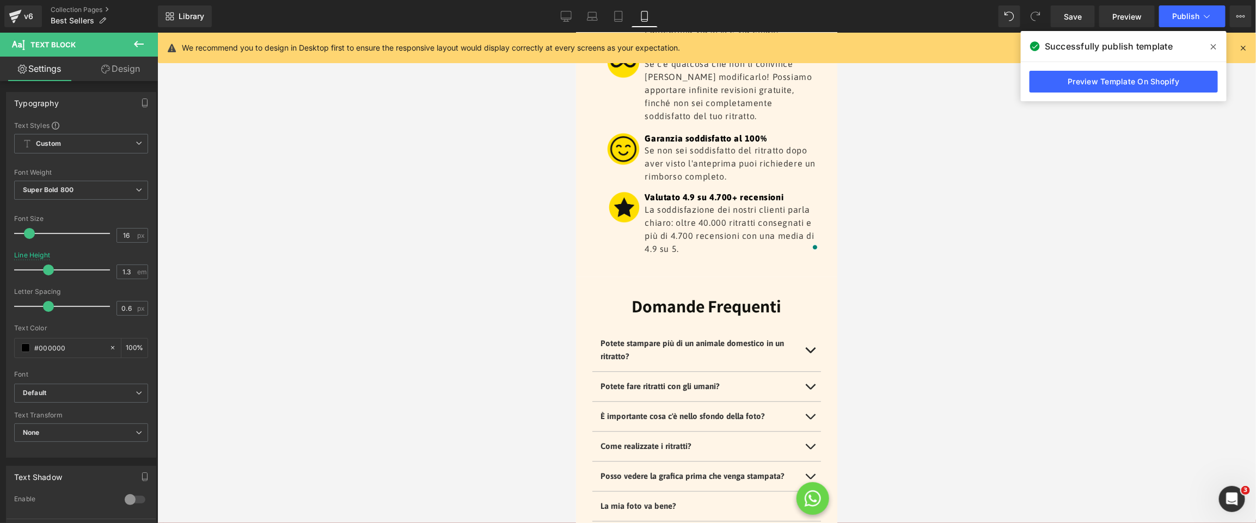
click at [79, 4] on div "v6 Collection Pages Best Sellers" at bounding box center [79, 16] width 158 height 33
click at [80, 7] on link "Collection Pages" at bounding box center [104, 9] width 107 height 9
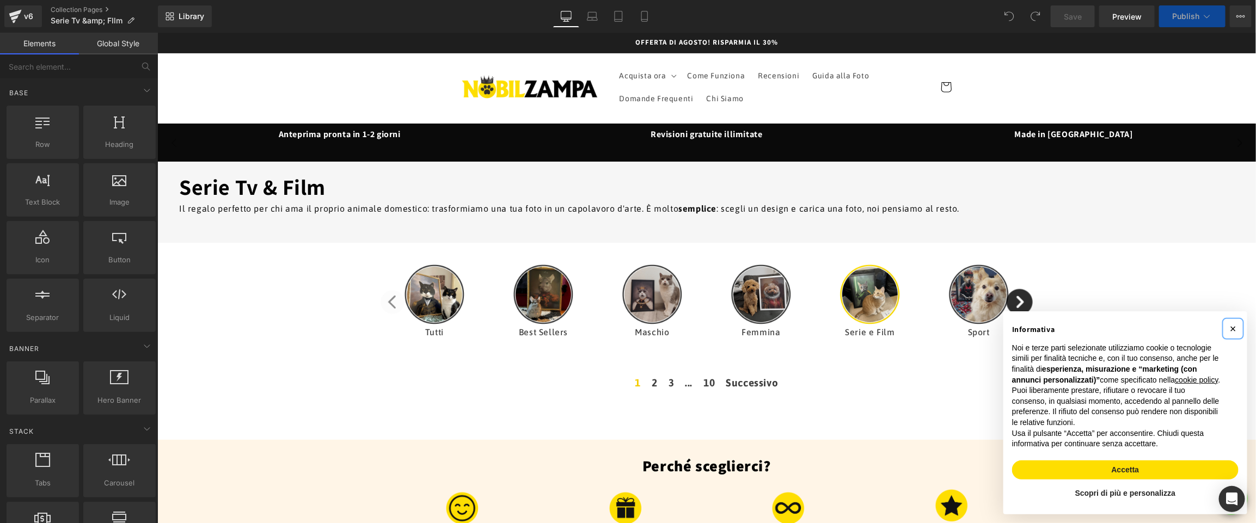
click at [1237, 319] on button "×" at bounding box center [1232, 327] width 17 height 17
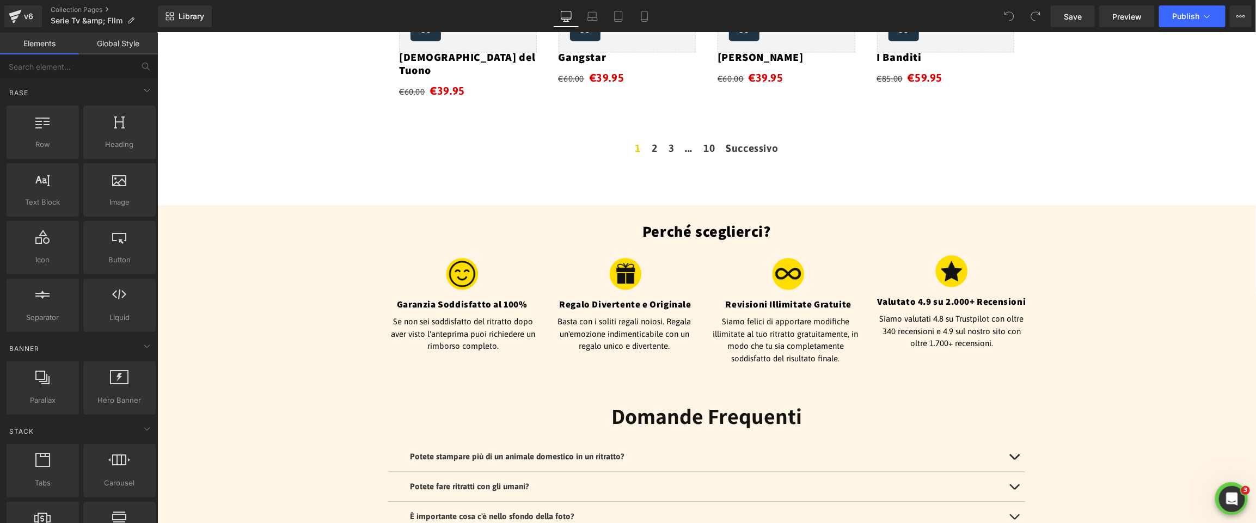
scroll to position [1351, 0]
click at [956, 294] on div "Valutato 4.9 su 2.000+ Recensioni Heading" at bounding box center [950, 300] width 163 height 12
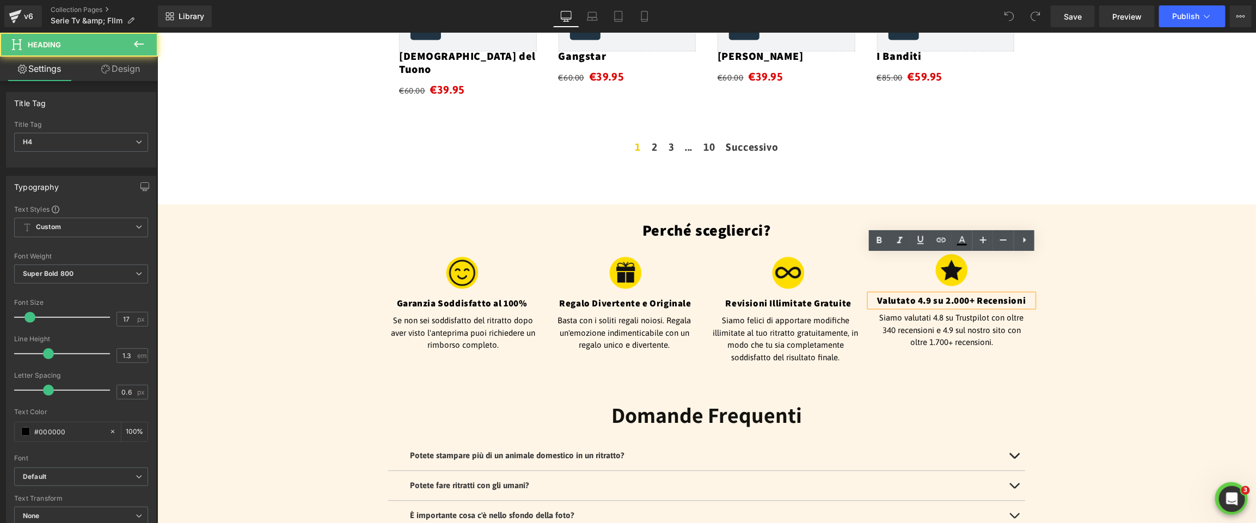
click at [959, 294] on h4 "Valutato 4.9 su 2.000+ Recensioni" at bounding box center [950, 300] width 163 height 12
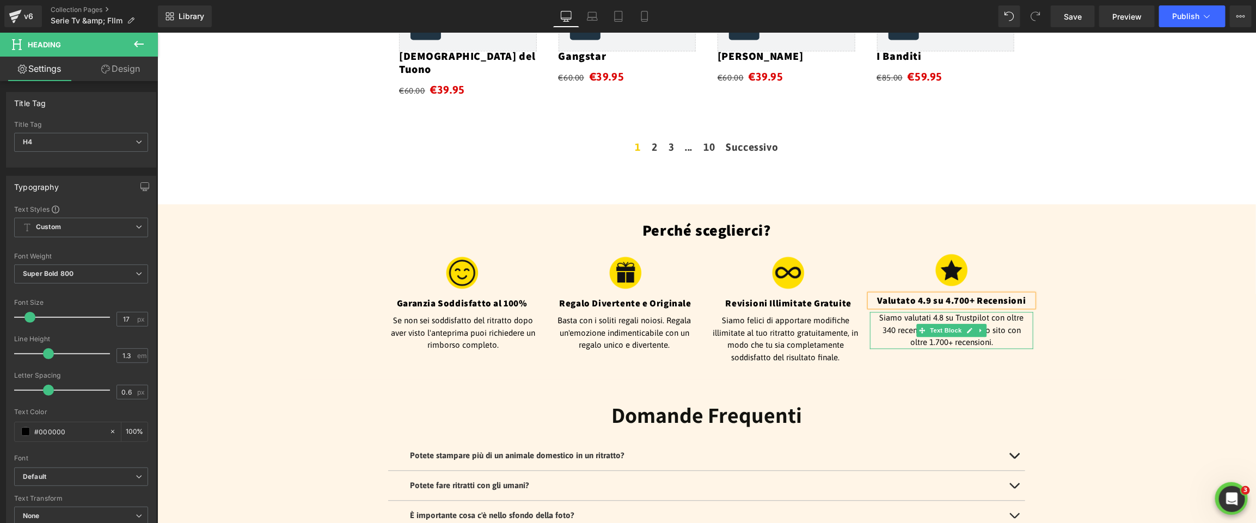
click at [1010, 311] on p "Siamo valutati 4.8 su Trustpilot con oltre 340 recensioni e 4.9 sul nostro sito…" at bounding box center [951, 329] width 152 height 37
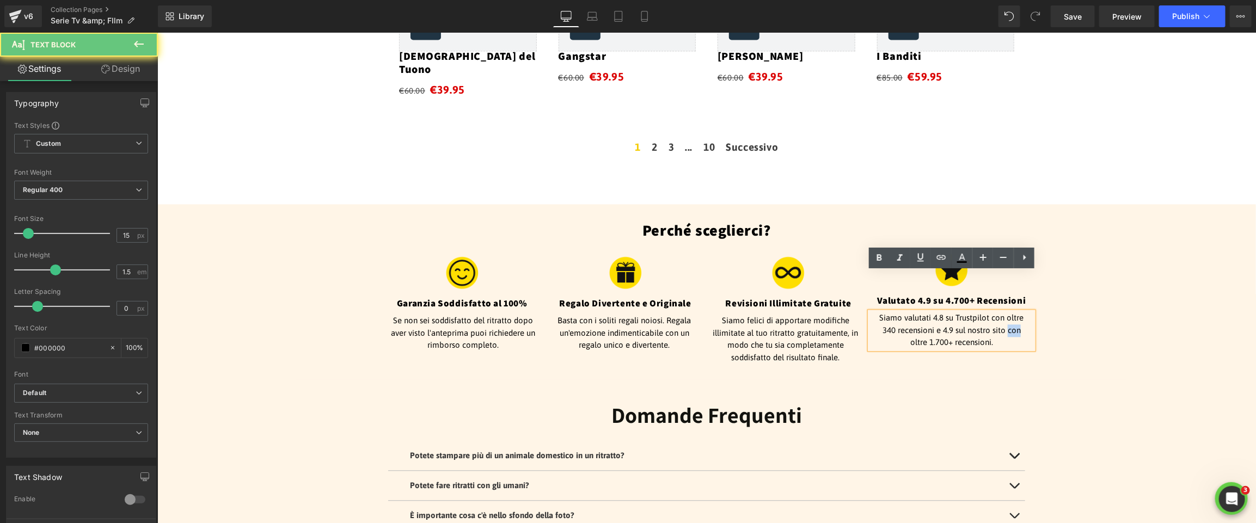
click at [1011, 311] on p "Siamo valutati 4.8 su Trustpilot con oltre 340 recensioni e 4.9 sul nostro sito…" at bounding box center [951, 329] width 152 height 37
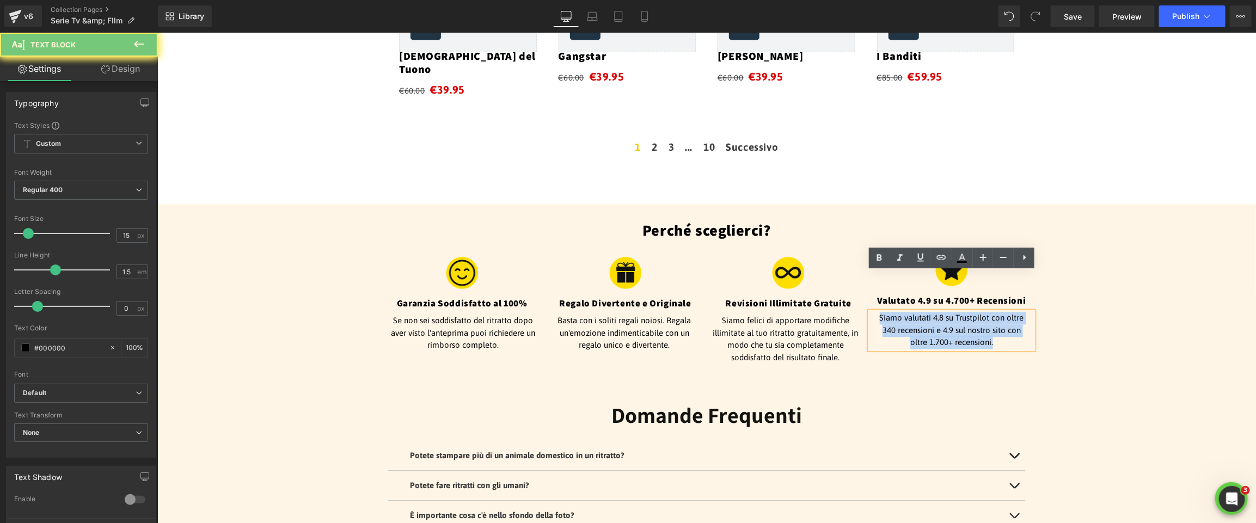
click at [1011, 311] on p "Siamo valutati 4.8 su Trustpilot con oltre 340 recensioni e 4.9 sul nostro sito…" at bounding box center [951, 329] width 152 height 37
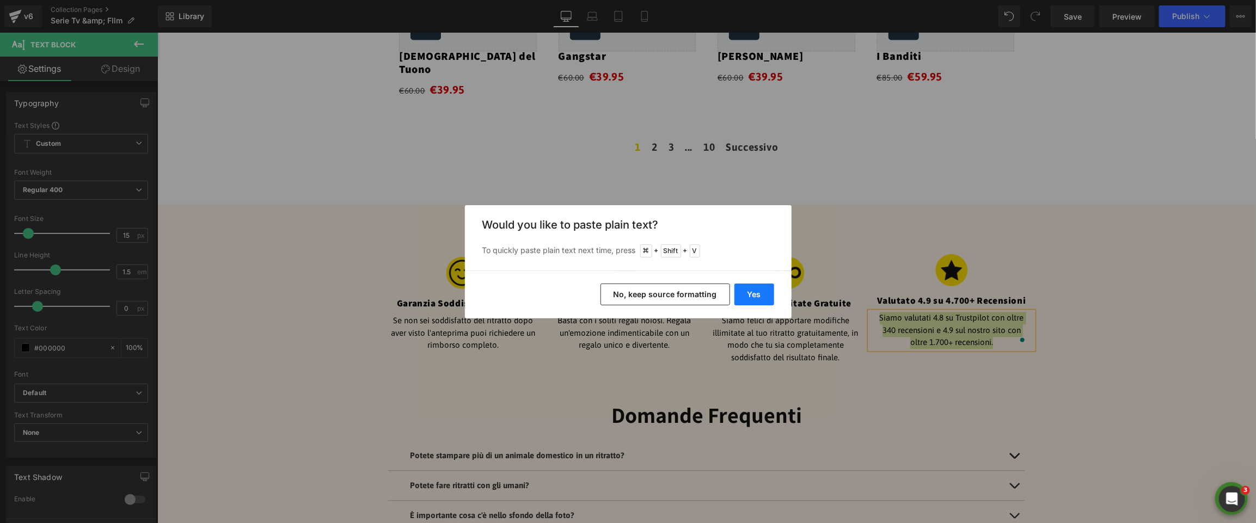
click at [750, 291] on button "Yes" at bounding box center [754, 295] width 40 height 22
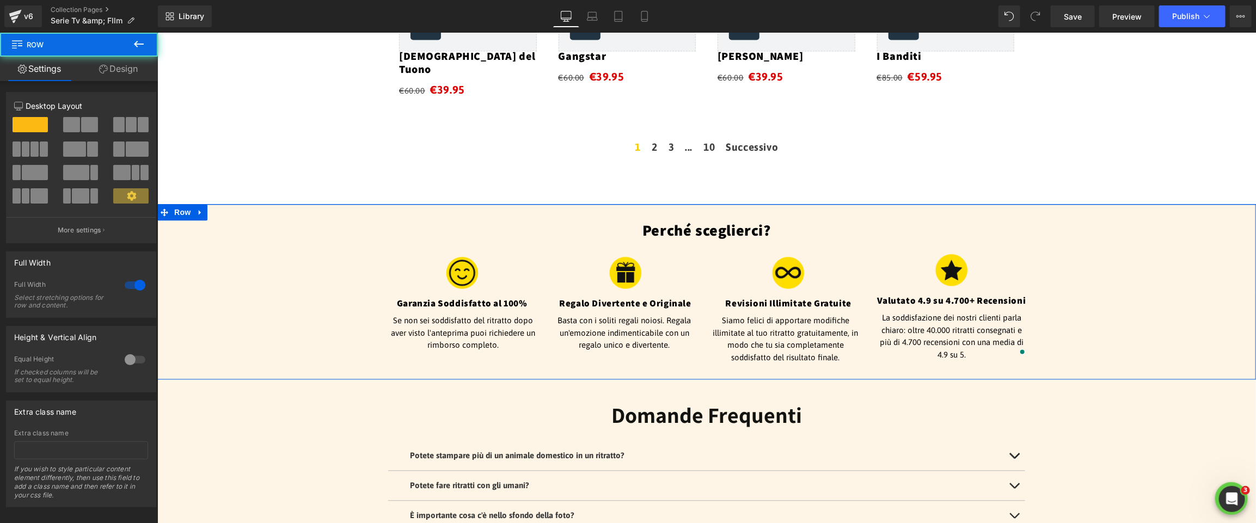
click at [1178, 229] on div "Perché sceglierci? Heading Image Garanzia Soddisfatto al 100% Heading Se non se…" at bounding box center [706, 291] width 1098 height 143
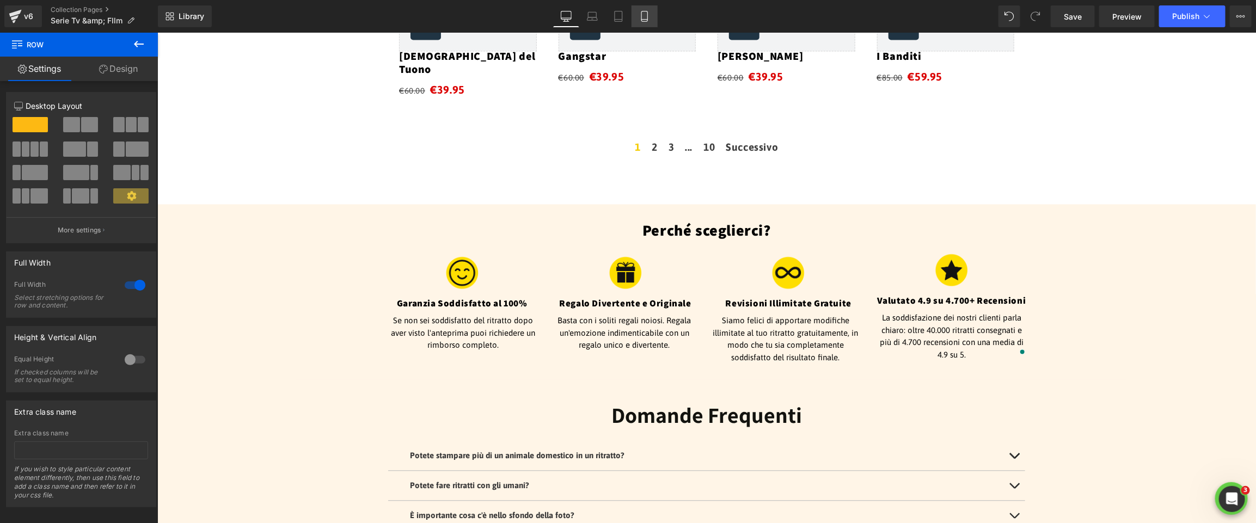
click at [642, 19] on icon at bounding box center [644, 16] width 11 height 11
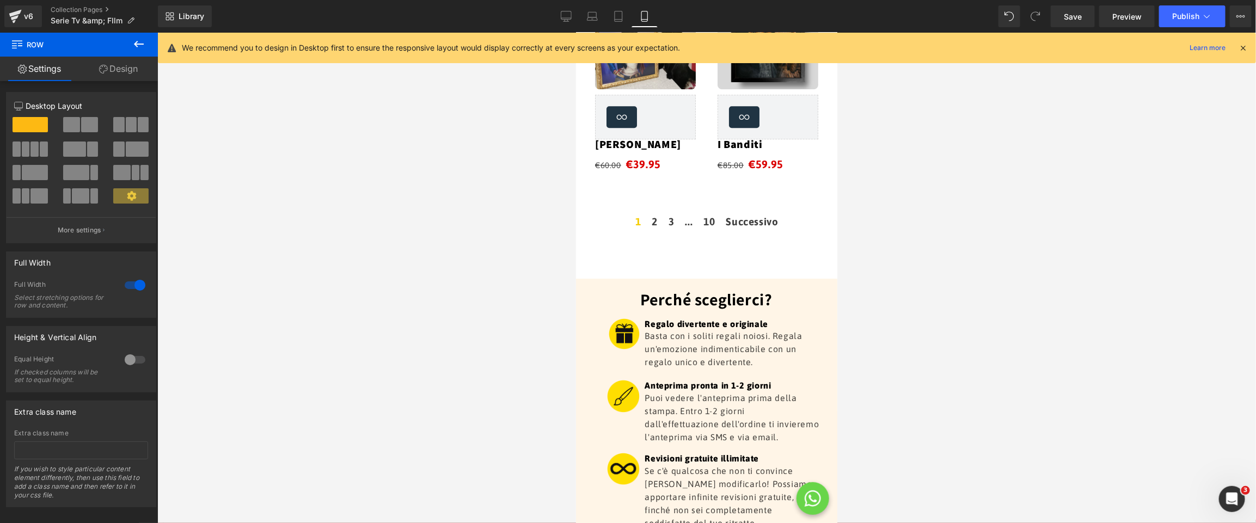
scroll to position [2178, 0]
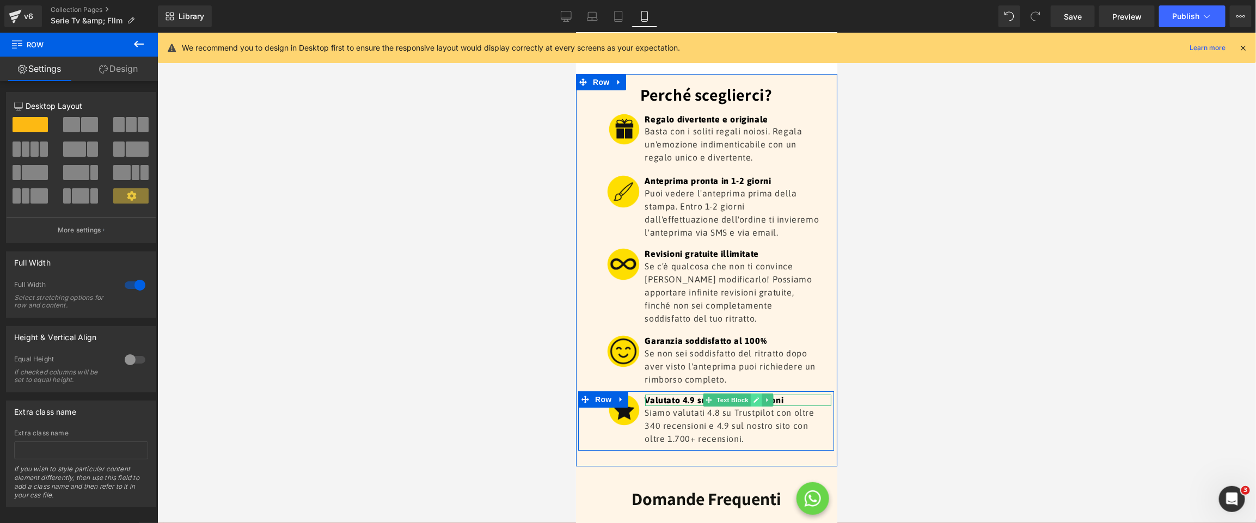
click at [753, 397] on icon at bounding box center [755, 399] width 5 height 5
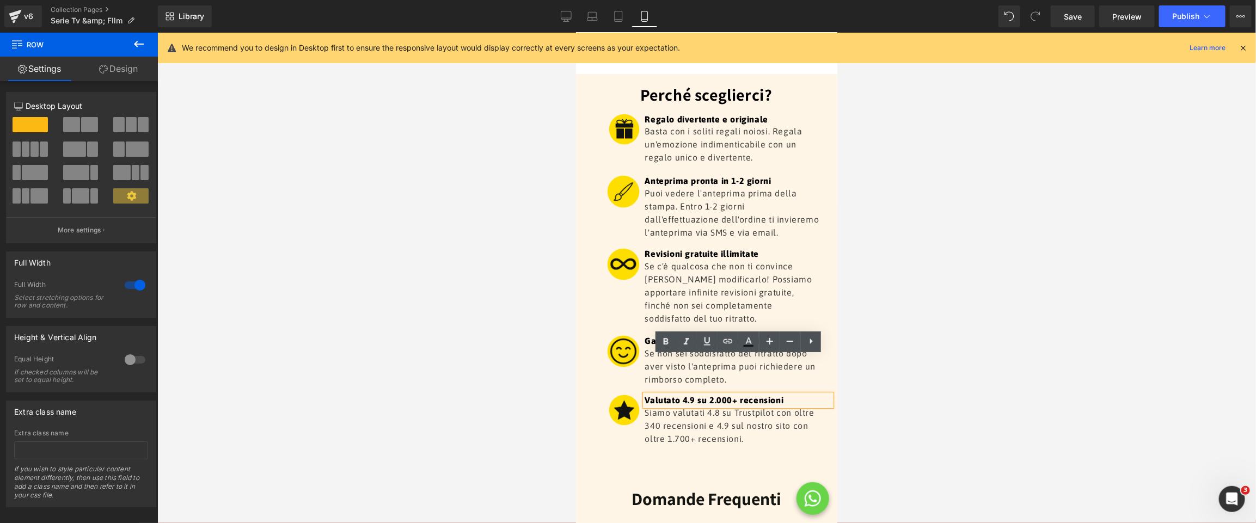
click at [718, 394] on p "Valutato 4.9 su 2.000+ recensioni" at bounding box center [737, 399] width 187 height 11
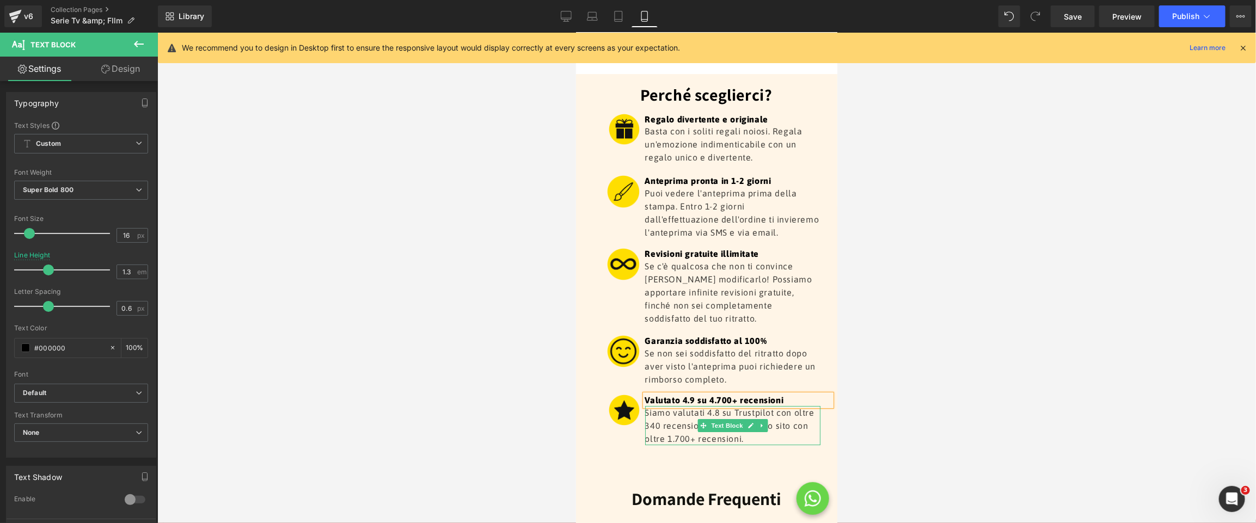
click at [789, 405] on p "Siamo valutati 4.8 su Trustpilot con oltre 340 recensioni e 4.9 sul nostro sito…" at bounding box center [732, 424] width 176 height 39
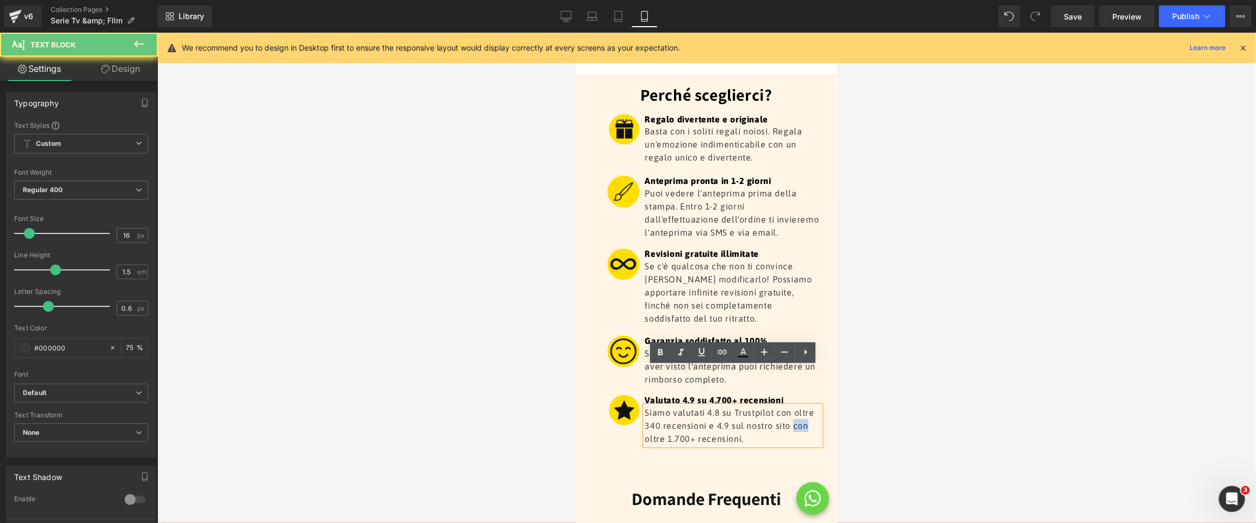
click at [789, 405] on p "Siamo valutati 4.8 su Trustpilot con oltre 340 recensioni e 4.9 sul nostro sito…" at bounding box center [732, 424] width 176 height 39
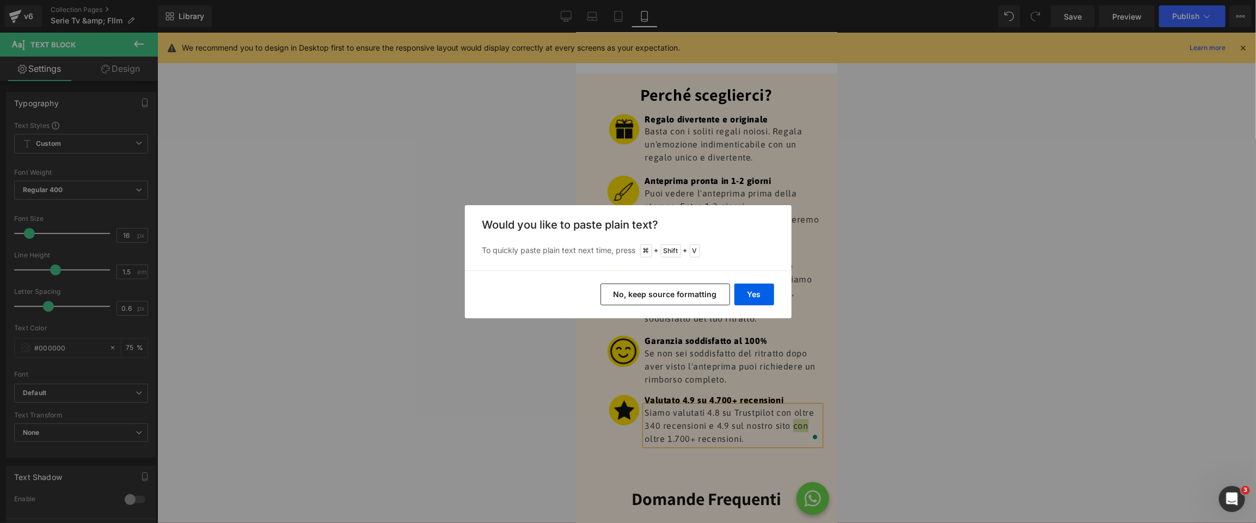
click at [685, 296] on button "No, keep source formatting" at bounding box center [665, 295] width 130 height 22
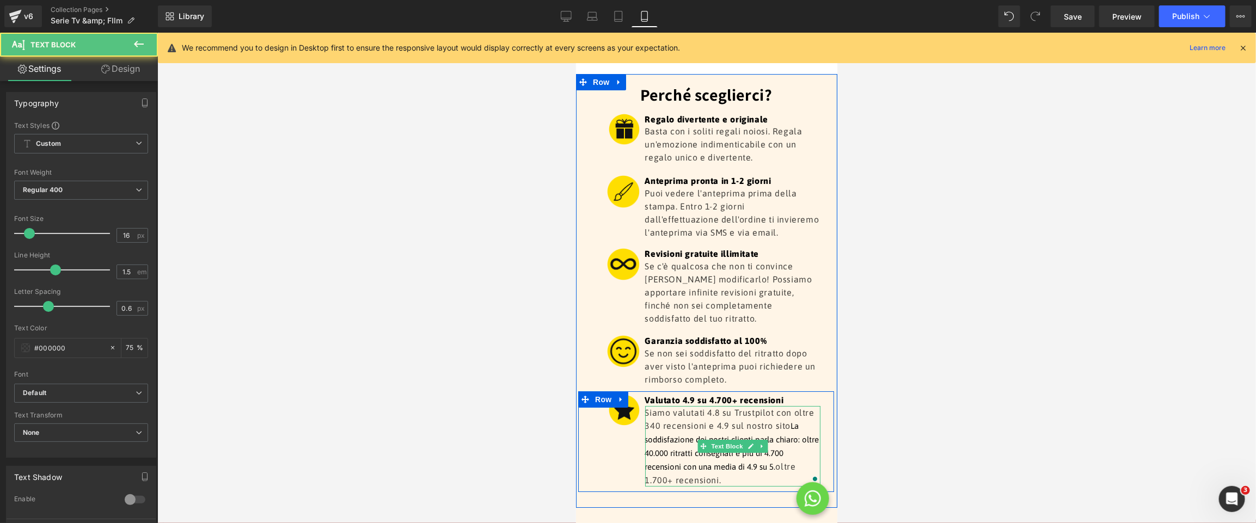
click at [764, 405] on p "Siamo valutati 4.8 su Trustpilot con oltre 340 recensioni e 4.9 sul nostro sito…" at bounding box center [732, 445] width 176 height 81
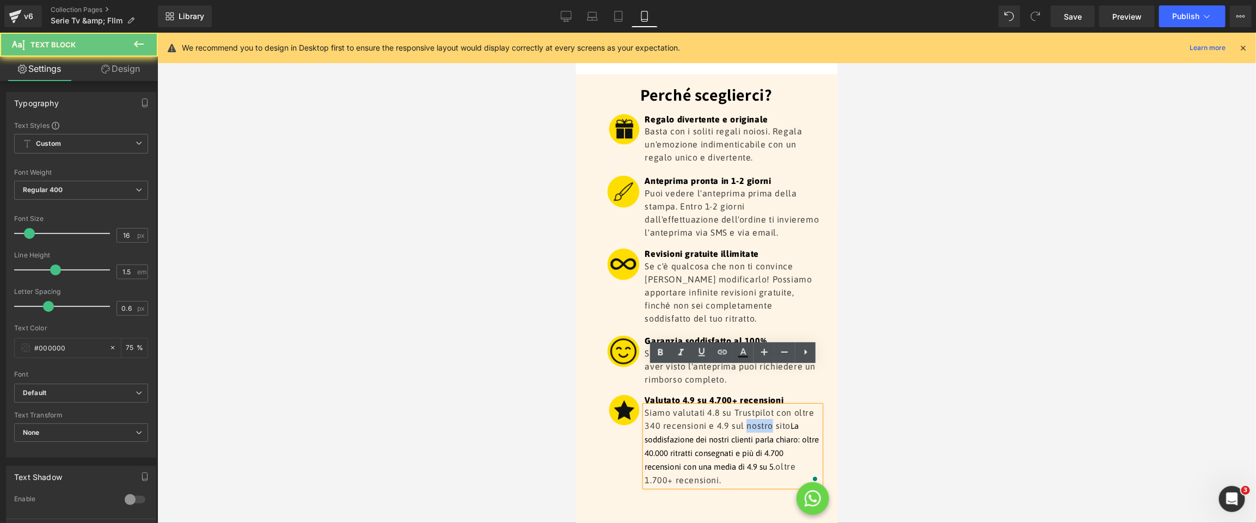
click at [764, 405] on p "Siamo valutati 4.8 su Trustpilot con oltre 340 recensioni e 4.9 sul nostro sito…" at bounding box center [732, 445] width 176 height 81
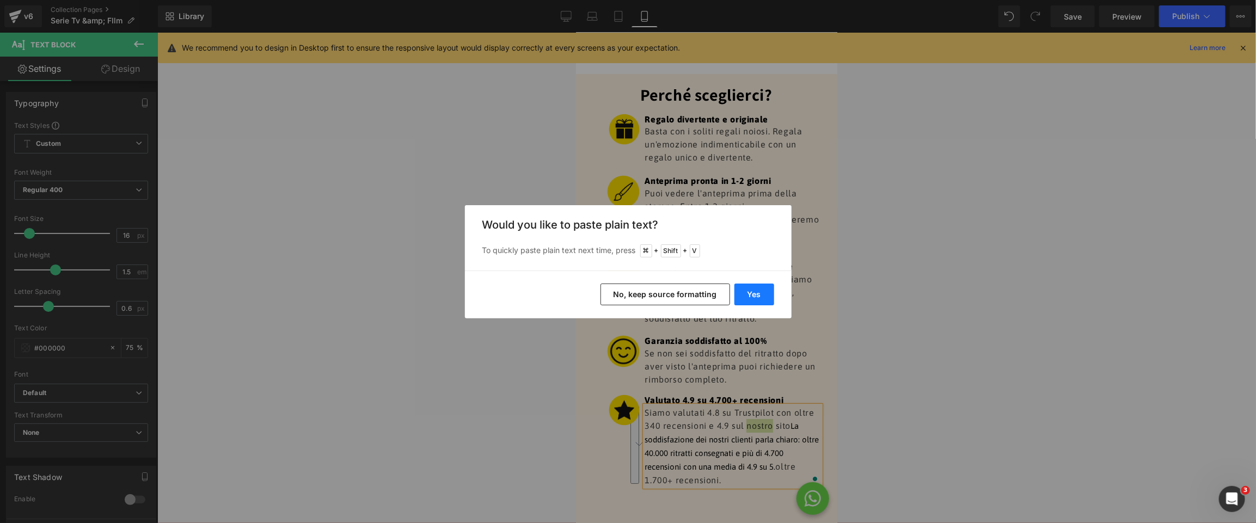
click at [757, 298] on button "Yes" at bounding box center [754, 295] width 40 height 22
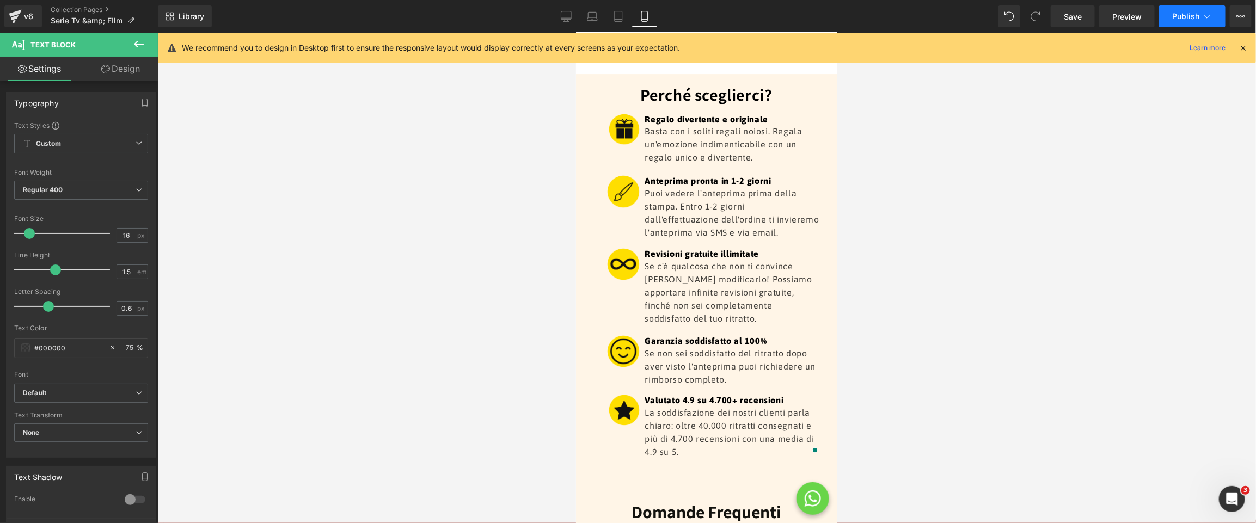
click at [1201, 7] on button "Publish" at bounding box center [1192, 16] width 66 height 22
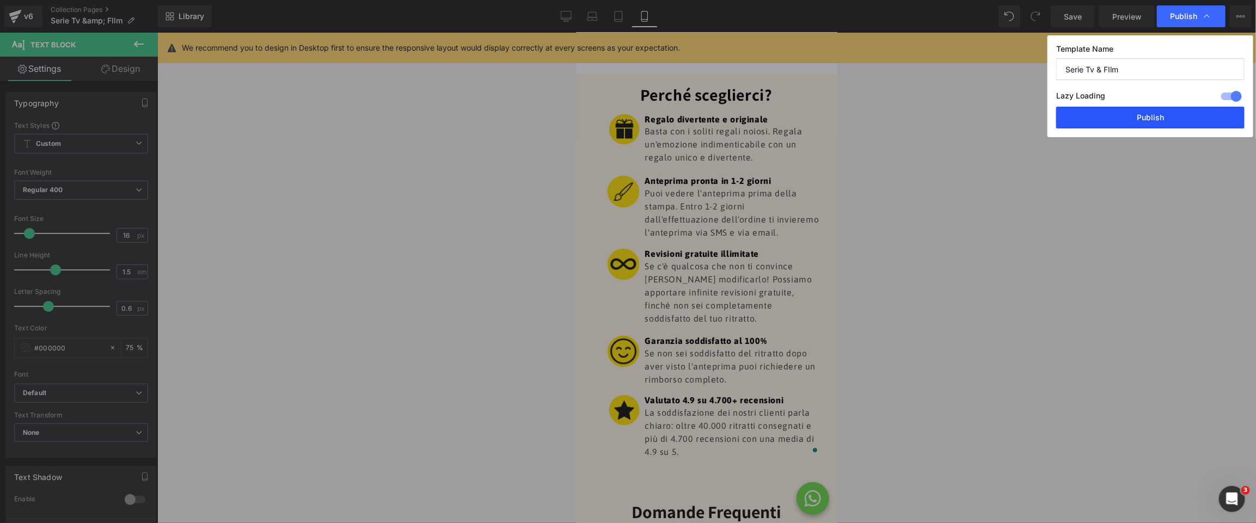
click at [0, 0] on button "Publish" at bounding box center [0, 0] width 0 height 0
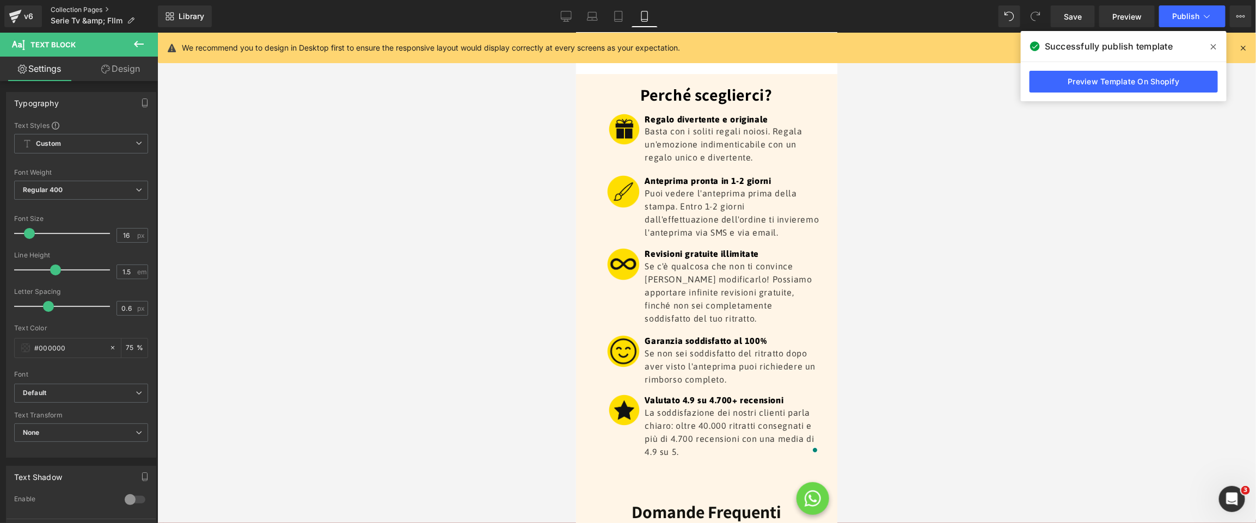
click at [77, 9] on link "Collection Pages" at bounding box center [104, 9] width 107 height 9
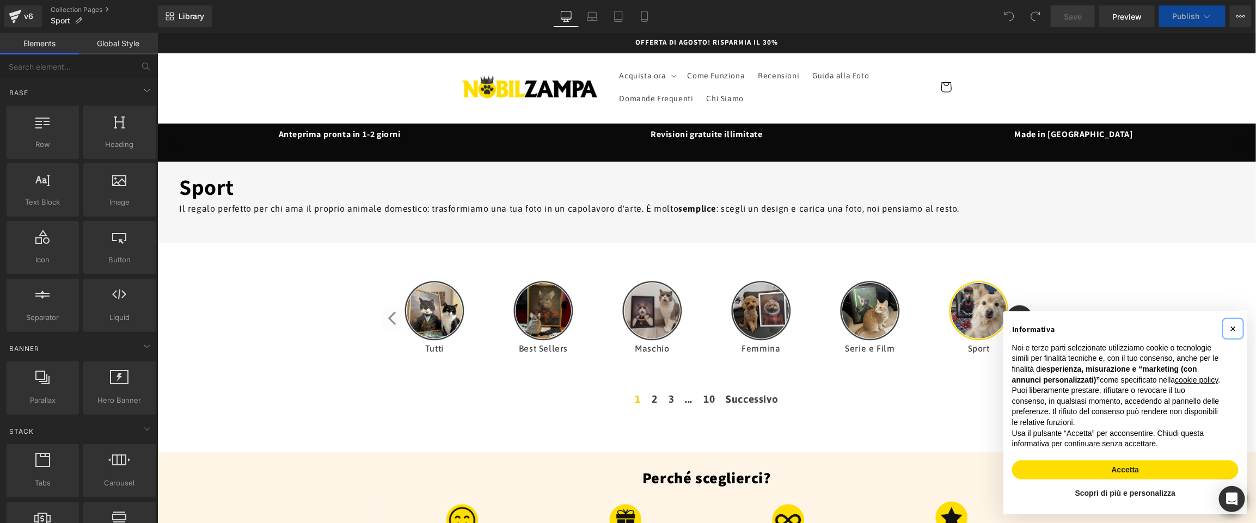
click at [1230, 322] on span "×" at bounding box center [1232, 328] width 7 height 12
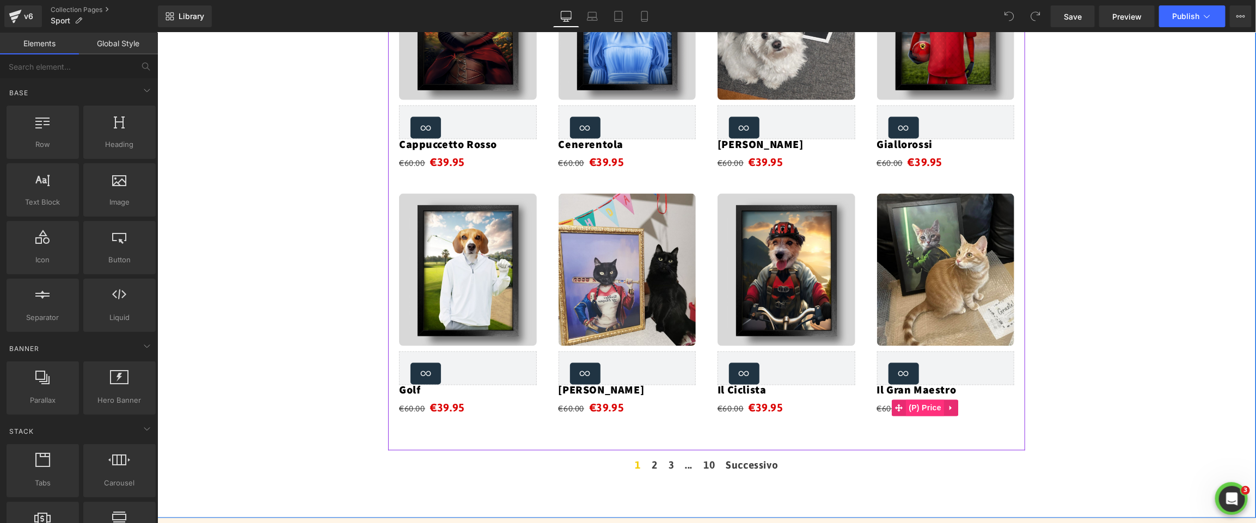
scroll to position [1214, 0]
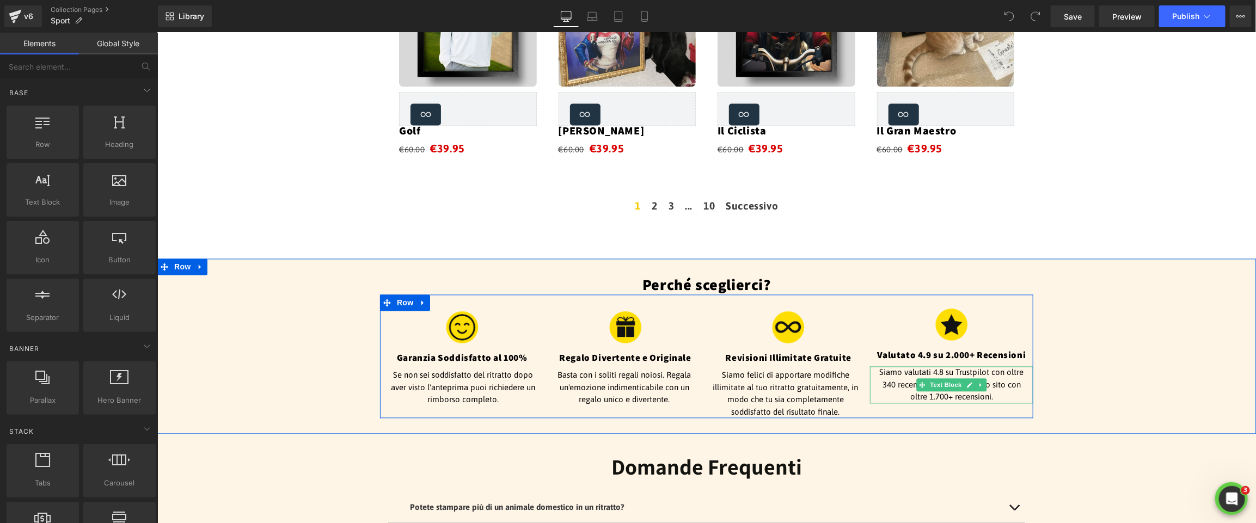
click at [1005, 382] on p "Siamo valutati 4.8 su Trustpilot con oltre 340 recensioni e 4.9 sul nostro sito…" at bounding box center [951, 384] width 152 height 37
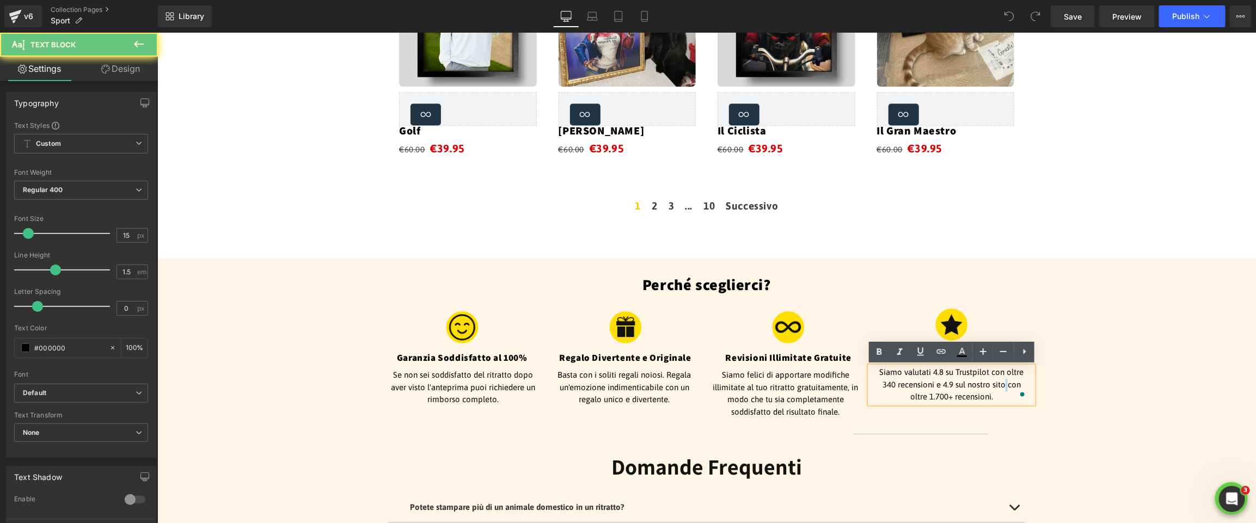
click at [1005, 382] on p "Siamo valutati 4.8 su Trustpilot con oltre 340 recensioni e 4.9 sul nostro sito…" at bounding box center [951, 384] width 152 height 37
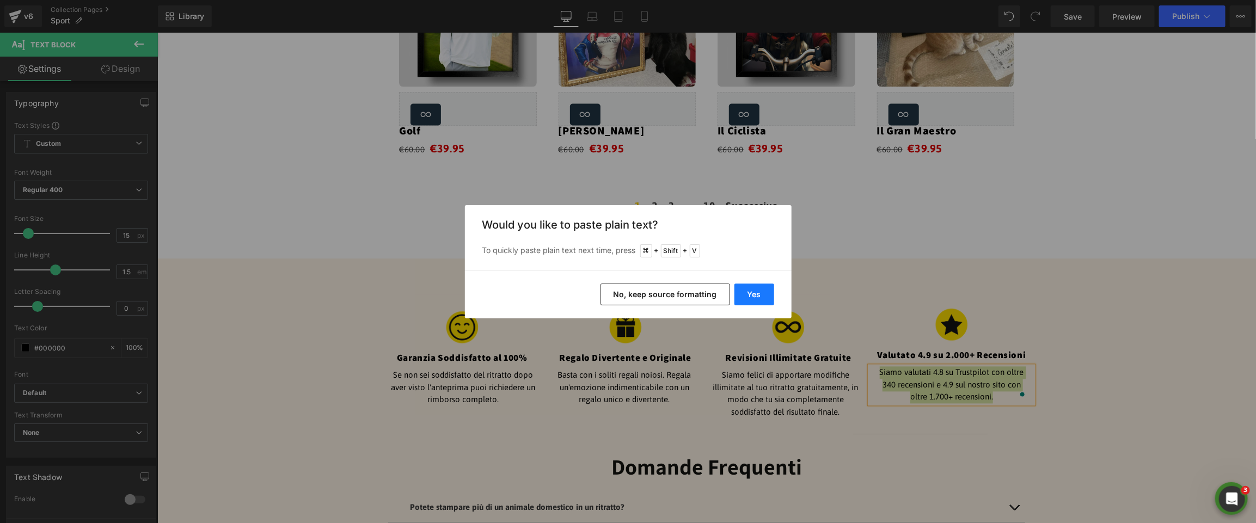
click at [761, 296] on button "Yes" at bounding box center [754, 295] width 40 height 22
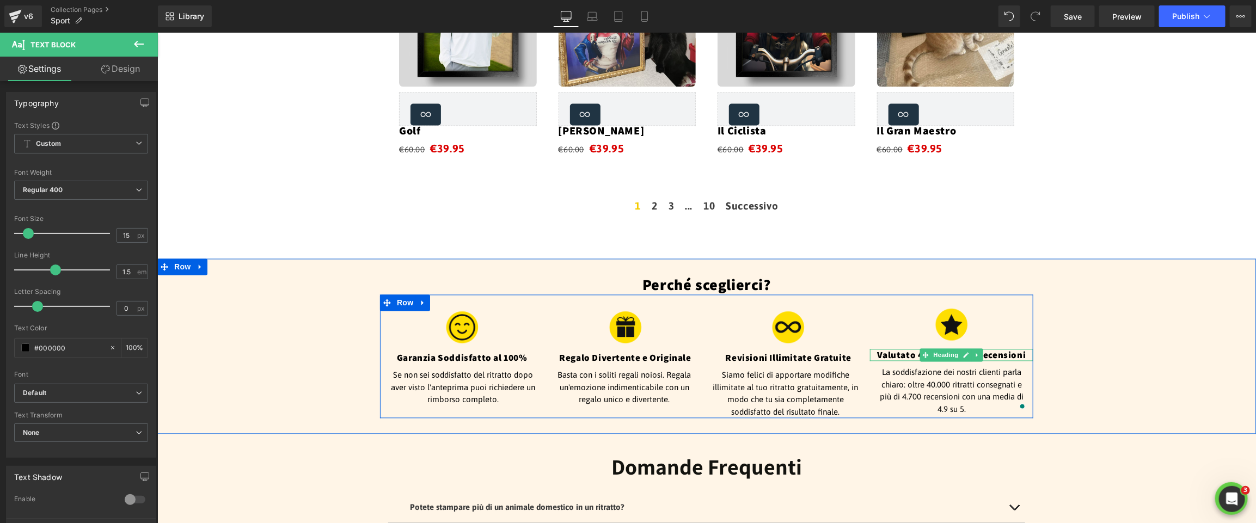
drag, startPoint x: 967, startPoint y: 355, endPoint x: 962, endPoint y: 359, distance: 6.2
click at [967, 355] on icon at bounding box center [965, 355] width 6 height 7
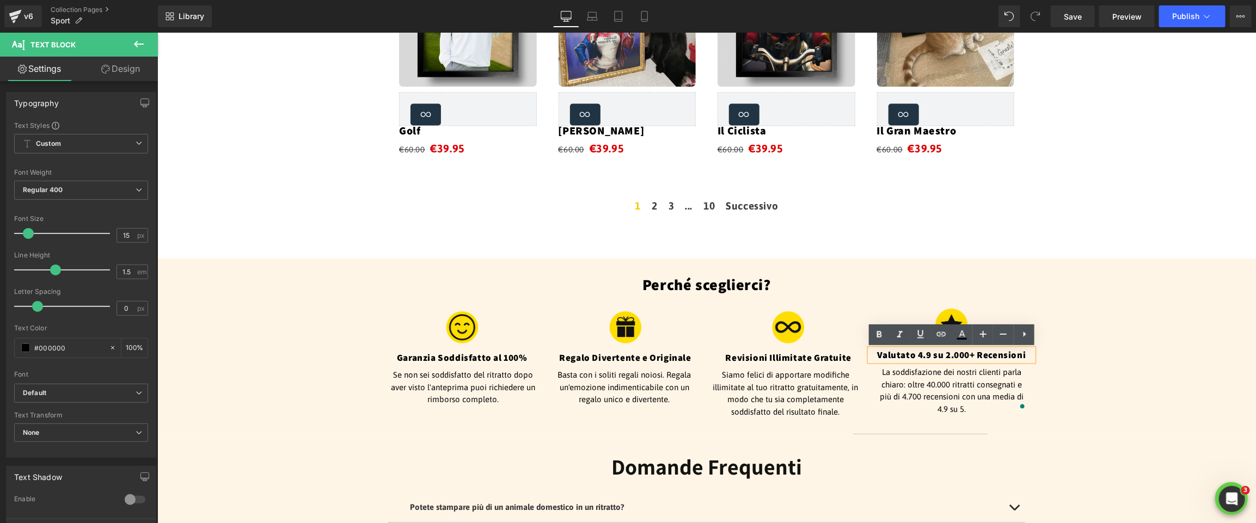
drag, startPoint x: 957, startPoint y: 355, endPoint x: 977, endPoint y: 354, distance: 19.7
click at [958, 355] on h4 "Valutato 4.9 su 2.000+ Recensioni" at bounding box center [950, 355] width 163 height 12
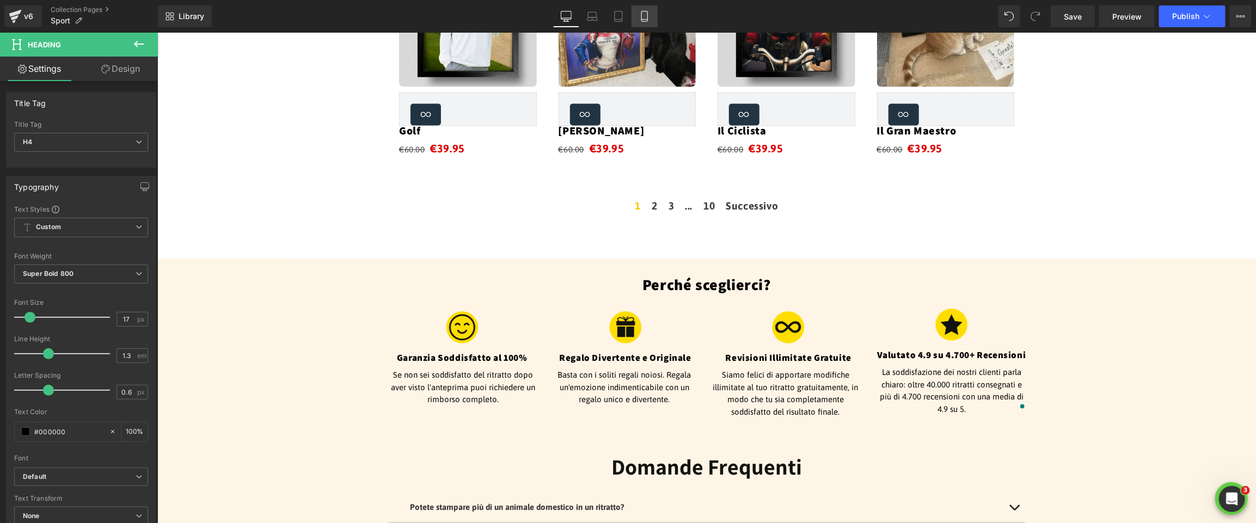
click at [644, 20] on icon at bounding box center [644, 20] width 6 height 0
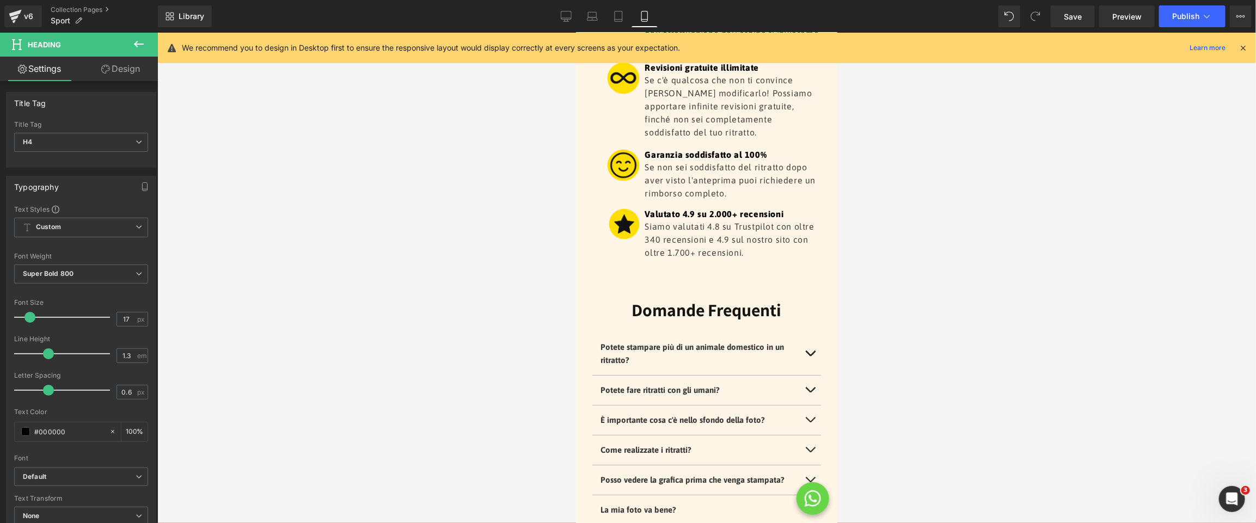
scroll to position [2186, 0]
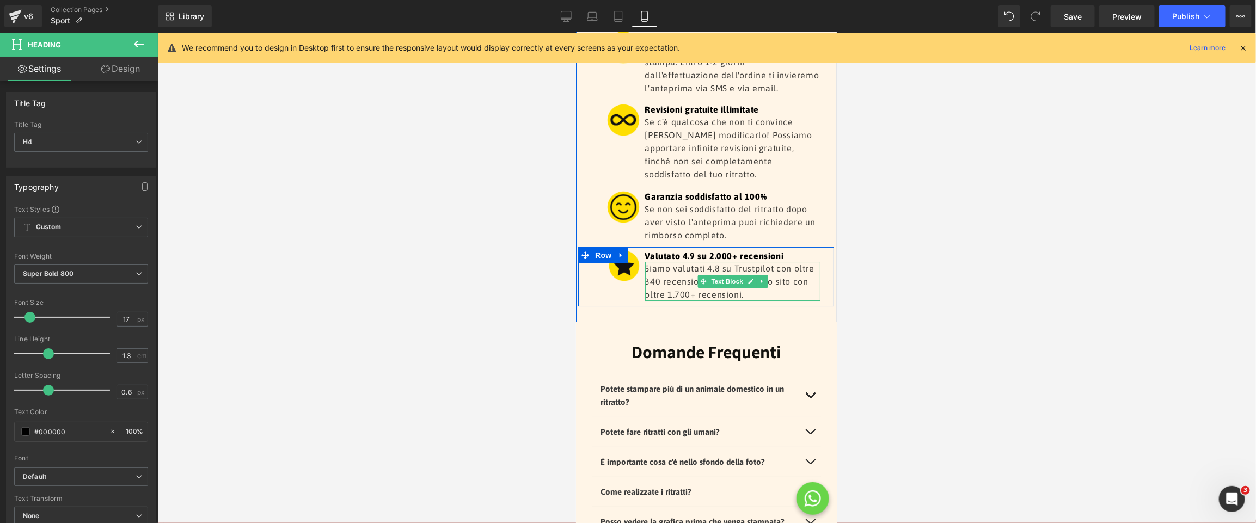
click at [796, 278] on p "Siamo valutati 4.8 su Trustpilot con oltre 340 recensioni e 4.9 sul nostro sito…" at bounding box center [732, 280] width 176 height 39
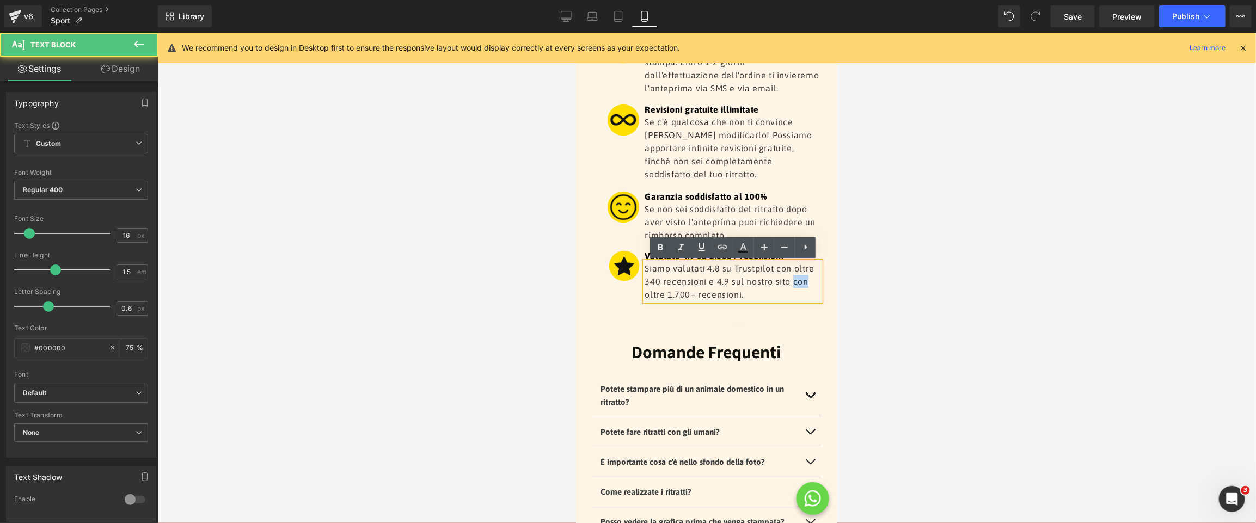
click at [796, 278] on p "Siamo valutati 4.8 su Trustpilot con oltre 340 recensioni e 4.9 sul nostro sito…" at bounding box center [732, 280] width 176 height 39
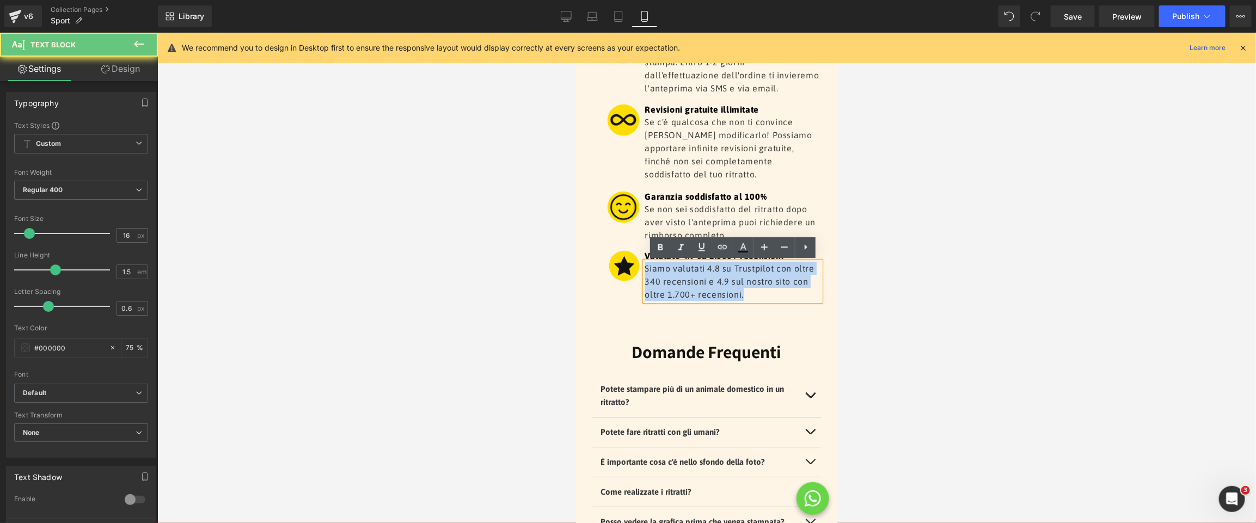
click at [796, 278] on p "Siamo valutati 4.8 su Trustpilot con oltre 340 recensioni e 4.9 sul nostro sito…" at bounding box center [732, 280] width 176 height 39
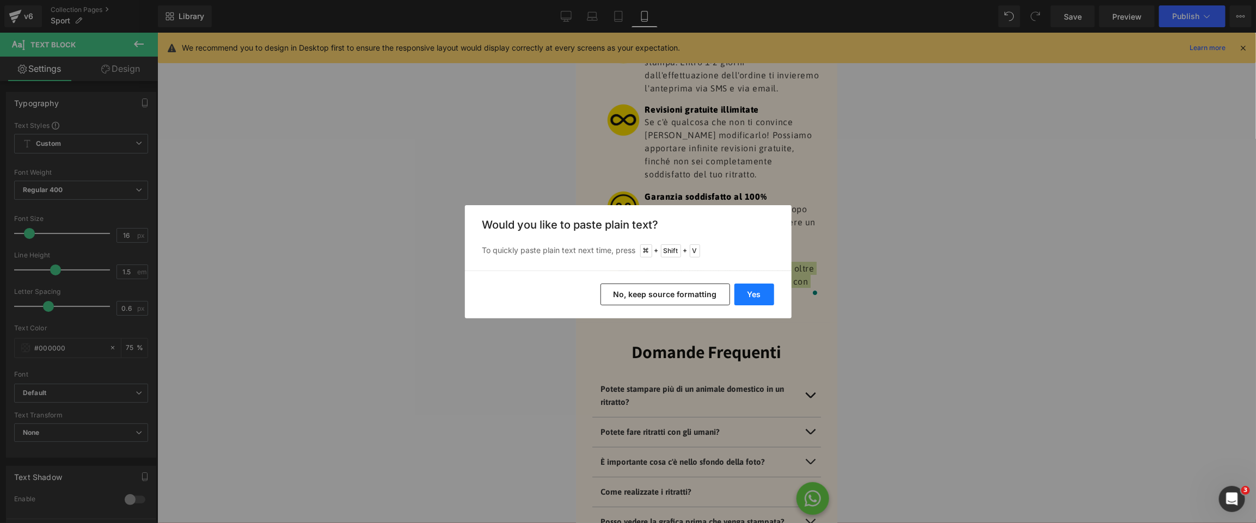
click at [0, 0] on button "Yes" at bounding box center [0, 0] width 0 height 0
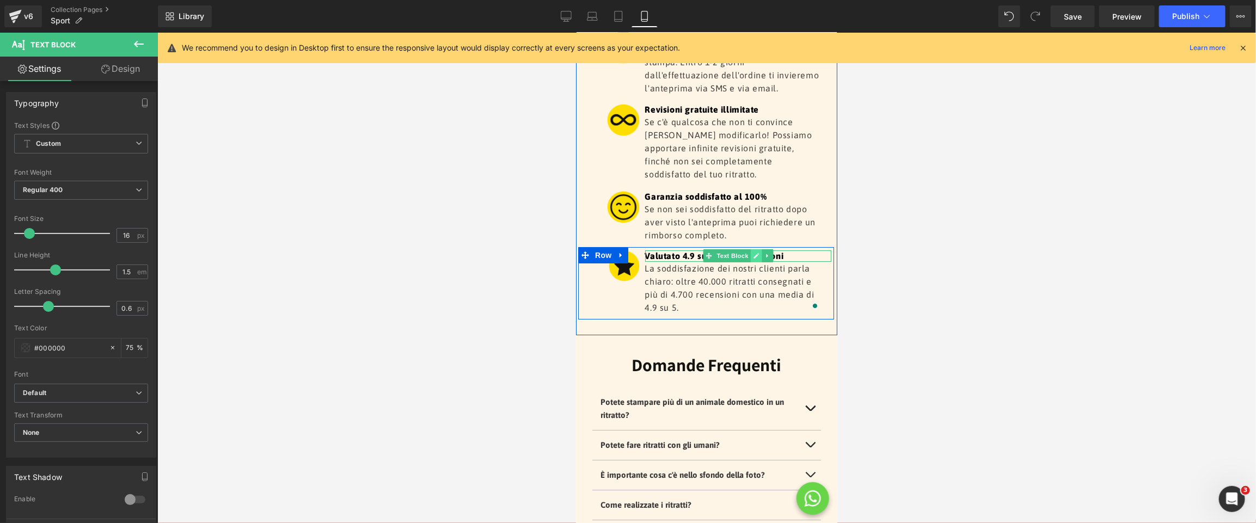
click at [758, 259] on icon at bounding box center [755, 255] width 6 height 7
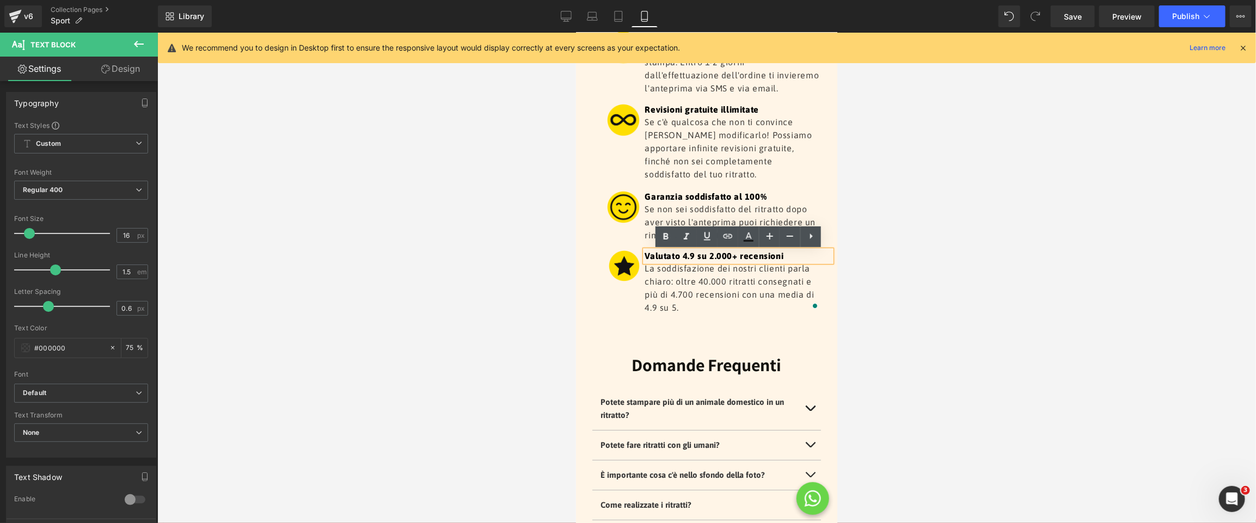
click at [721, 256] on p "Valutato 4.9 su 2.000+ recensioni" at bounding box center [737, 255] width 187 height 11
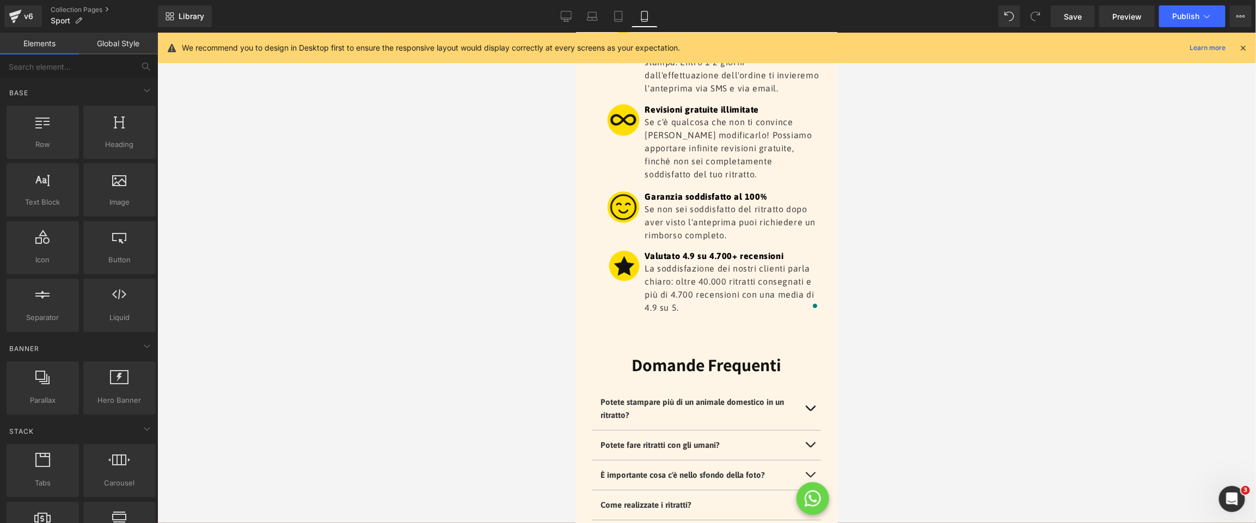
click at [1016, 213] on div at bounding box center [706, 278] width 1098 height 490
click at [1184, 19] on span "Publish" at bounding box center [1185, 16] width 27 height 9
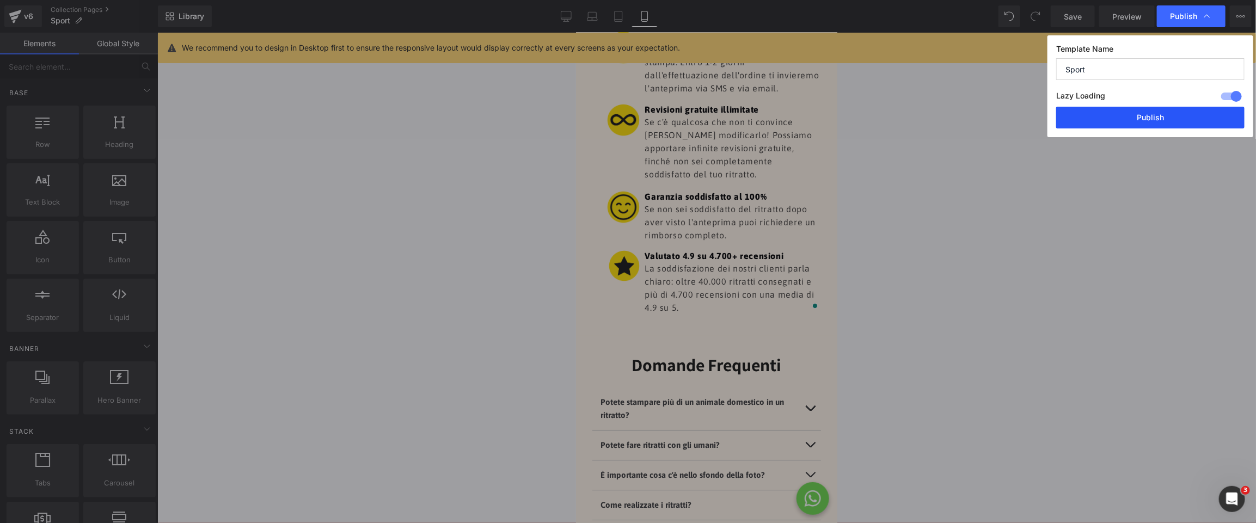
click at [1117, 117] on button "Publish" at bounding box center [1150, 118] width 188 height 22
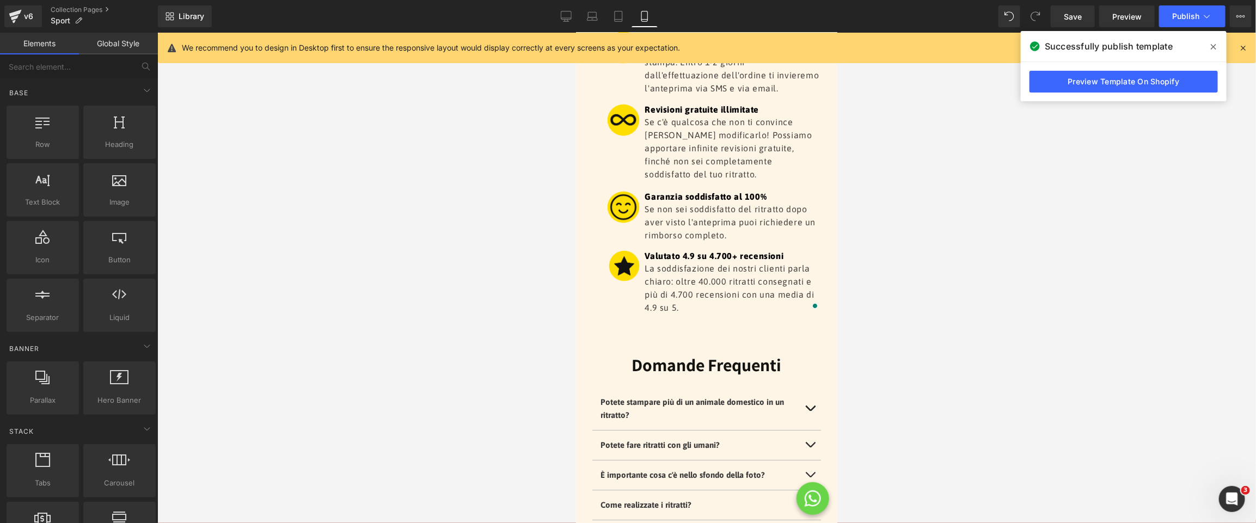
drag, startPoint x: 390, startPoint y: 230, endPoint x: 167, endPoint y: 38, distance: 293.7
click at [390, 230] on div at bounding box center [706, 278] width 1098 height 490
